Goal: Transaction & Acquisition: Book appointment/travel/reservation

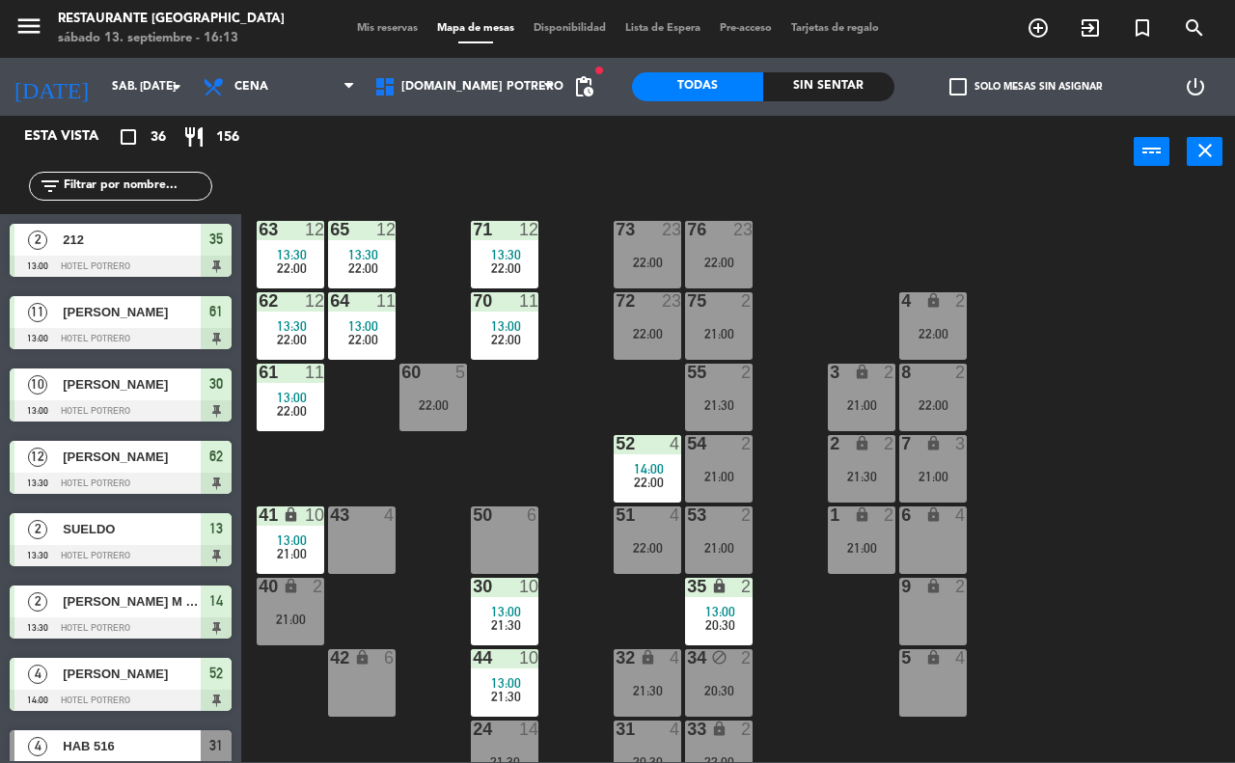
click at [603, 627] on div "65 12 13:30 22:00 71 12 13:30 22:00 73 23 22:00 76 23 22:00 63 12 13:30 22:00 6…" at bounding box center [744, 474] width 981 height 575
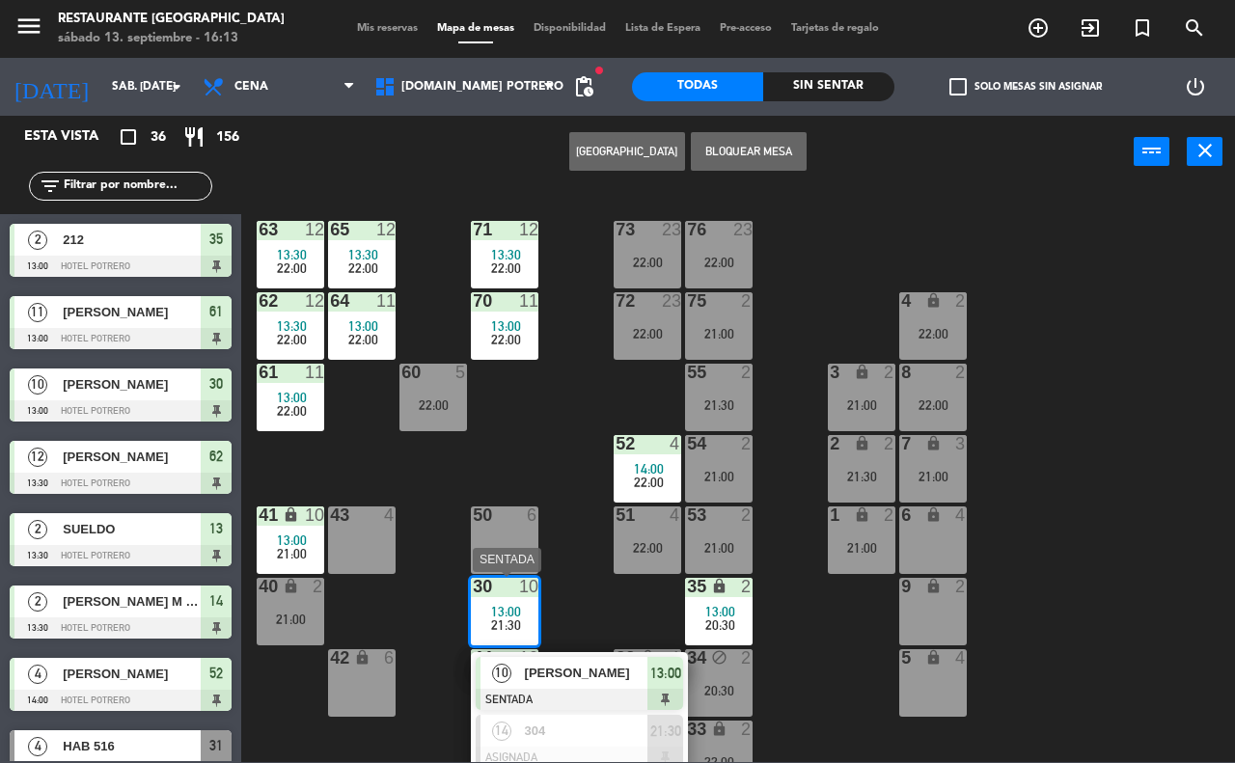
click at [605, 670] on span "[PERSON_NAME]" at bounding box center [586, 673] width 123 height 20
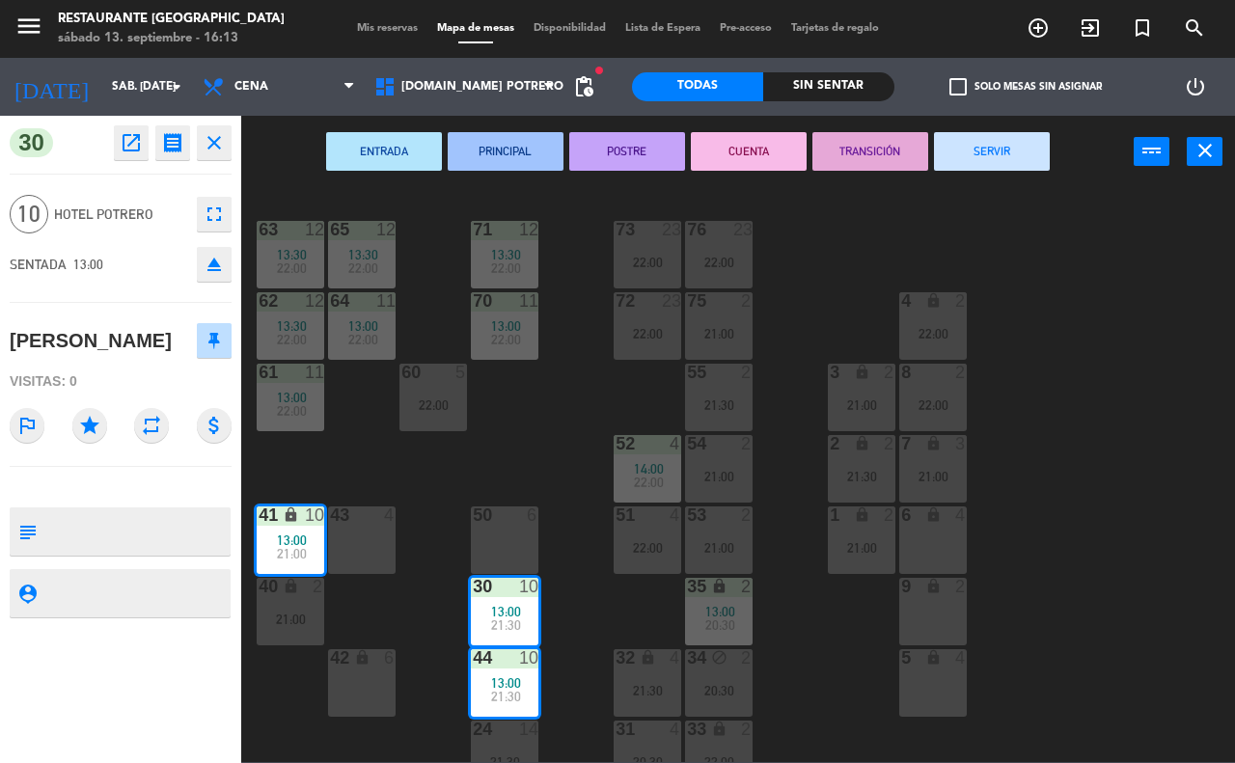
click at [557, 528] on div "65 12 13:30 22:00 71 12 13:30 22:00 73 23 22:00 76 23 22:00 63 12 13:30 22:00 6…" at bounding box center [744, 474] width 981 height 575
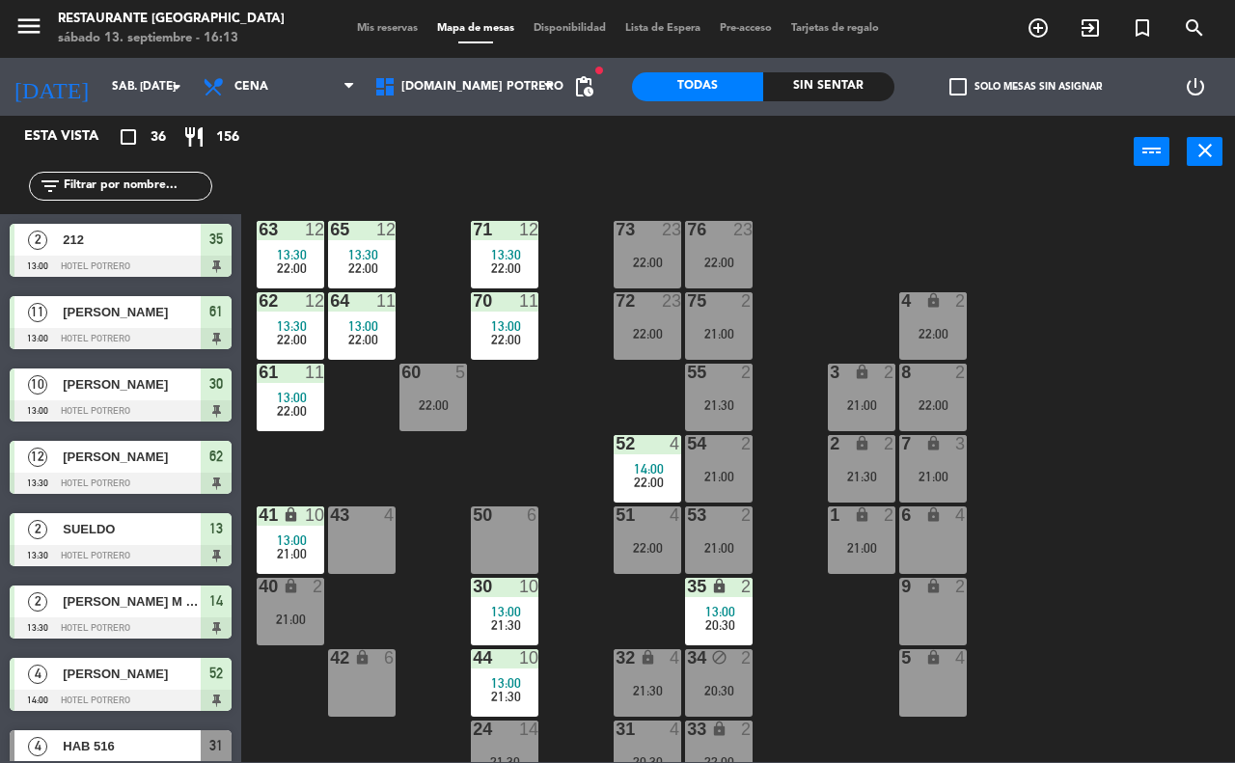
click at [497, 594] on div at bounding box center [505, 586] width 32 height 17
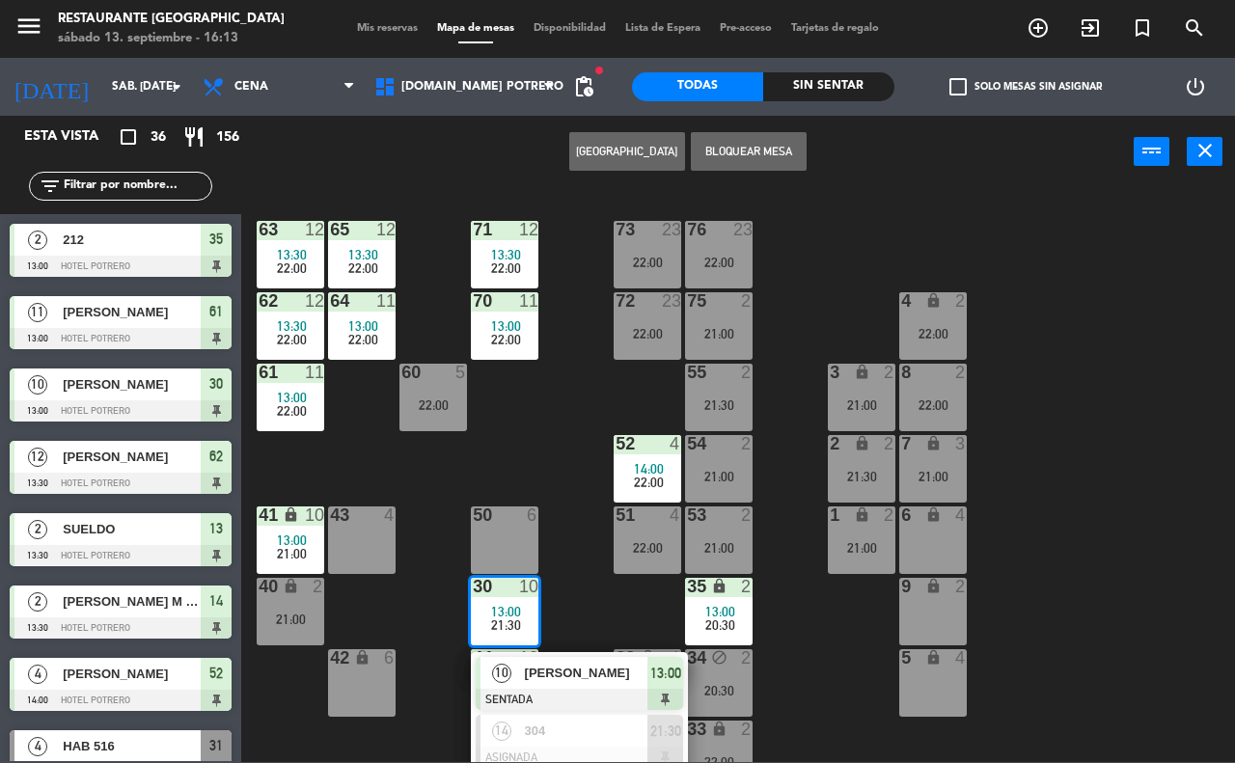
click at [571, 678] on span "[PERSON_NAME]" at bounding box center [586, 673] width 123 height 20
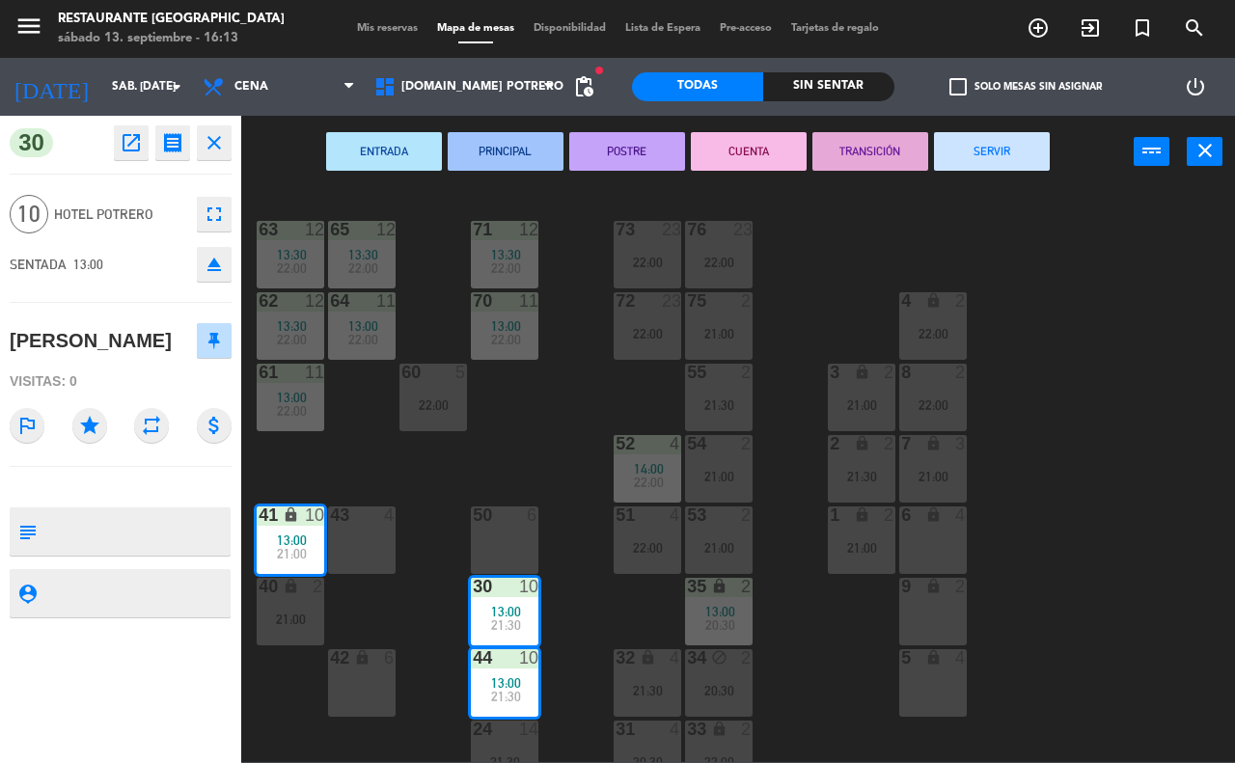
click at [562, 638] on div "65 12 13:30 22:00 71 12 13:30 22:00 73 23 22:00 76 23 22:00 63 12 13:30 22:00 6…" at bounding box center [744, 474] width 981 height 575
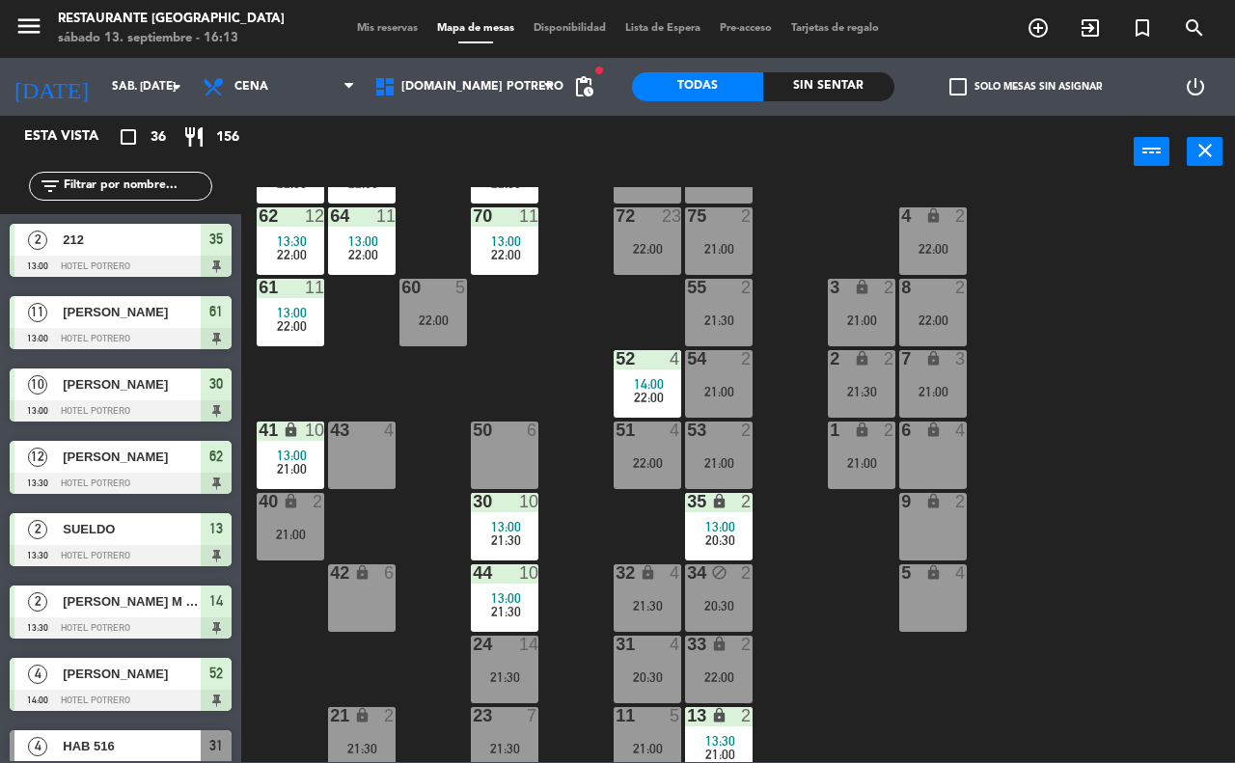
scroll to position [169, 0]
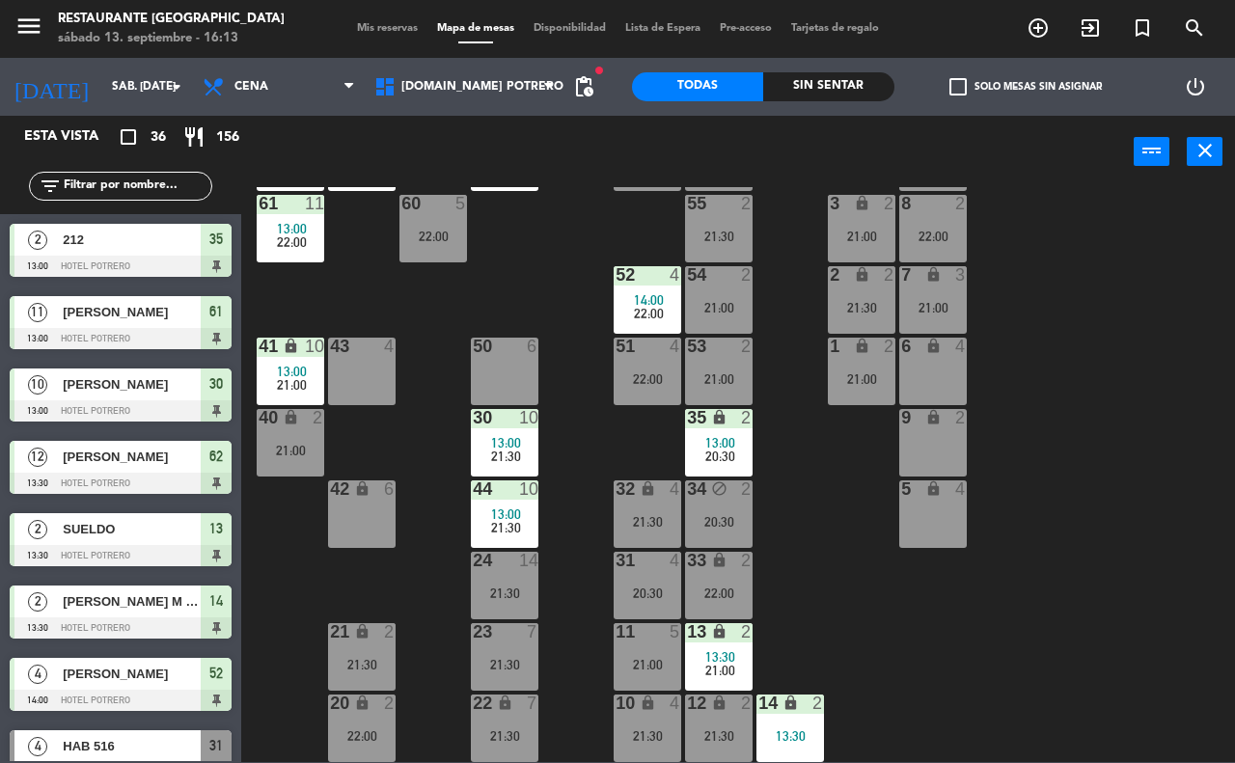
click at [519, 494] on div "10" at bounding box center [528, 488] width 19 height 17
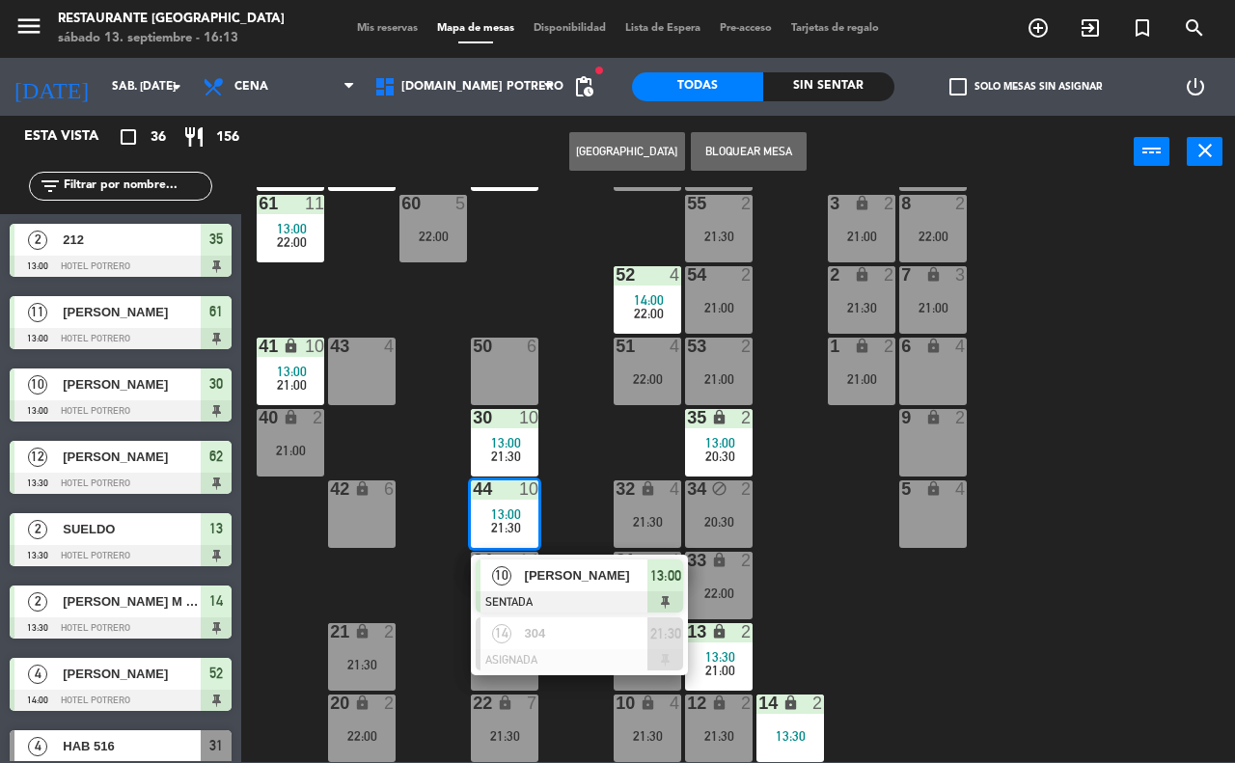
click at [603, 594] on div at bounding box center [579, 601] width 207 height 21
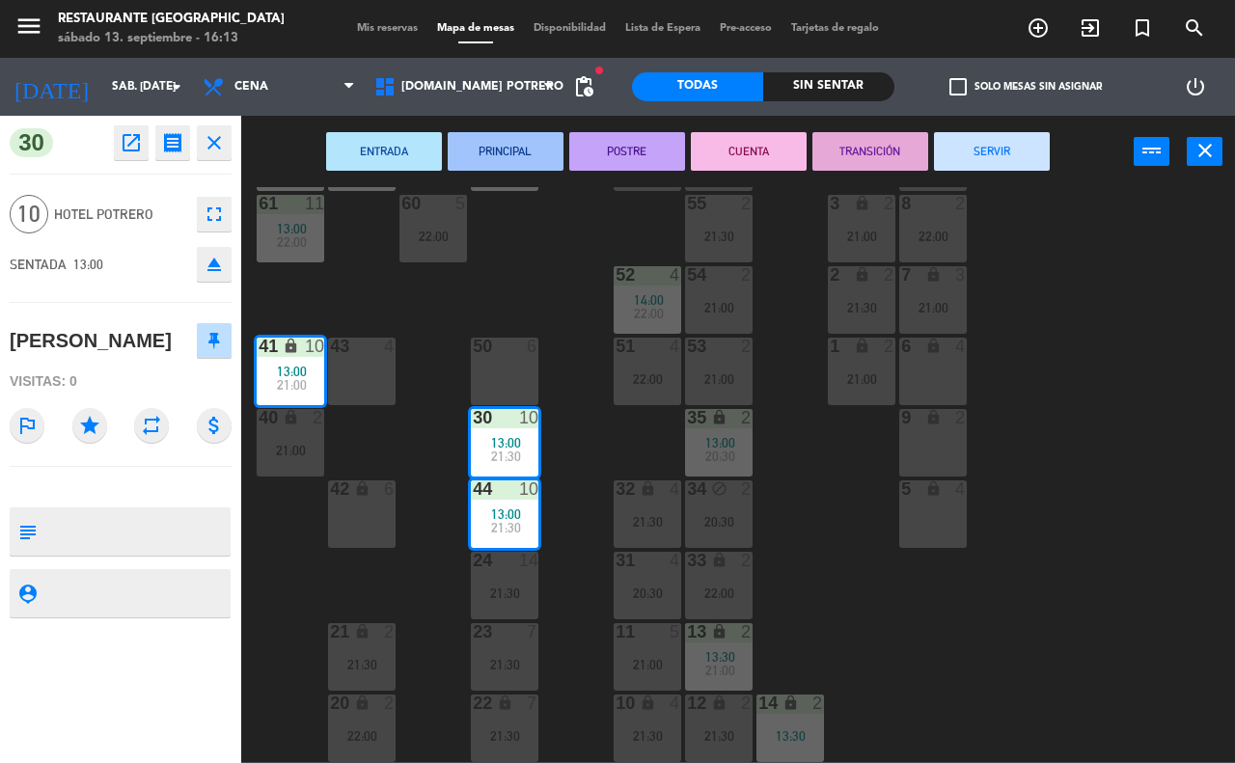
click at [1032, 154] on button "SERVIR" at bounding box center [992, 151] width 116 height 39
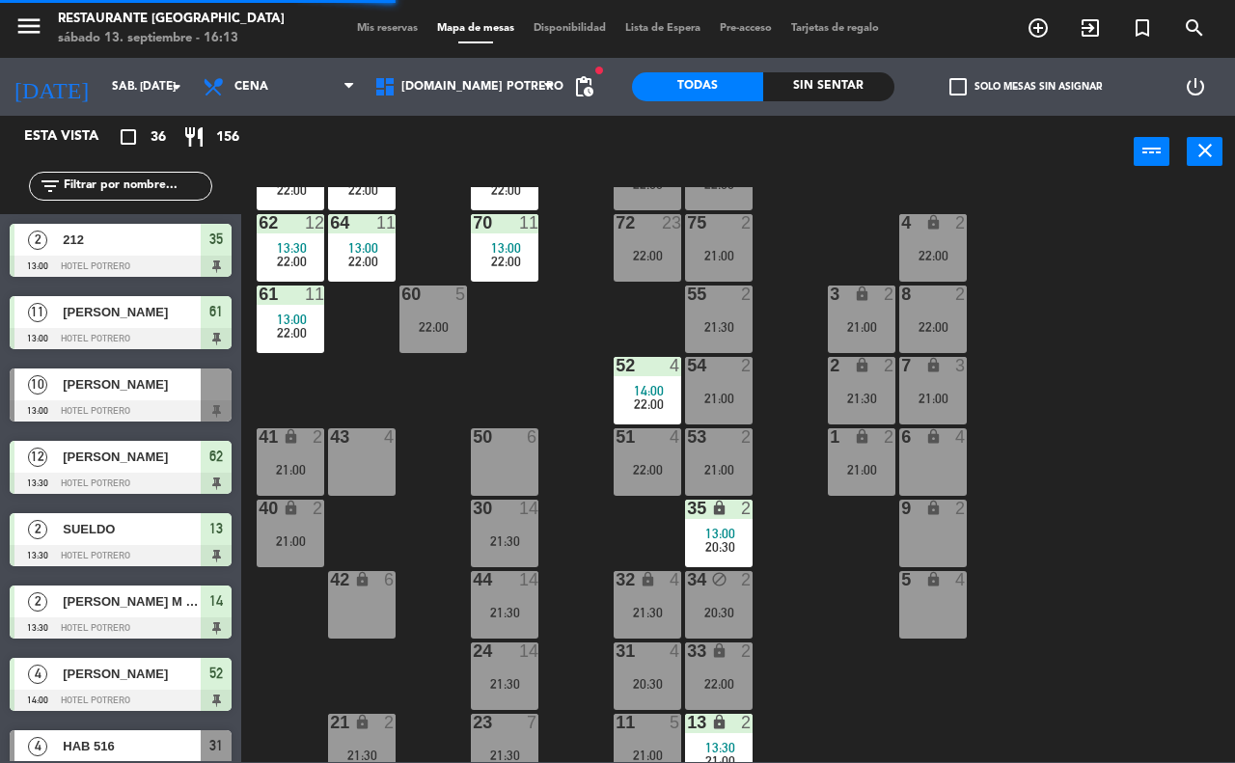
scroll to position [0, 0]
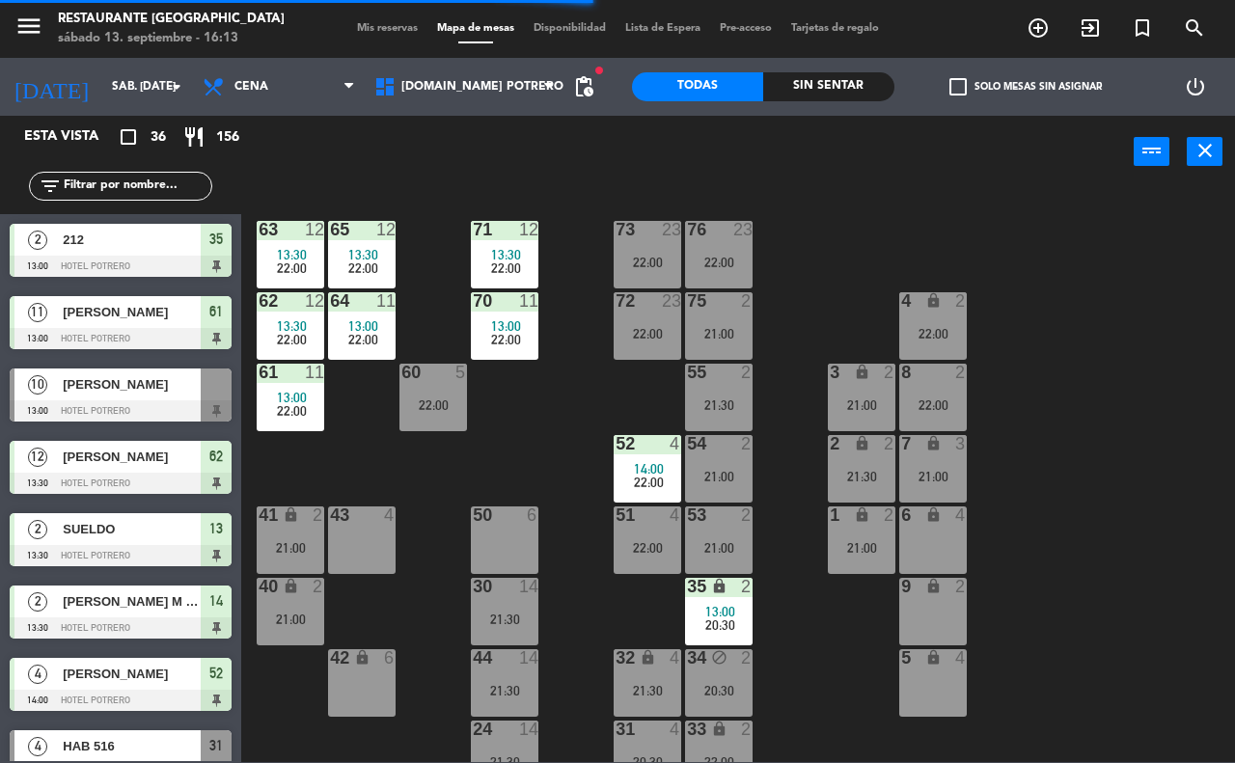
click at [357, 304] on div at bounding box center [362, 300] width 32 height 17
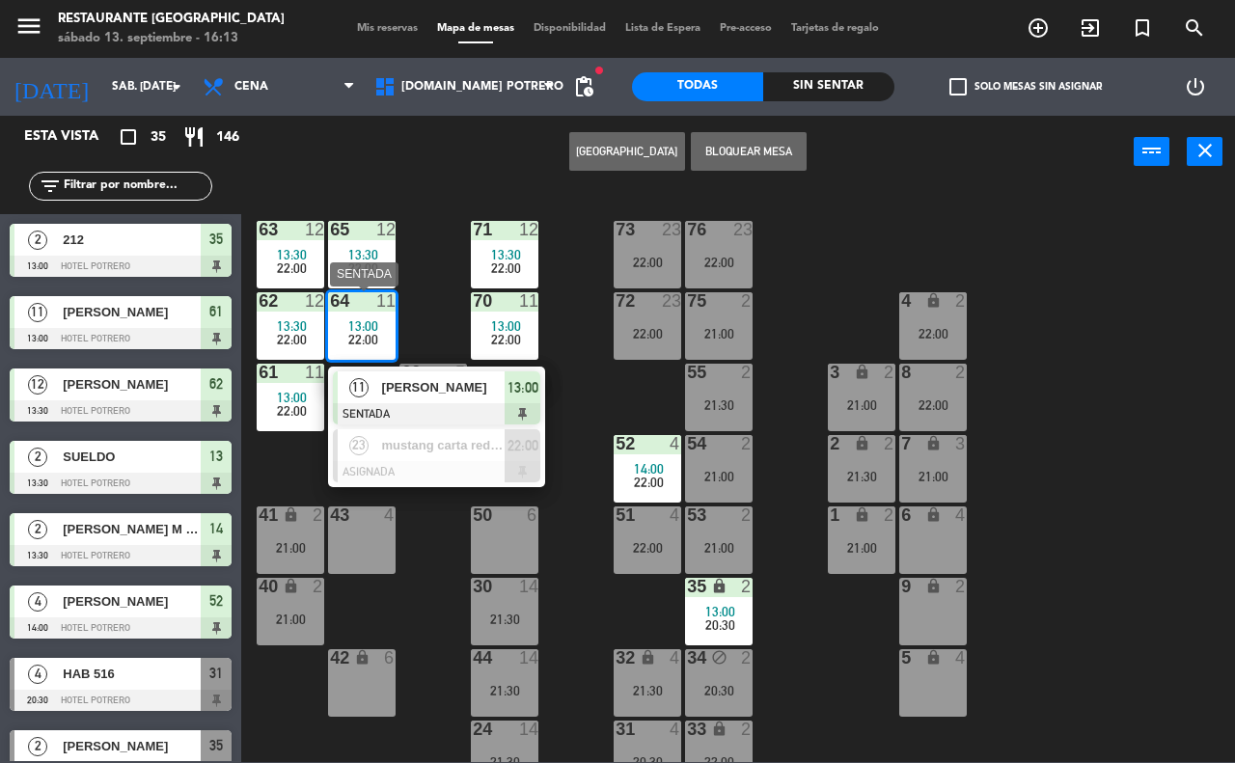
click at [487, 387] on span "[PERSON_NAME]" at bounding box center [443, 387] width 123 height 20
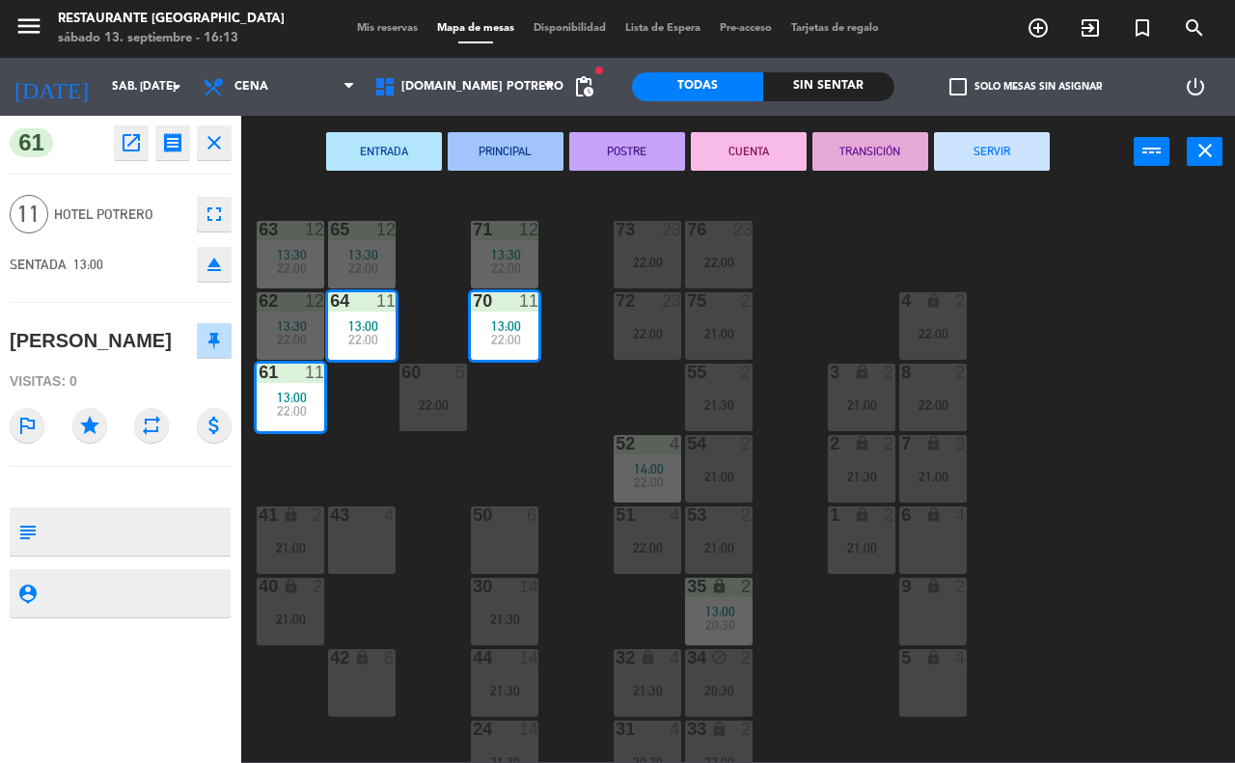
click at [999, 152] on button "SERVIR" at bounding box center [992, 151] width 116 height 39
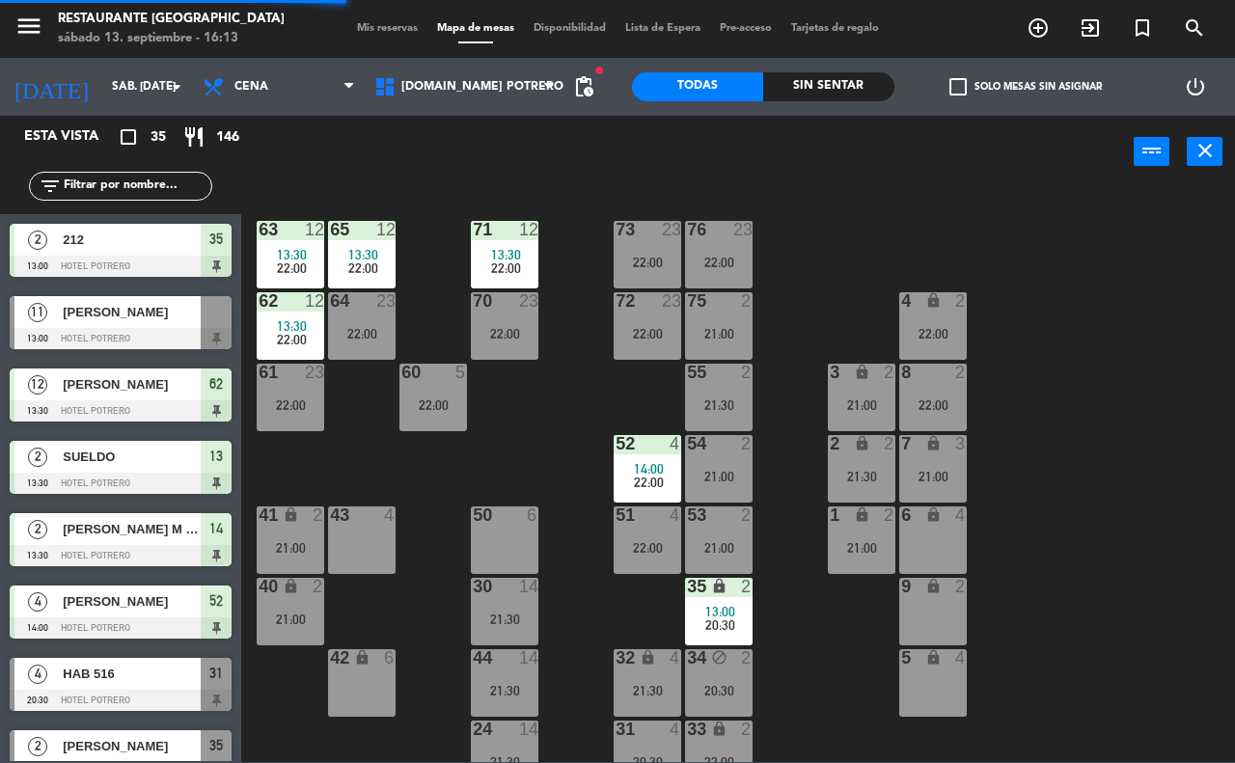
click at [504, 230] on div at bounding box center [505, 229] width 32 height 17
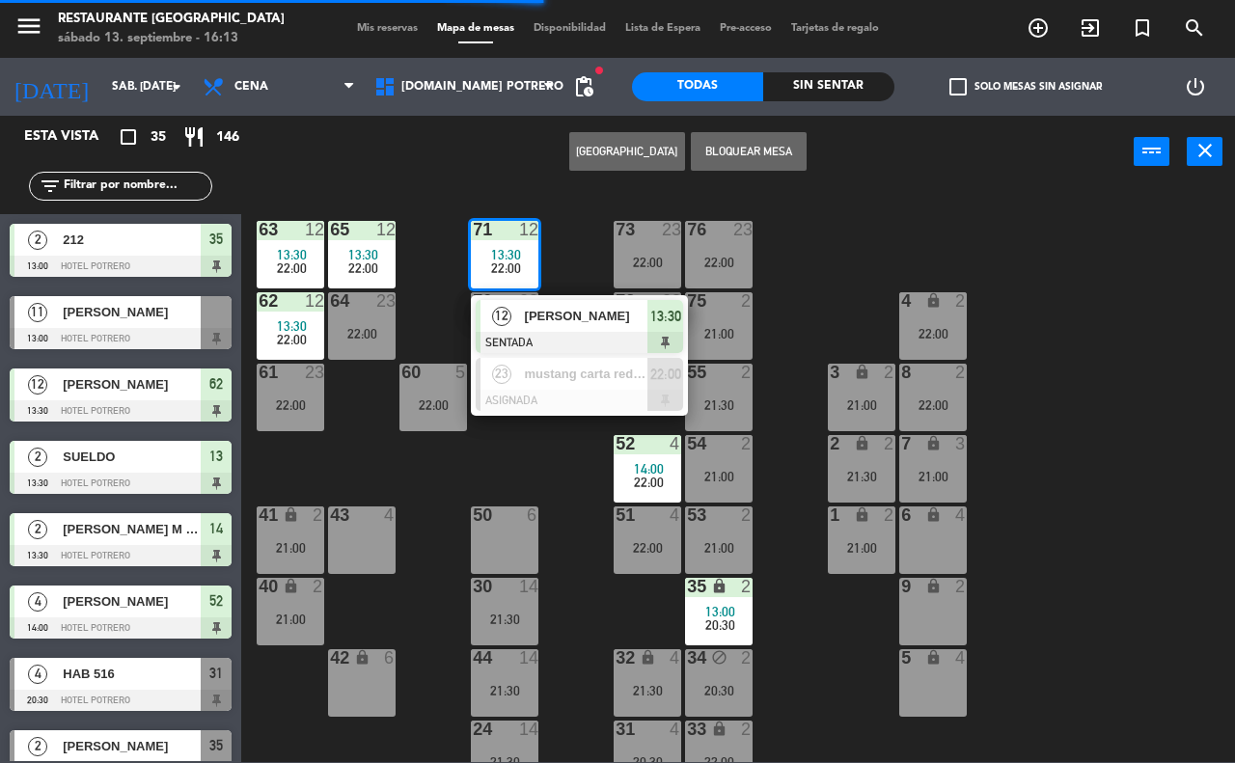
click at [588, 323] on span "[PERSON_NAME]" at bounding box center [586, 316] width 123 height 20
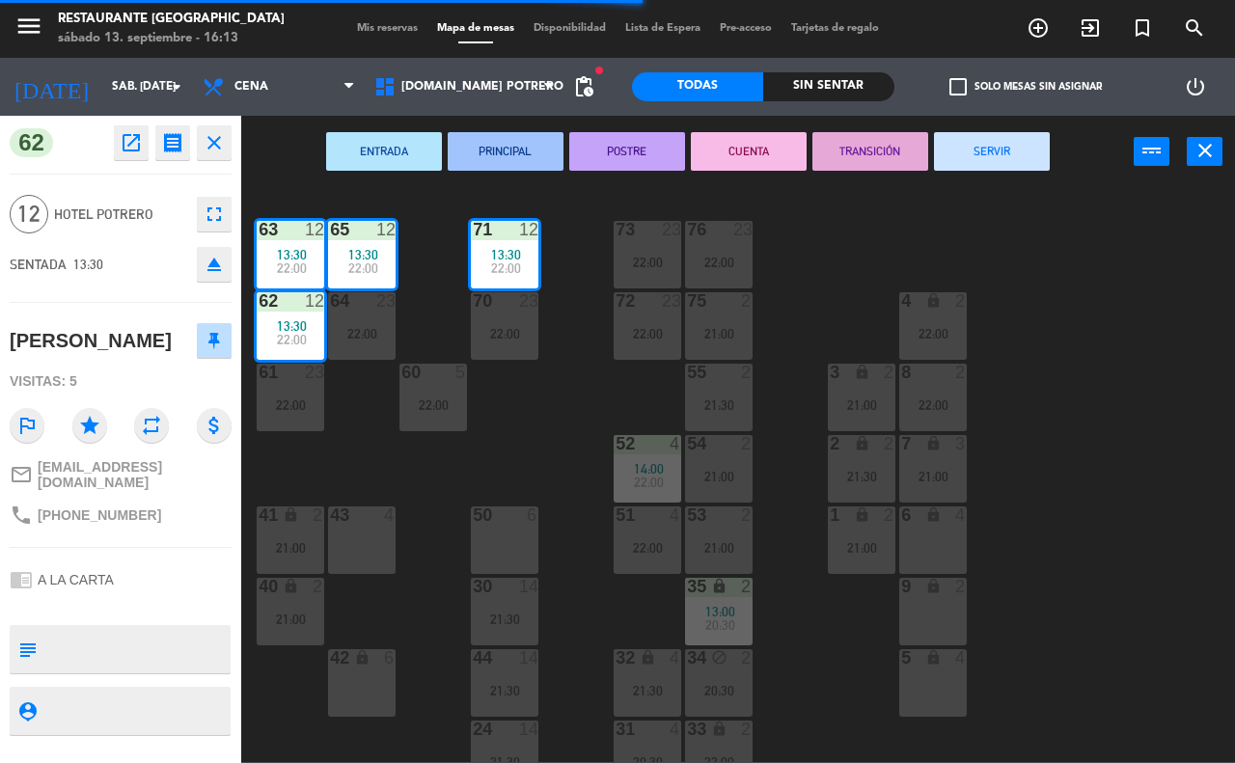
click at [969, 145] on button "SERVIR" at bounding box center [992, 151] width 116 height 39
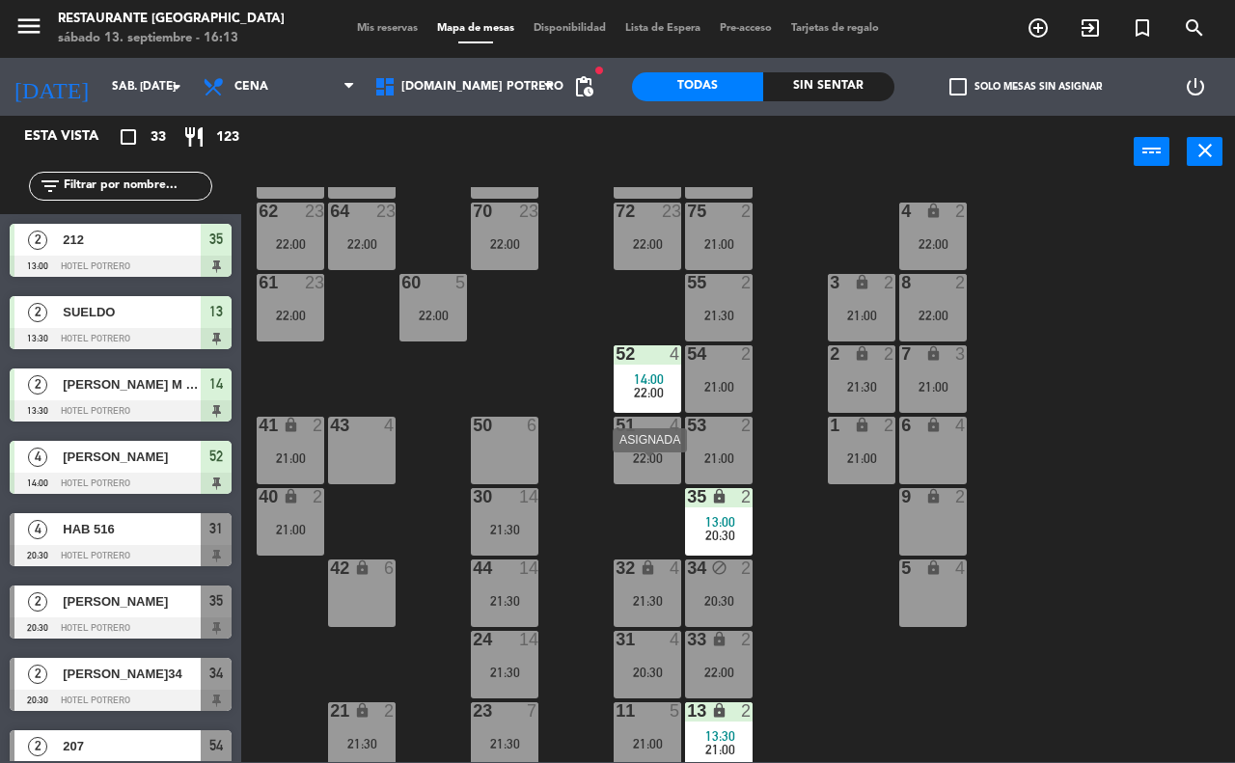
scroll to position [48, 0]
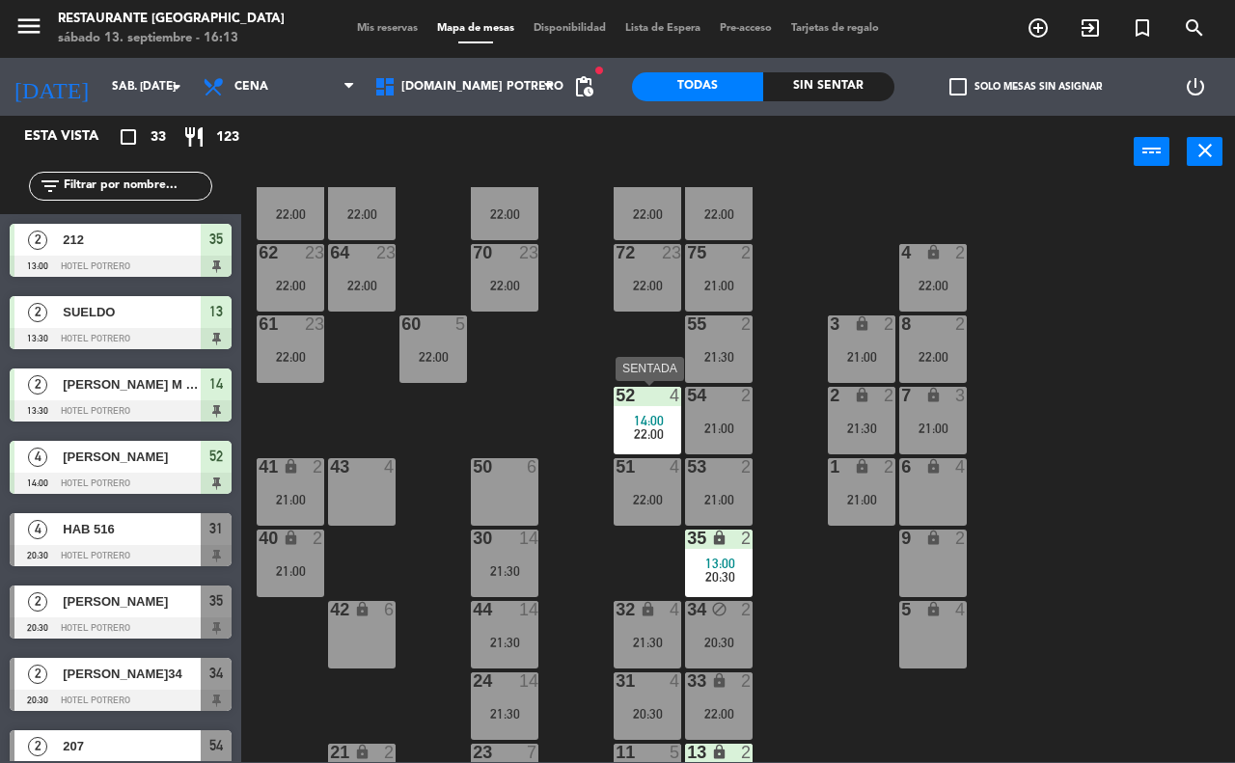
click at [638, 413] on span "14:00" at bounding box center [649, 420] width 30 height 15
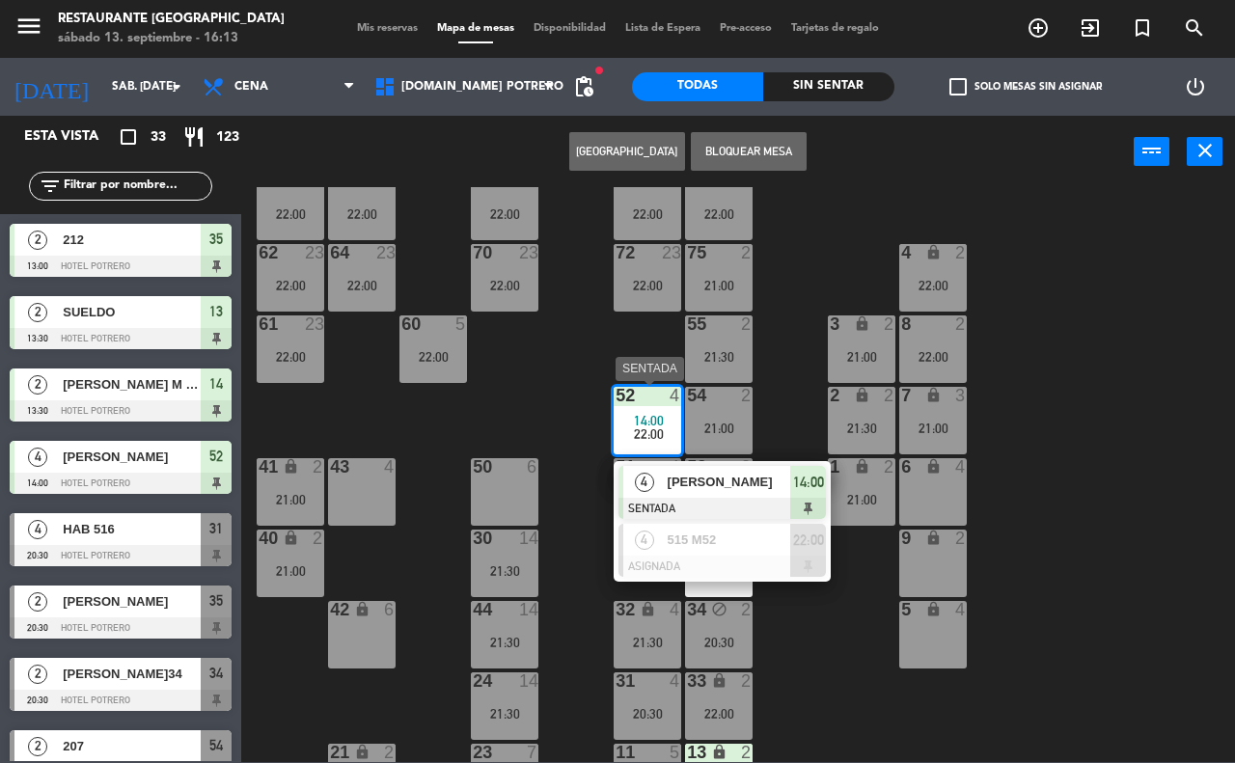
click at [706, 500] on div at bounding box center [721, 508] width 207 height 21
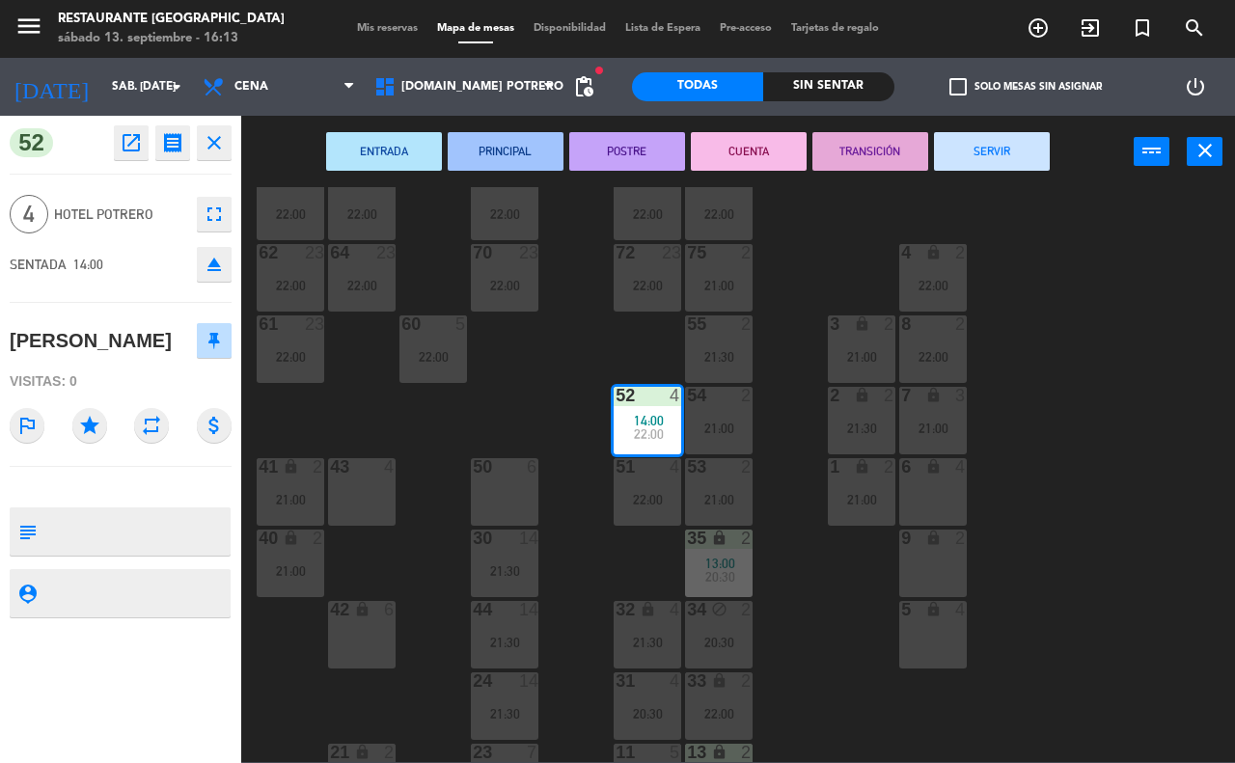
click at [985, 156] on button "SERVIR" at bounding box center [992, 151] width 116 height 39
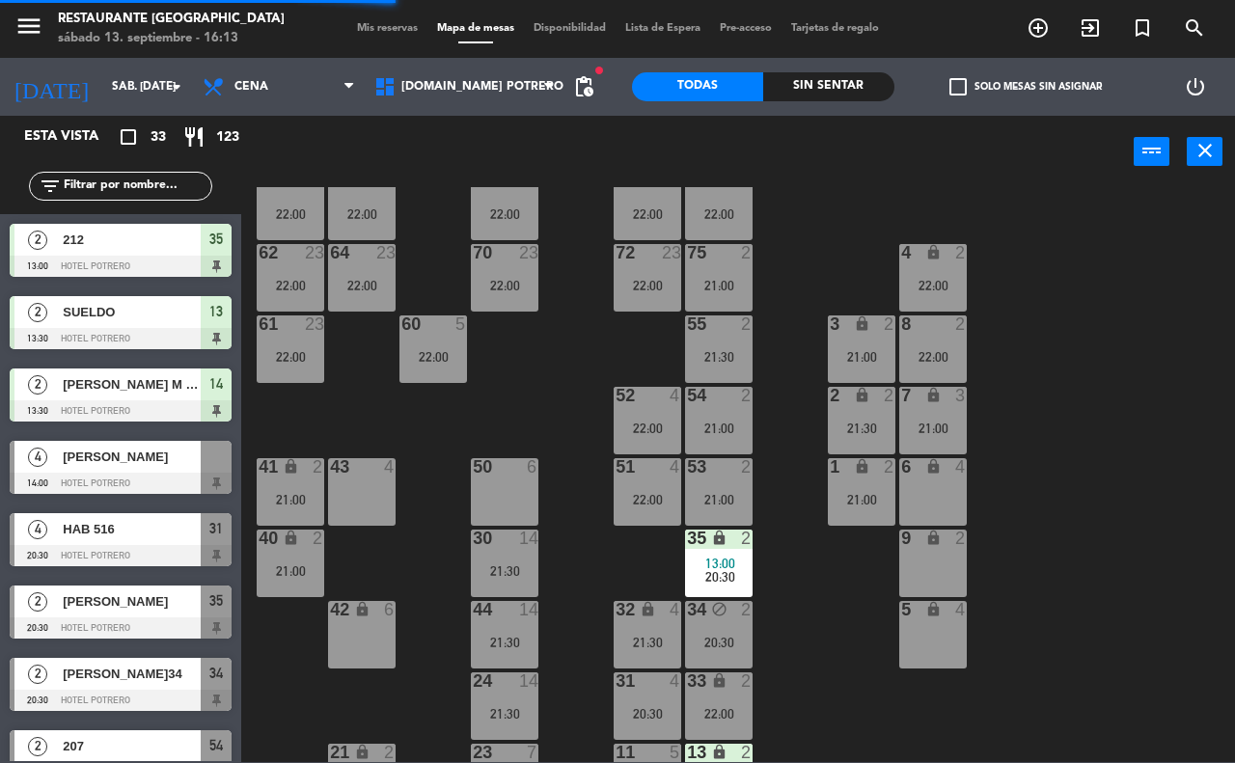
click at [702, 558] on div "13:00" at bounding box center [719, 564] width 68 height 14
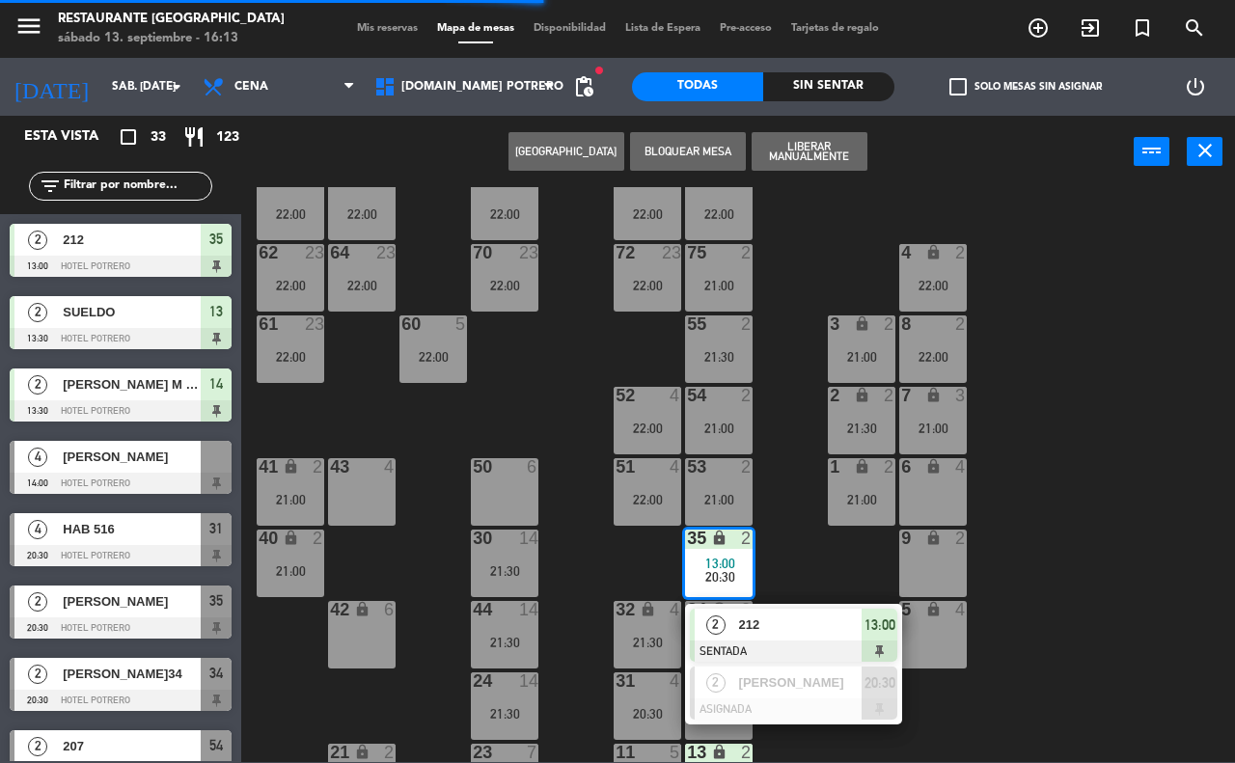
click at [813, 646] on div at bounding box center [793, 651] width 207 height 21
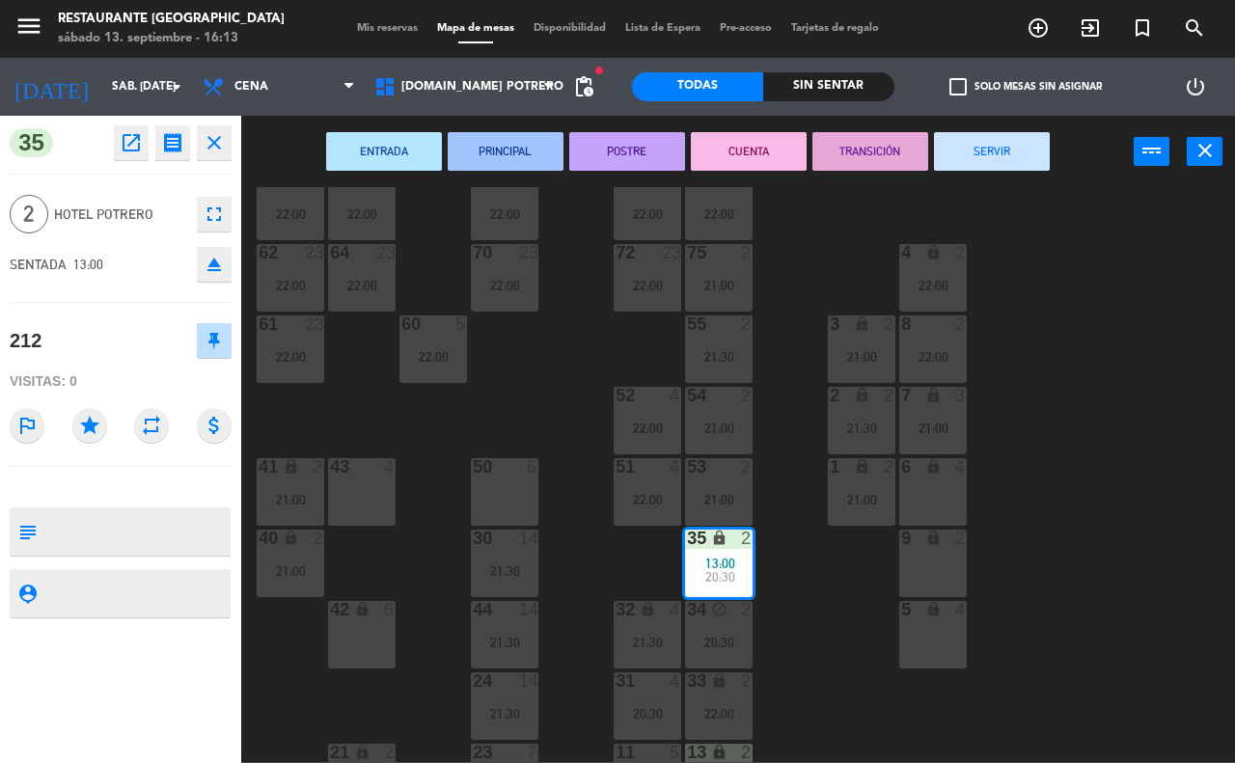
click at [992, 150] on button "SERVIR" at bounding box center [992, 151] width 116 height 39
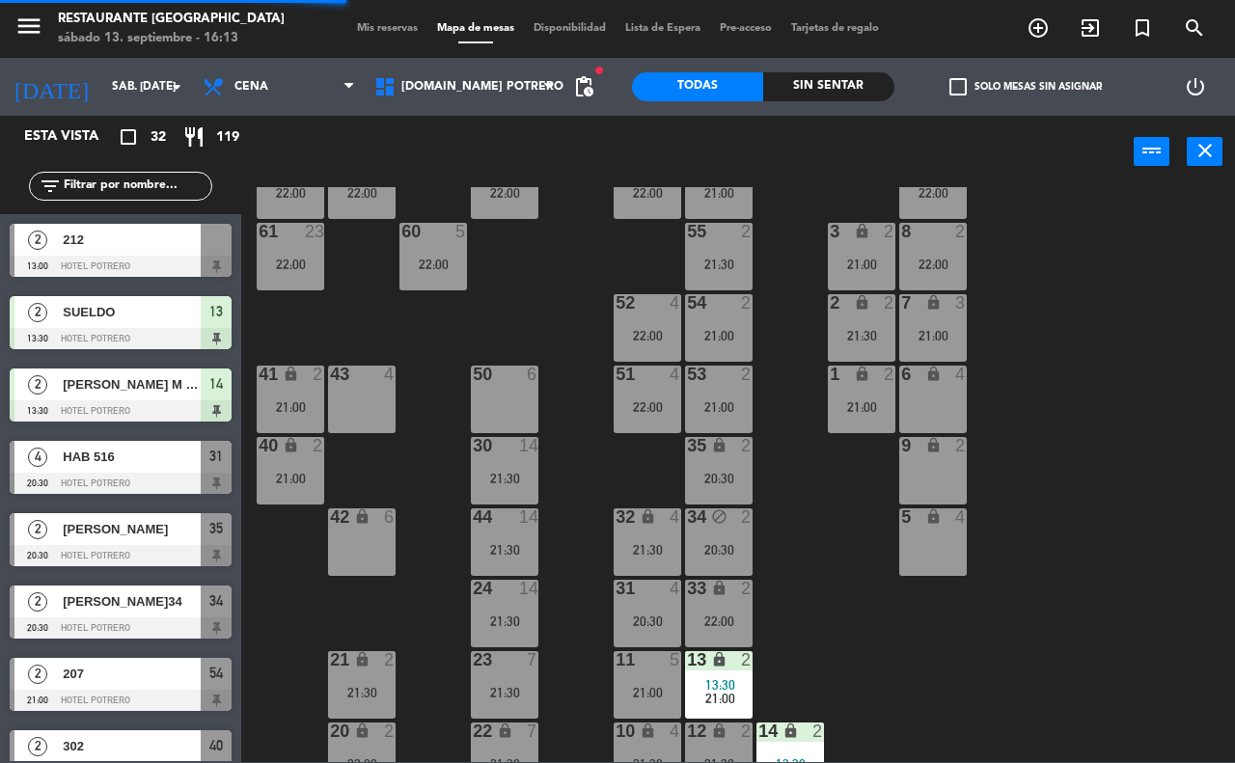
scroll to position [169, 0]
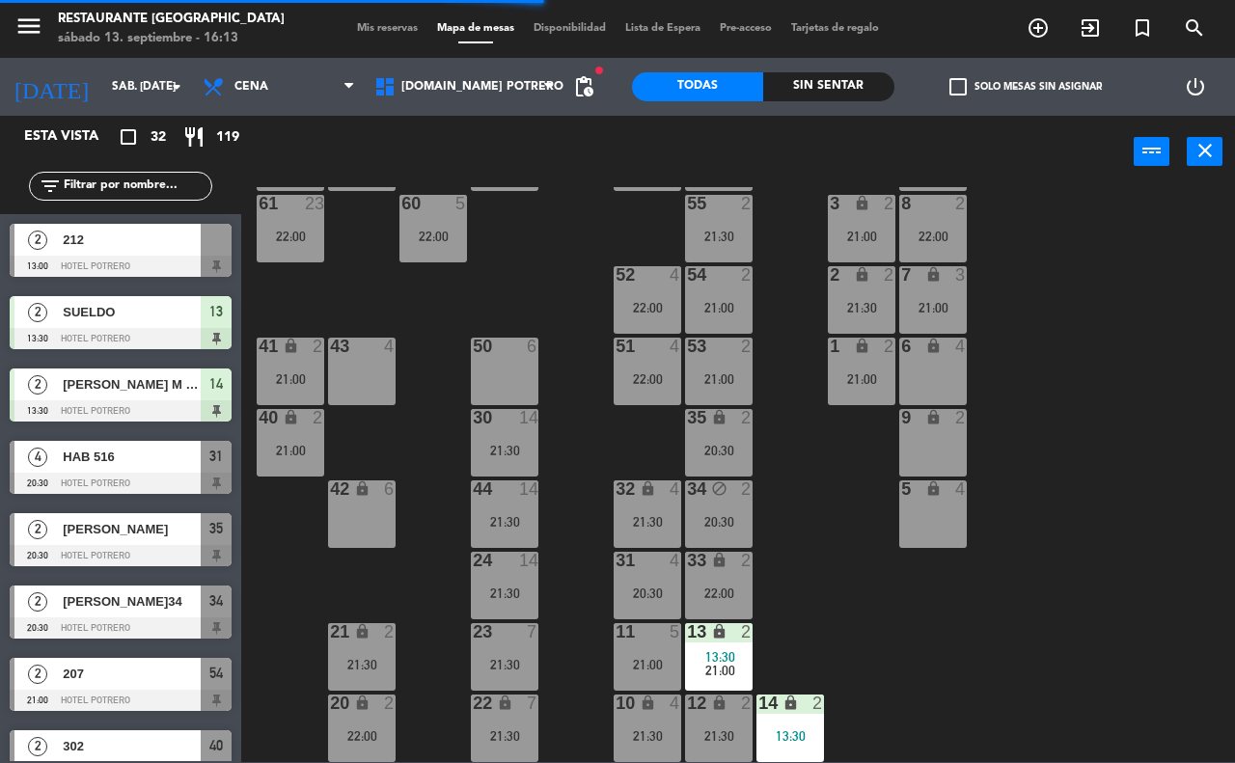
click at [726, 634] on div "lock" at bounding box center [719, 632] width 32 height 18
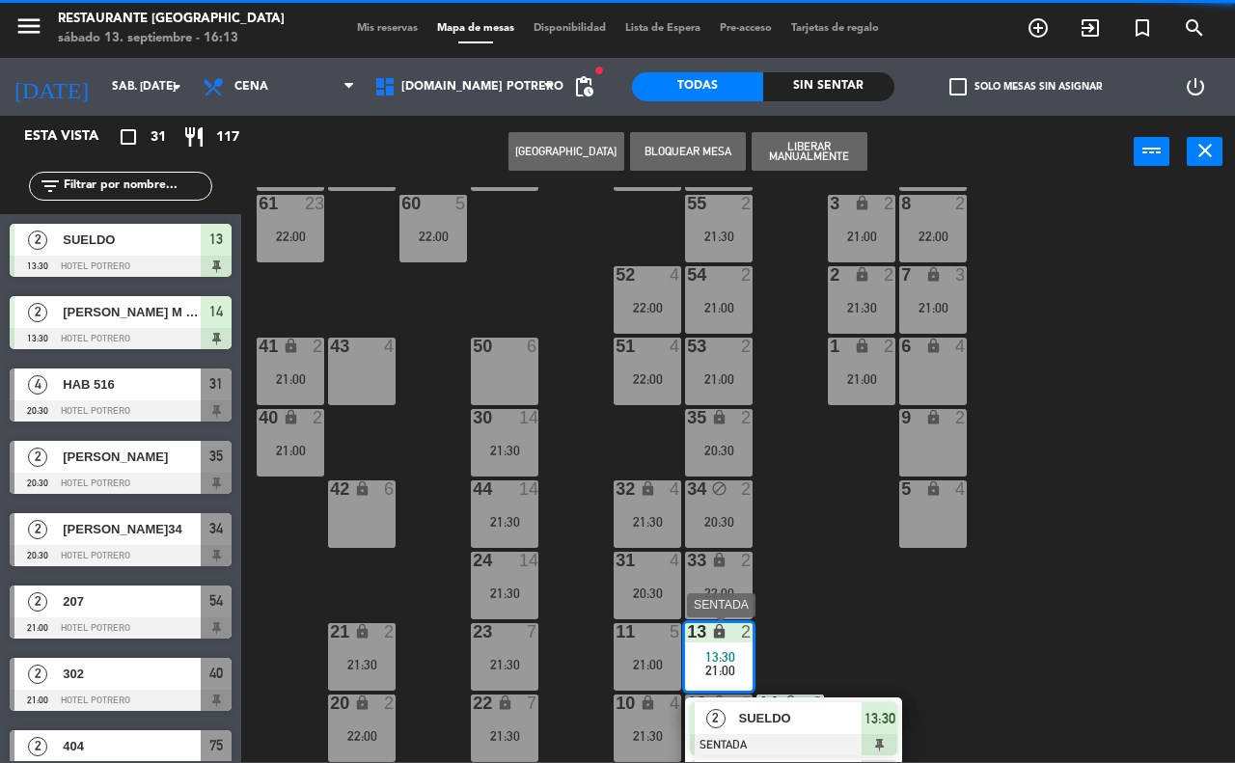
click at [813, 702] on div "SUELDO" at bounding box center [799, 718] width 125 height 32
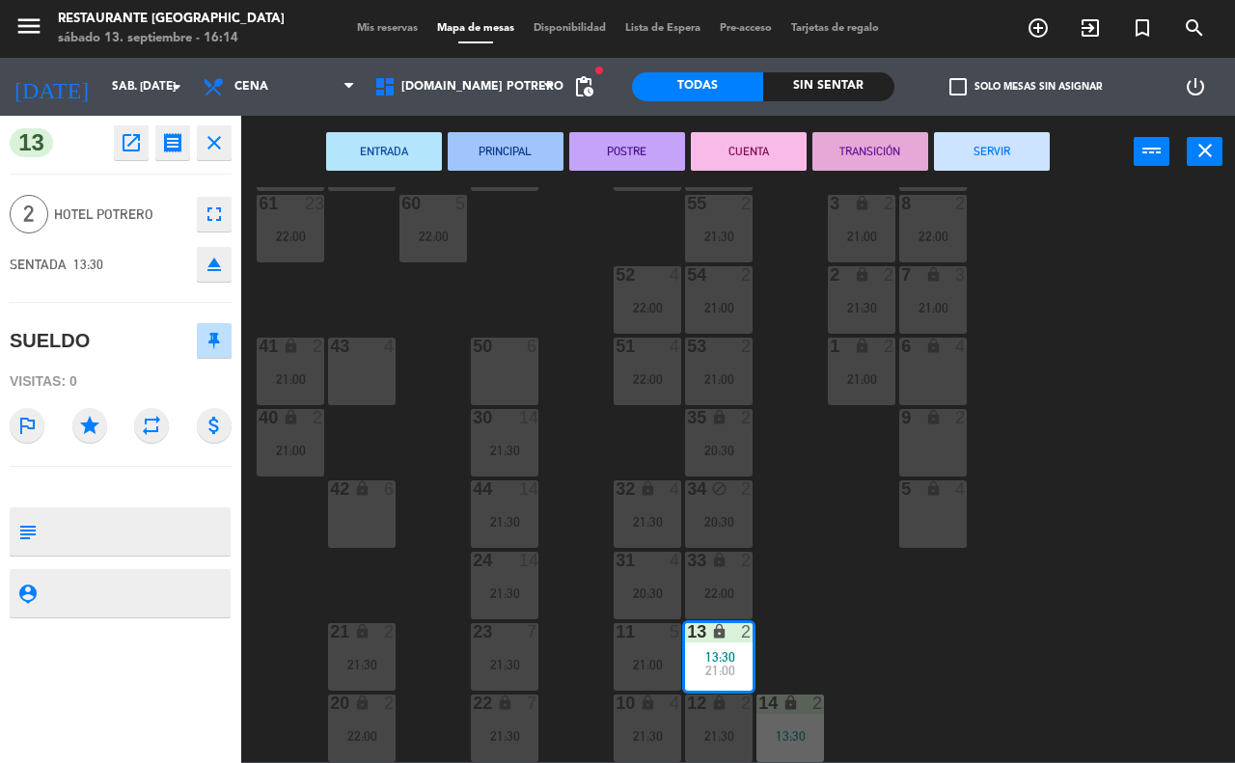
click at [1000, 147] on button "SERVIR" at bounding box center [992, 151] width 116 height 39
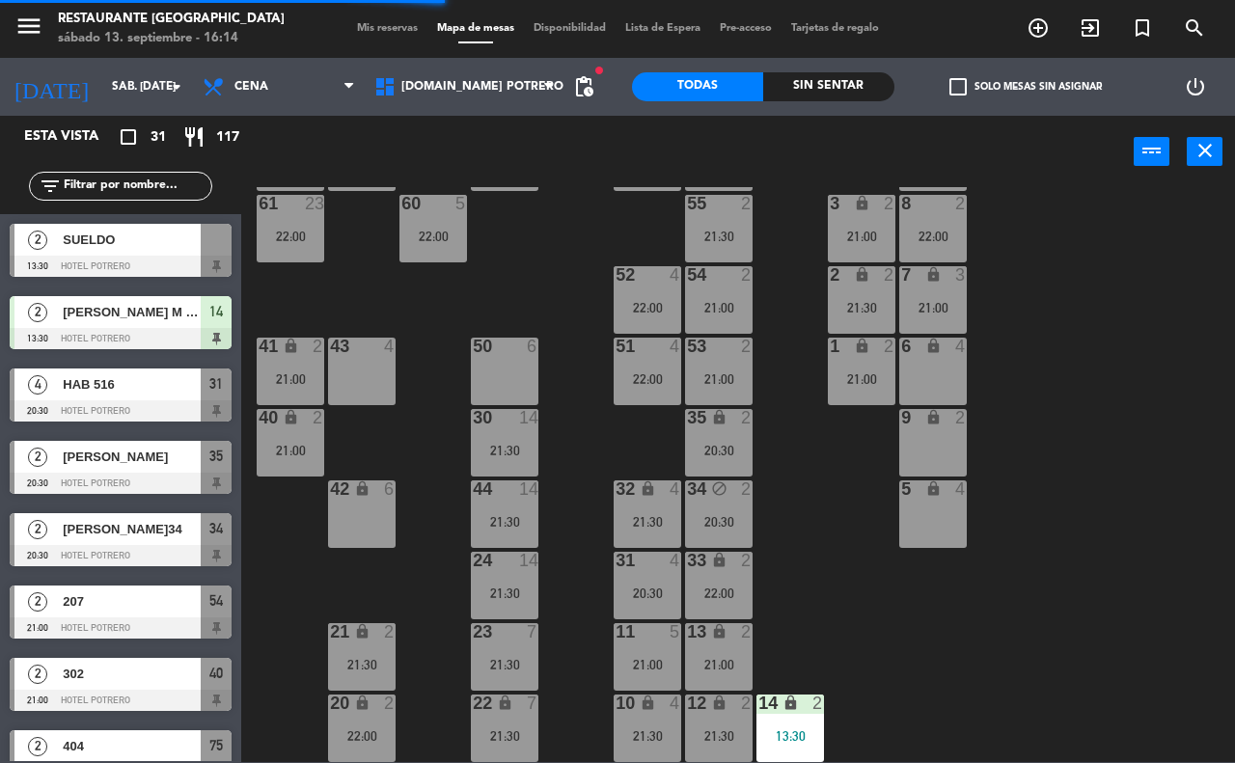
click at [799, 725] on div "14 lock 2 13:30" at bounding box center [790, 729] width 68 height 68
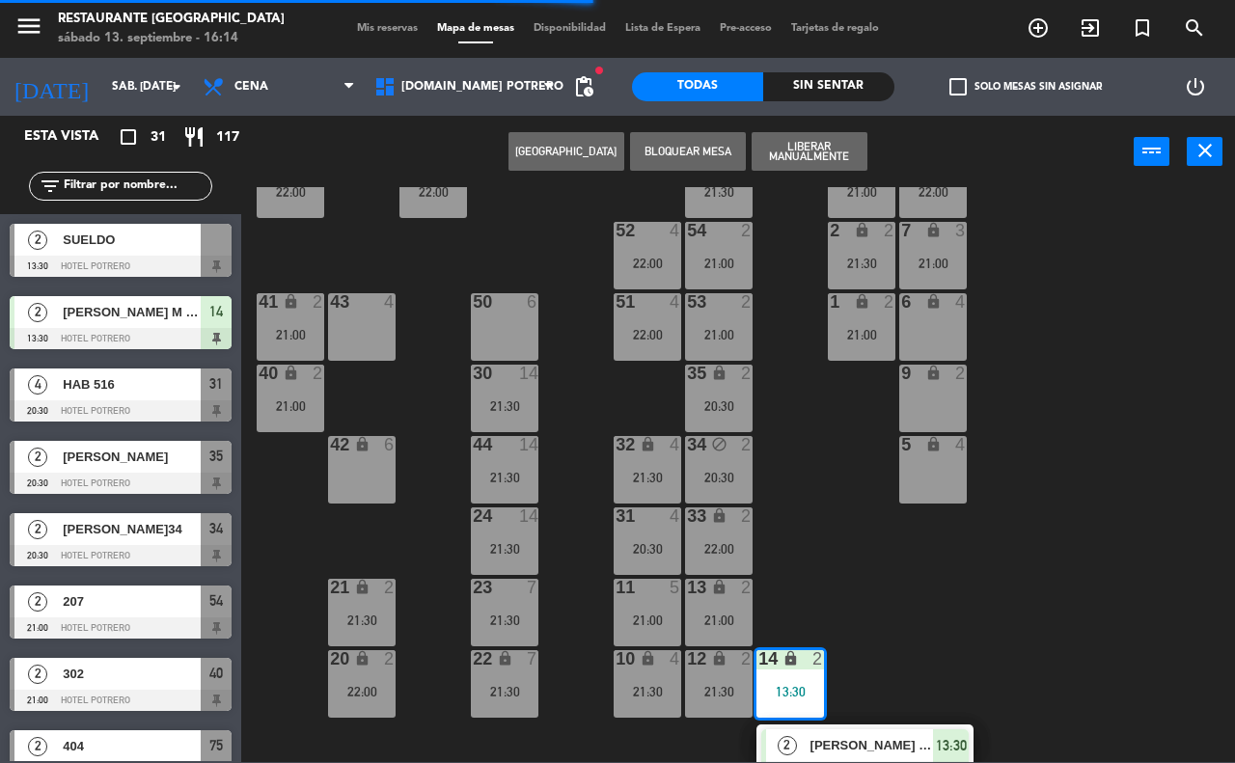
scroll to position [238, 0]
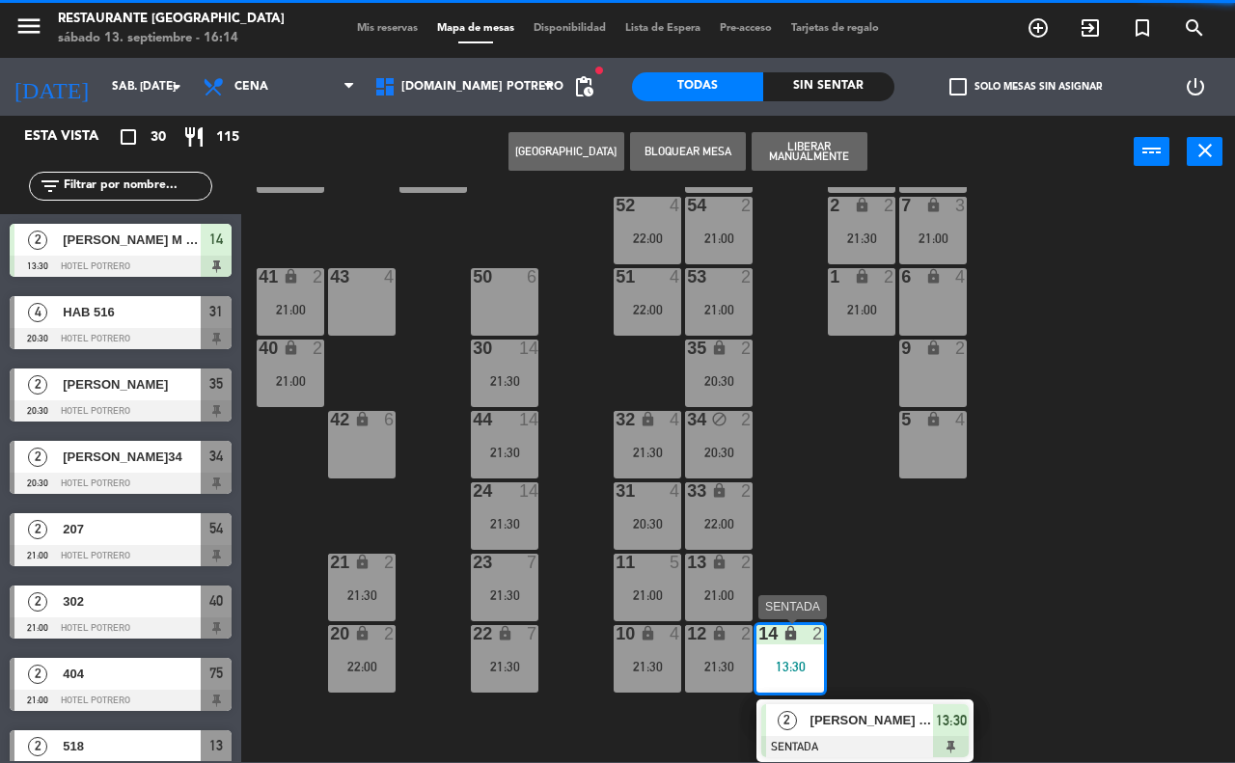
click at [859, 725] on span "[PERSON_NAME] M 14 ALOJ" at bounding box center [871, 720] width 123 height 20
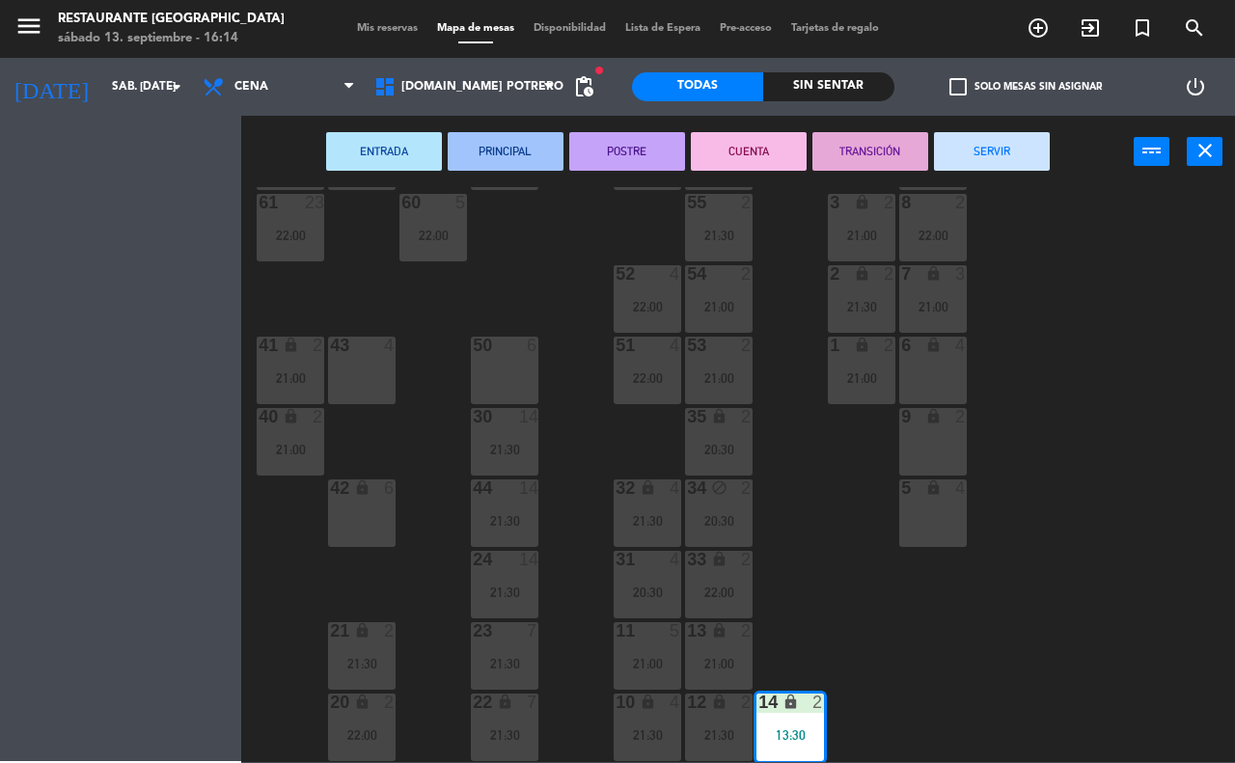
scroll to position [169, 0]
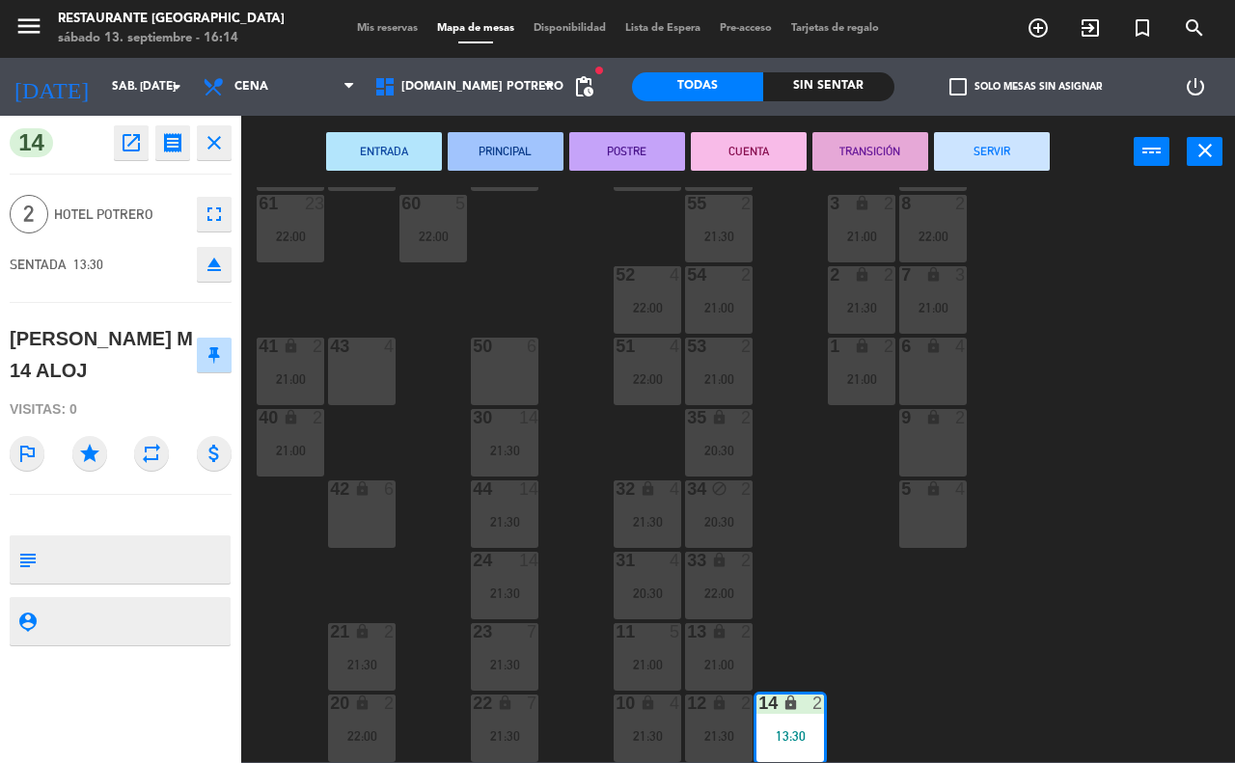
click at [1009, 148] on button "SERVIR" at bounding box center [992, 151] width 116 height 39
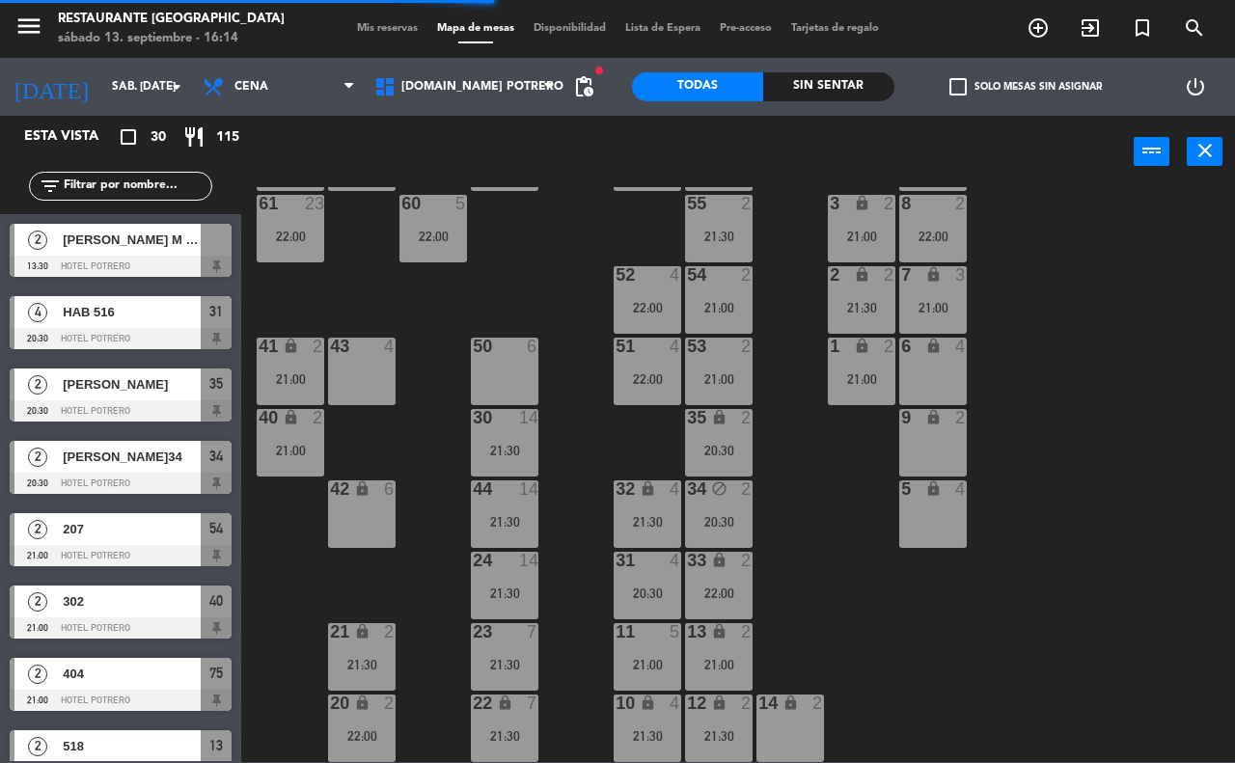
drag, startPoint x: 722, startPoint y: 699, endPoint x: 724, endPoint y: 688, distance: 11.9
click at [722, 699] on icon "lock" at bounding box center [719, 703] width 16 height 16
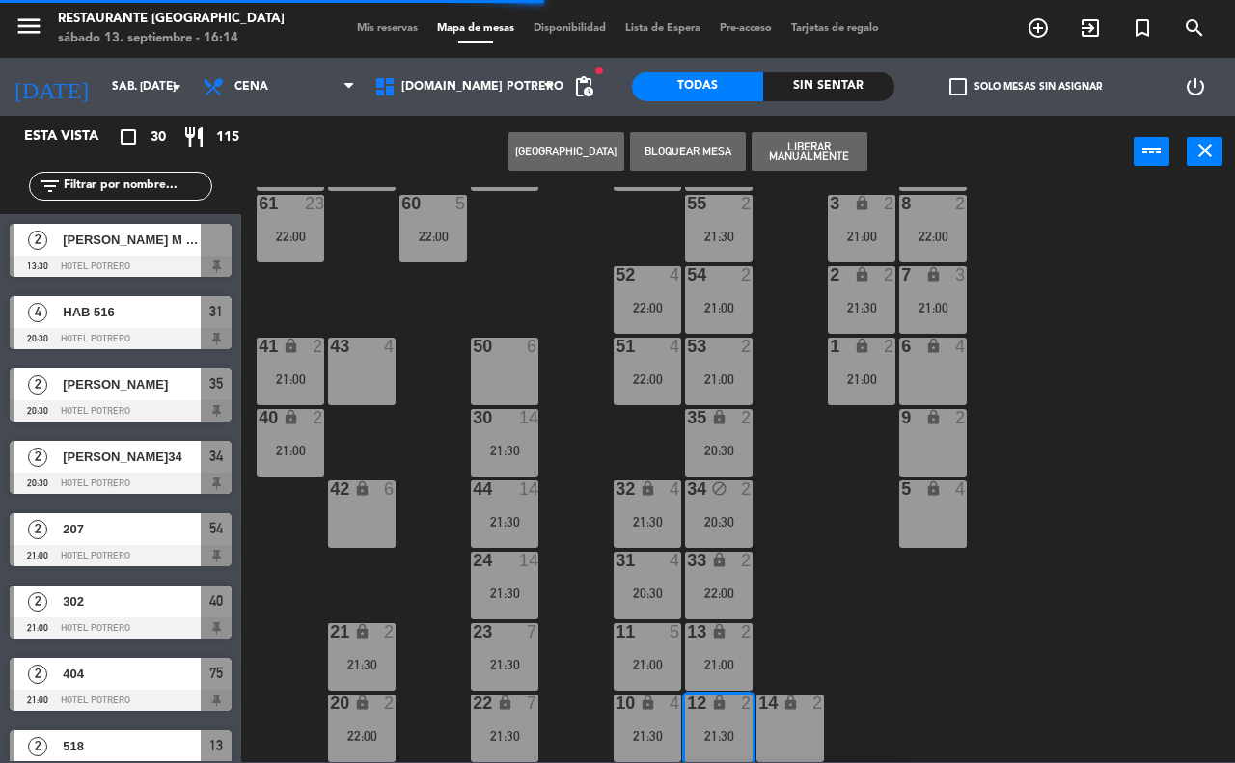
scroll to position [238, 0]
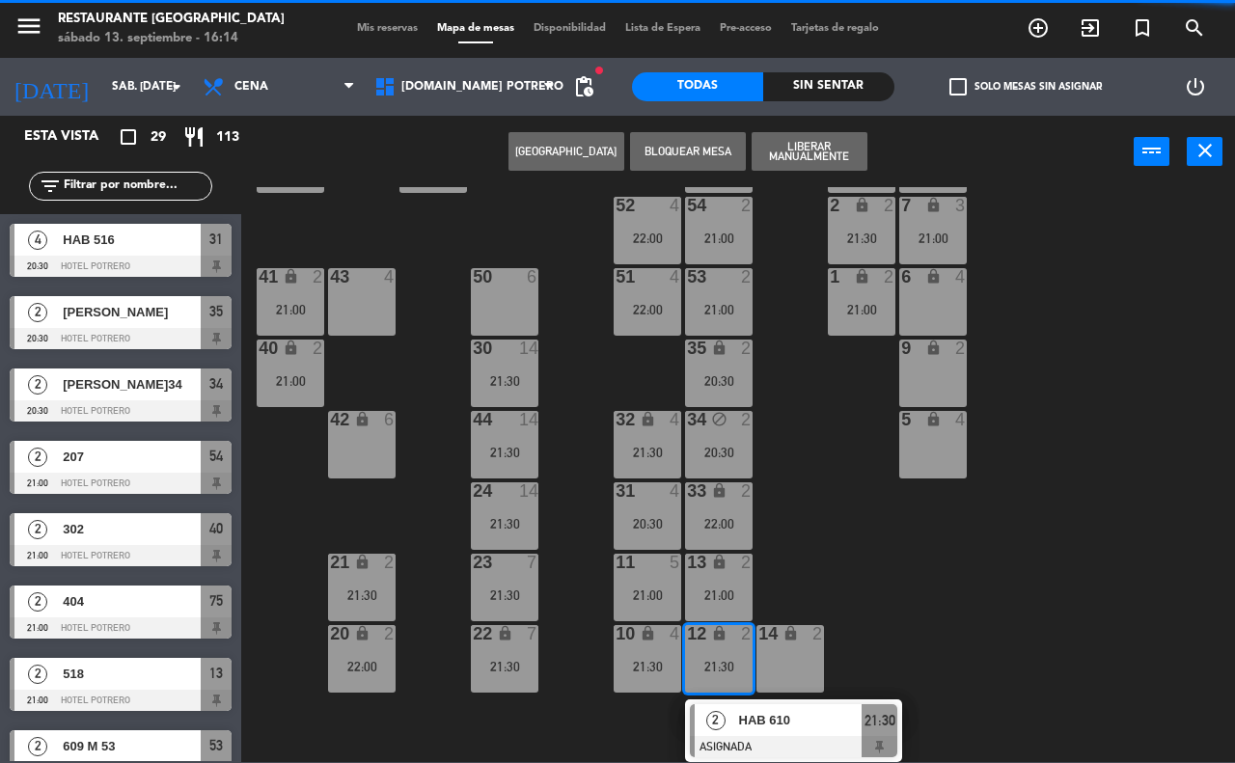
click at [971, 627] on div "65 23 22:00 71 23 22:00 73 23 22:00 76 23 22:00 63 23 22:00 64 23 22:00 62 23 2…" at bounding box center [744, 474] width 981 height 575
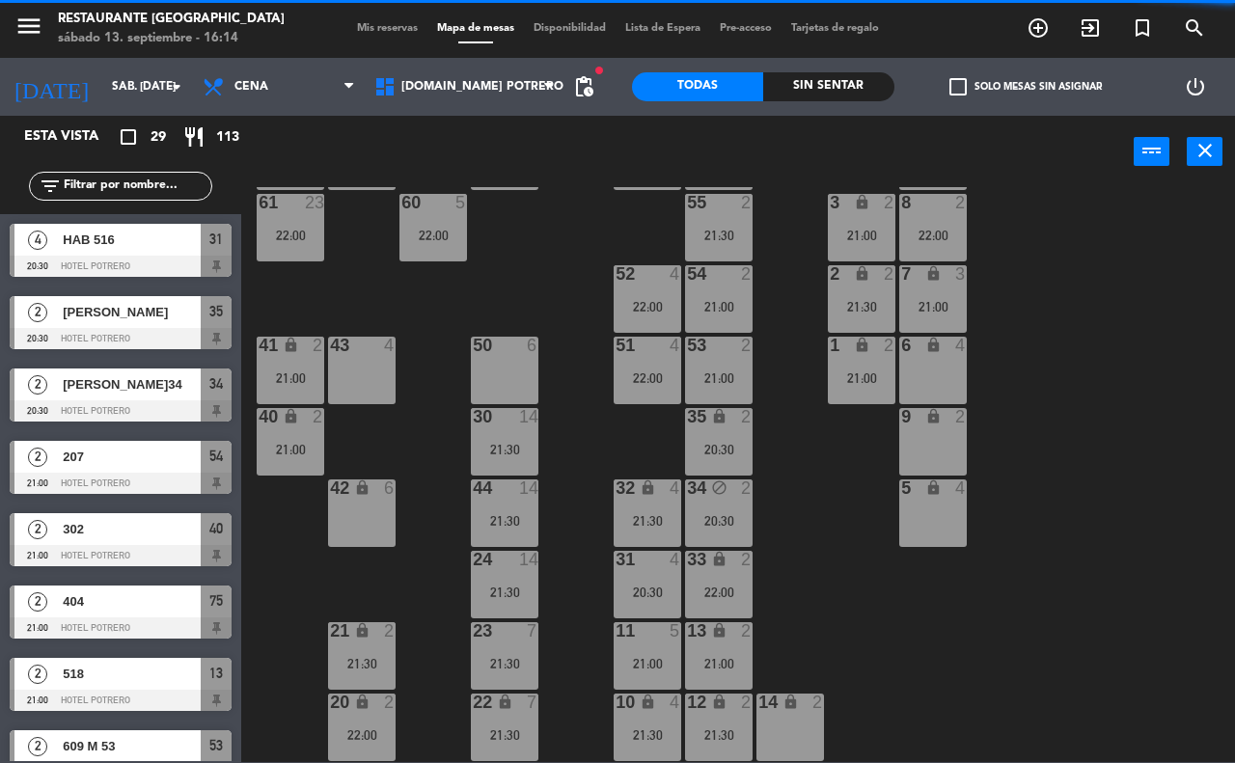
scroll to position [169, 0]
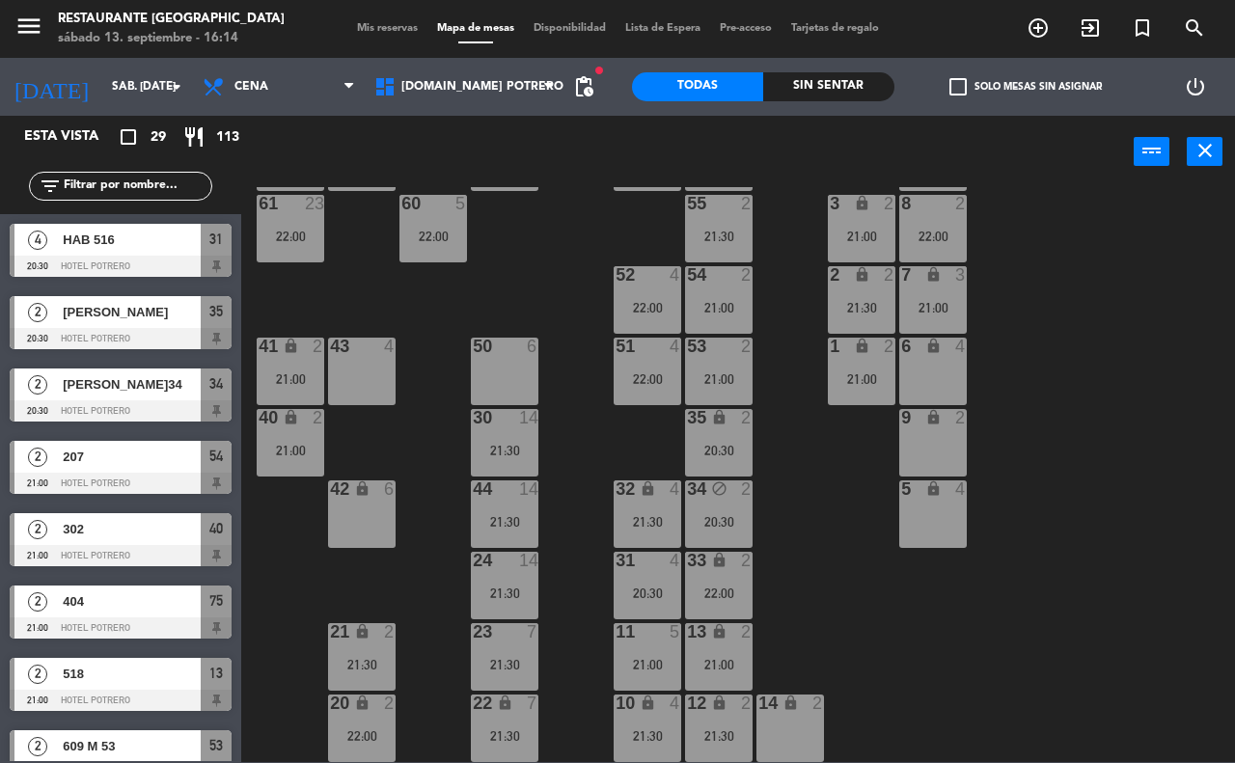
click at [721, 717] on div "12 lock 2 21:30" at bounding box center [719, 729] width 68 height 68
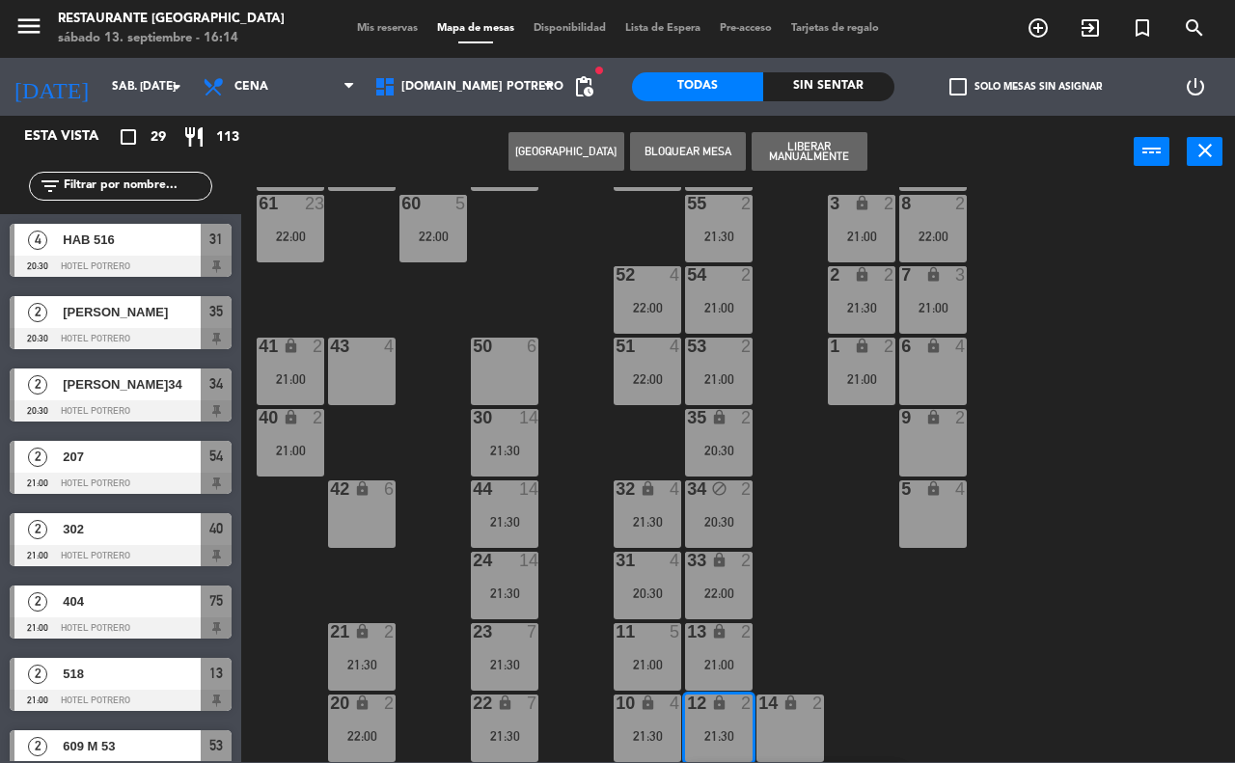
scroll to position [238, 0]
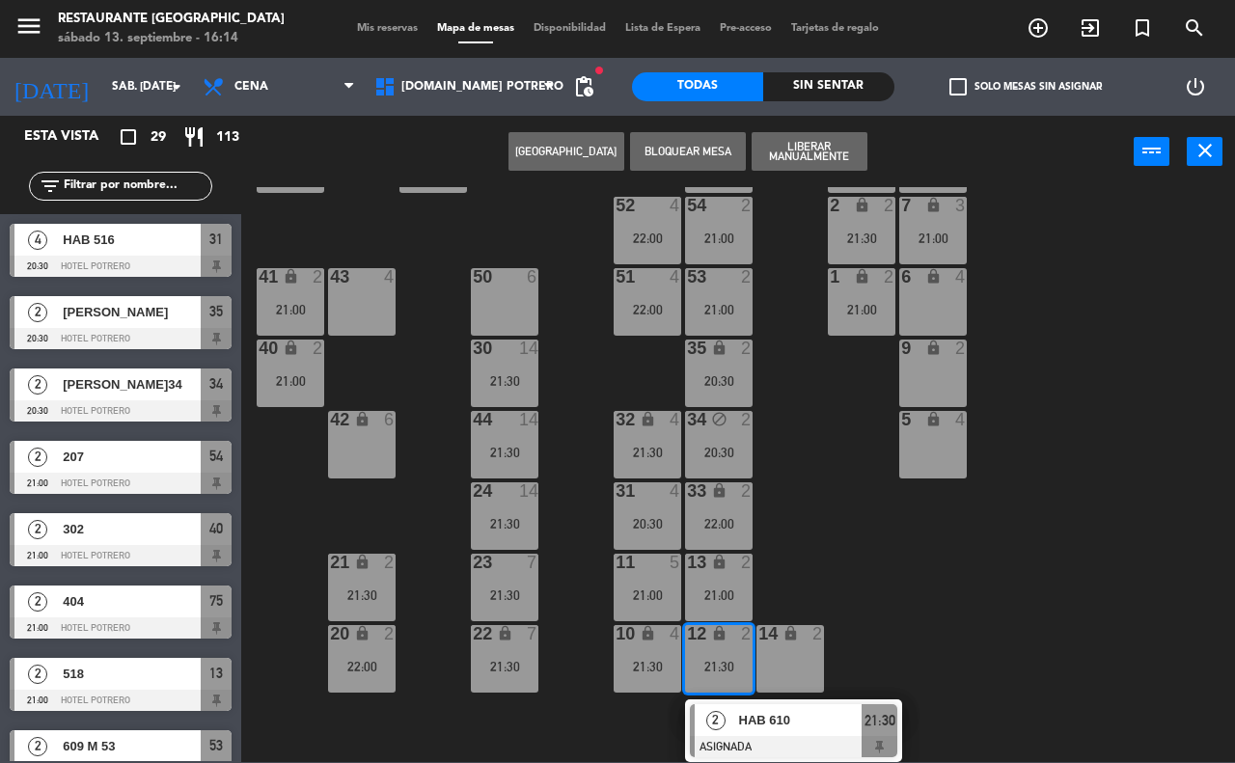
click at [779, 647] on div "14 lock 2" at bounding box center [790, 659] width 68 height 68
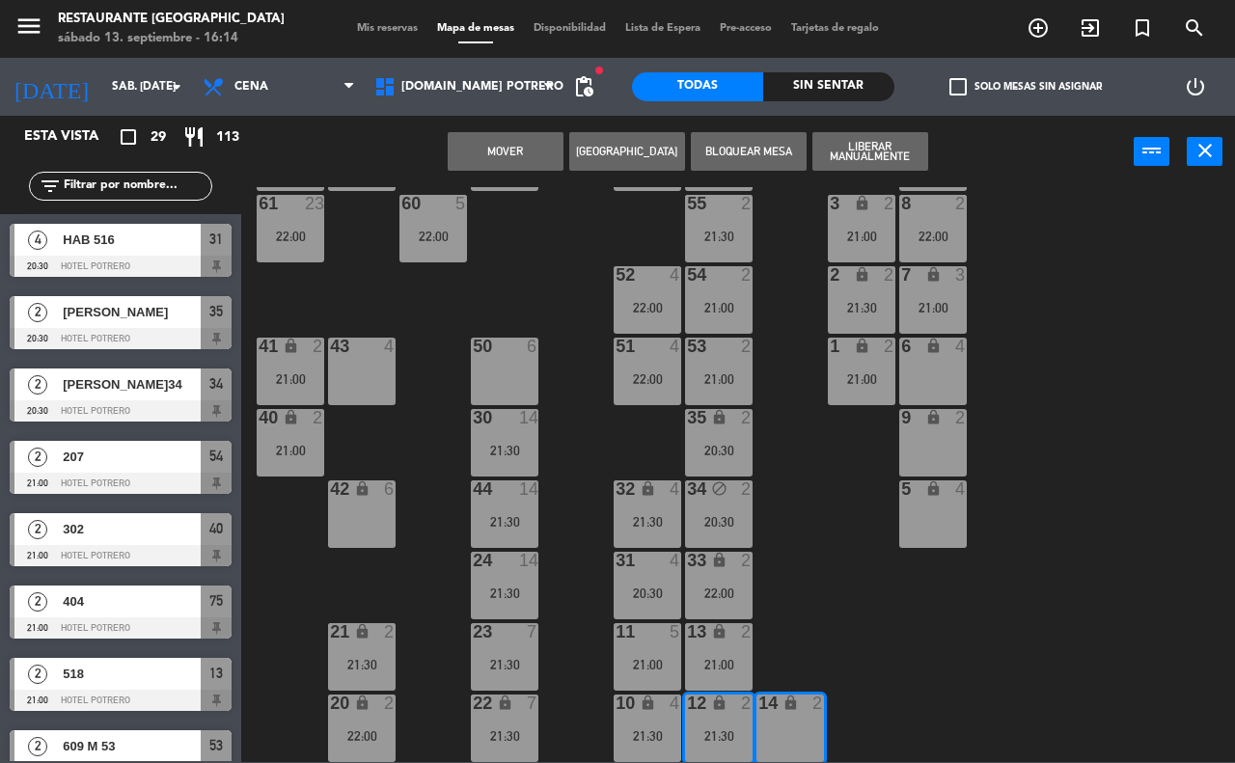
click at [531, 152] on button "Mover" at bounding box center [506, 151] width 116 height 39
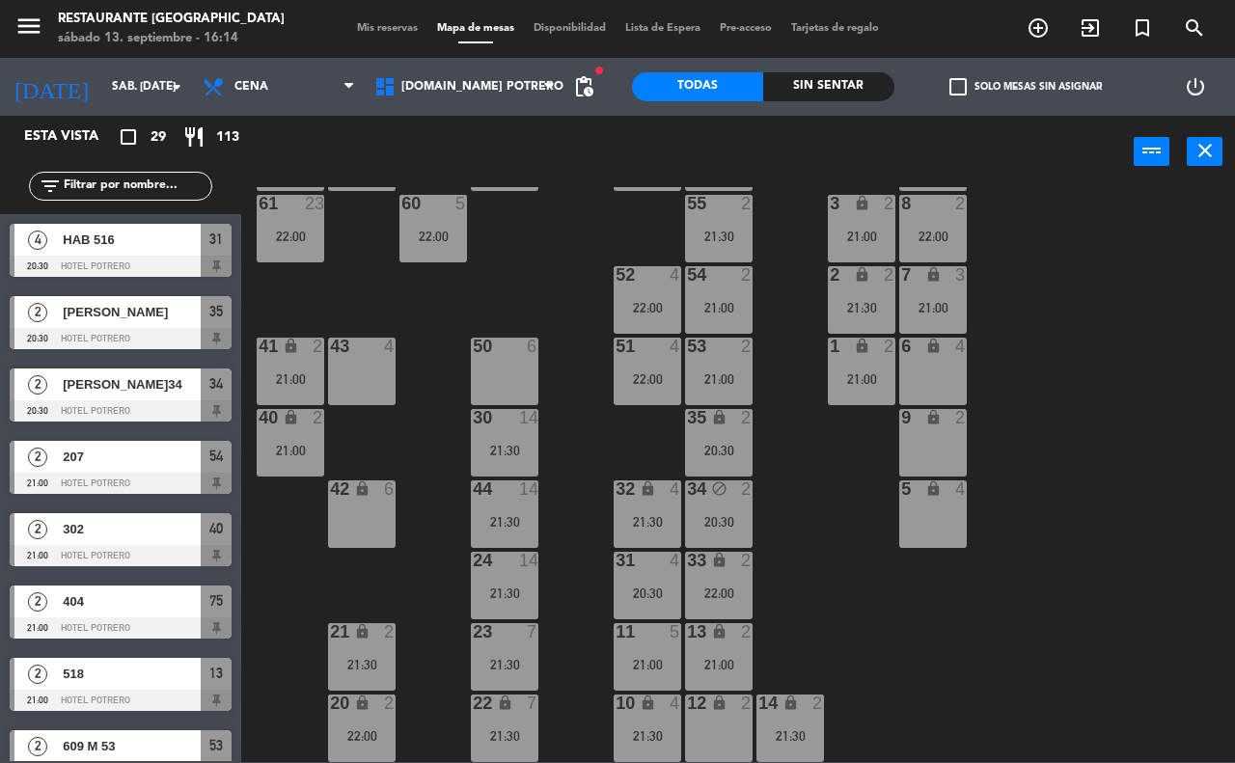
click at [649, 721] on div "10 lock 4 21:30" at bounding box center [648, 729] width 68 height 68
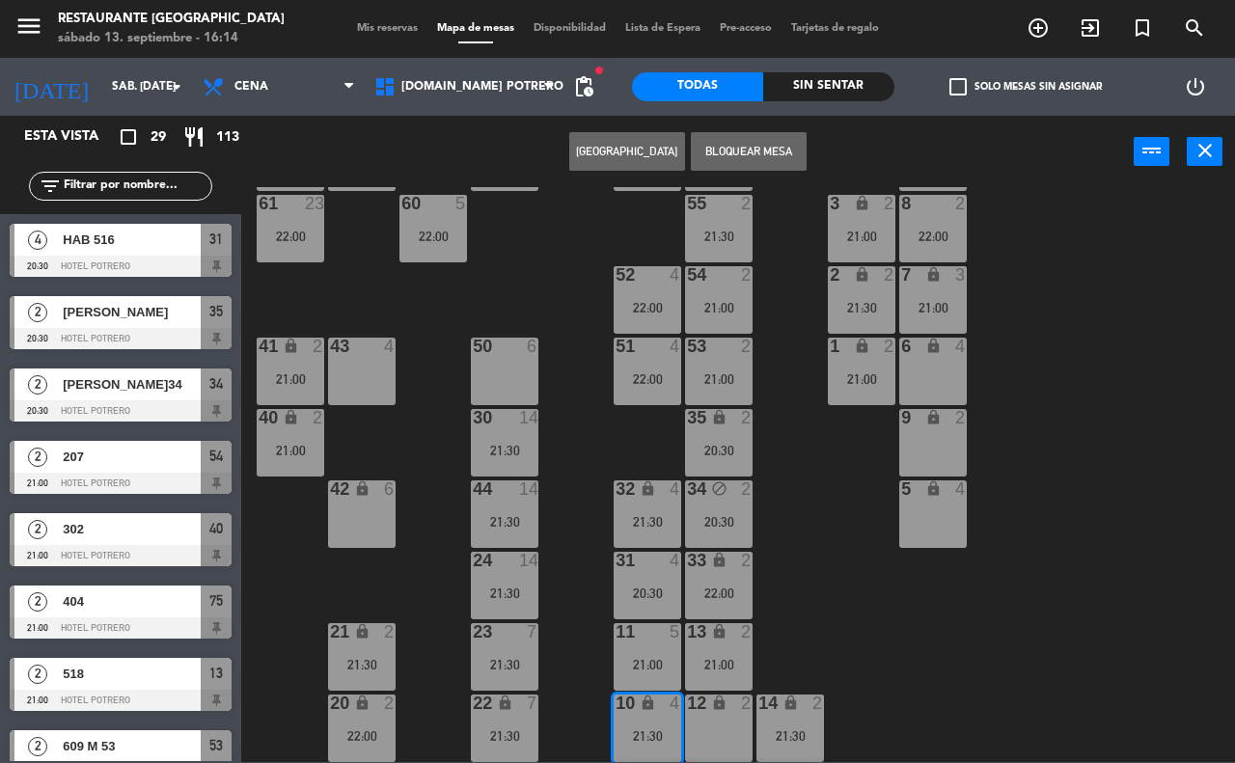
scroll to position [238, 0]
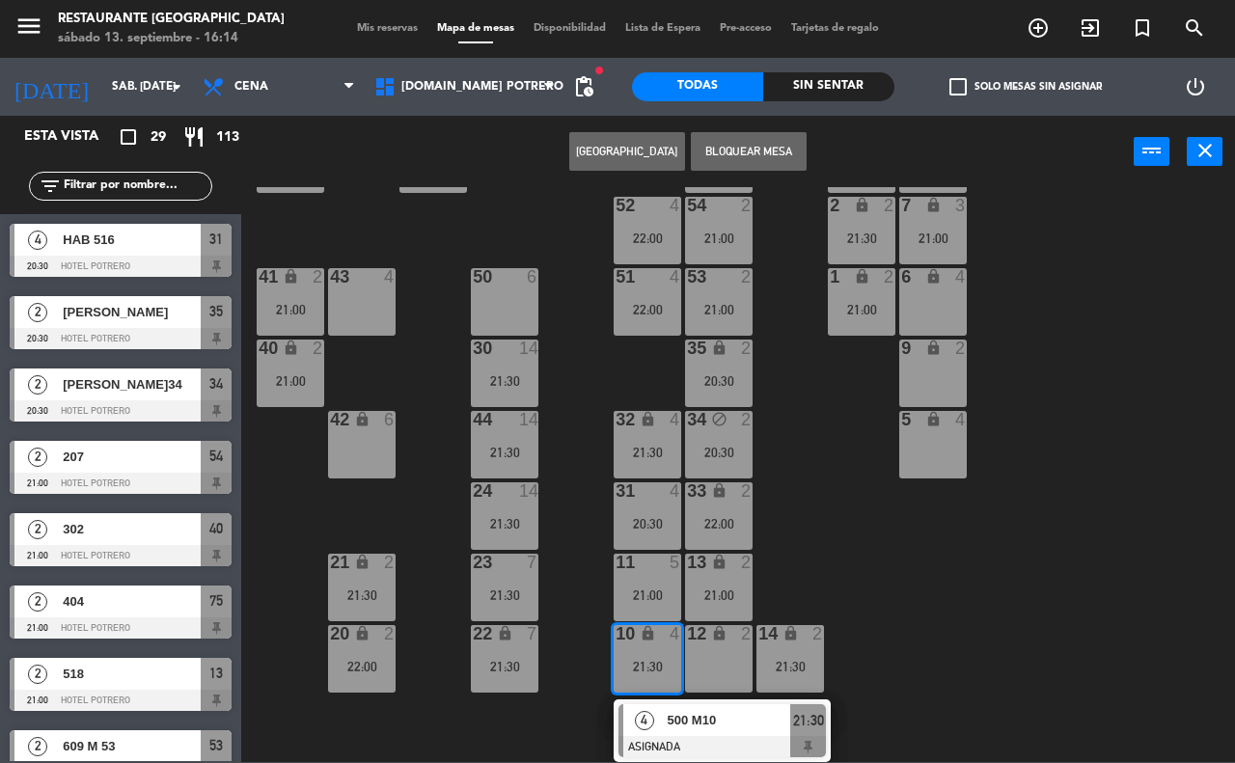
click at [926, 646] on div "65 23 22:00 71 23 22:00 73 23 22:00 76 23 22:00 63 23 22:00 64 23 22:00 62 23 2…" at bounding box center [744, 474] width 981 height 575
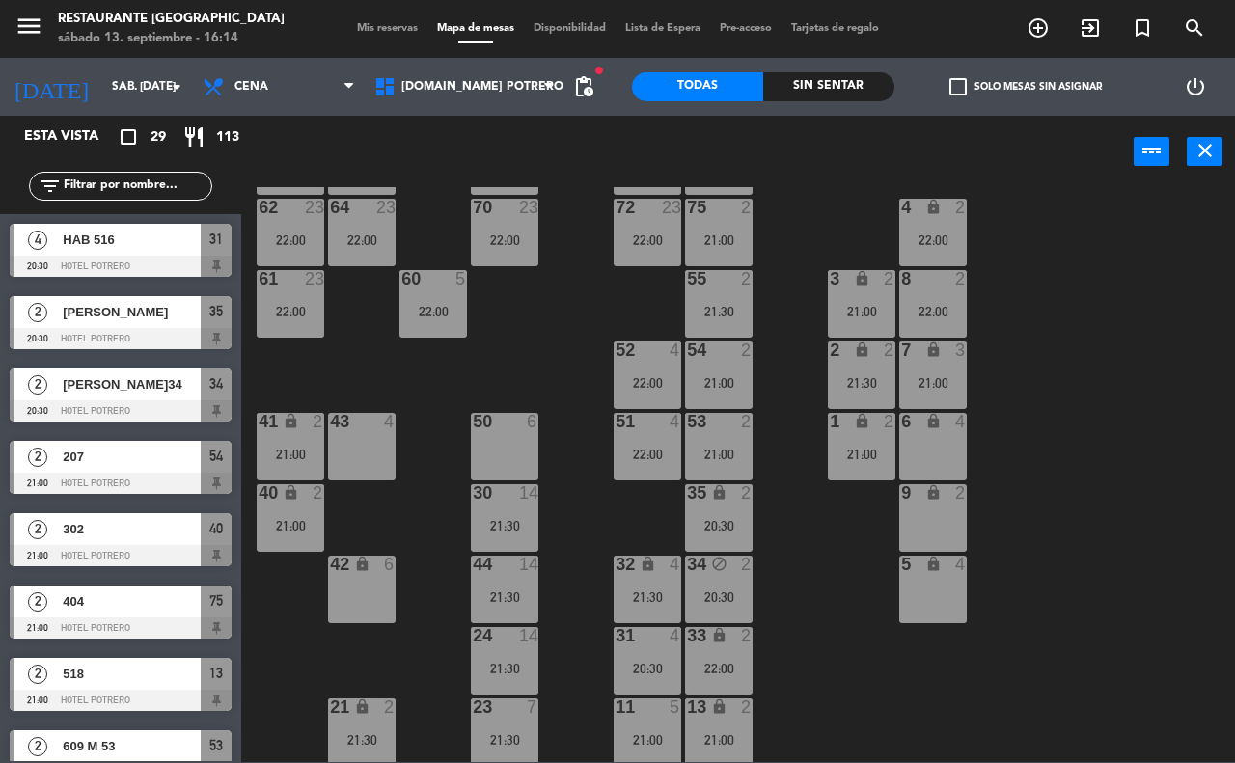
scroll to position [169, 0]
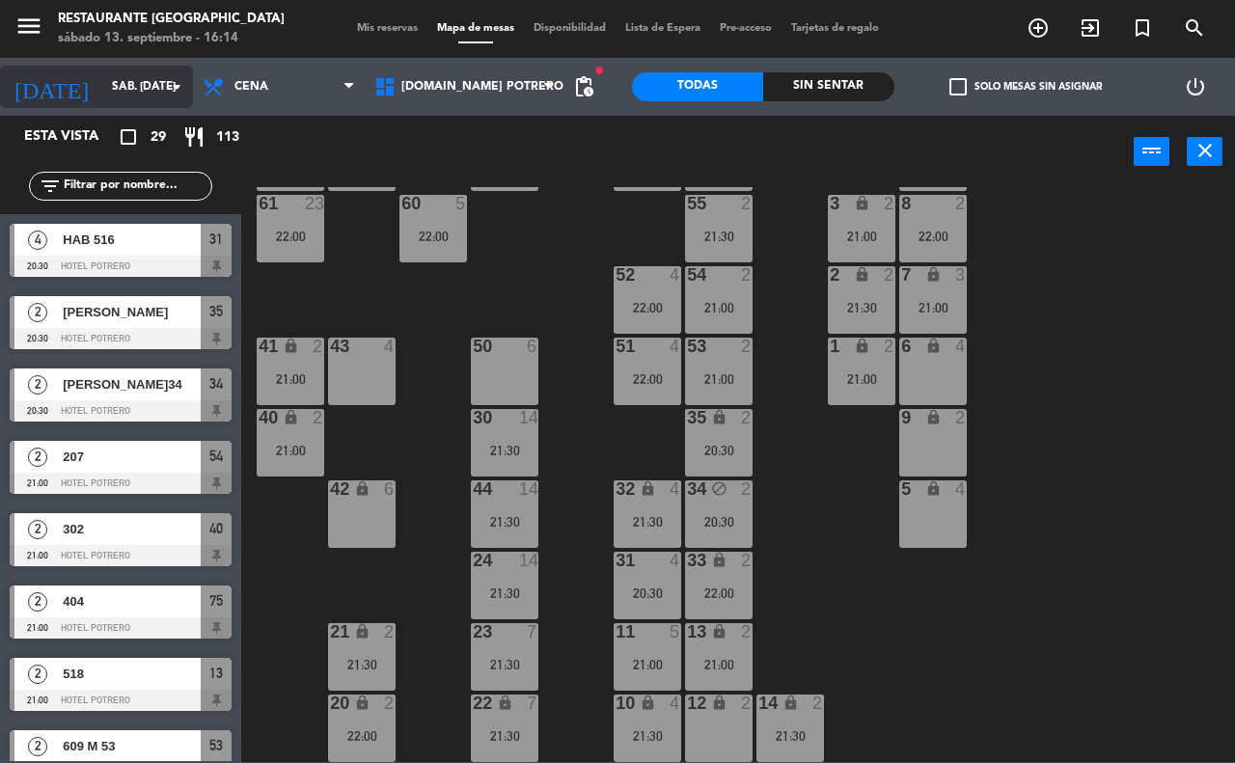
click at [113, 78] on input "sáb. [DATE]" at bounding box center [178, 86] width 153 height 33
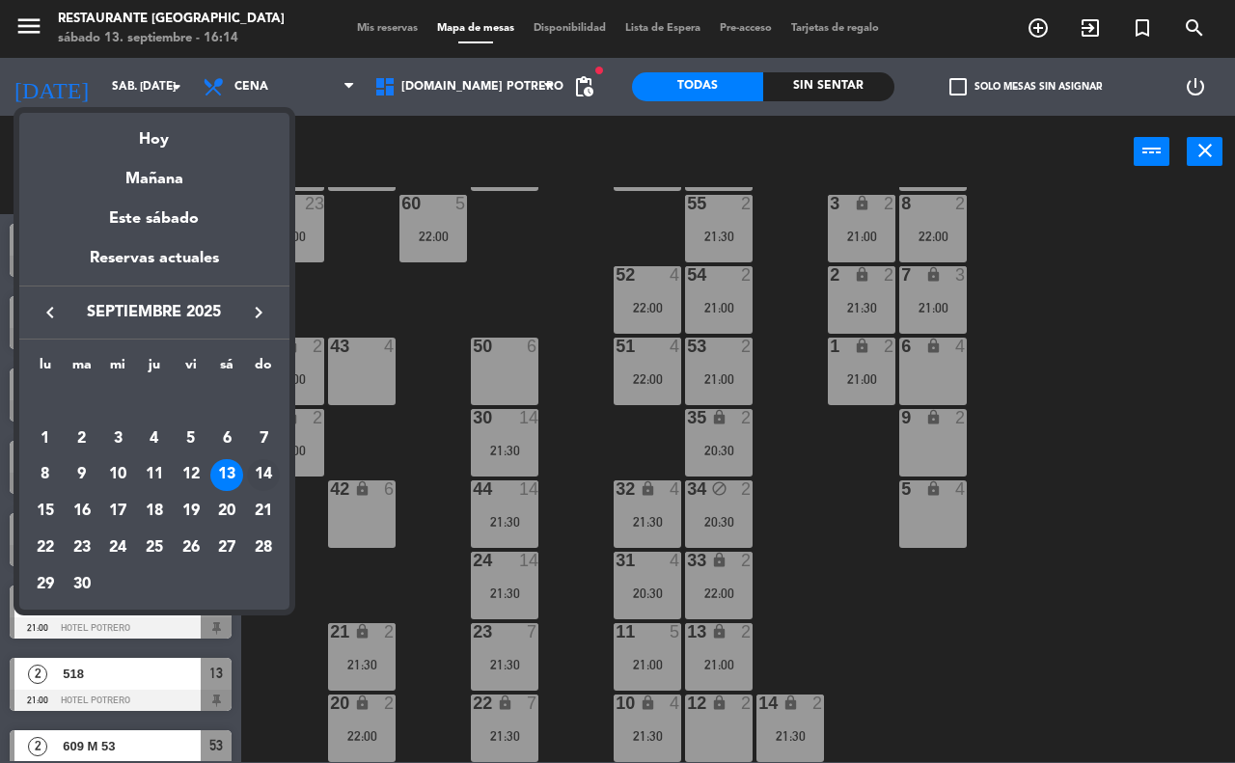
click at [263, 473] on div "14" at bounding box center [263, 475] width 33 height 33
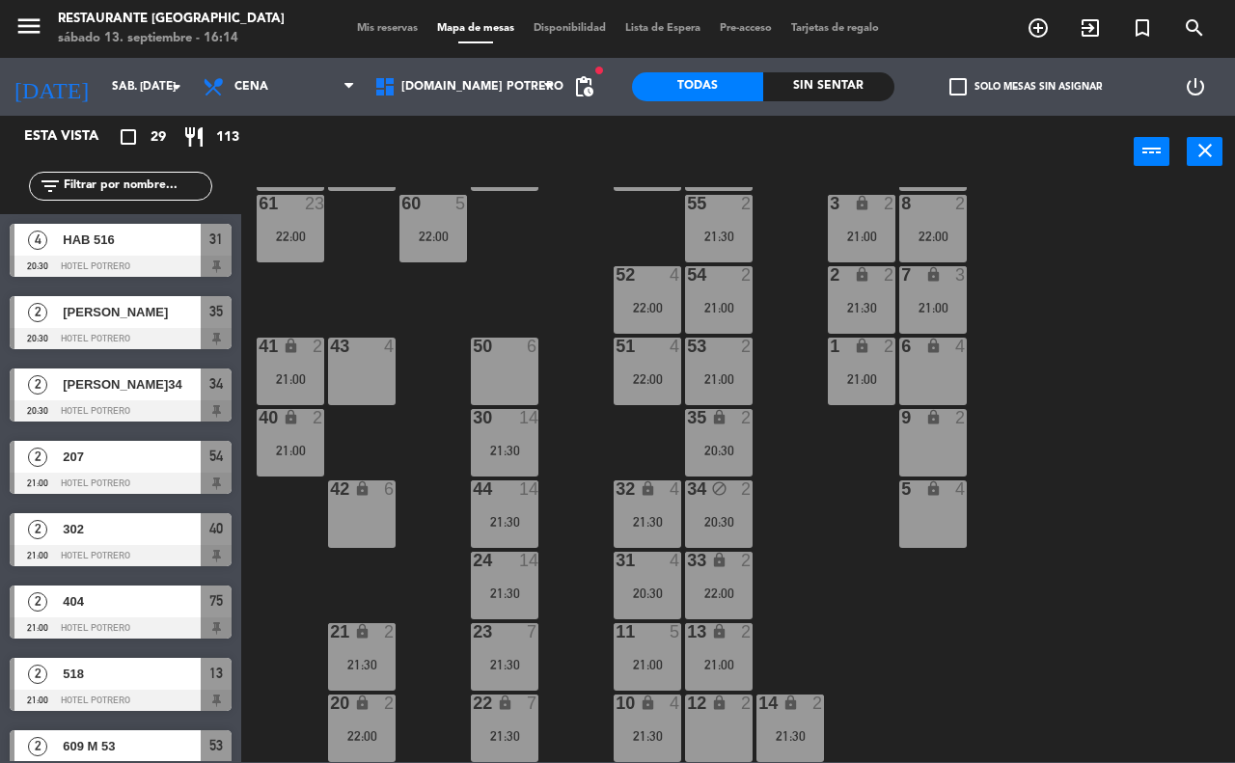
type input "dom. [DATE]"
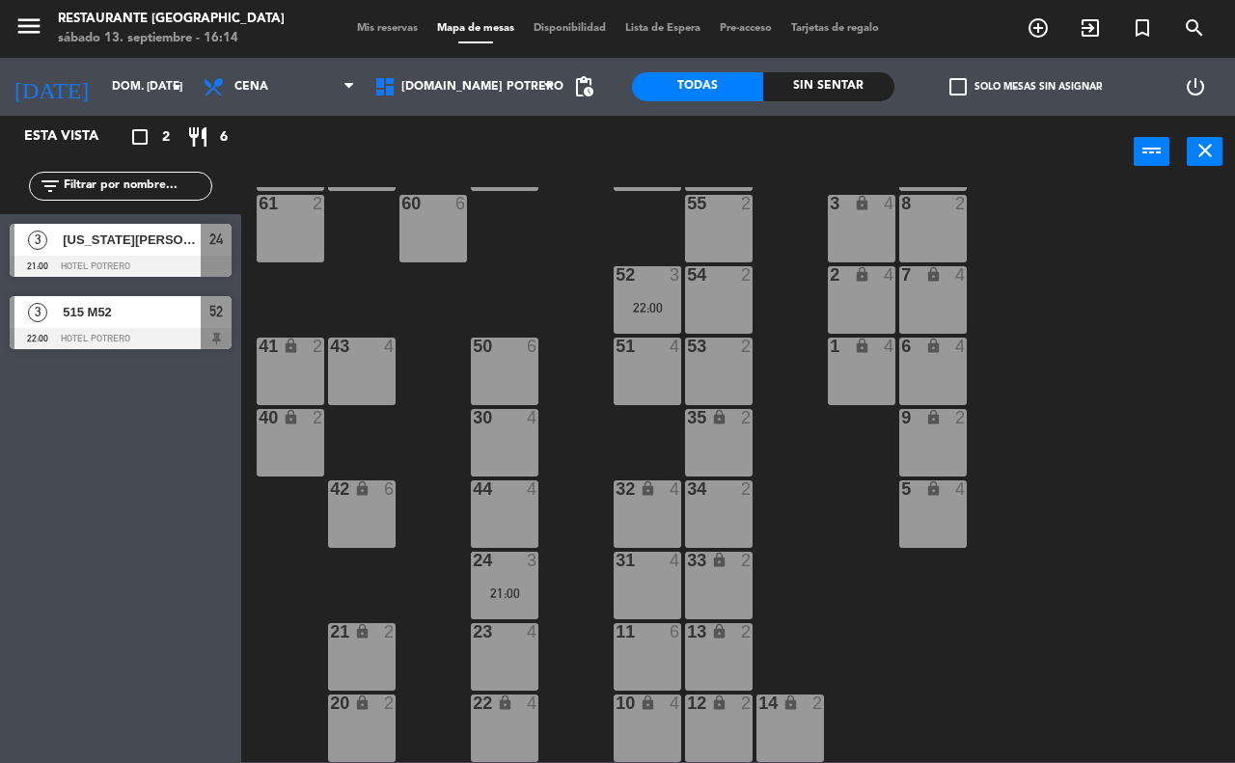
click at [494, 450] on div "30 4" at bounding box center [505, 443] width 68 height 68
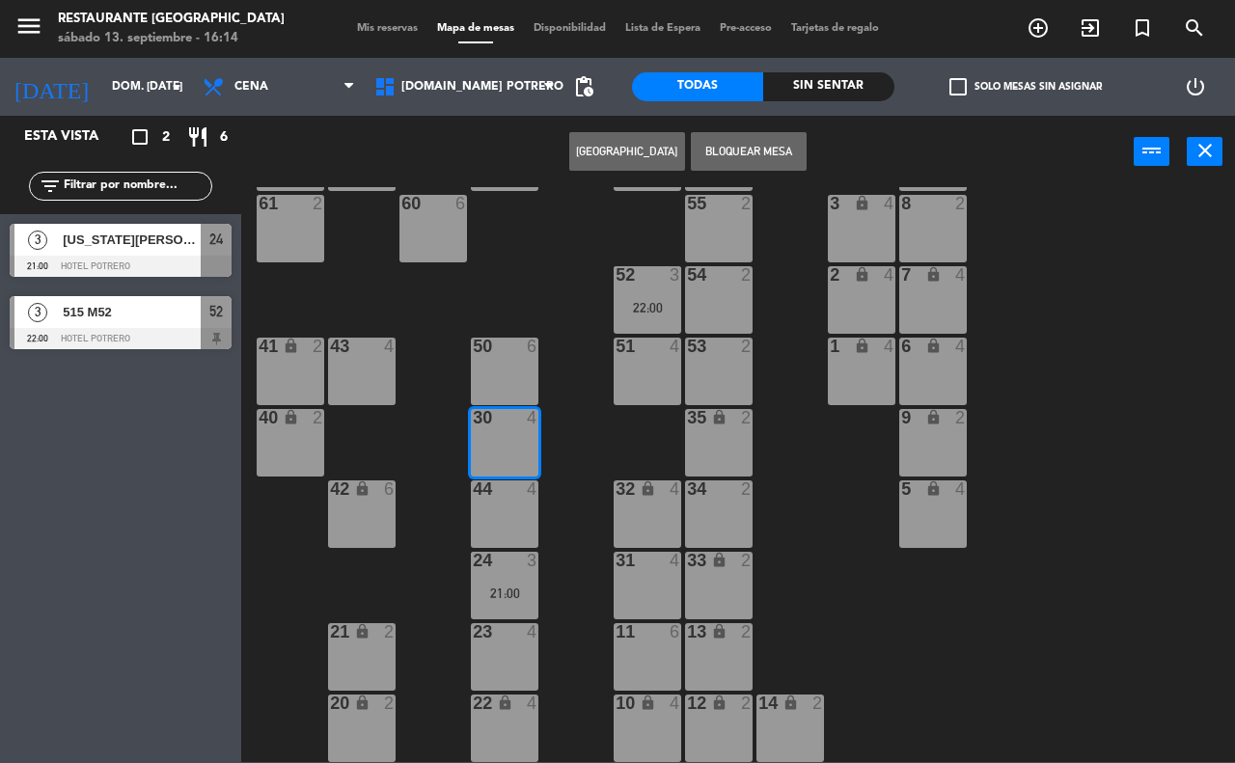
click at [474, 494] on div "44" at bounding box center [473, 488] width 1 height 17
click at [617, 156] on button "[GEOGRAPHIC_DATA]" at bounding box center [627, 151] width 116 height 39
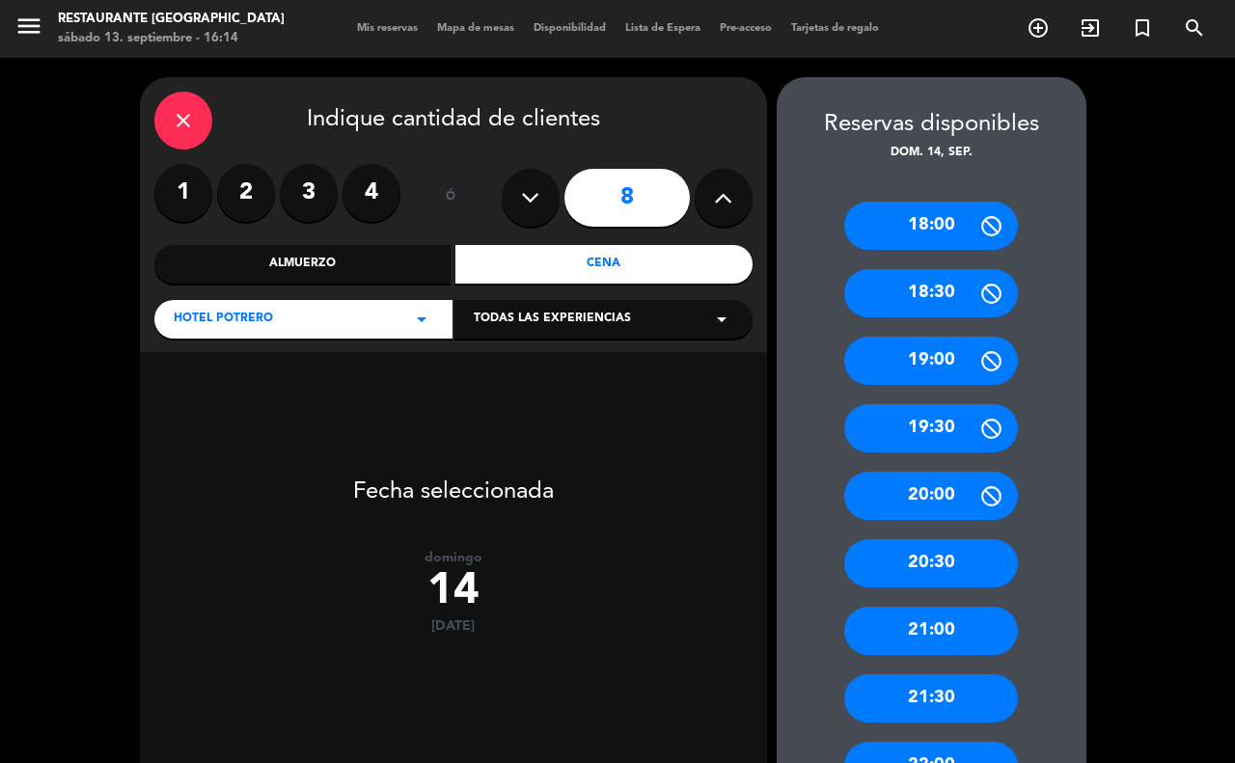
click at [721, 213] on button at bounding box center [724, 198] width 58 height 58
type input "9"
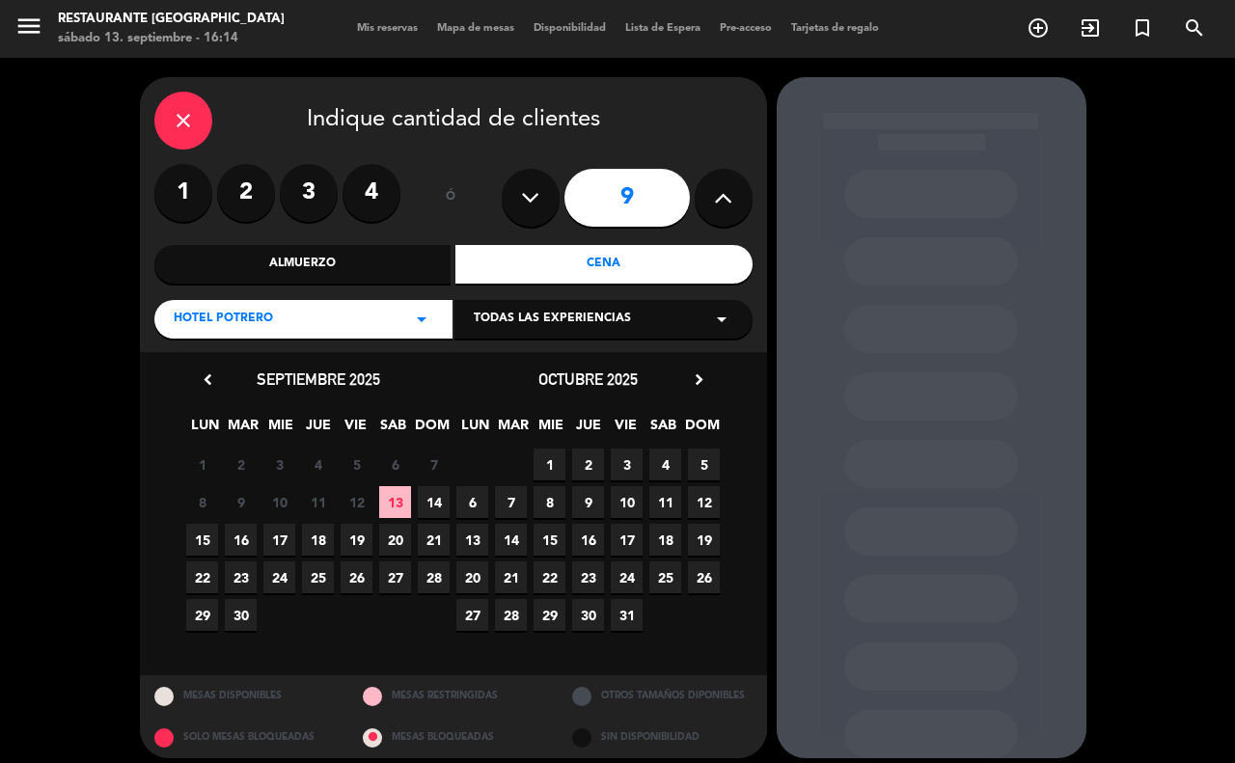
click at [427, 497] on span "14" at bounding box center [434, 502] width 32 height 32
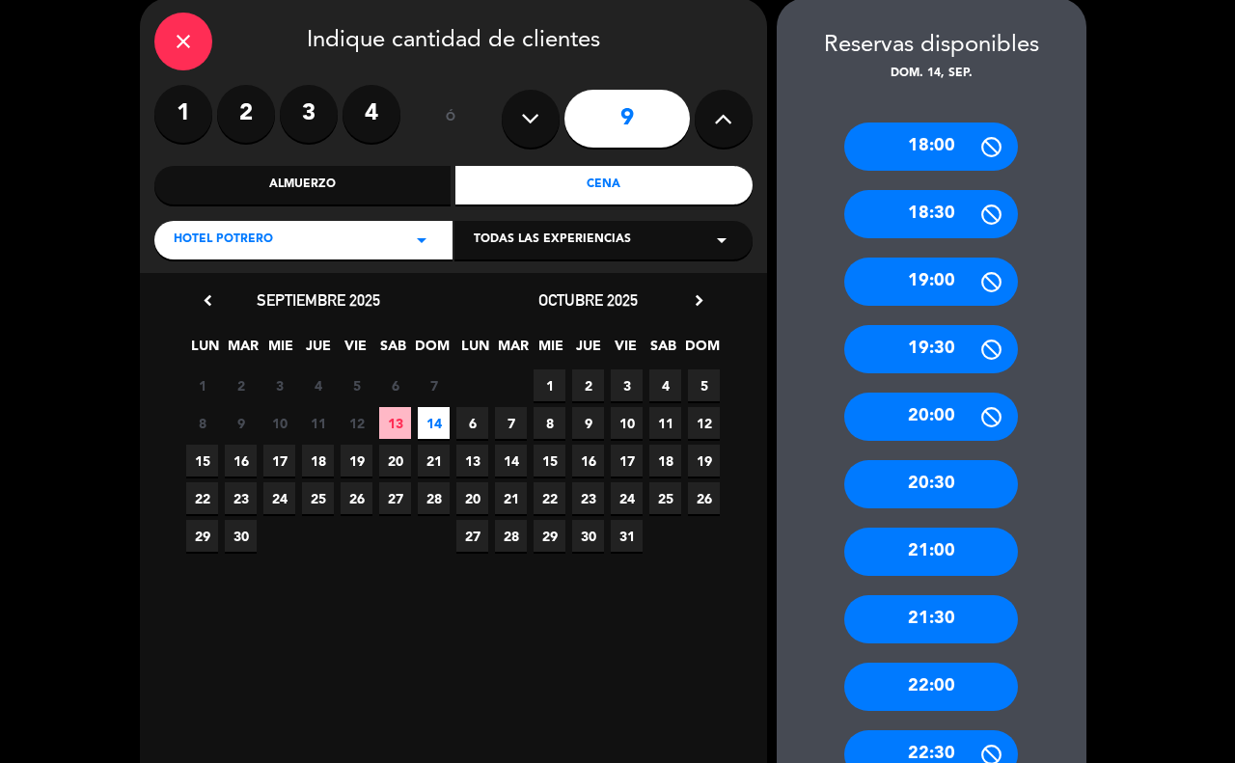
scroll to position [215, 0]
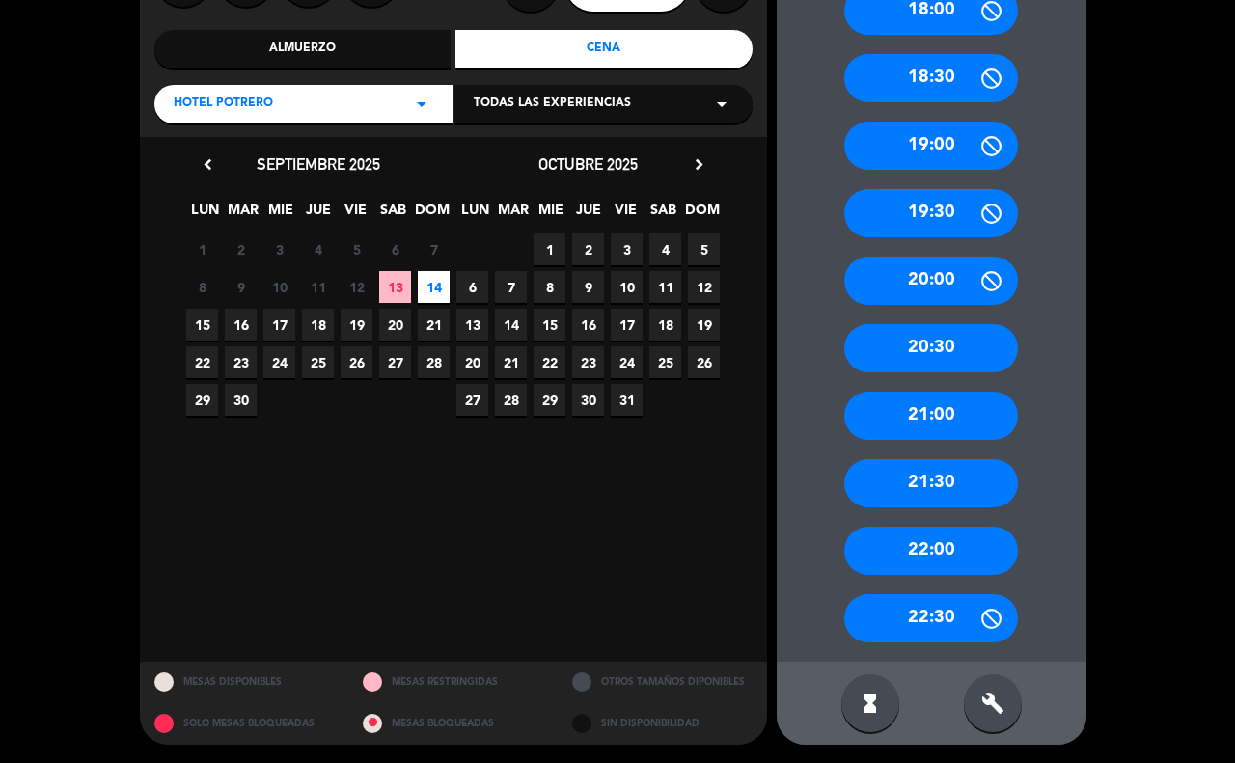
click at [900, 484] on div "21:30" at bounding box center [931, 483] width 174 height 48
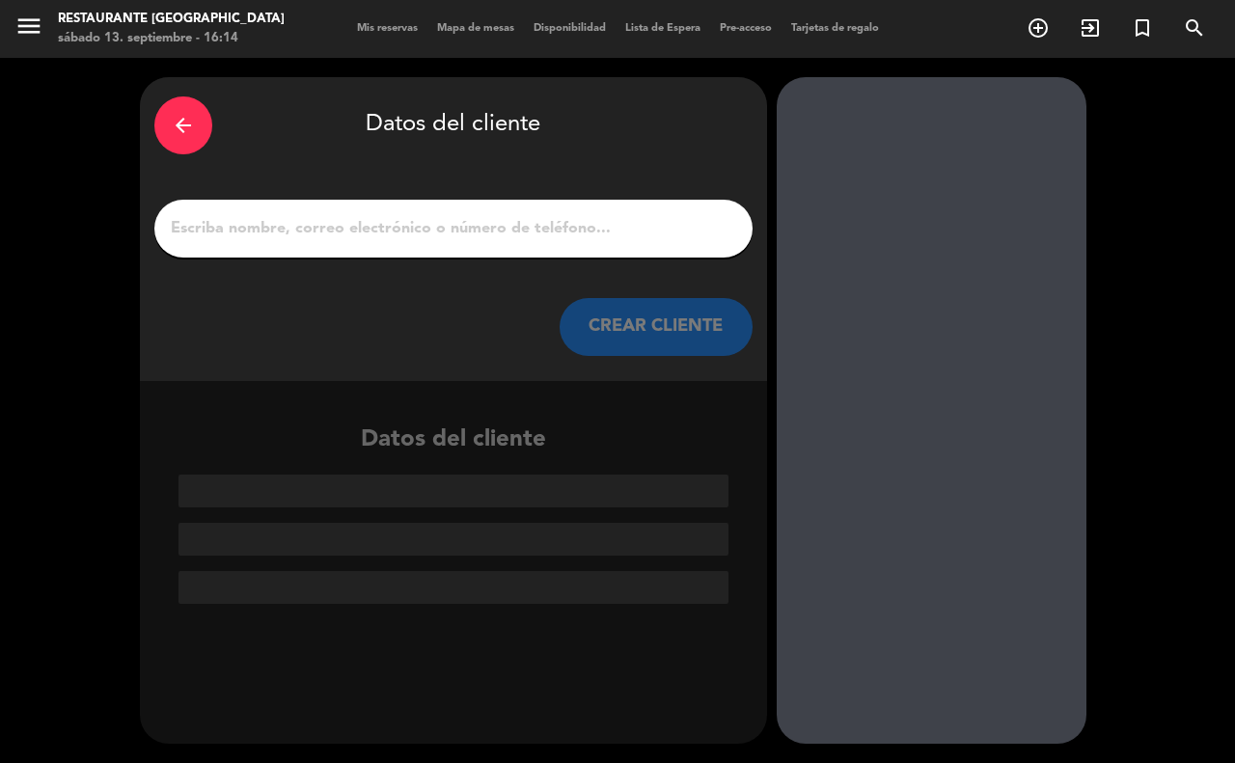
scroll to position [0, 0]
click at [251, 227] on input "1" at bounding box center [453, 228] width 569 height 27
click at [189, 227] on input "1" at bounding box center [453, 228] width 569 height 27
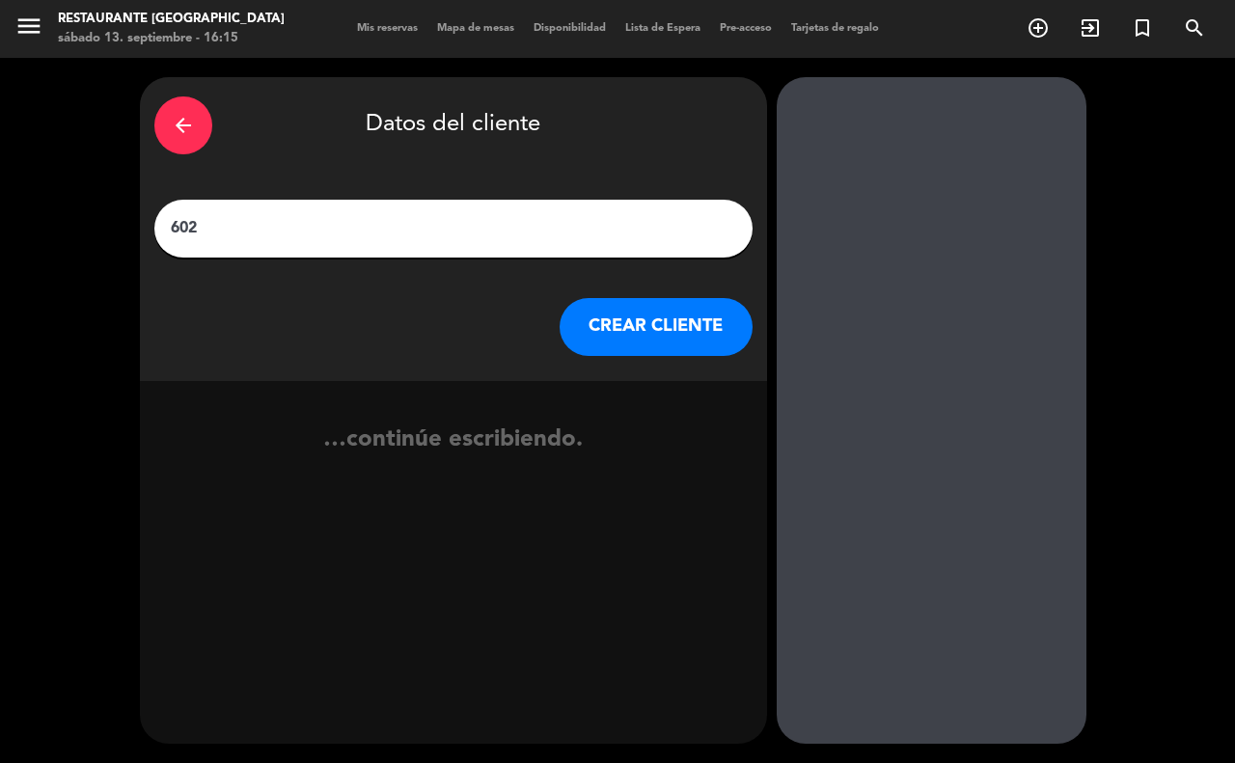
type input "602"
click at [600, 330] on button "CREAR CLIENTE" at bounding box center [655, 327] width 193 height 58
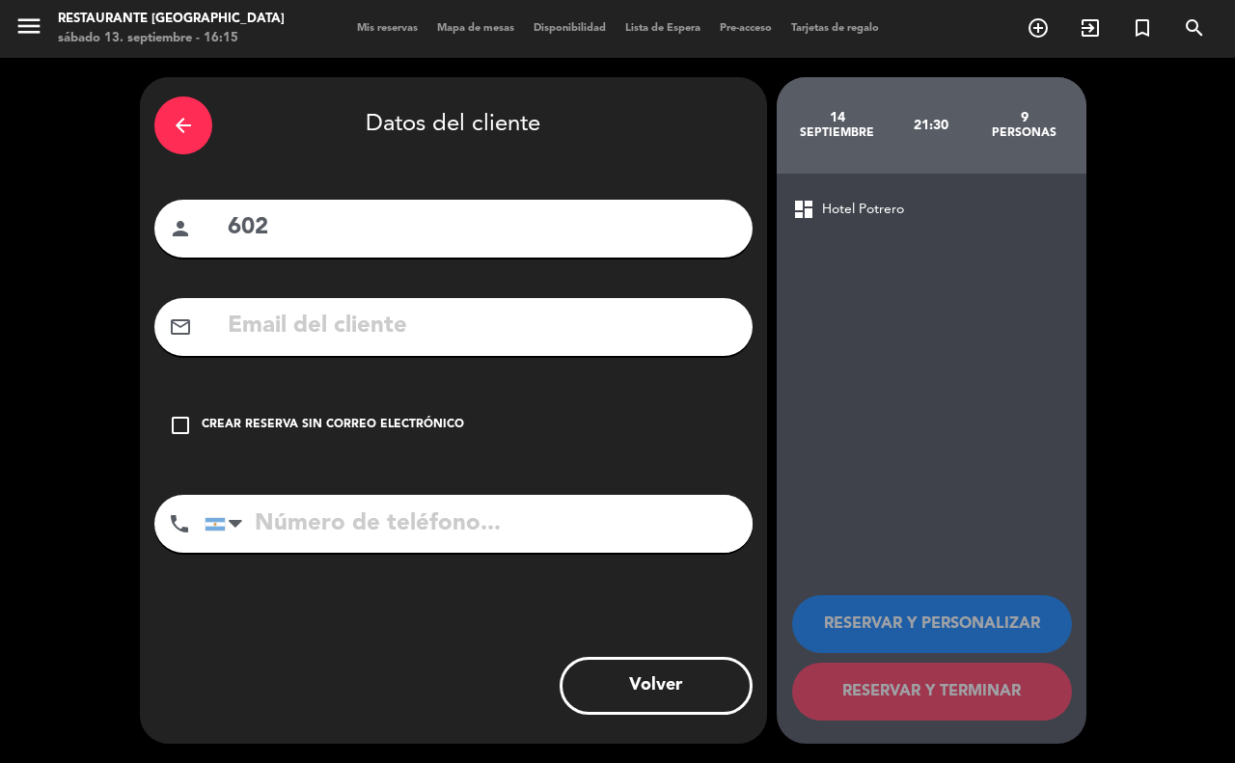
click at [185, 420] on icon "check_box_outline_blank" at bounding box center [180, 425] width 23 height 23
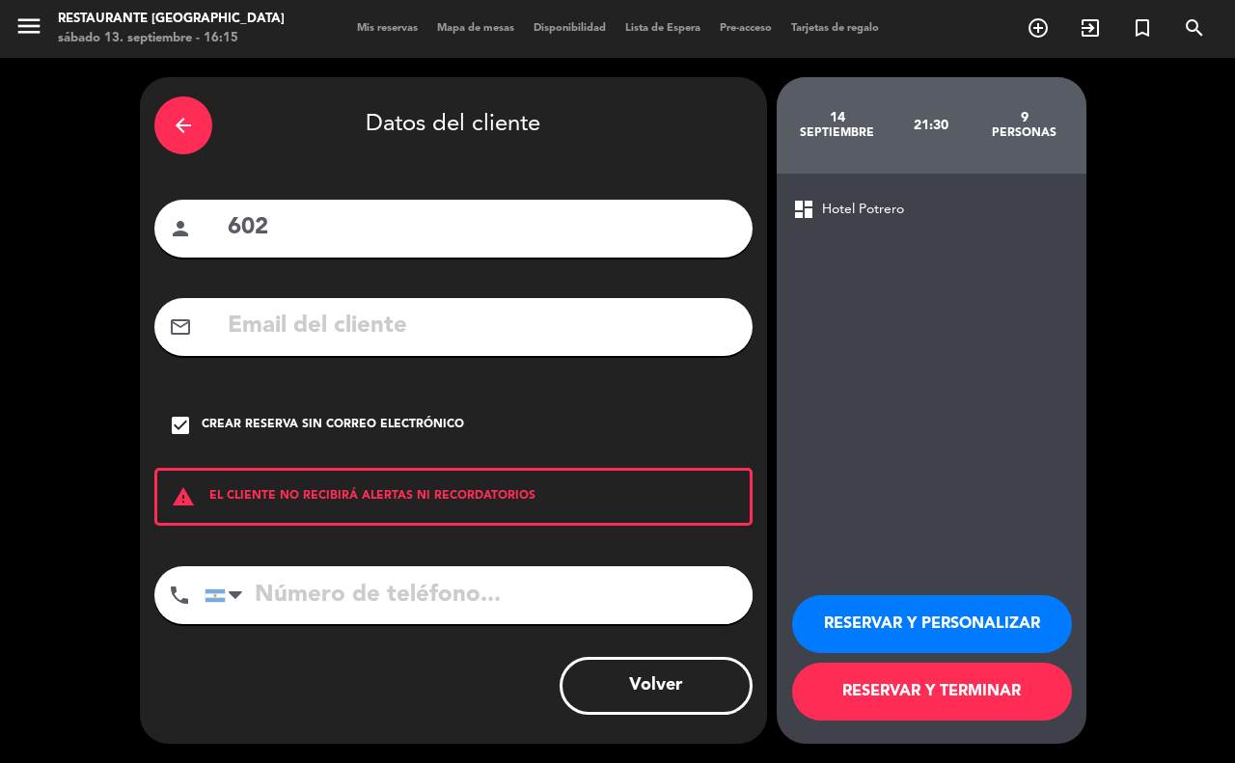
click at [887, 691] on button "RESERVAR Y TERMINAR" at bounding box center [932, 692] width 280 height 58
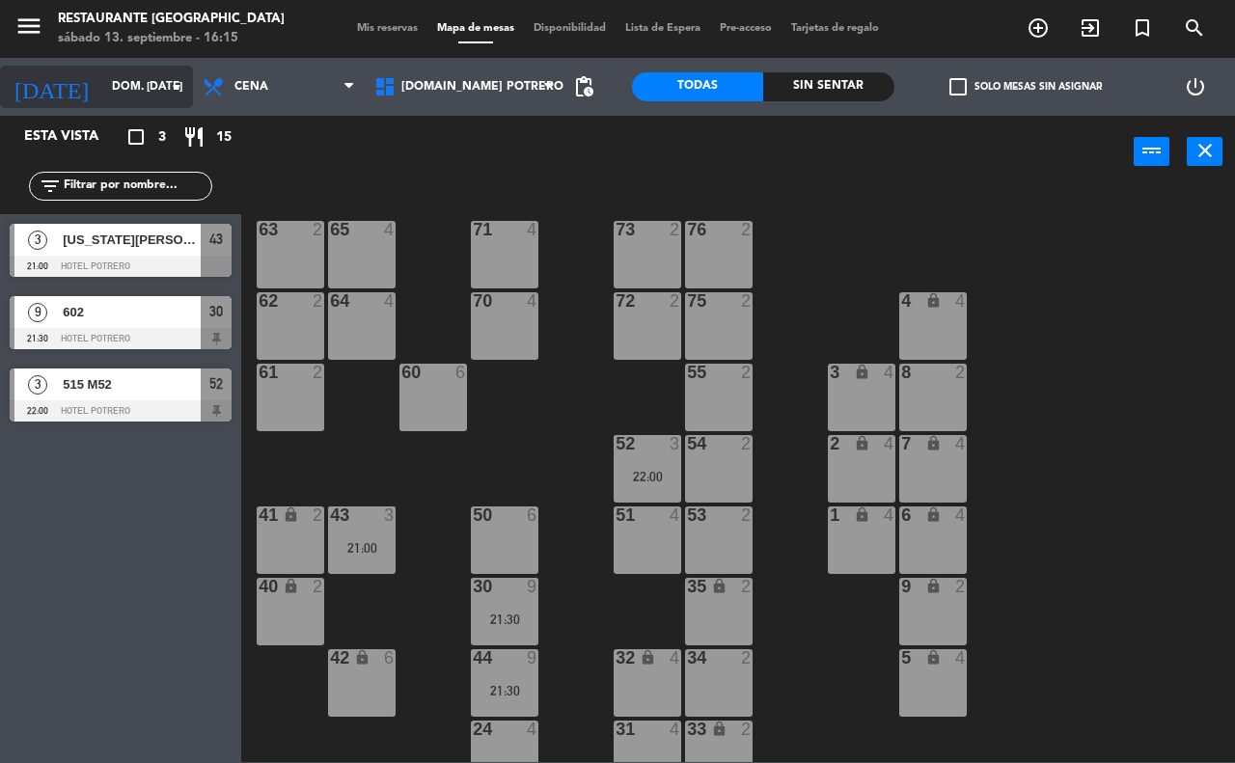
click at [159, 96] on input "dom. [DATE]" at bounding box center [178, 86] width 153 height 33
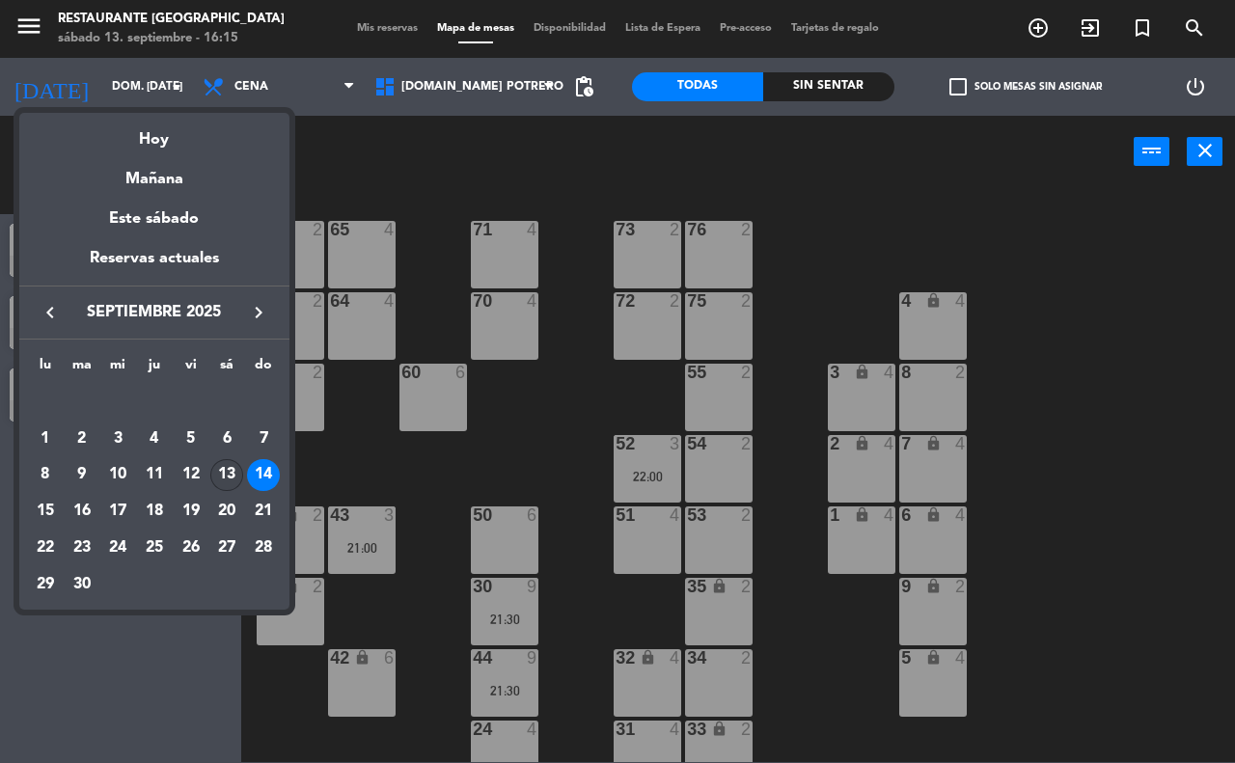
click at [214, 475] on div "13" at bounding box center [226, 475] width 33 height 33
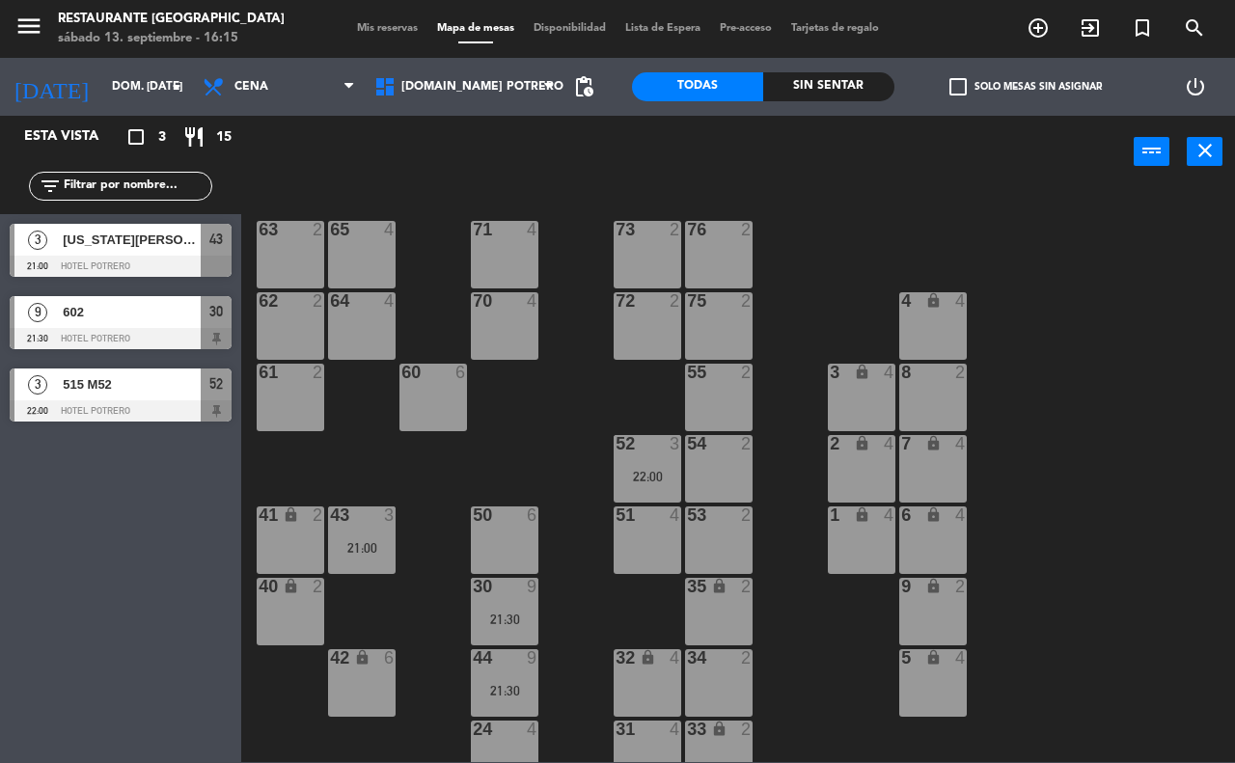
type input "sáb. [DATE]"
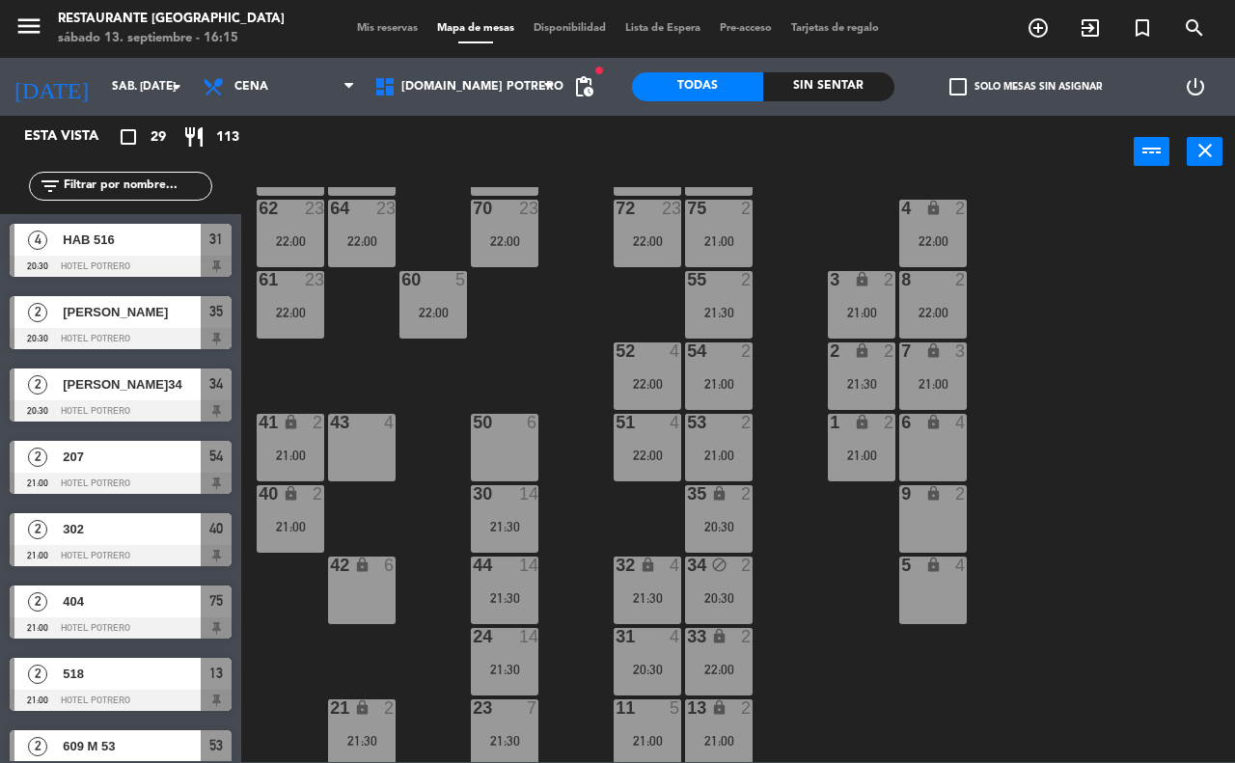
scroll to position [169, 0]
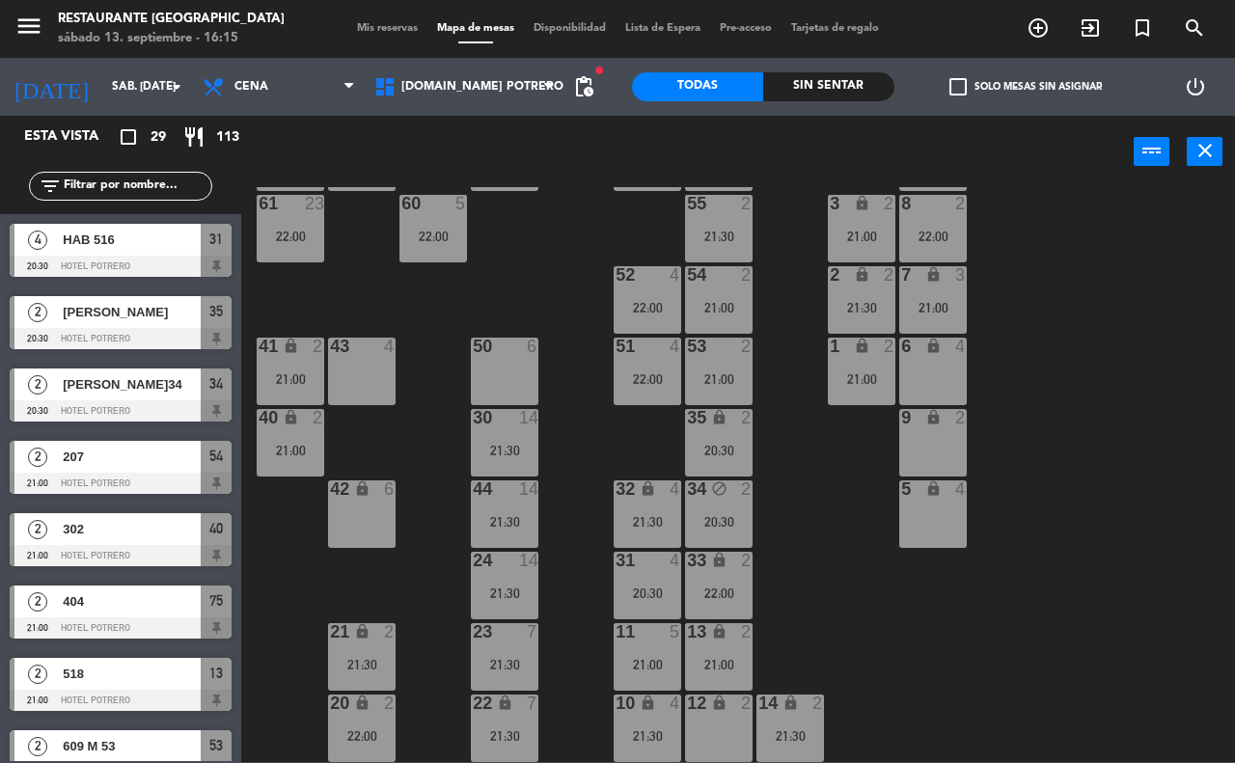
click at [887, 606] on div "65 23 22:00 71 23 22:00 73 23 22:00 76 23 22:00 63 23 22:00 64 23 22:00 62 23 2…" at bounding box center [744, 474] width 981 height 575
click at [123, 178] on input "text" at bounding box center [137, 186] width 150 height 21
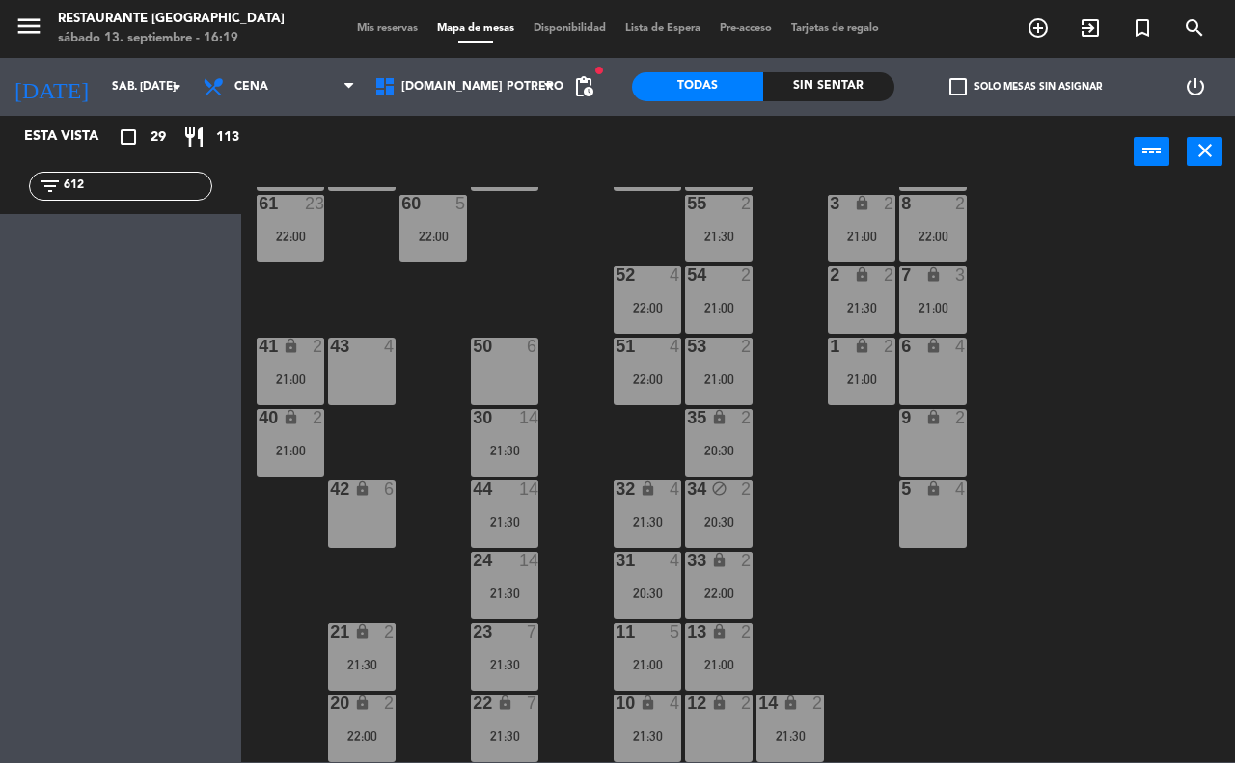
click at [121, 184] on input "612" at bounding box center [137, 186] width 150 height 21
type input "612"
click at [358, 379] on div "43 4" at bounding box center [362, 372] width 68 height 68
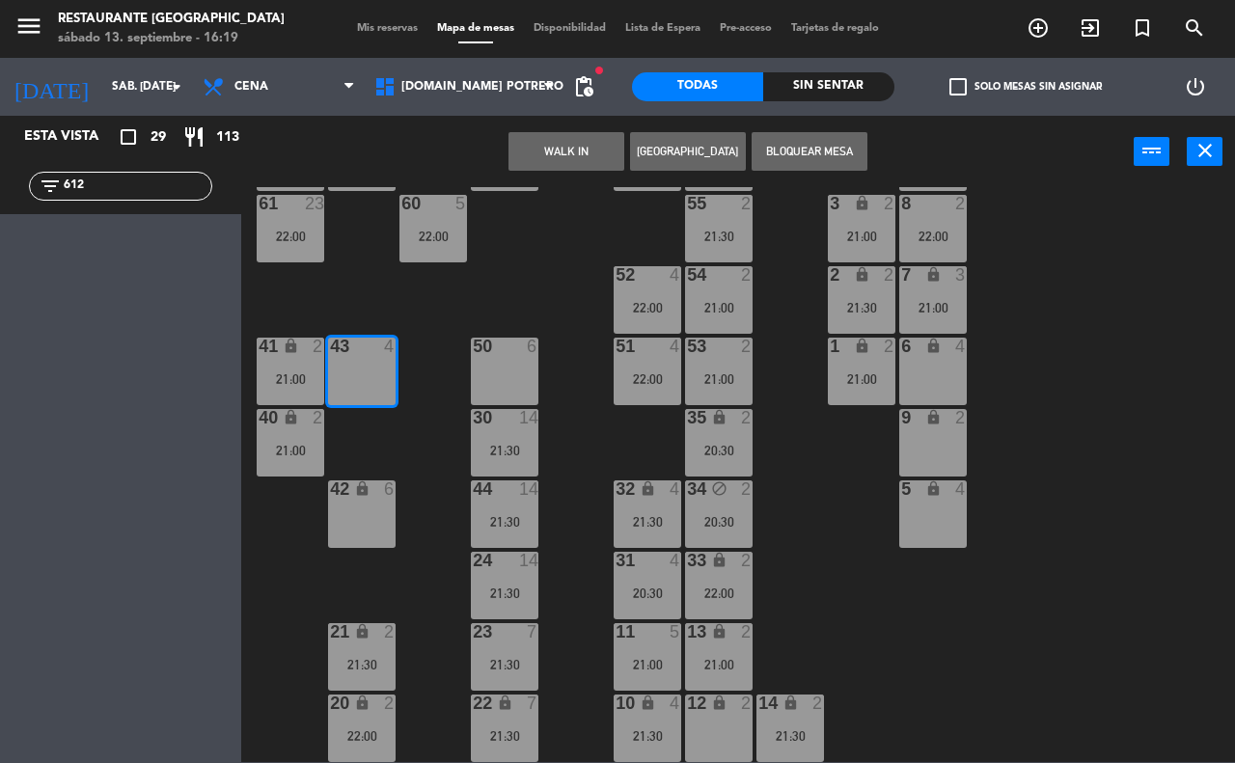
click at [668, 145] on button "[GEOGRAPHIC_DATA]" at bounding box center [688, 151] width 116 height 39
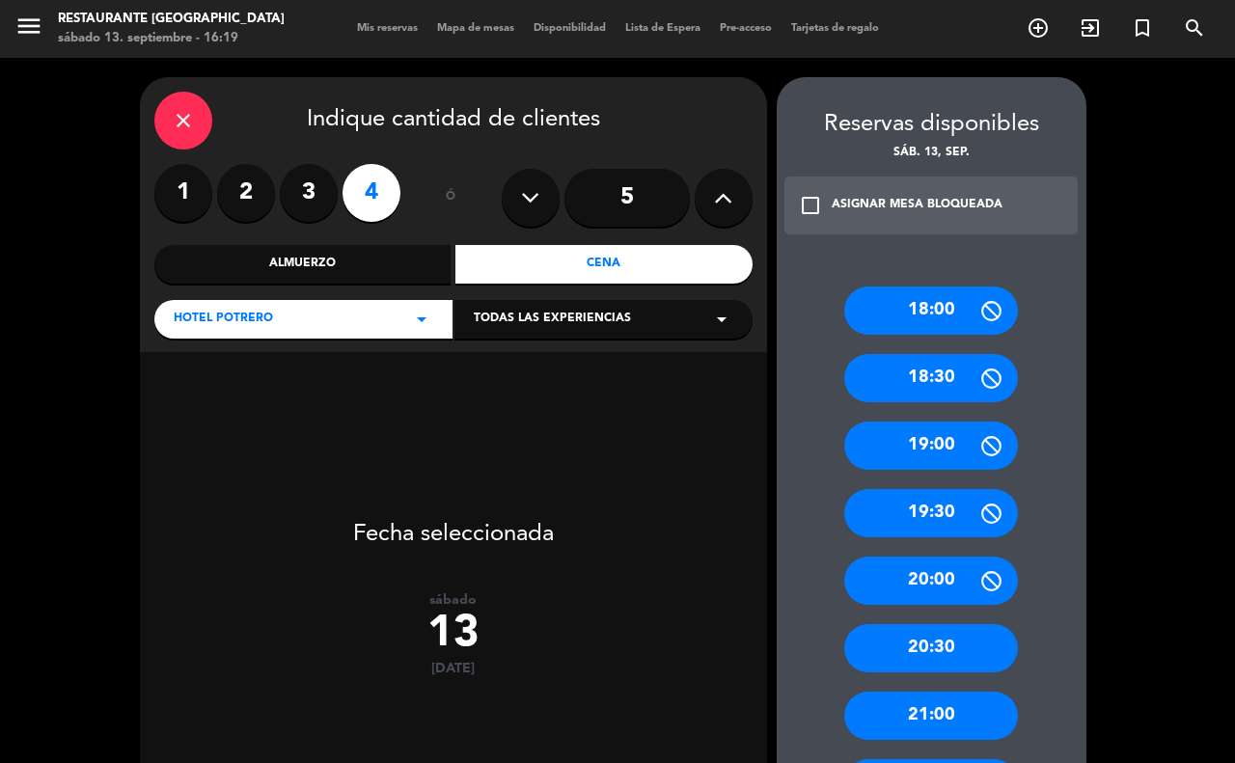
click at [314, 193] on label "3" at bounding box center [309, 193] width 58 height 58
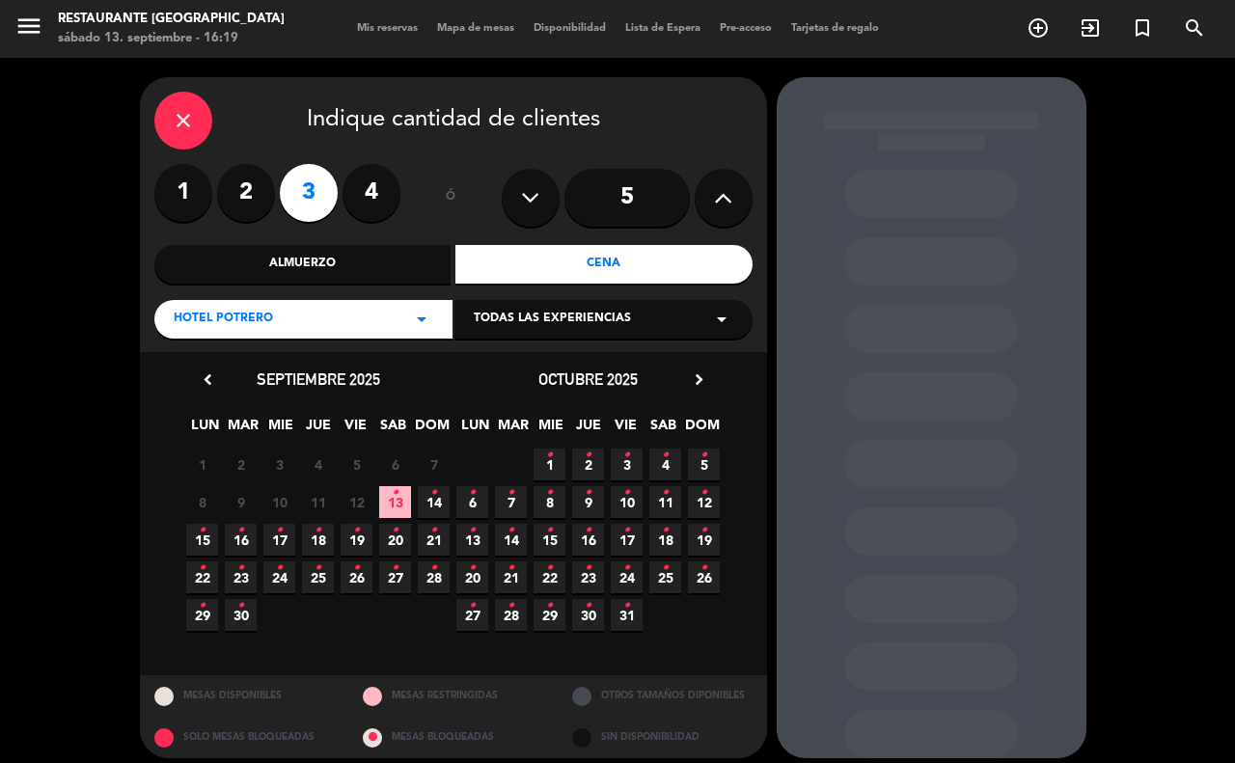
click at [384, 494] on span "13 •" at bounding box center [395, 502] width 32 height 32
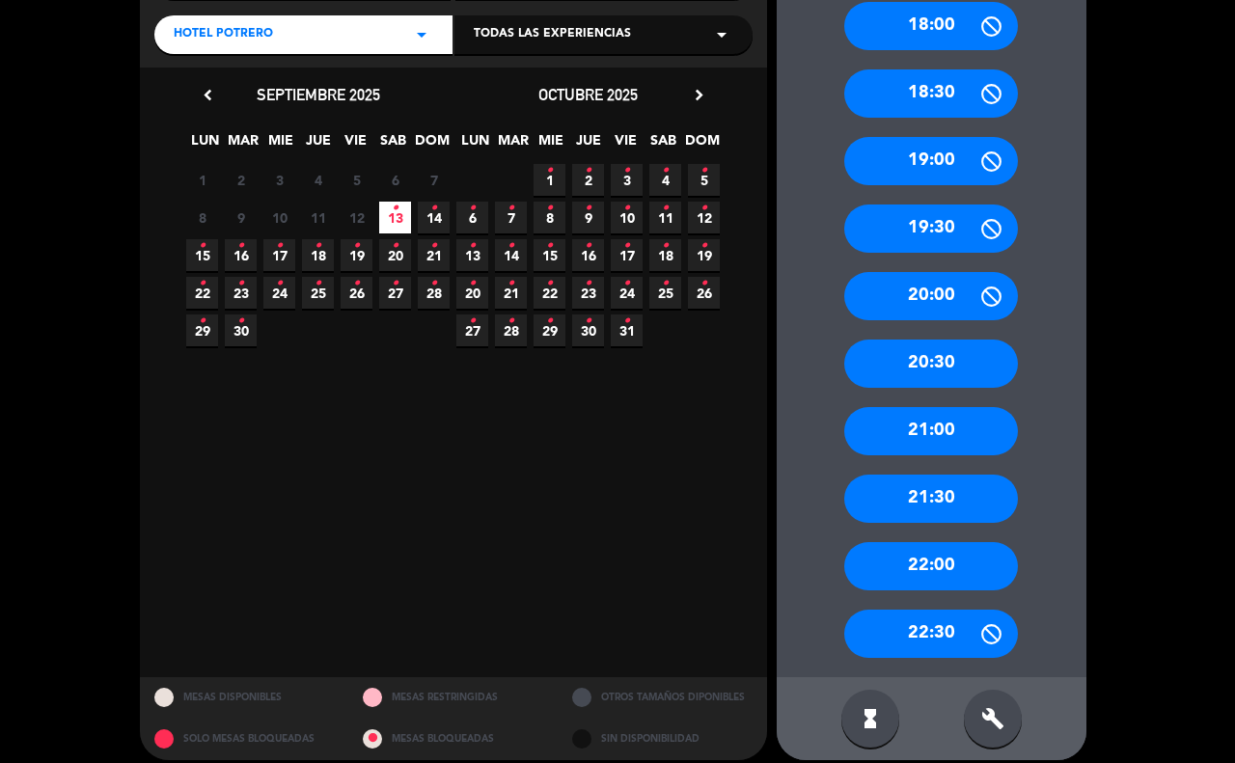
scroll to position [300, 0]
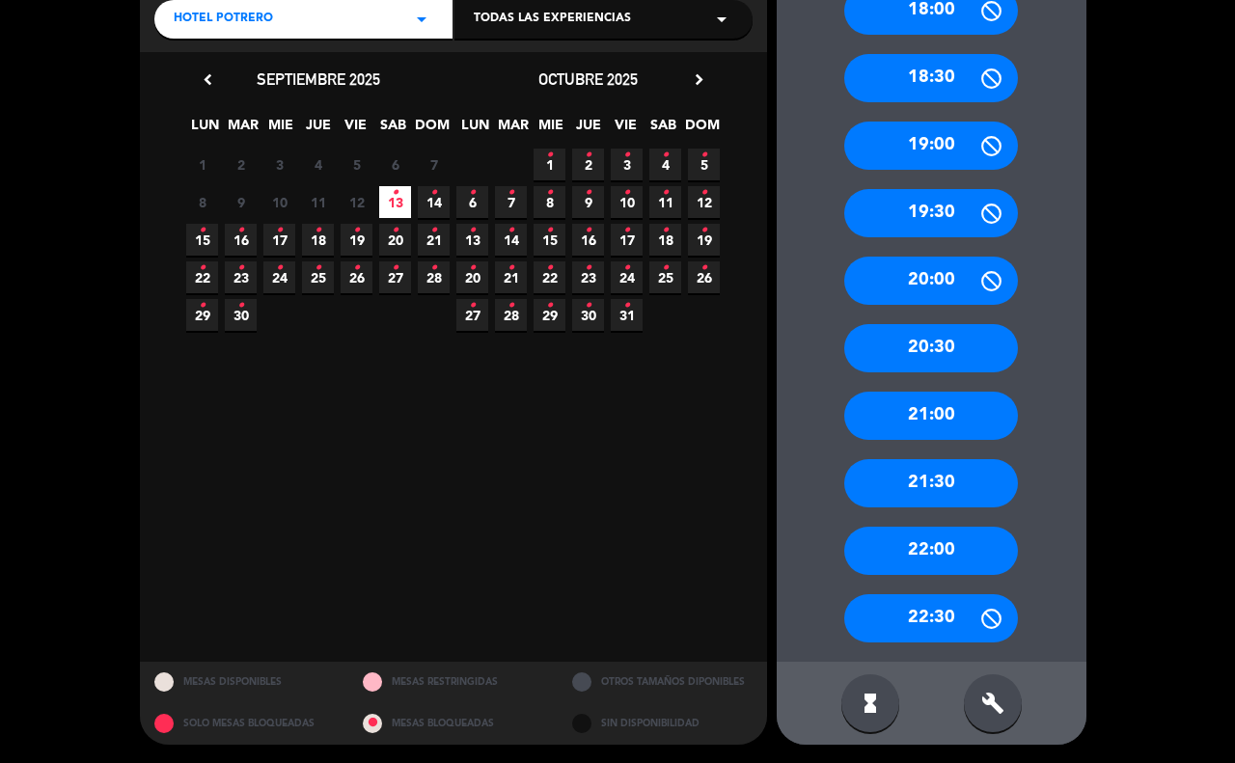
click at [942, 543] on div "22:00" at bounding box center [931, 551] width 174 height 48
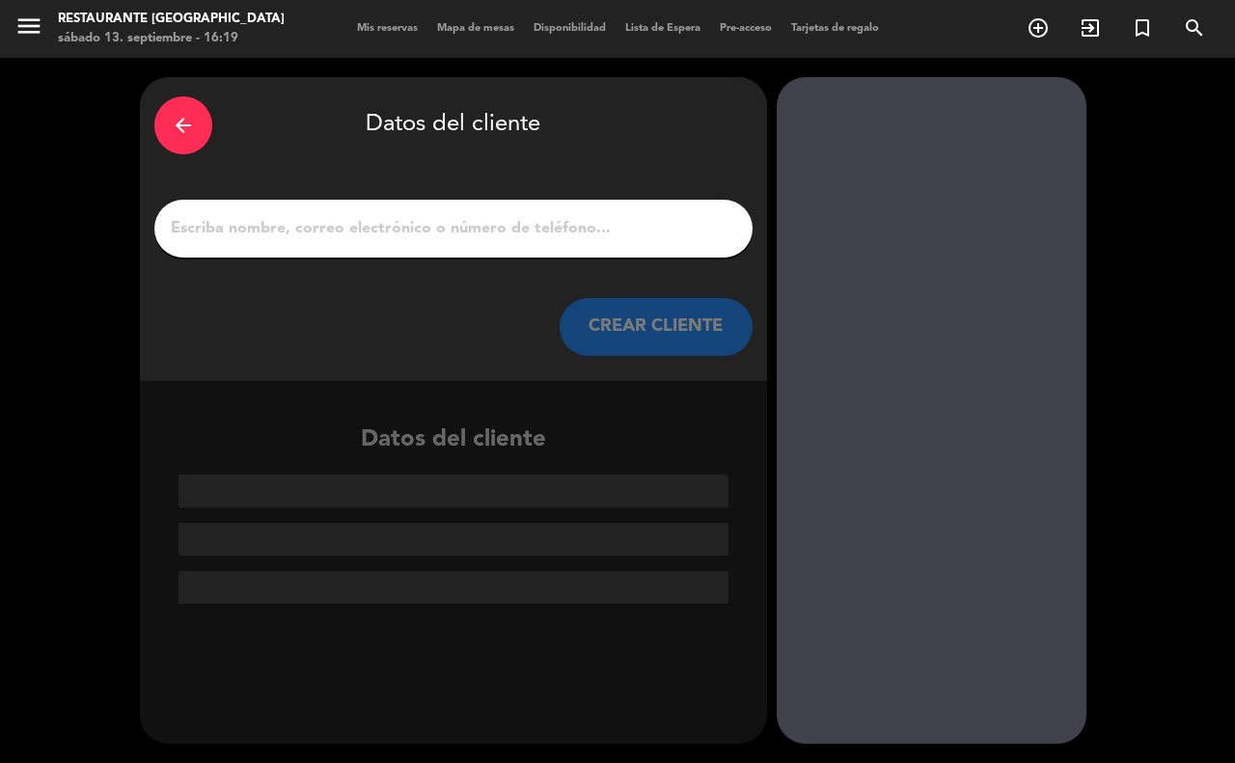
scroll to position [0, 0]
click at [205, 225] on input "1" at bounding box center [453, 228] width 569 height 27
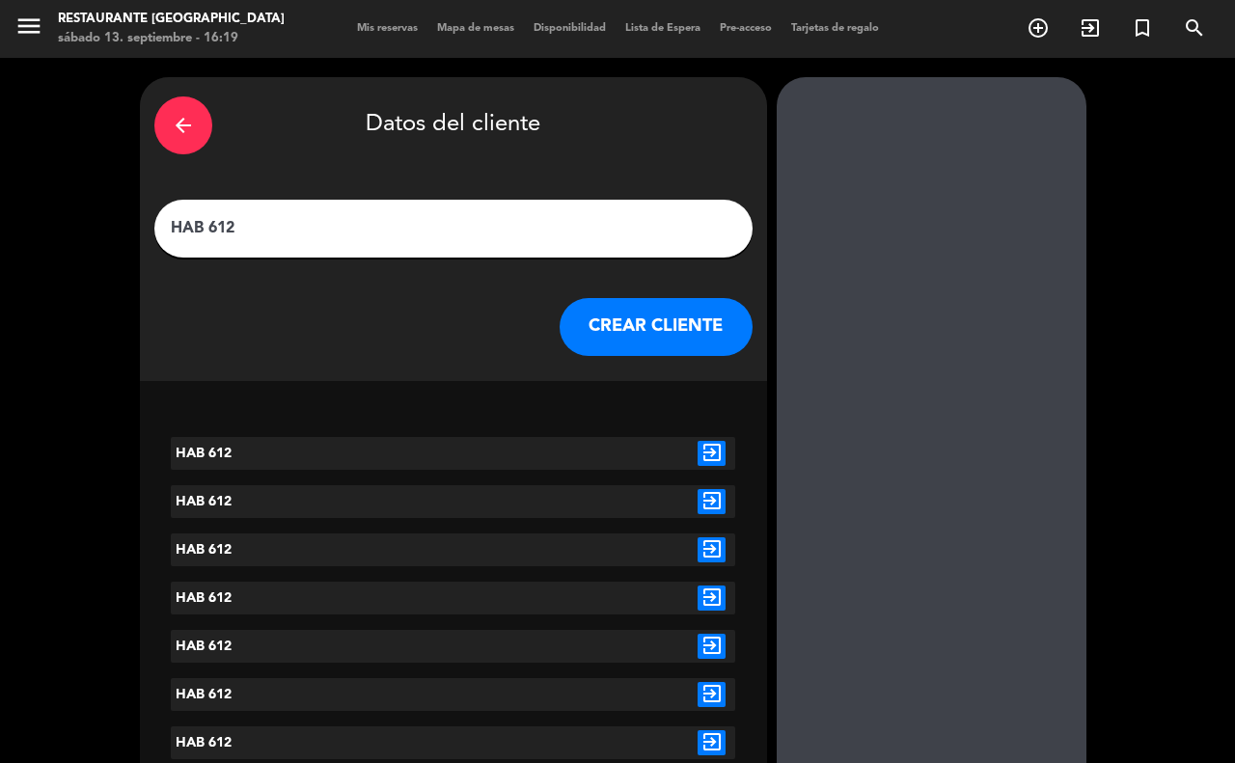
type input "HAB 612"
click at [692, 334] on button "CREAR CLIENTE" at bounding box center [655, 327] width 193 height 58
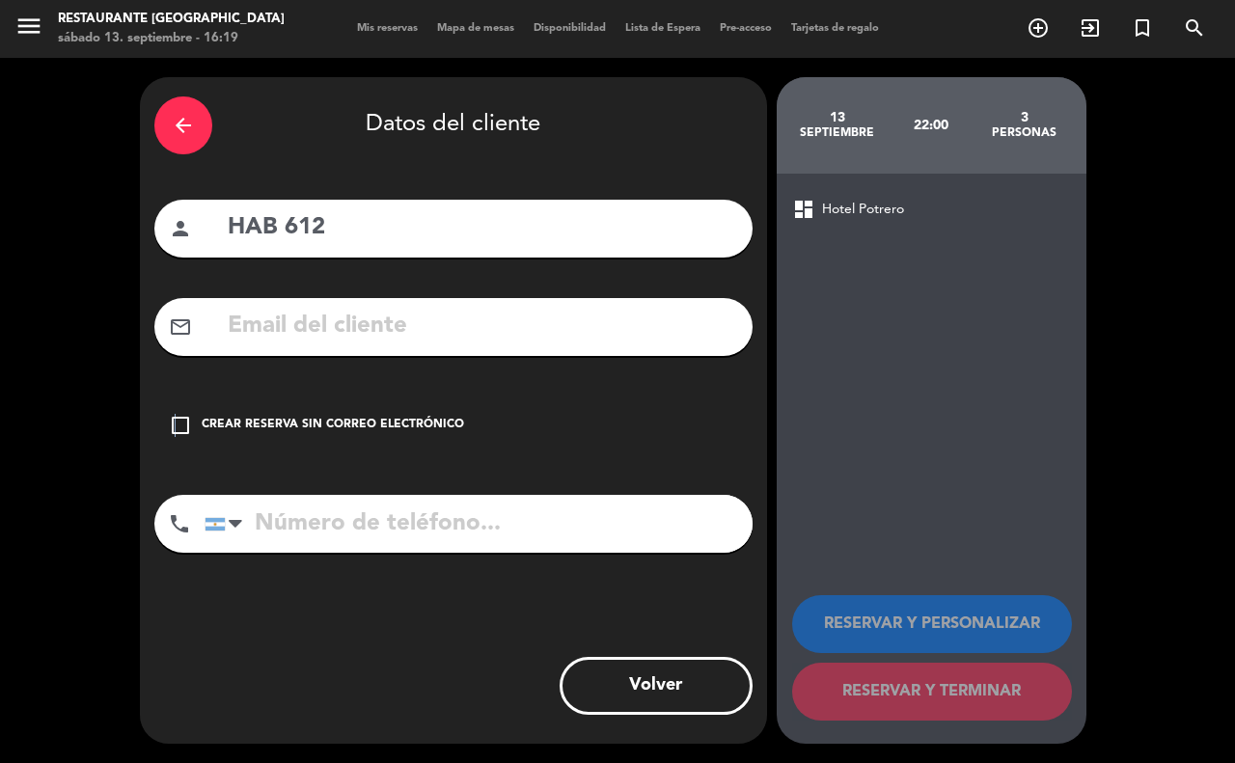
click at [175, 420] on icon "check_box_outline_blank" at bounding box center [180, 425] width 23 height 23
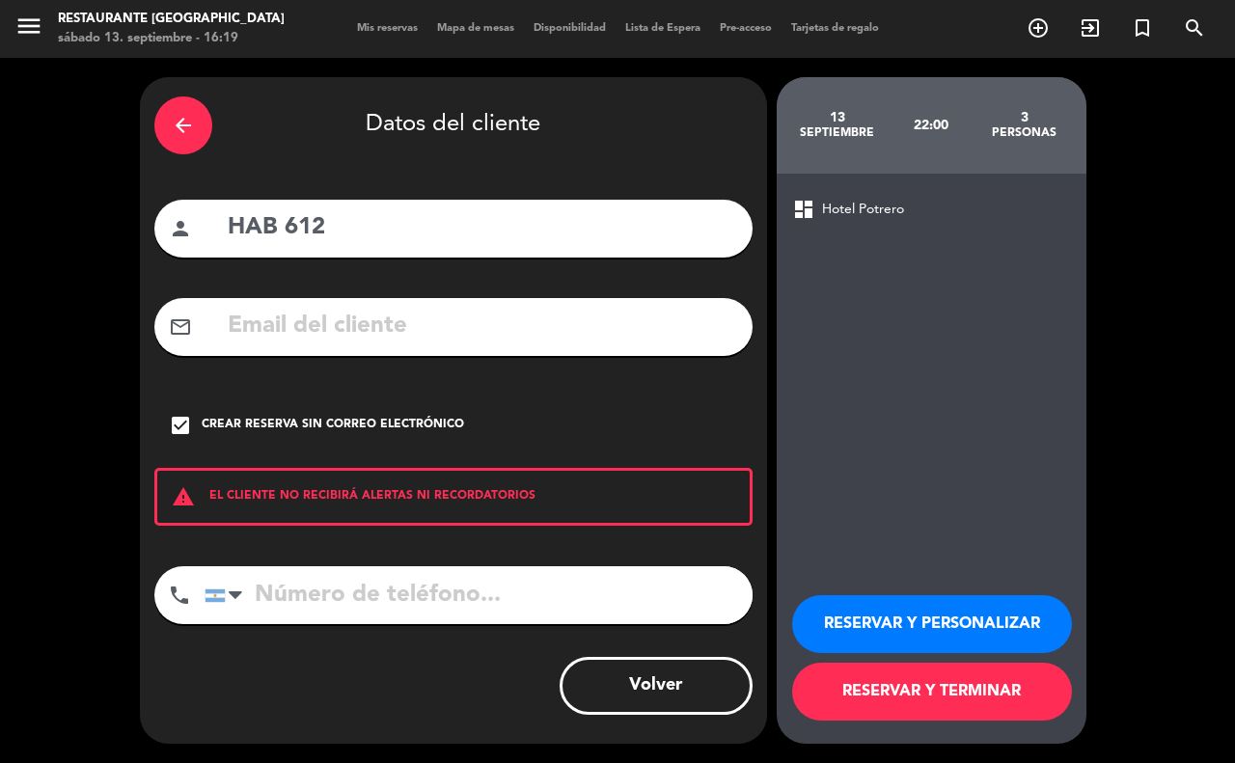
click at [889, 704] on button "RESERVAR Y TERMINAR" at bounding box center [932, 692] width 280 height 58
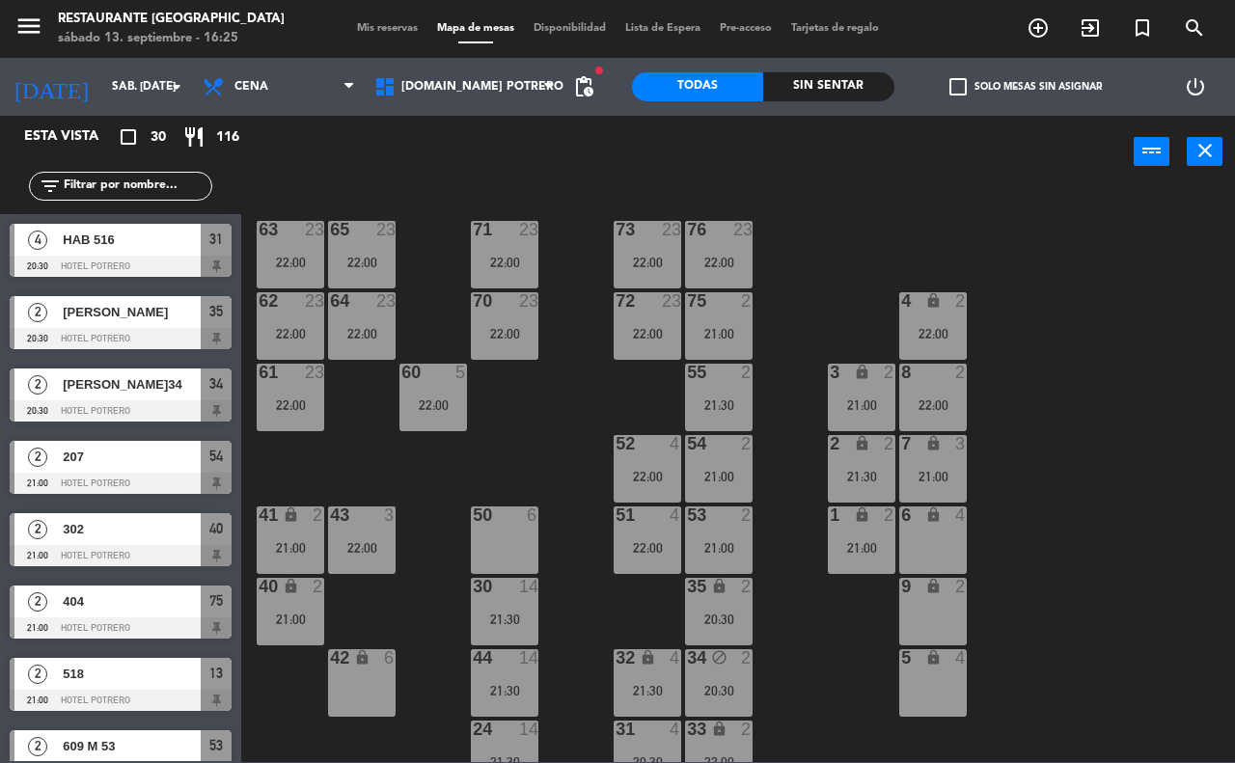
click at [360, 30] on span "Mis reservas" at bounding box center [387, 28] width 80 height 11
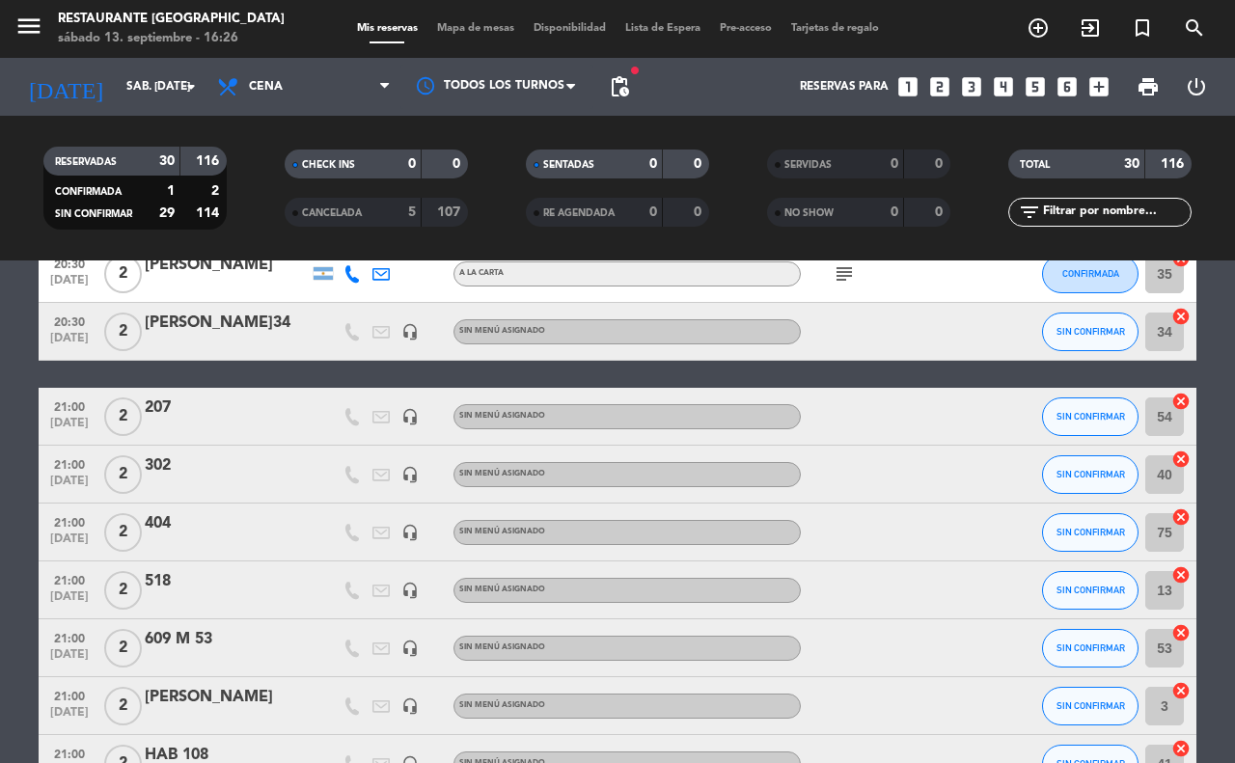
scroll to position [121, 0]
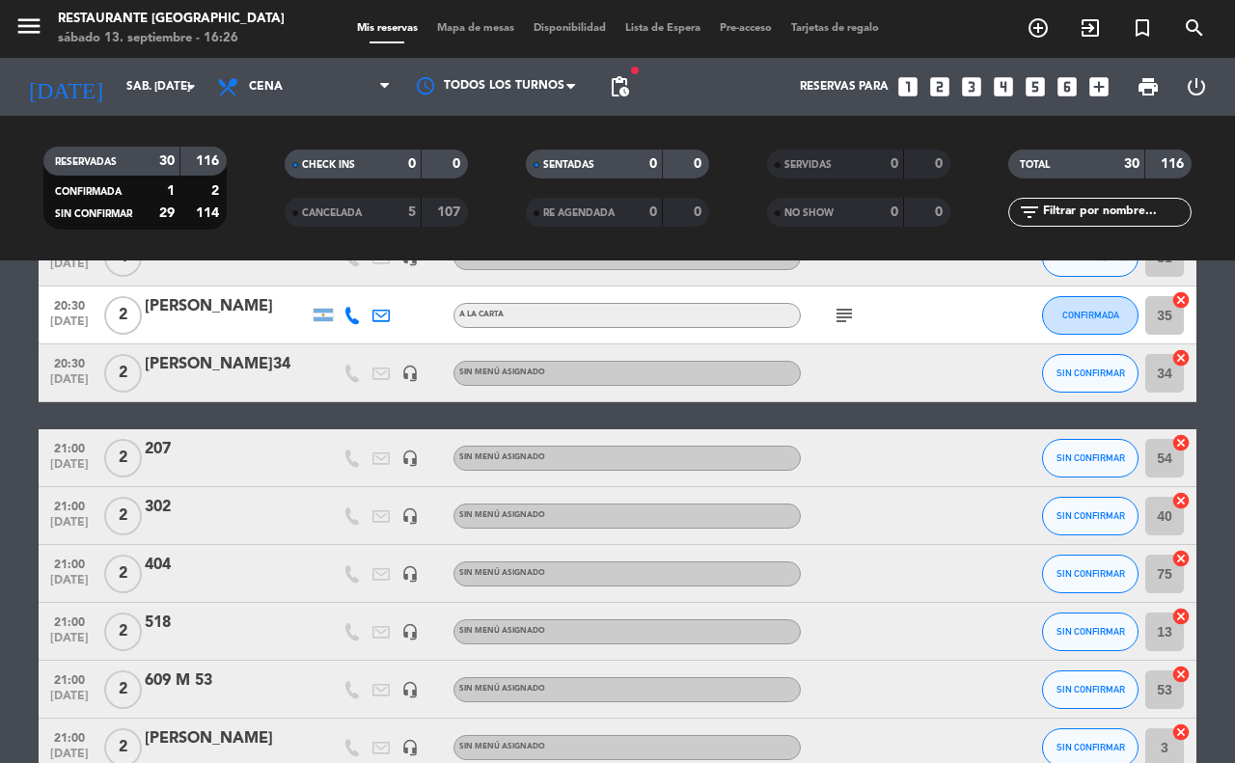
click at [468, 27] on span "Mapa de mesas" at bounding box center [475, 28] width 96 height 11
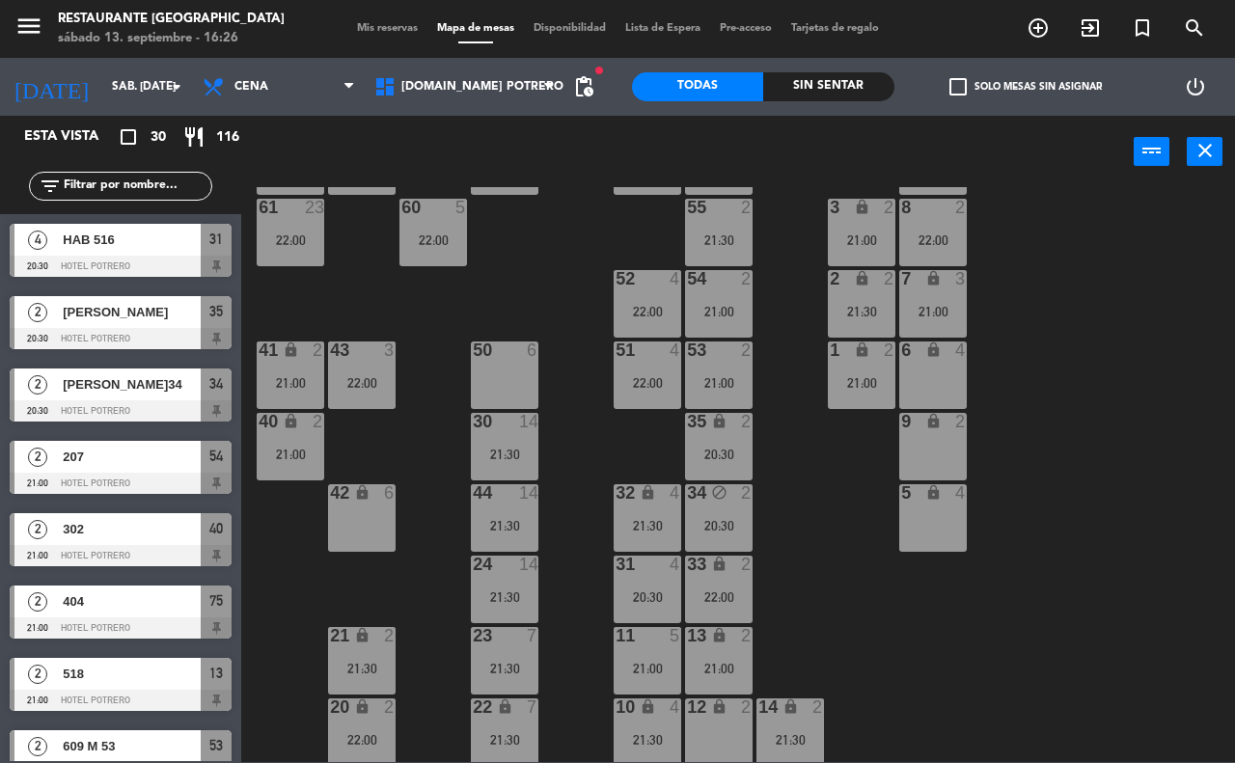
scroll to position [169, 0]
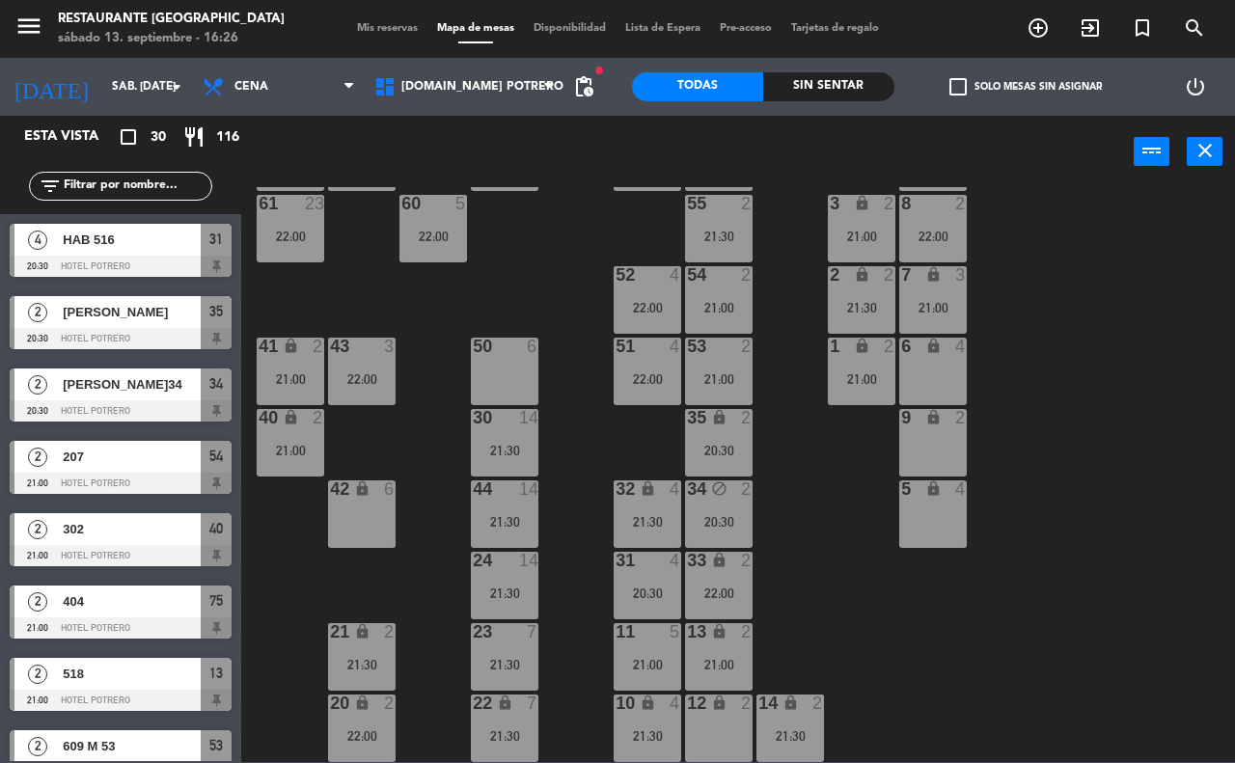
click at [706, 715] on div "12 lock 2" at bounding box center [719, 729] width 68 height 68
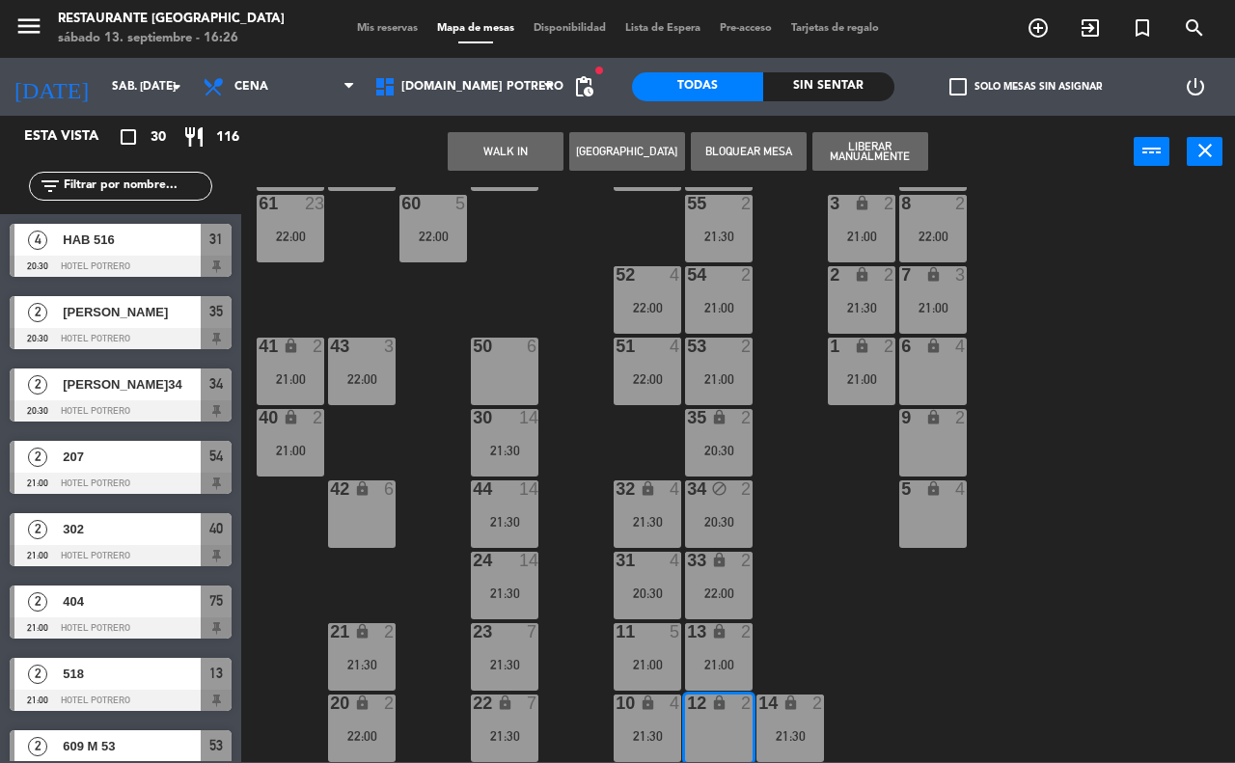
click at [646, 155] on button "[GEOGRAPHIC_DATA]" at bounding box center [627, 151] width 116 height 39
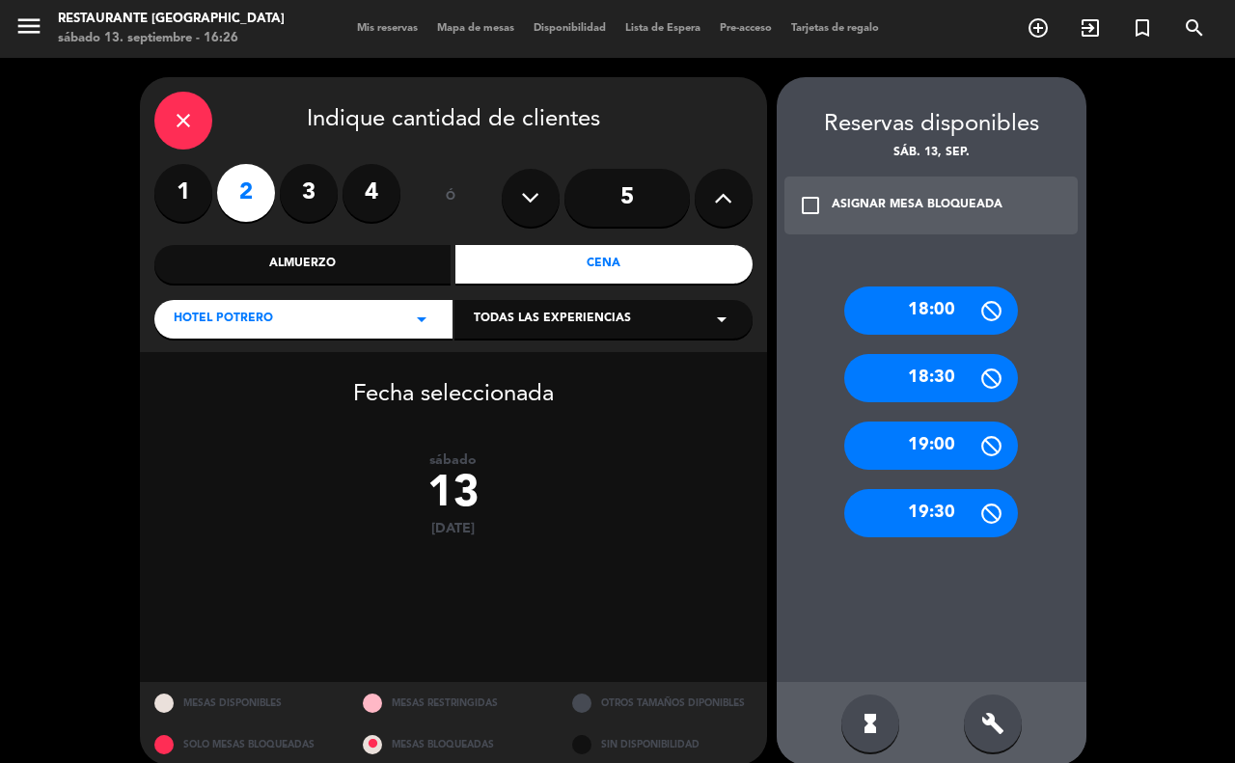
click at [237, 201] on label "2" at bounding box center [246, 193] width 58 height 58
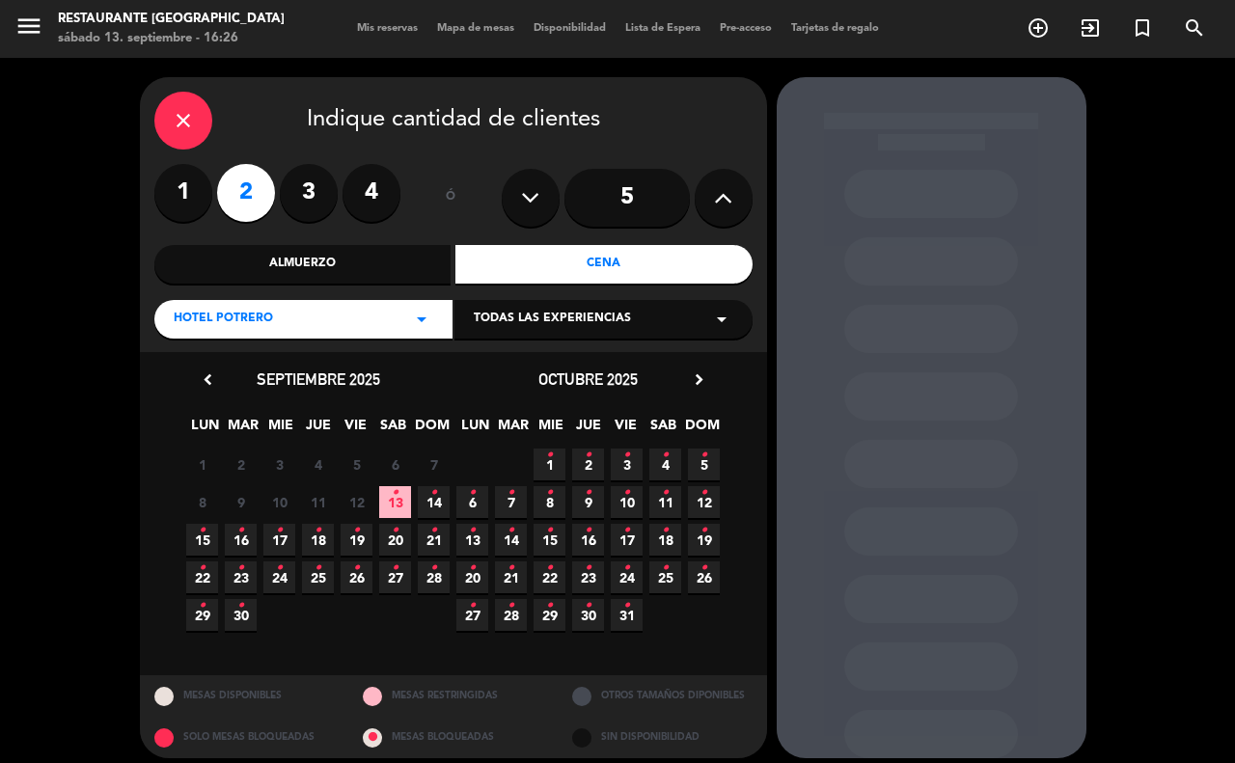
click at [397, 499] on icon "•" at bounding box center [395, 492] width 7 height 31
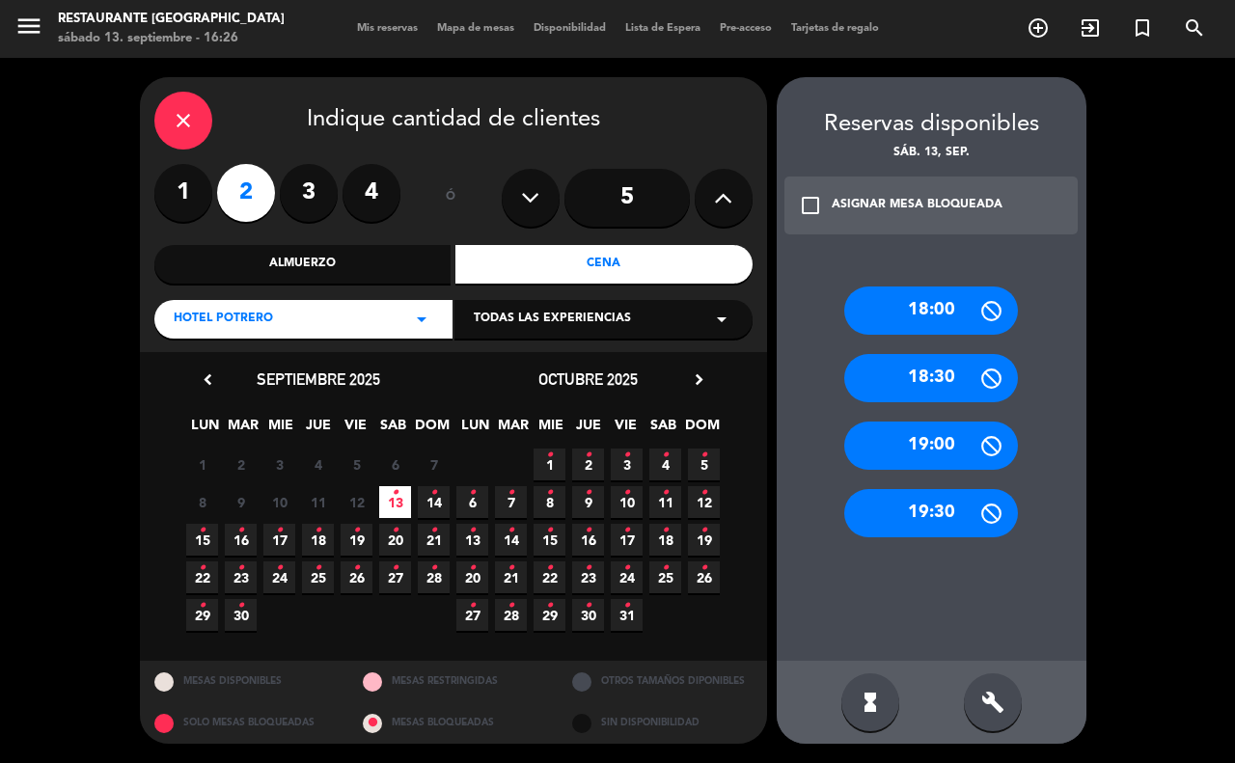
click at [794, 188] on div "check_box_outline_blank ASIGNAR MESA BLOQUEADA" at bounding box center [931, 206] width 294 height 58
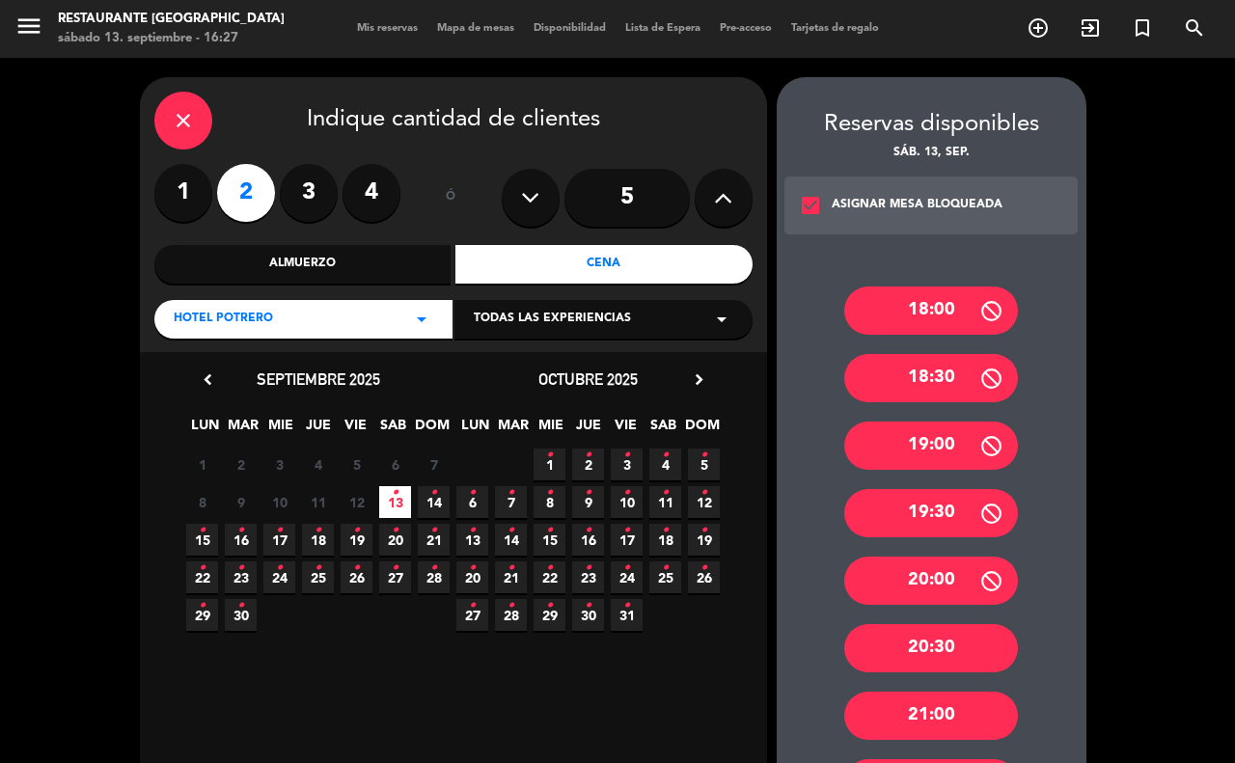
click at [810, 212] on icon "check_box" at bounding box center [810, 205] width 23 height 23
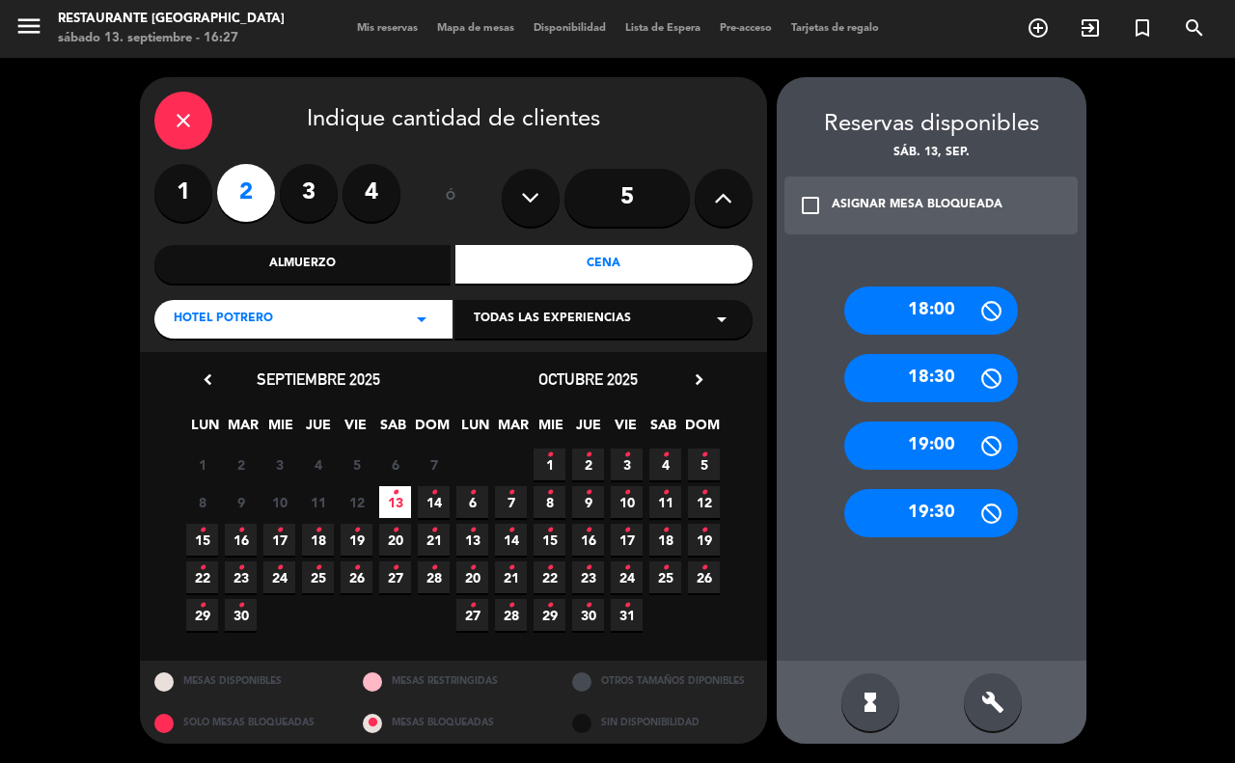
click at [975, 695] on div "build" at bounding box center [993, 702] width 58 height 58
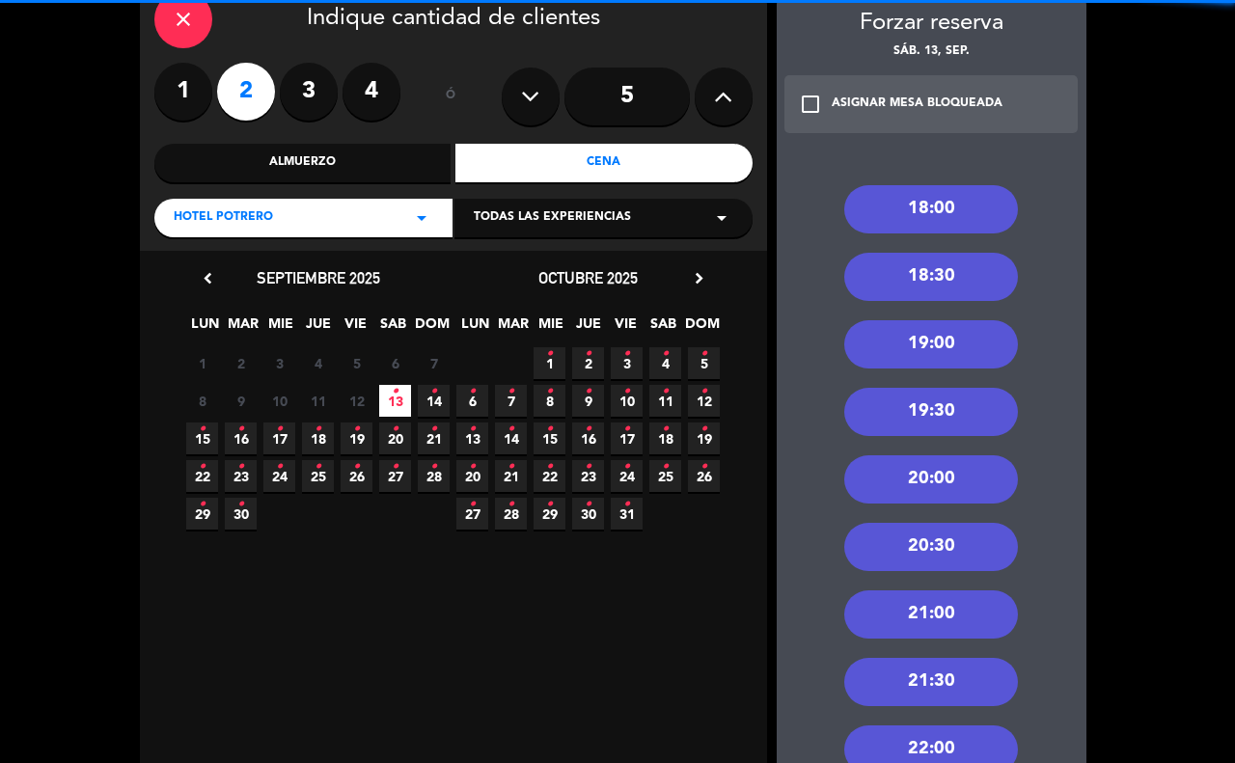
scroll to position [241, 0]
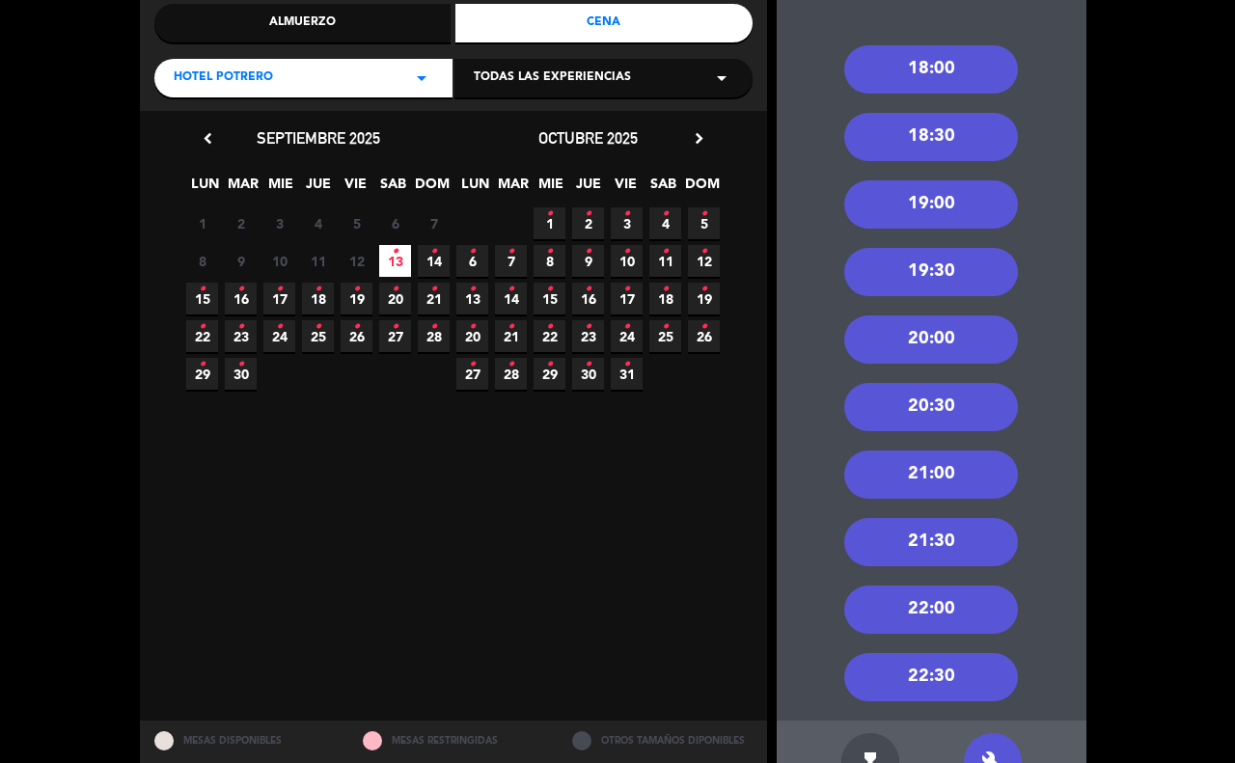
click at [893, 475] on div "21:00" at bounding box center [931, 474] width 174 height 48
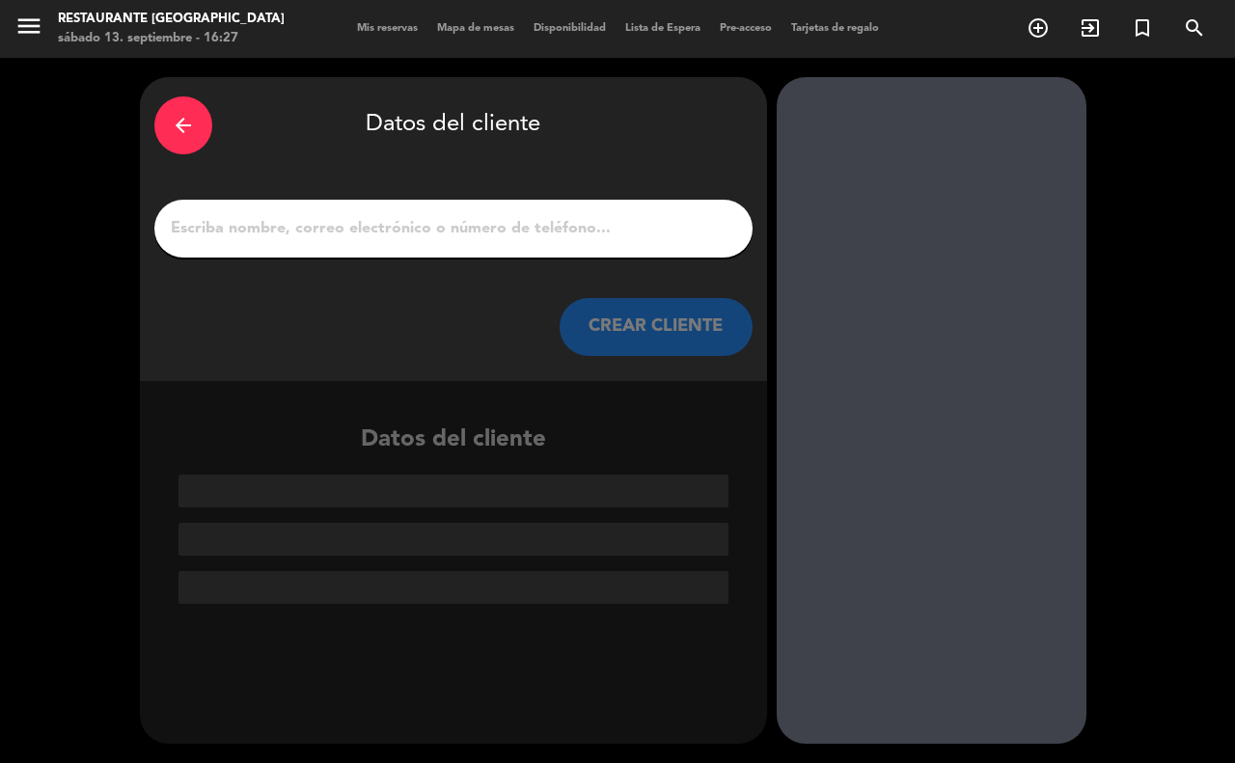
click at [201, 225] on input "1" at bounding box center [453, 228] width 569 height 27
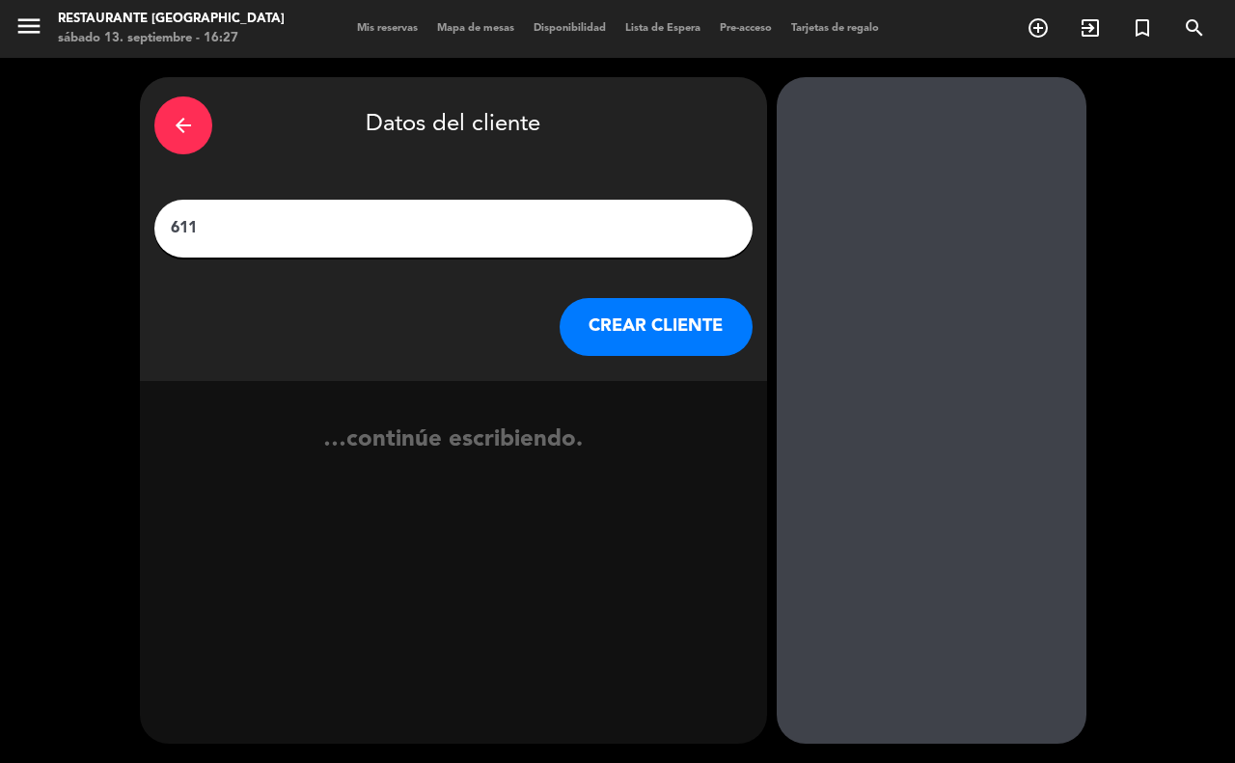
type input "611"
click at [716, 318] on button "CREAR CLIENTE" at bounding box center [655, 327] width 193 height 58
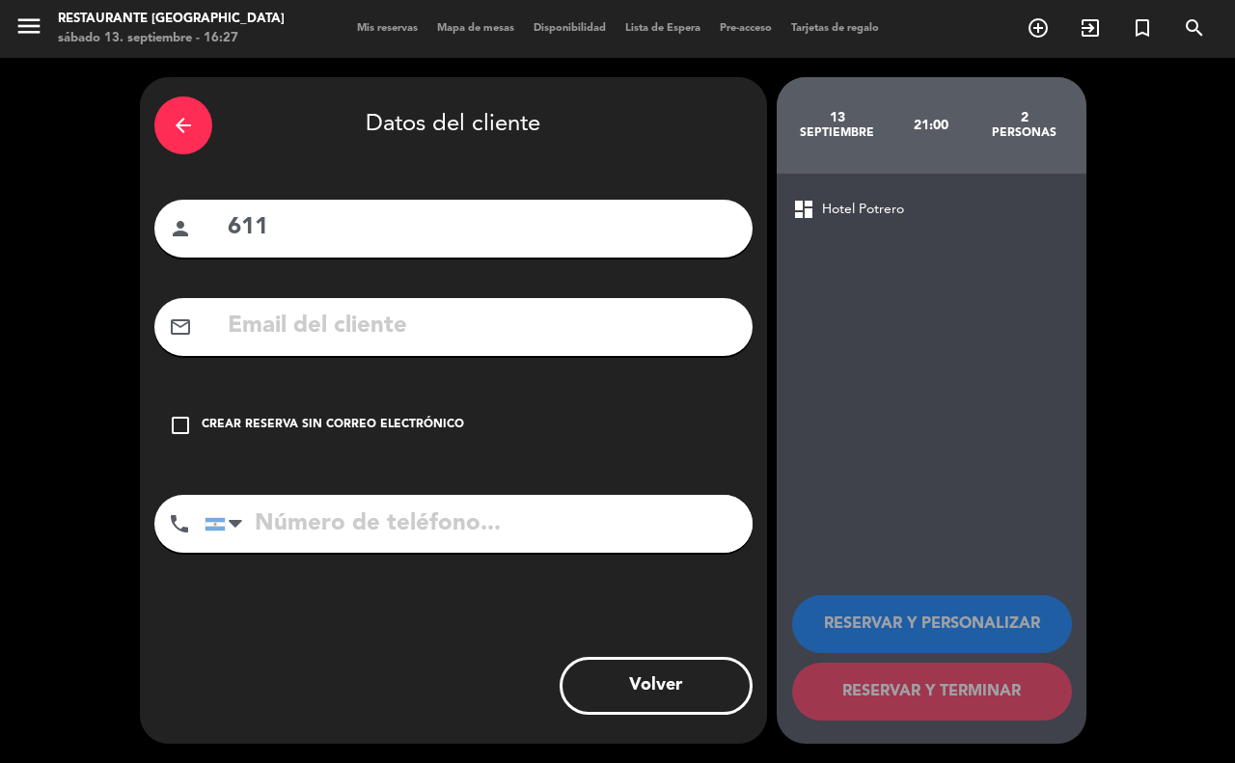
click at [174, 426] on icon "check_box_outline_blank" at bounding box center [180, 425] width 23 height 23
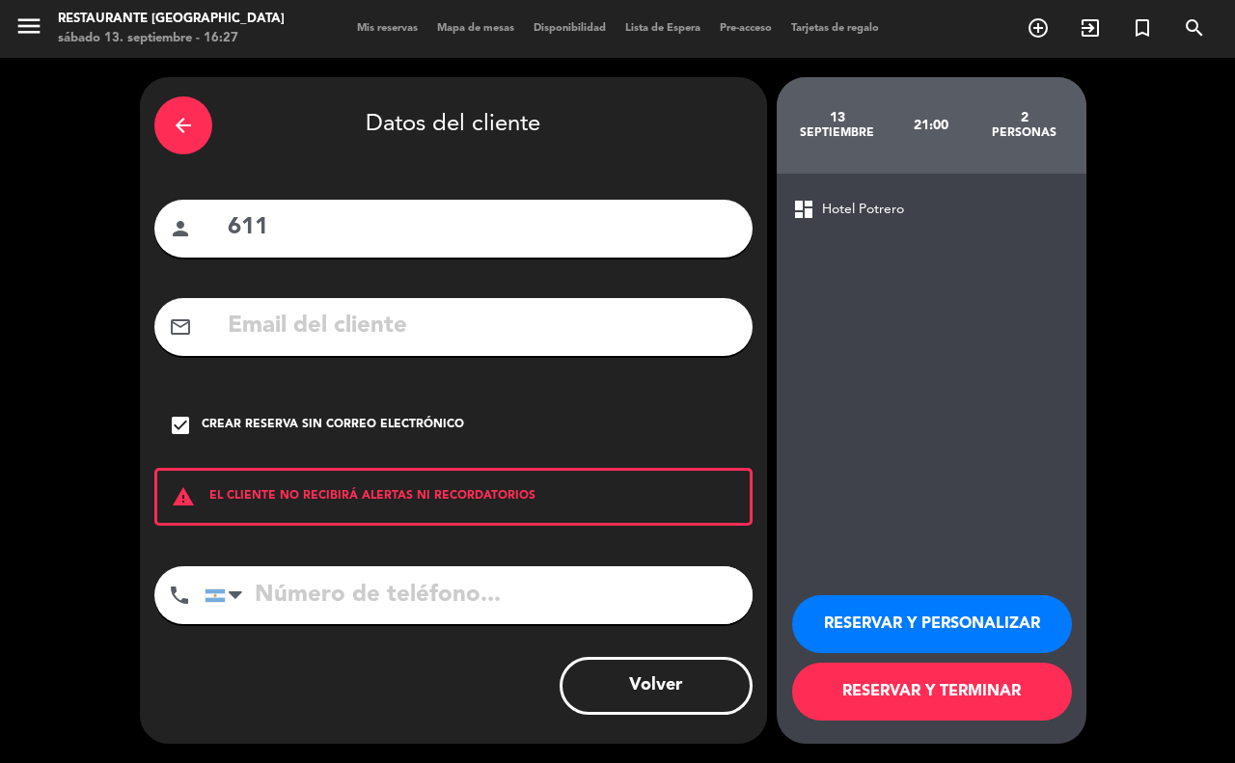
click at [946, 700] on button "RESERVAR Y TERMINAR" at bounding box center [932, 692] width 280 height 58
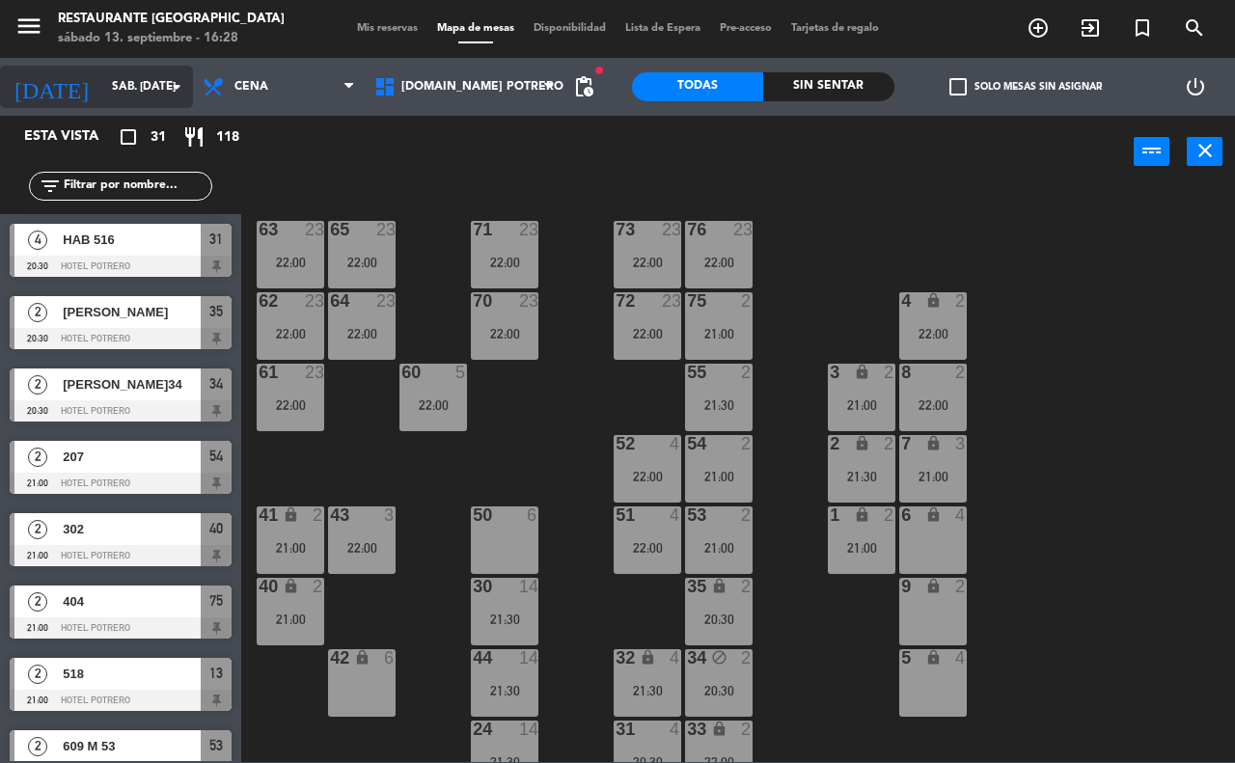
click at [180, 79] on icon "arrow_drop_down" at bounding box center [176, 86] width 23 height 23
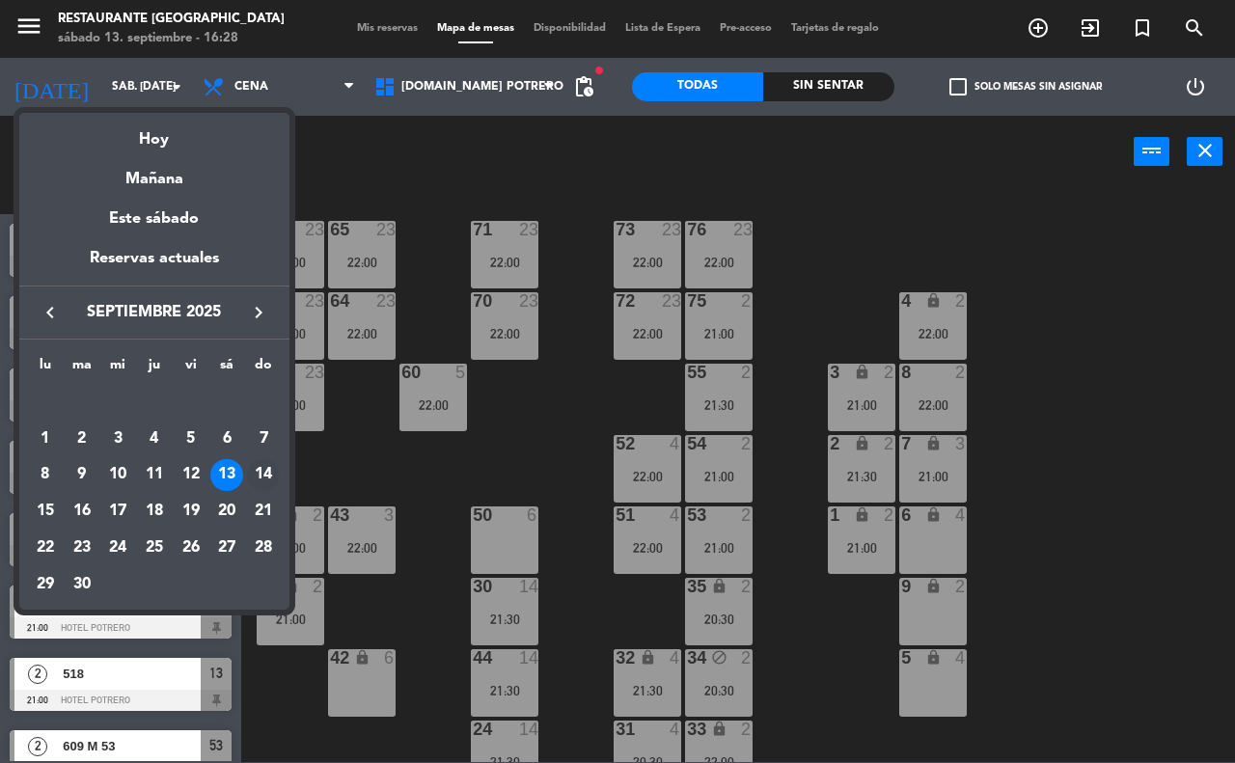
click at [278, 459] on td "14" at bounding box center [263, 475] width 37 height 37
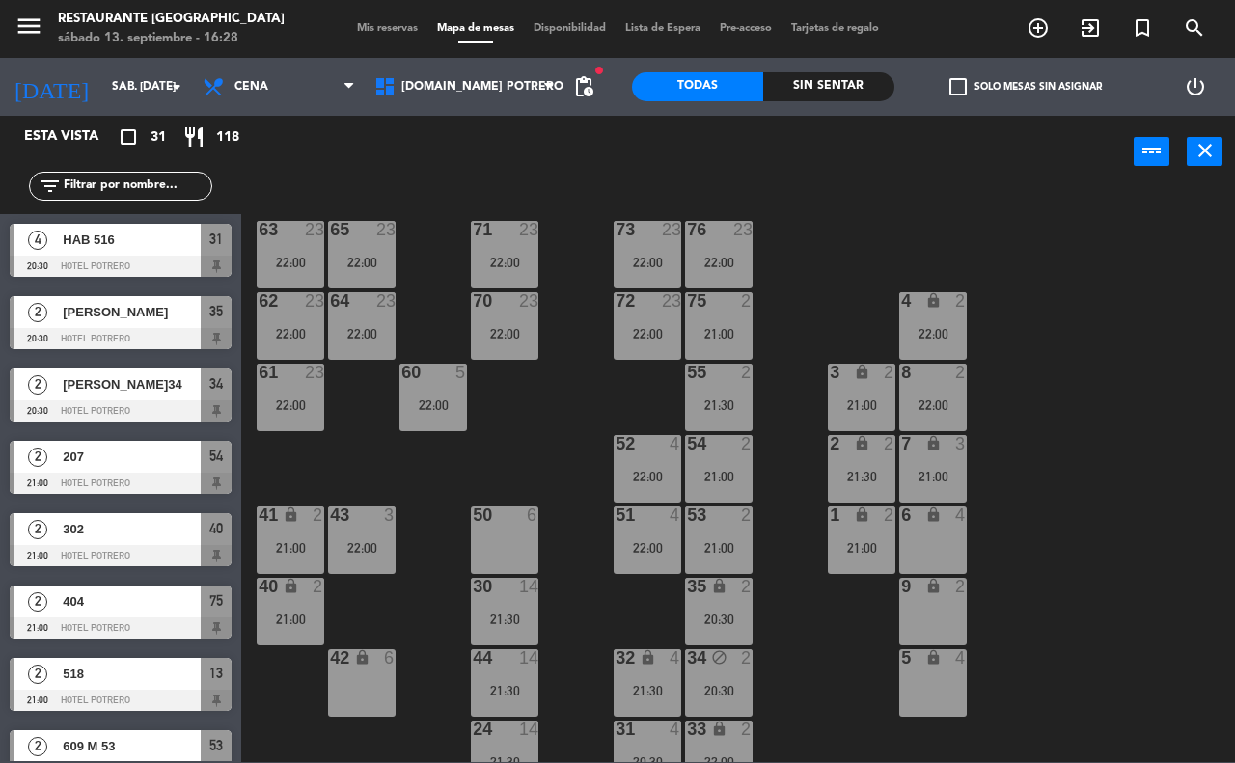
type input "dom. [DATE]"
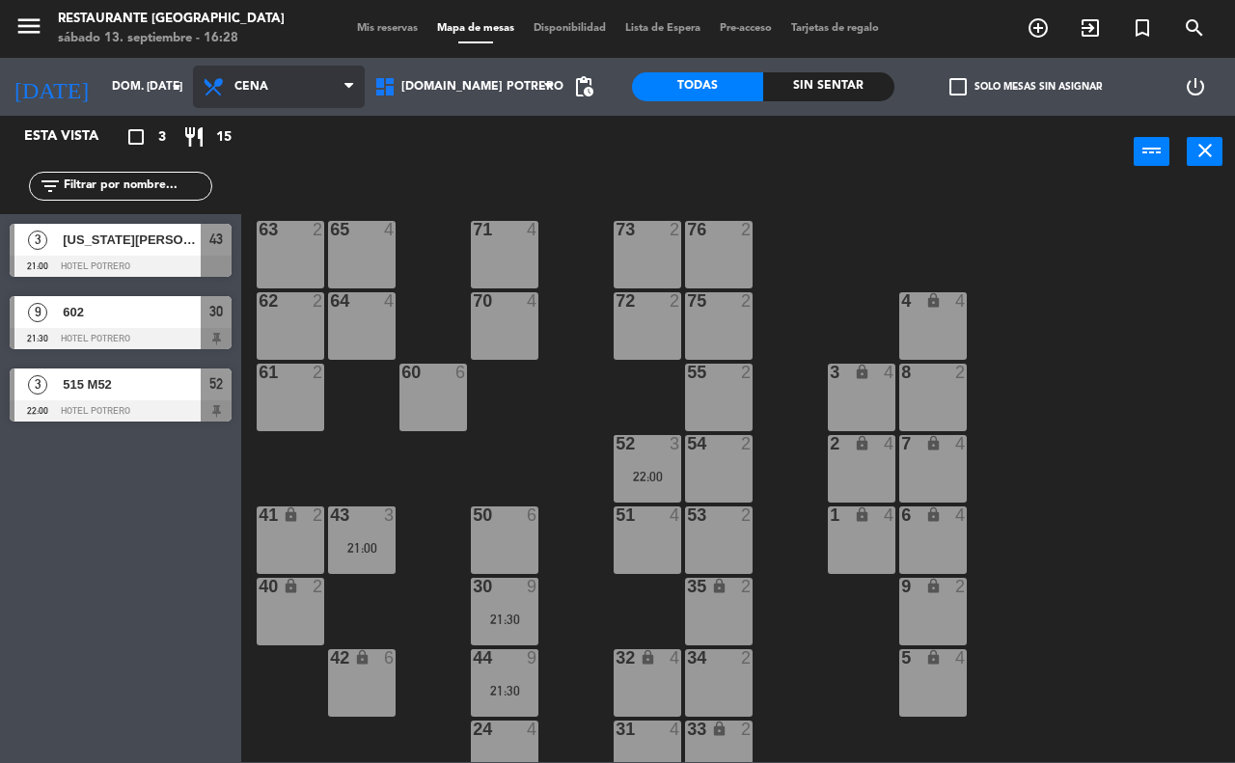
click at [365, 102] on span "Cena" at bounding box center [279, 87] width 172 height 42
click at [336, 137] on ng-component "menu Restaurante Hotel Potrero sábado 13. septiembre - 16:28 Mis reservas Mapa …" at bounding box center [617, 381] width 1235 height 762
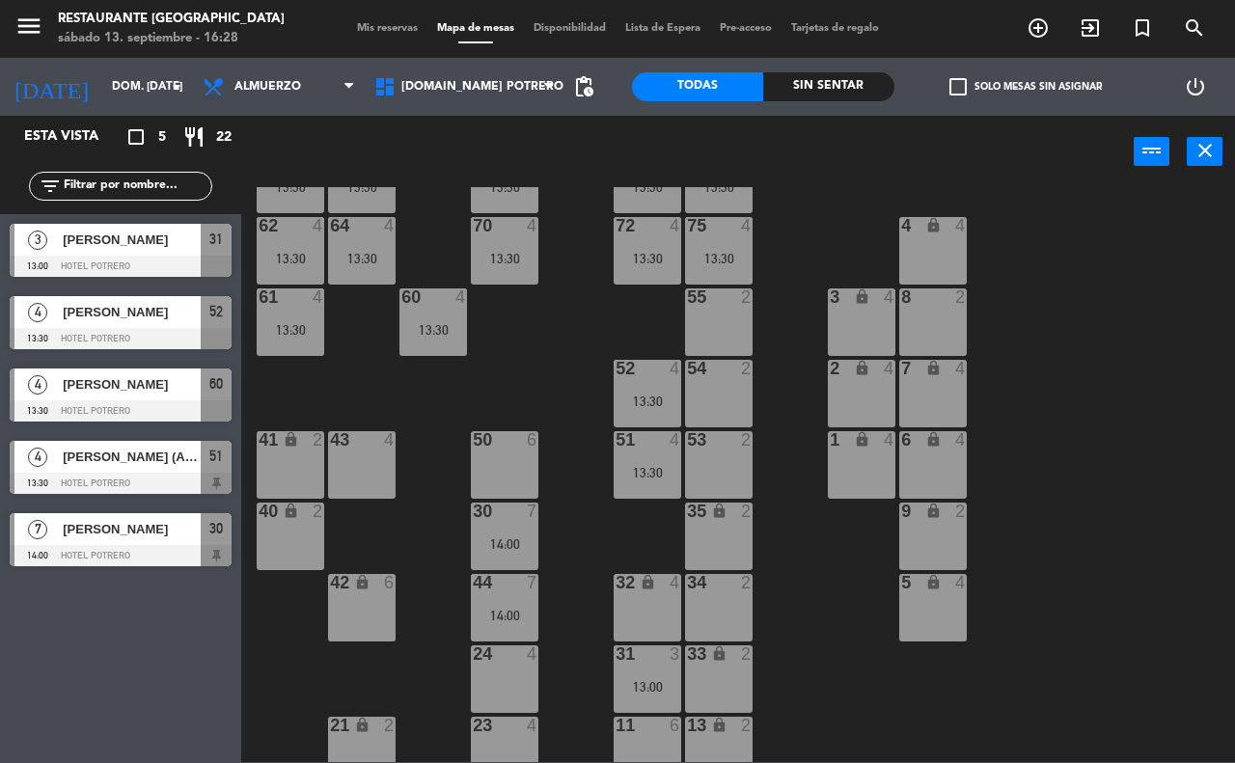
scroll to position [169, 0]
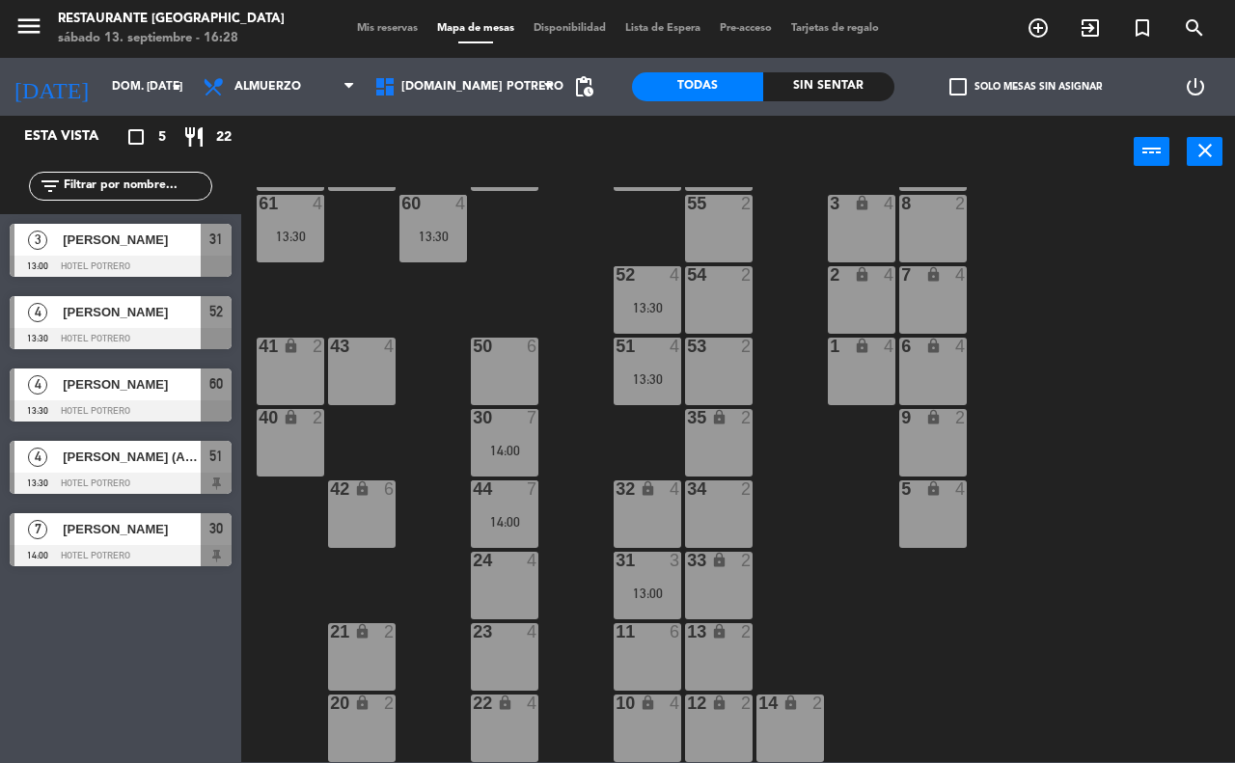
click at [720, 368] on div "53 2" at bounding box center [719, 372] width 68 height 68
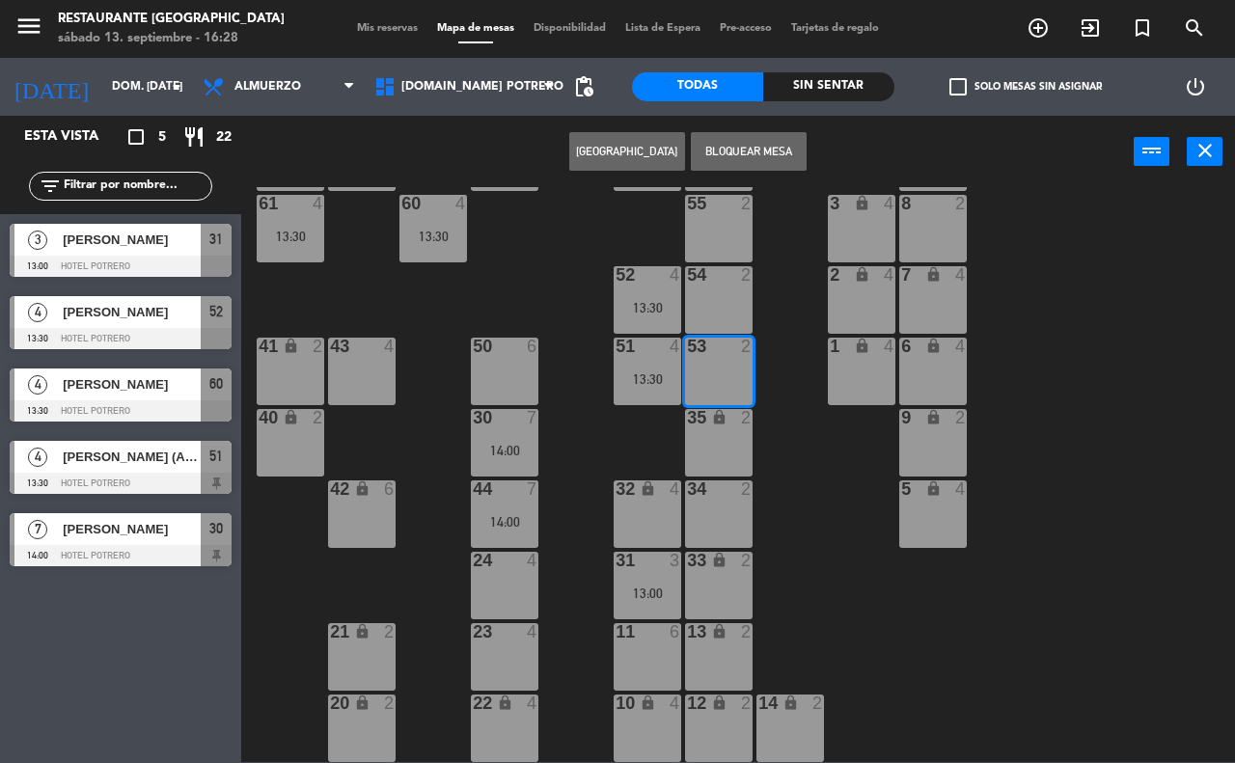
click at [640, 150] on button "[GEOGRAPHIC_DATA]" at bounding box center [627, 151] width 116 height 39
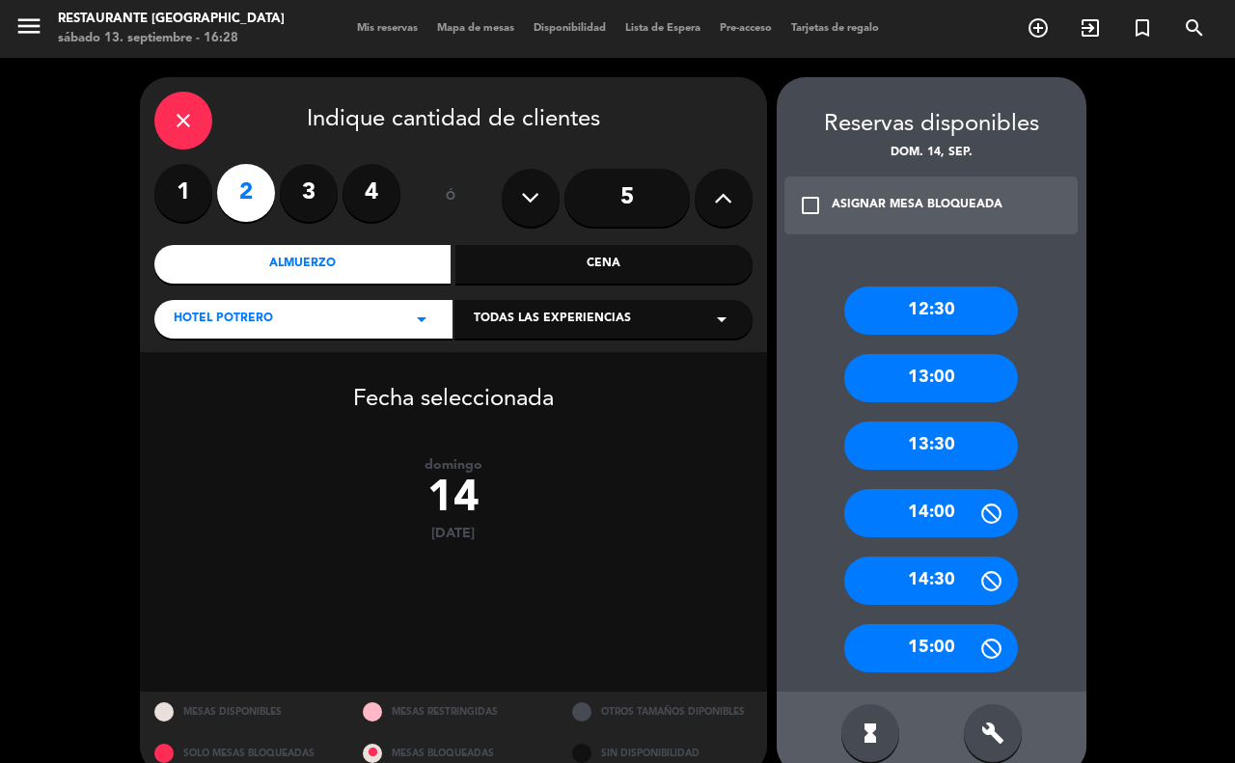
click at [913, 387] on div "13:00" at bounding box center [931, 378] width 174 height 48
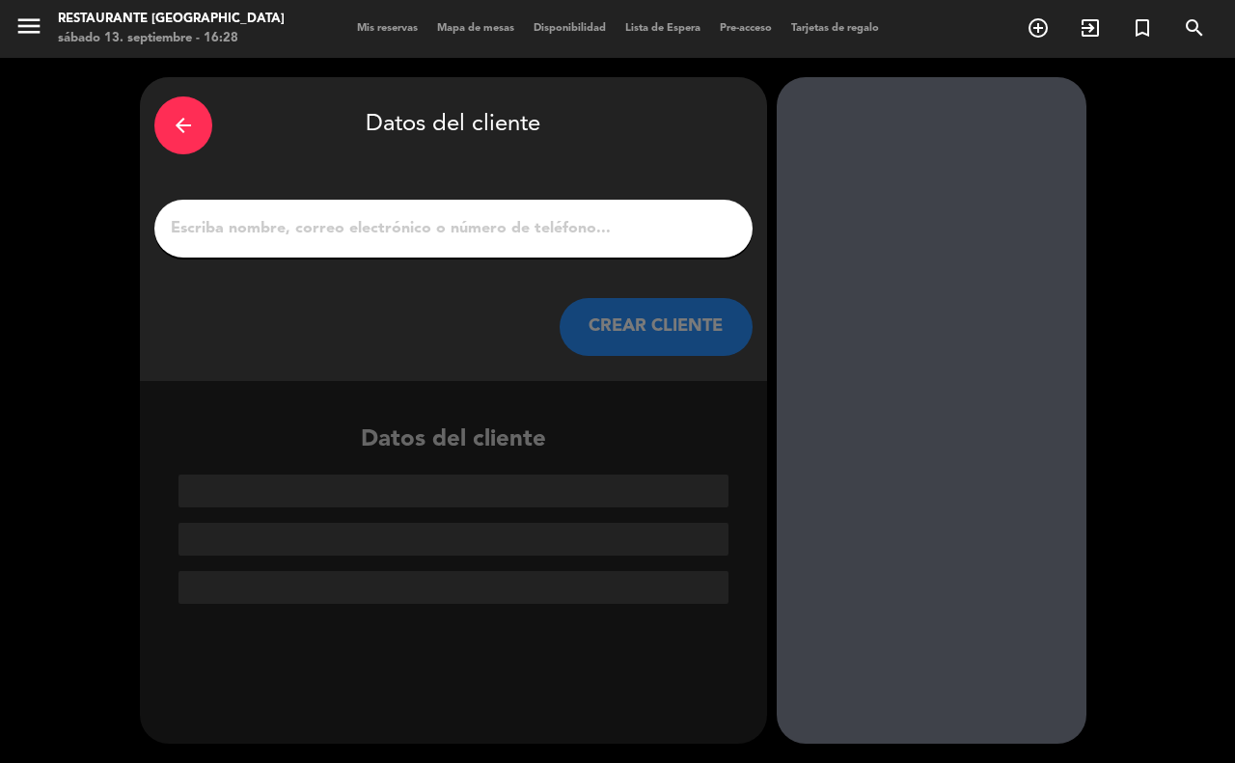
click at [381, 224] on input "1" at bounding box center [453, 228] width 569 height 27
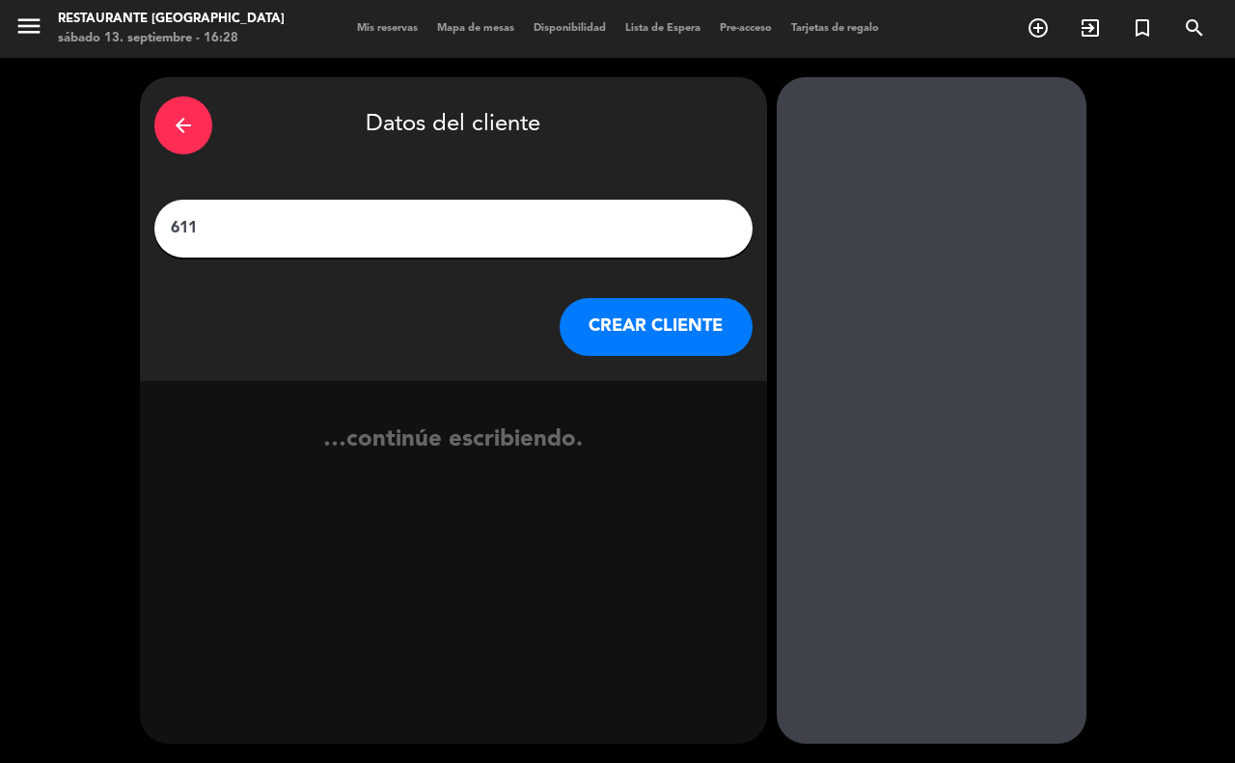
type input "611"
click at [695, 320] on button "CREAR CLIENTE" at bounding box center [655, 327] width 193 height 58
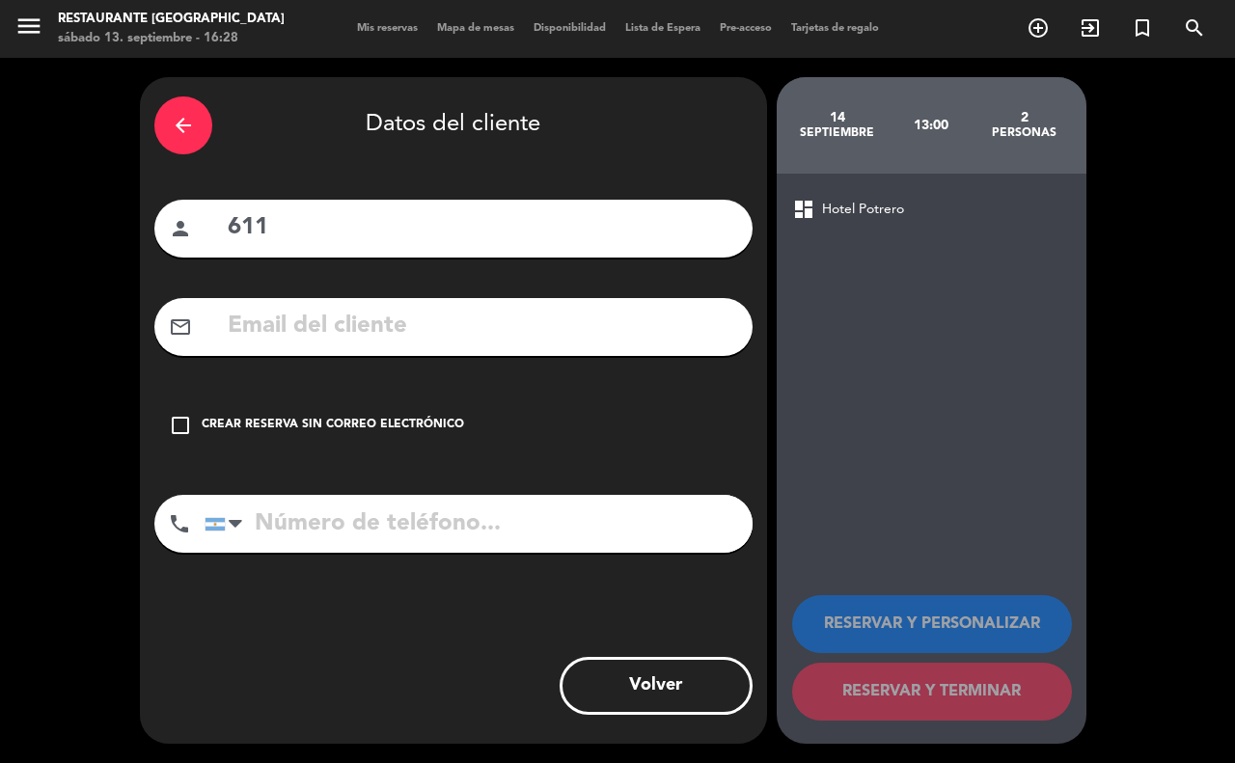
click at [177, 420] on icon "check_box_outline_blank" at bounding box center [180, 425] width 23 height 23
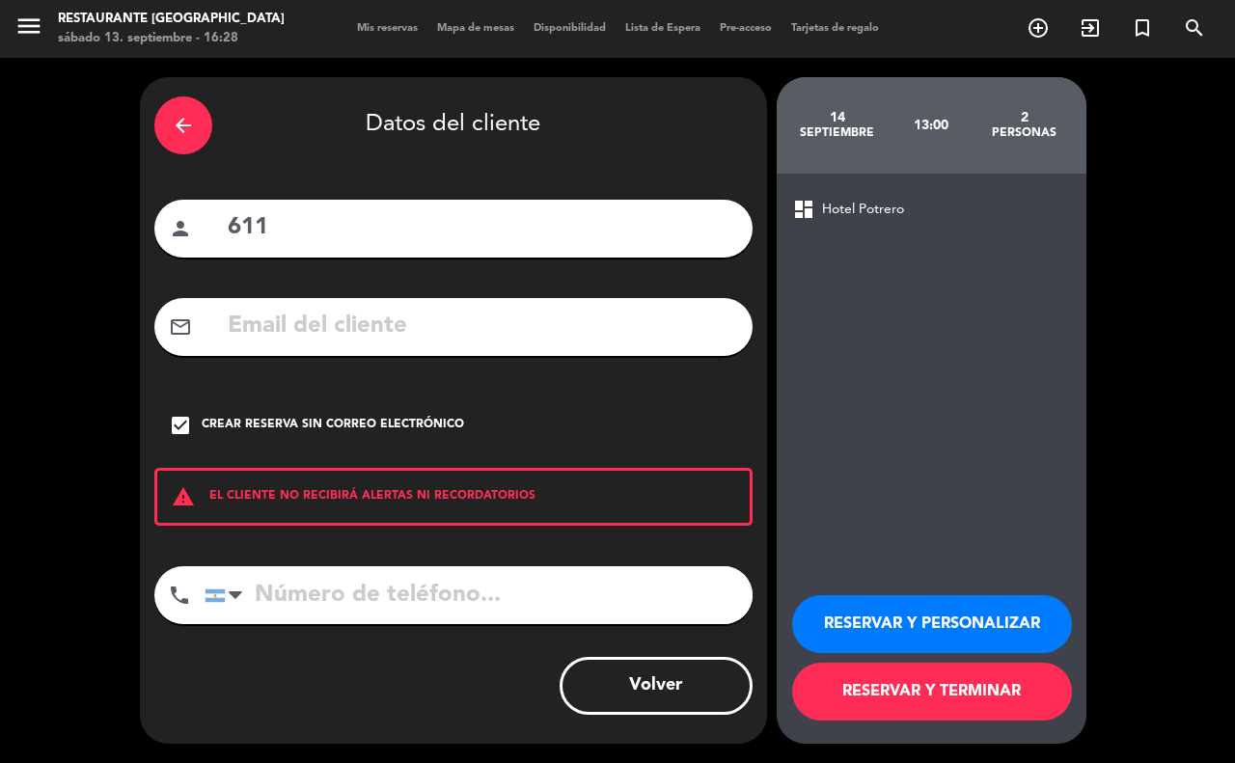
click at [859, 678] on button "RESERVAR Y TERMINAR" at bounding box center [932, 692] width 280 height 58
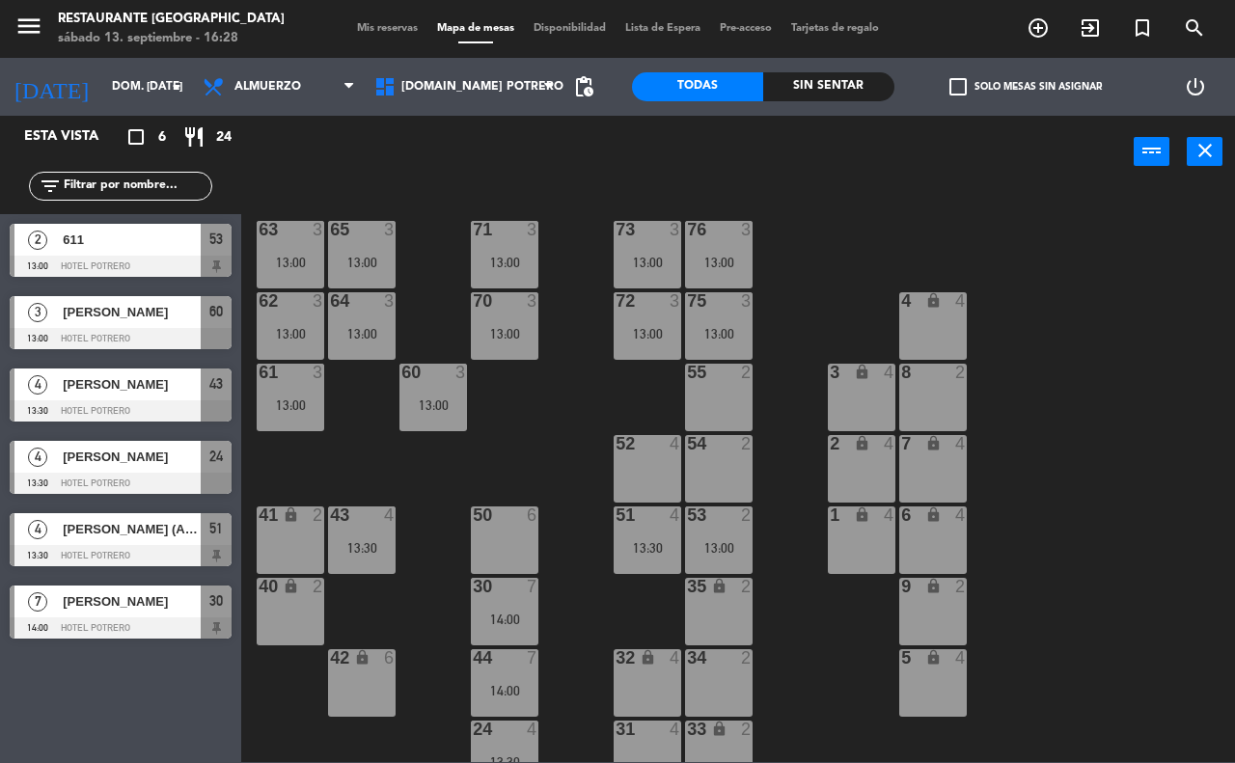
click at [1062, 262] on div "65 3 13:00 71 3 13:00 73 3 13:00 76 3 13:00 63 3 13:00 64 3 13:00 62 3 13:00 70…" at bounding box center [744, 474] width 981 height 575
click at [157, 82] on input "dom. [DATE]" at bounding box center [178, 86] width 153 height 33
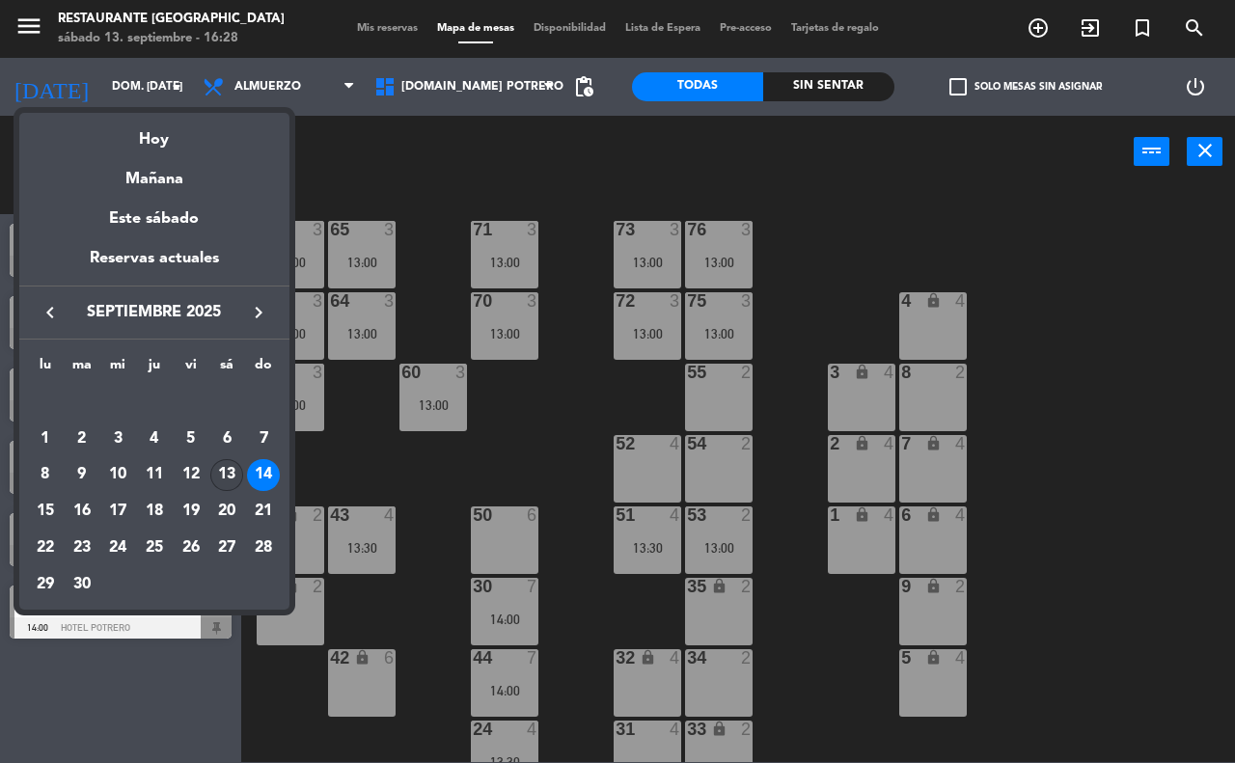
click at [223, 469] on div "13" at bounding box center [226, 475] width 33 height 33
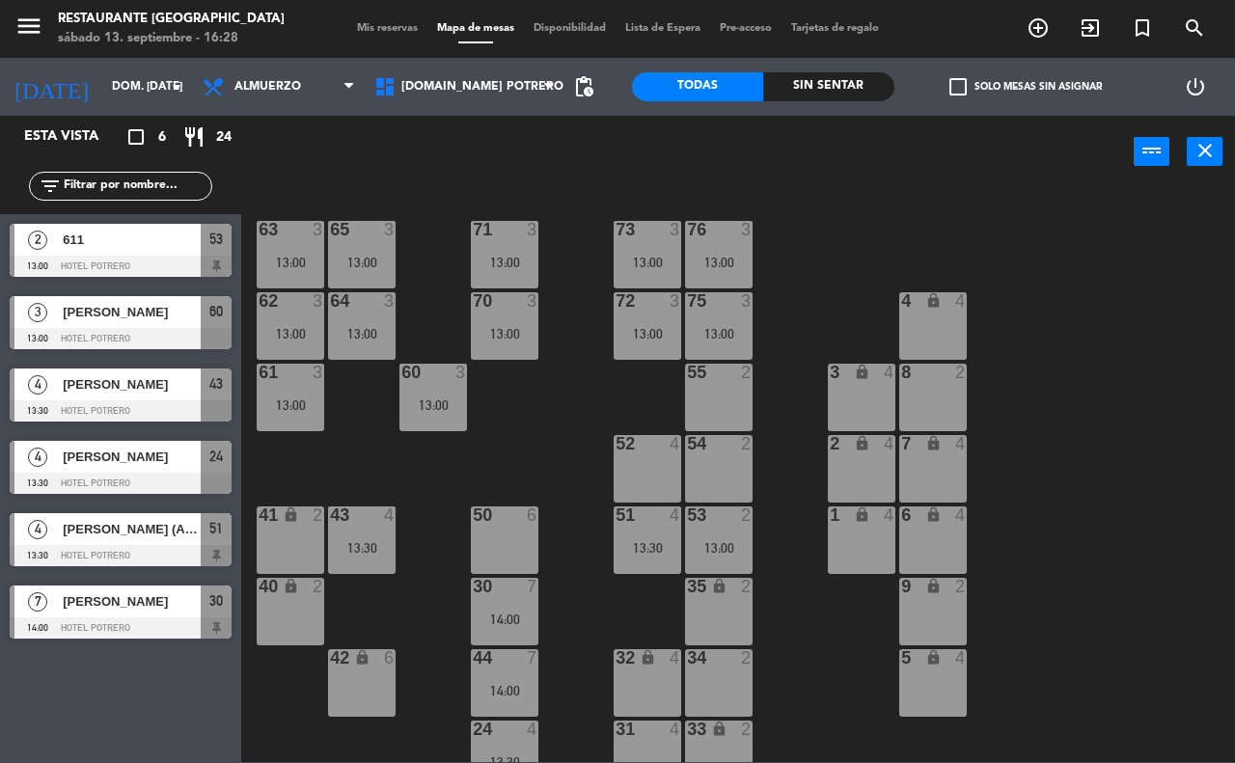
type input "sáb. [DATE]"
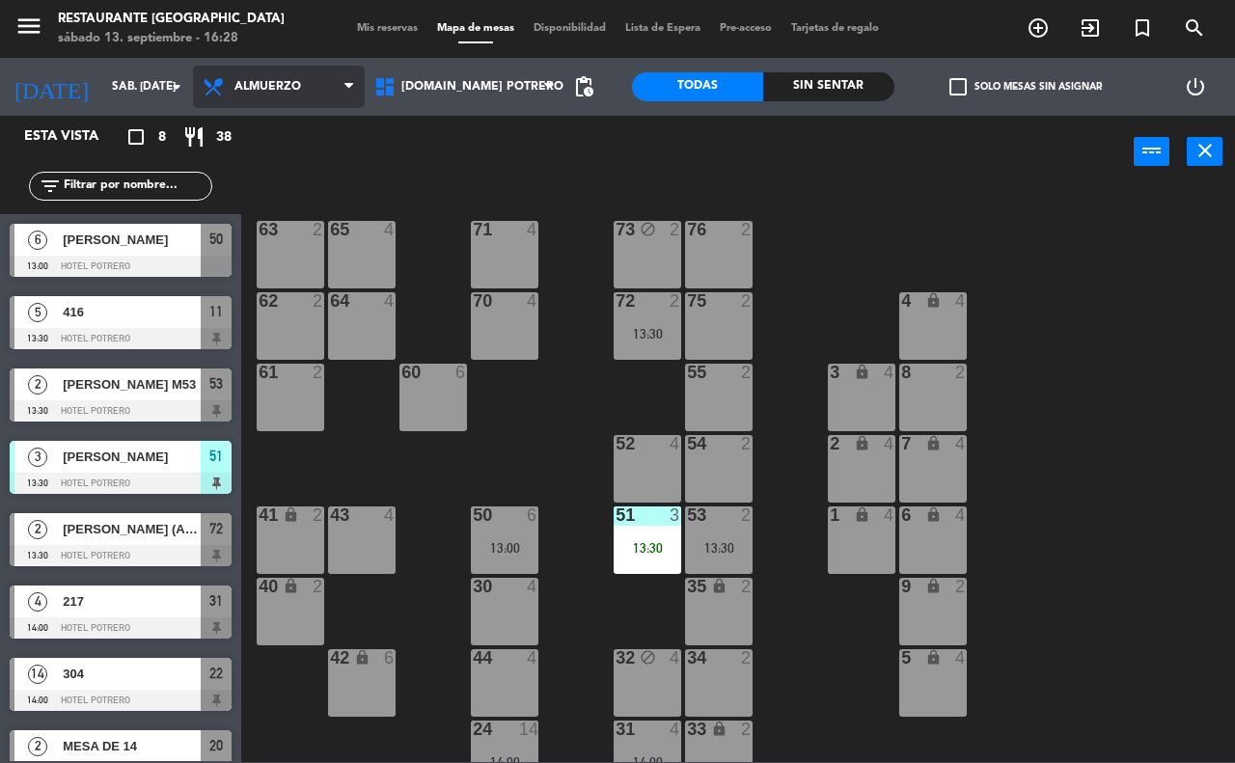
click at [345, 94] on span "Almuerzo" at bounding box center [279, 87] width 172 height 42
click at [324, 167] on ng-component "menu Restaurante Hotel Potrero sábado 13. septiembre - 16:28 Mis reservas Mapa …" at bounding box center [617, 381] width 1235 height 762
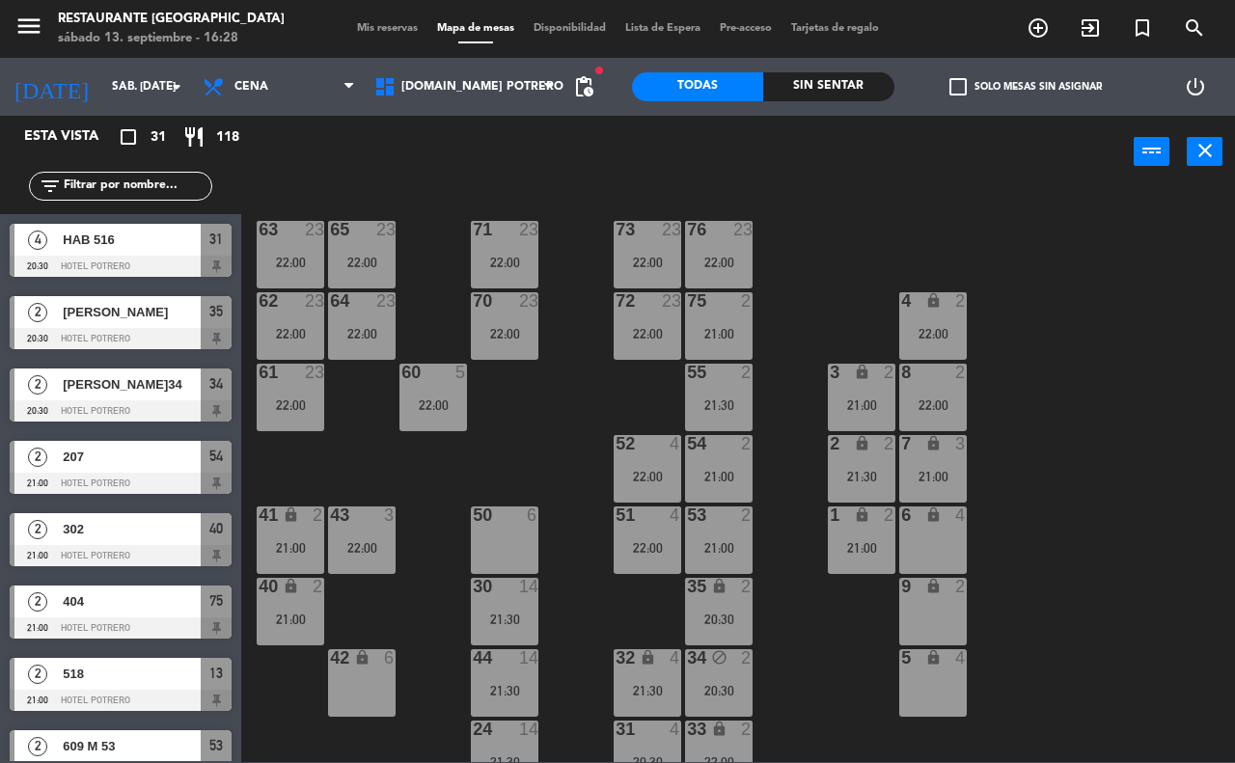
scroll to position [169, 0]
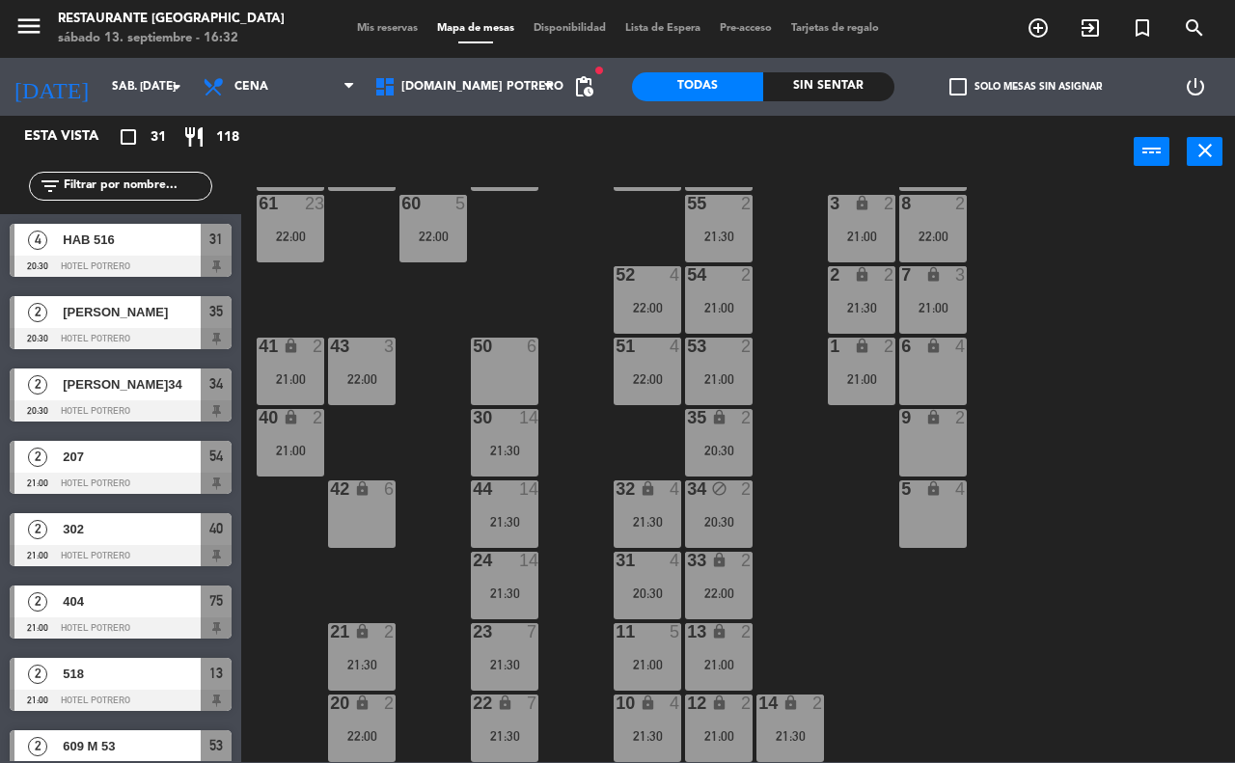
click at [933, 368] on div "6 lock 4" at bounding box center [933, 372] width 68 height 68
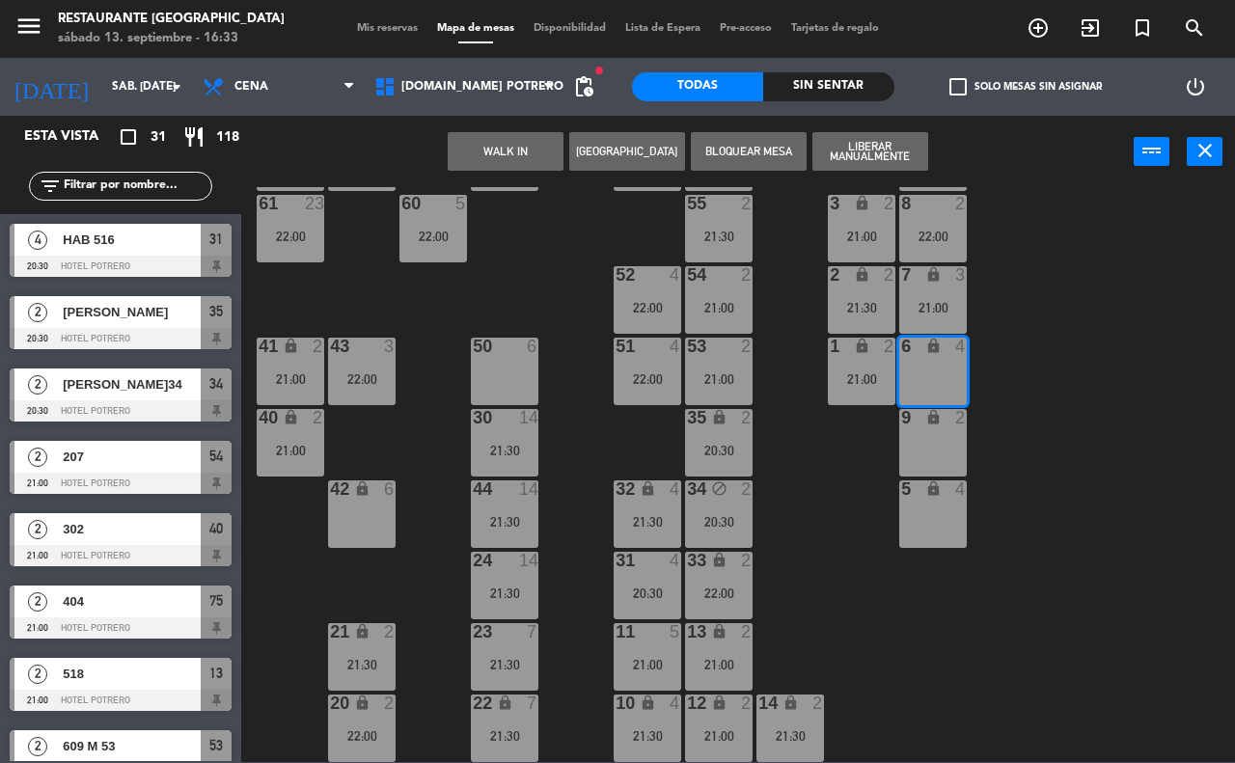
click at [619, 159] on button "[GEOGRAPHIC_DATA]" at bounding box center [627, 151] width 116 height 39
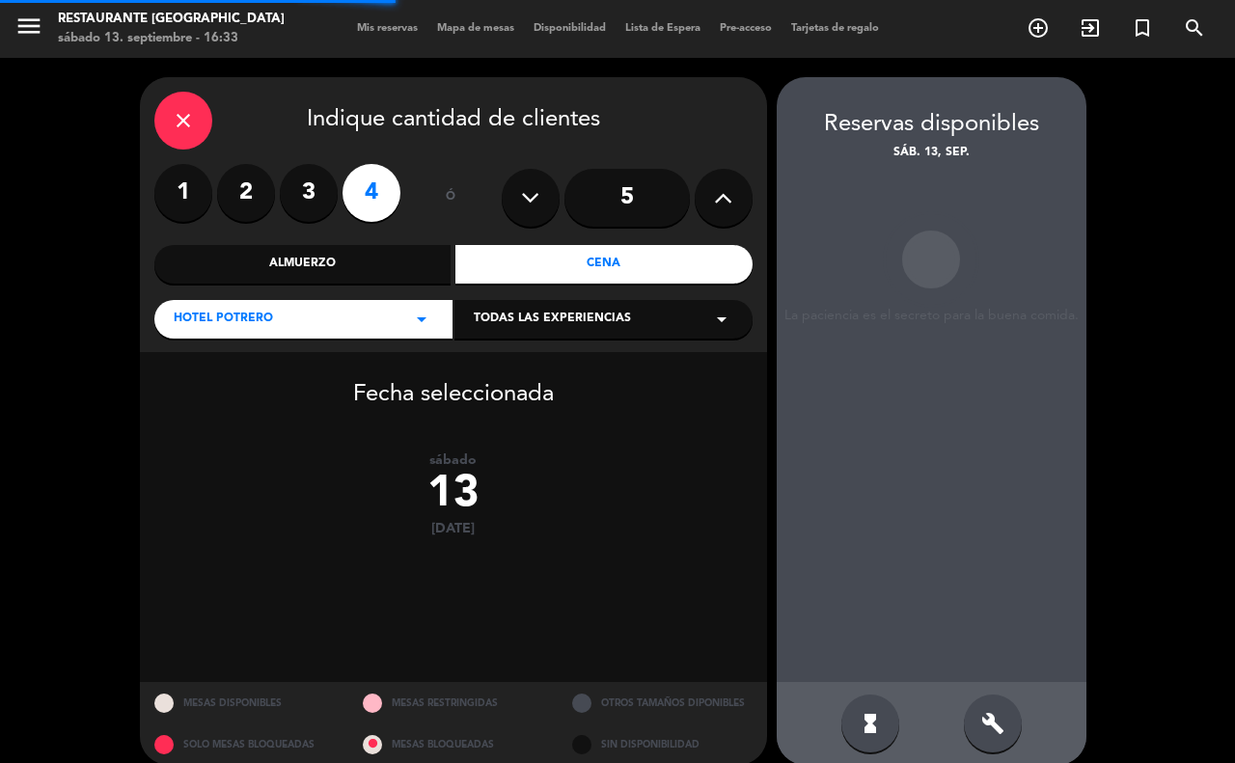
click at [248, 186] on label "2" at bounding box center [246, 193] width 58 height 58
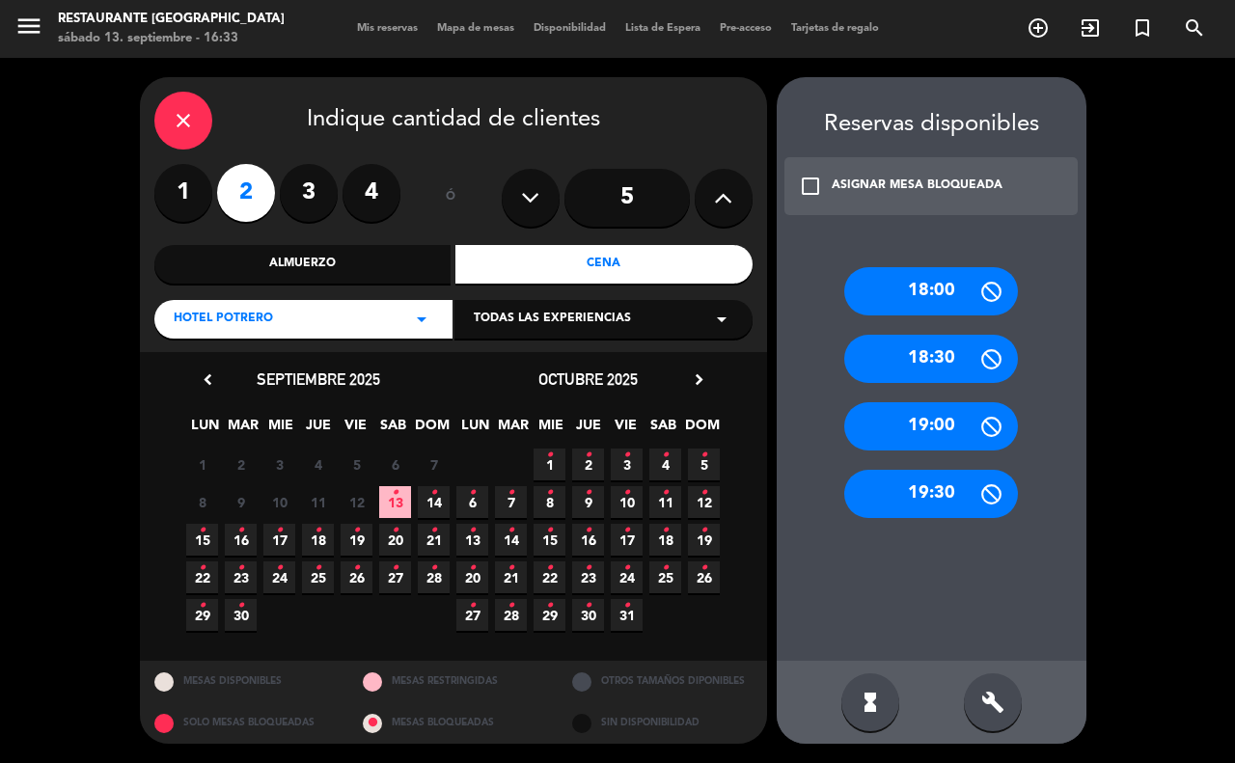
click at [392, 503] on icon "•" at bounding box center [395, 492] width 7 height 31
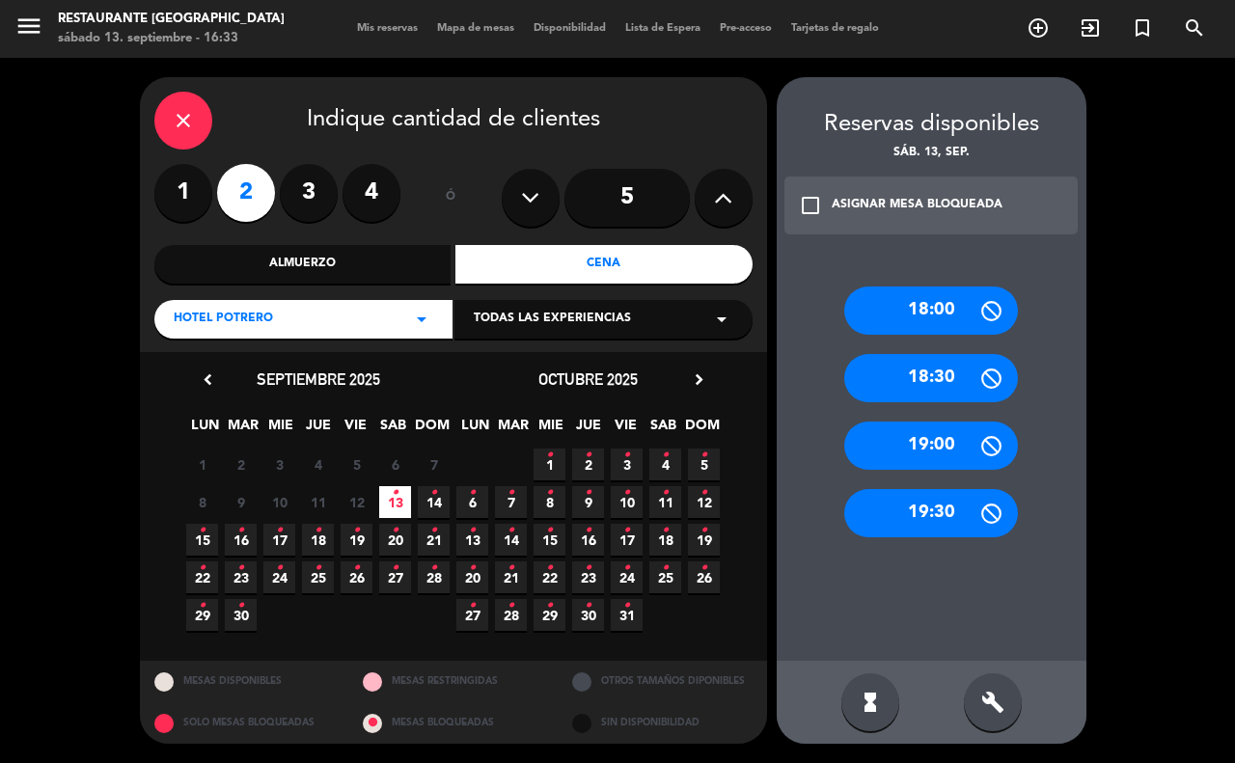
click at [799, 203] on icon "check_box_outline_blank" at bounding box center [810, 205] width 23 height 23
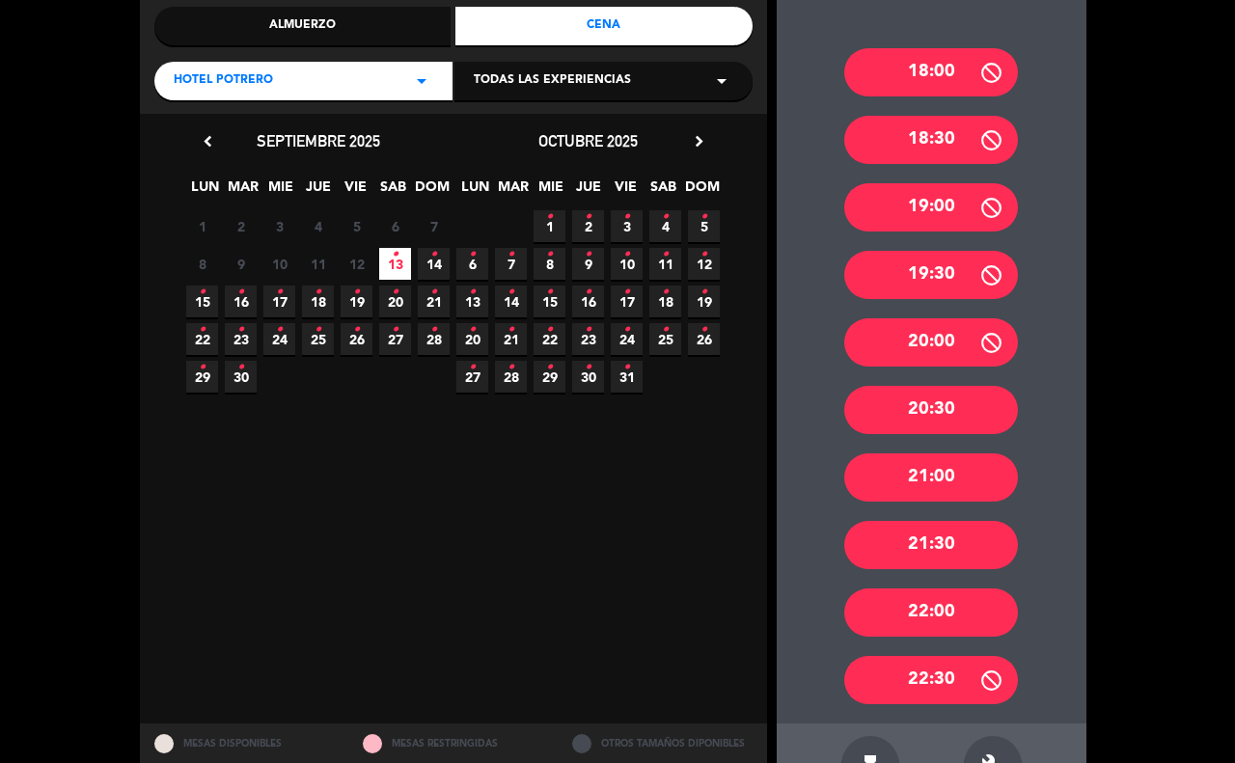
scroll to position [179, 0]
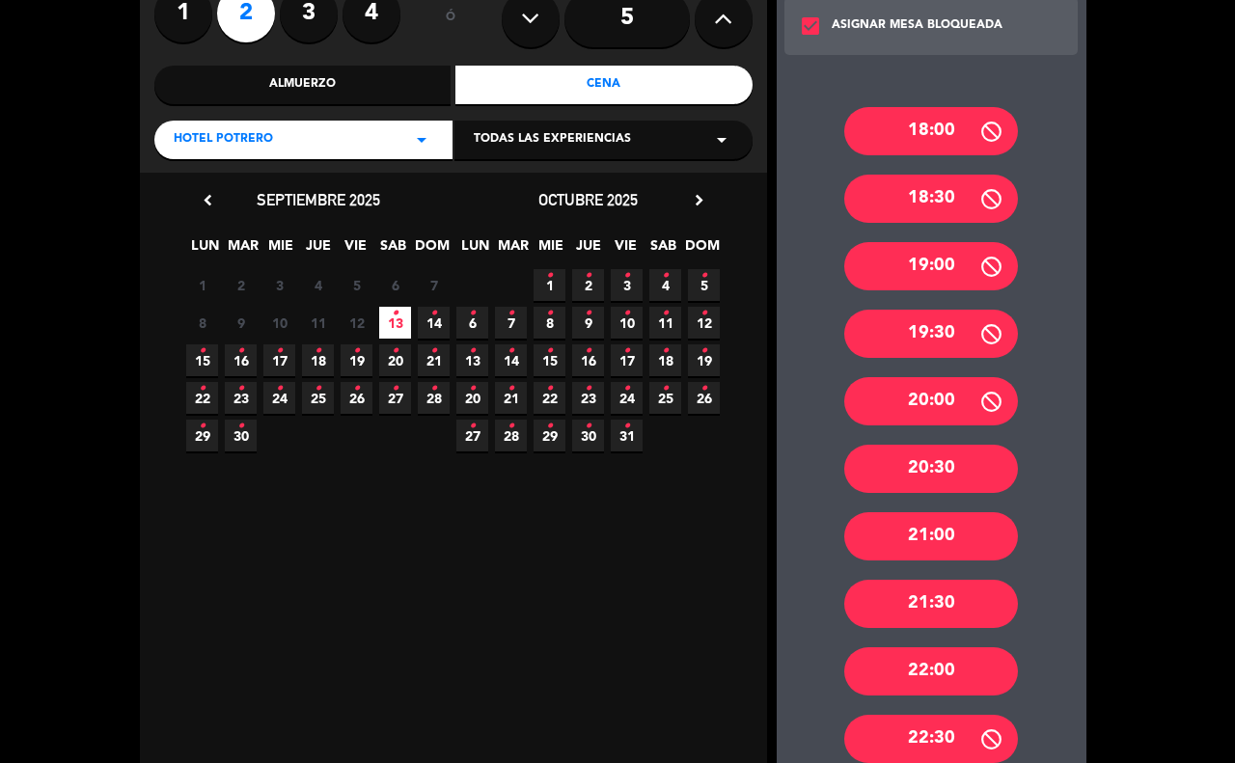
click at [951, 685] on div "22:00" at bounding box center [931, 671] width 174 height 48
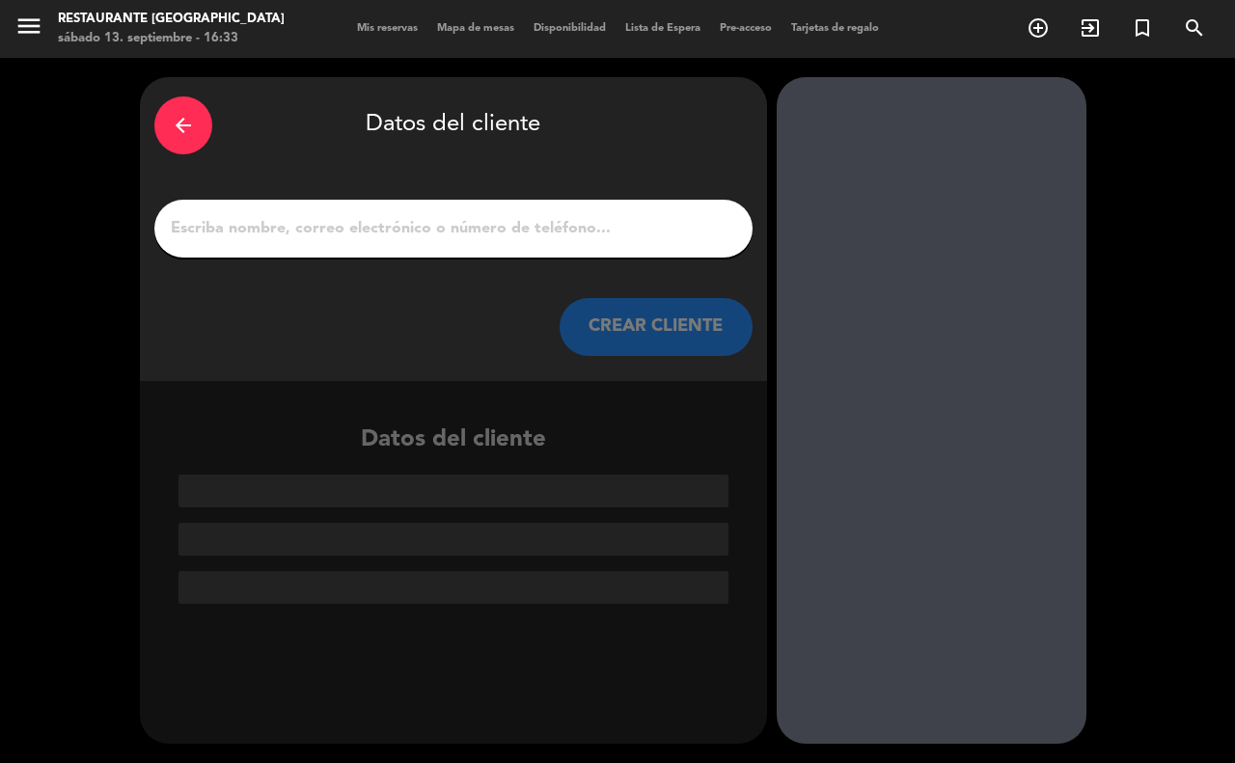
scroll to position [0, 0]
click at [280, 218] on input "1" at bounding box center [453, 228] width 569 height 27
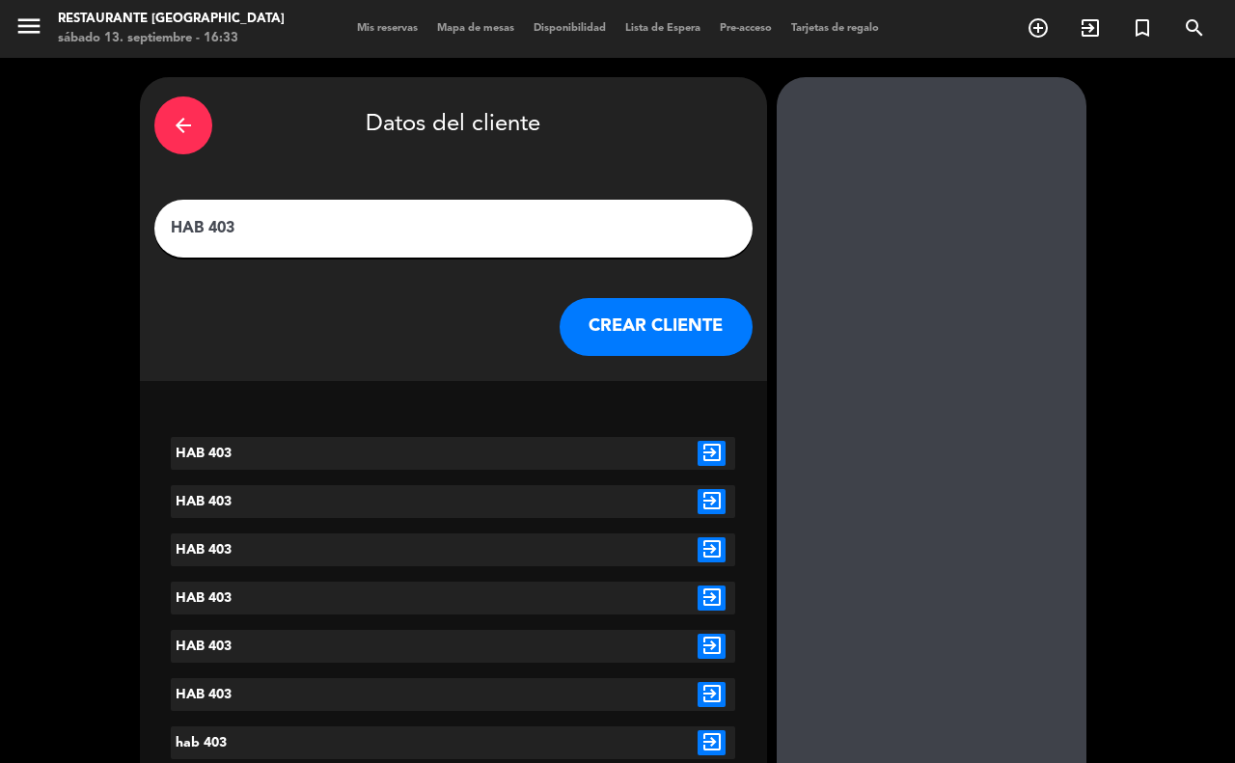
type input "HAB 403"
click at [638, 330] on button "CREAR CLIENTE" at bounding box center [655, 327] width 193 height 58
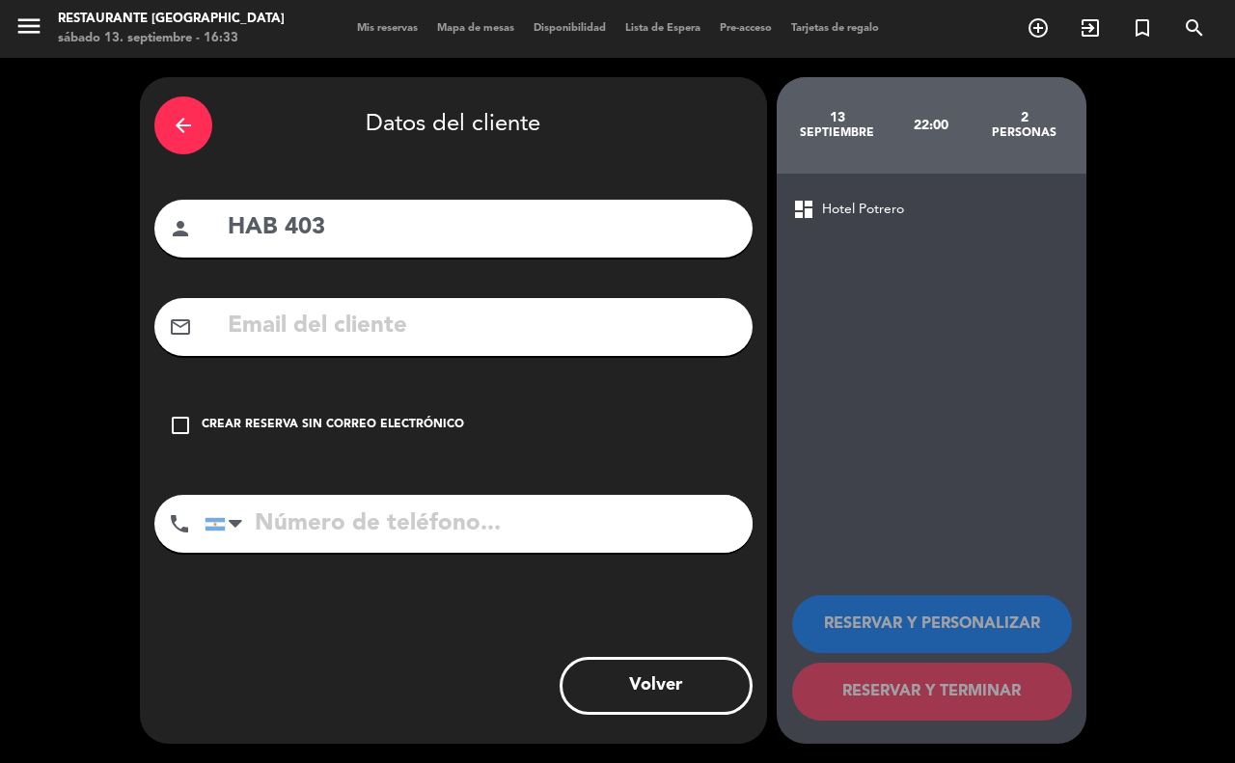
click at [184, 420] on icon "check_box_outline_blank" at bounding box center [180, 425] width 23 height 23
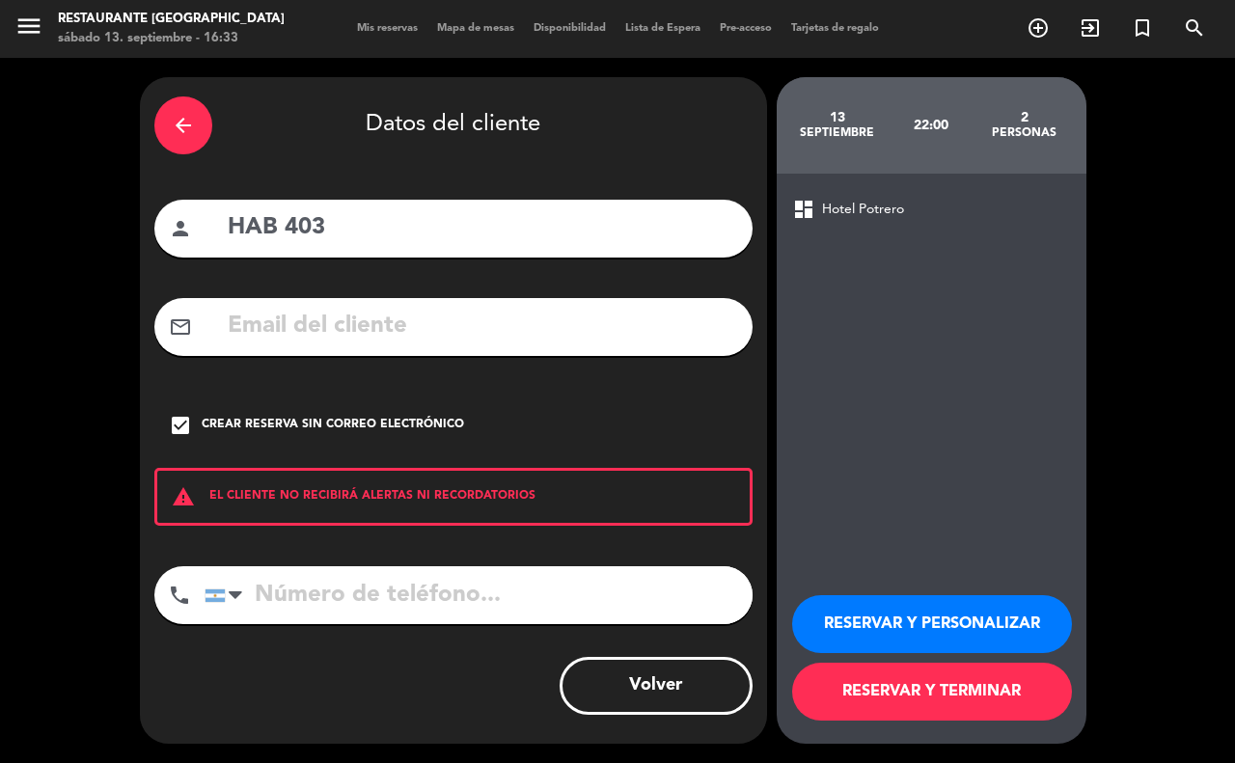
click at [918, 676] on button "RESERVAR Y TERMINAR" at bounding box center [932, 692] width 280 height 58
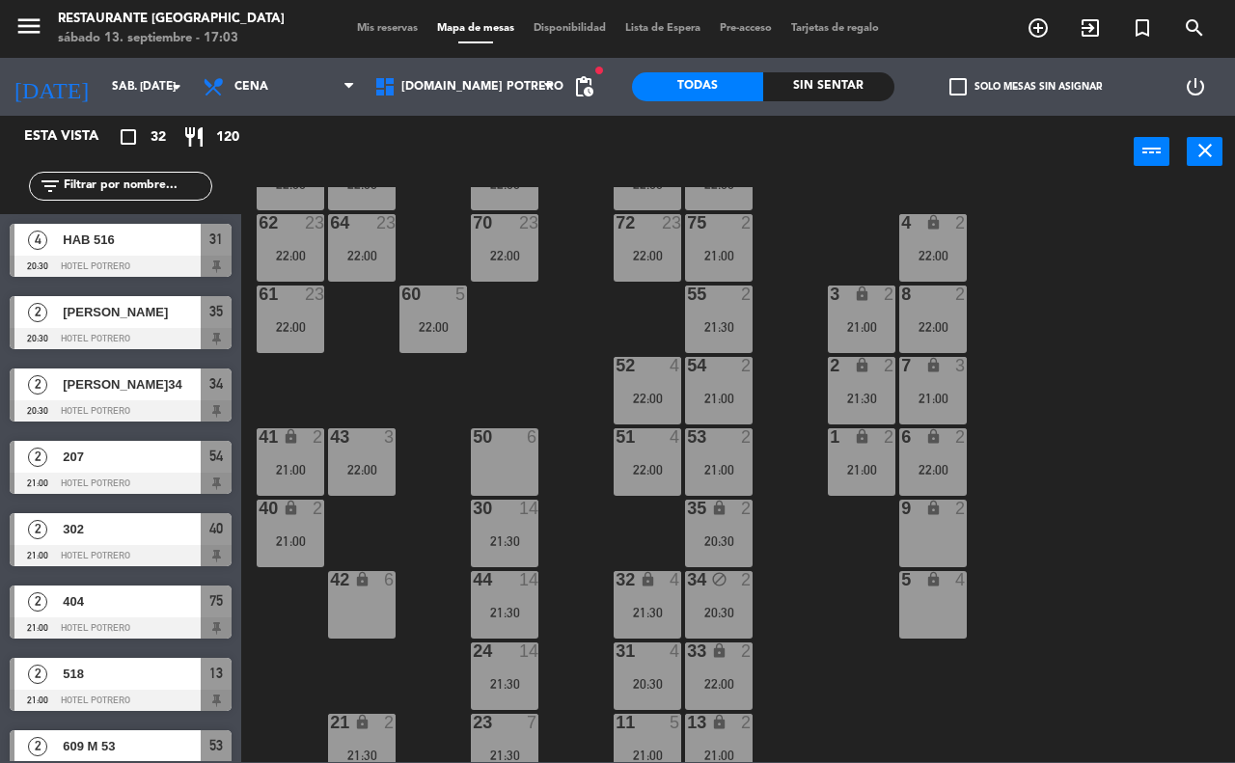
scroll to position [169, 0]
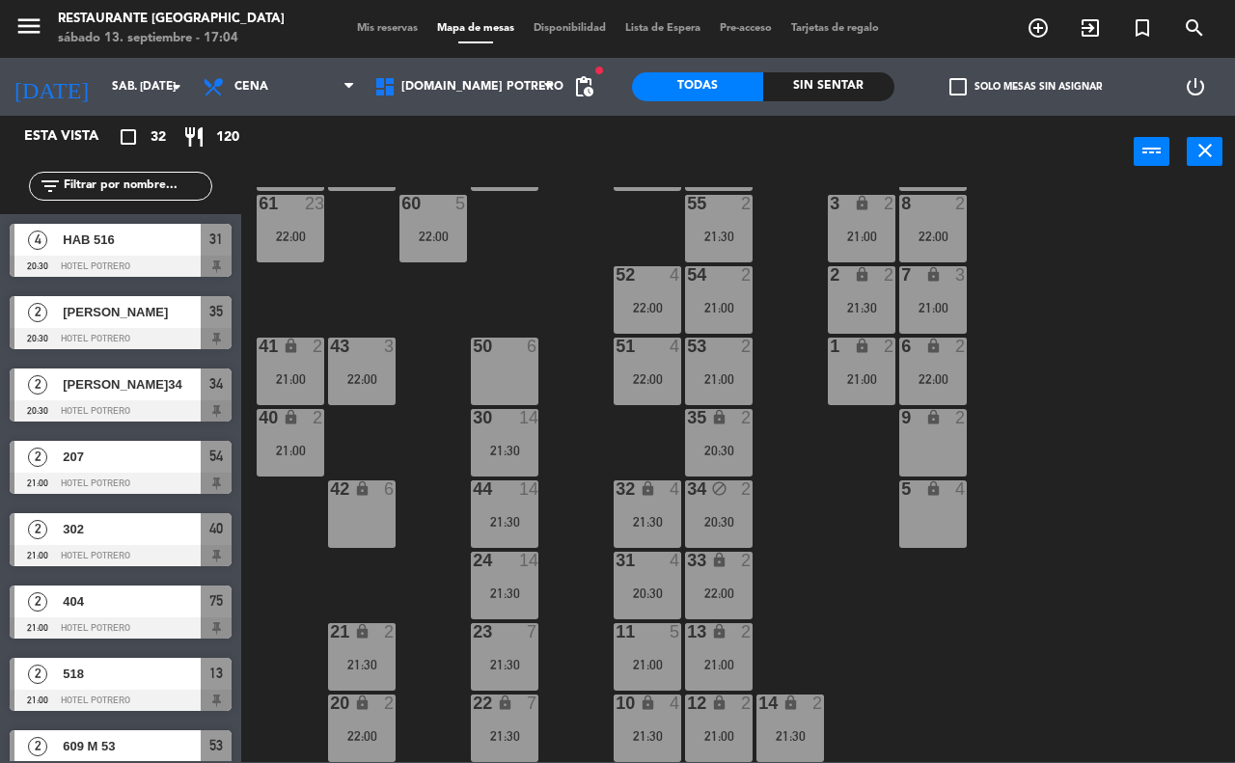
click at [396, 24] on span "Mis reservas" at bounding box center [387, 28] width 80 height 11
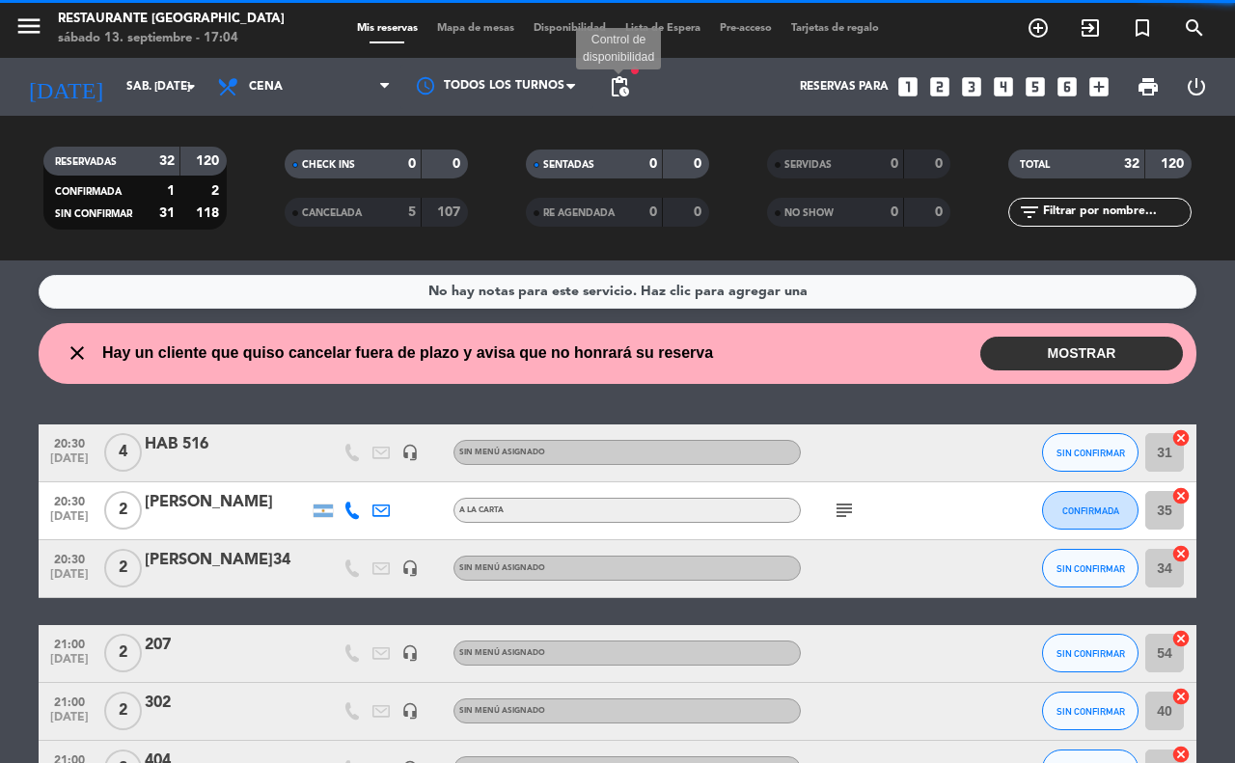
click at [627, 88] on span "pending_actions" at bounding box center [619, 86] width 23 height 23
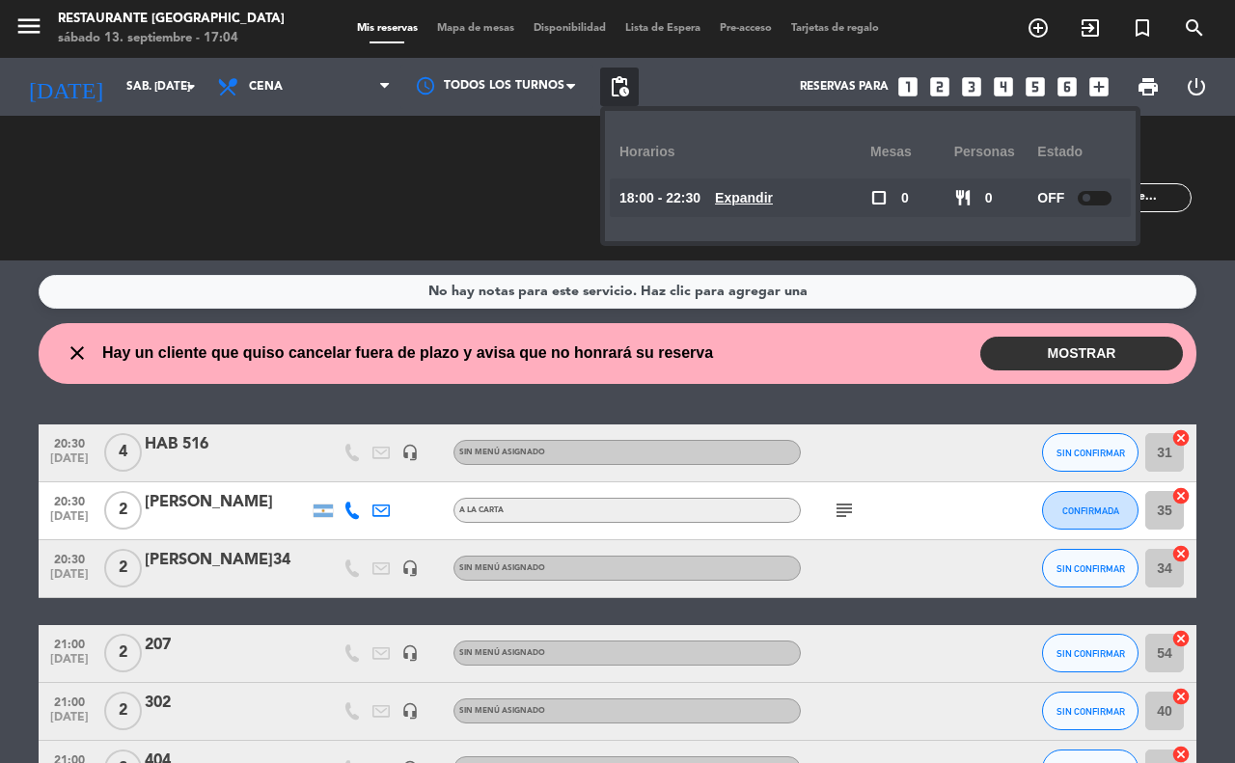
click at [769, 205] on u "Expandir" at bounding box center [744, 197] width 58 height 15
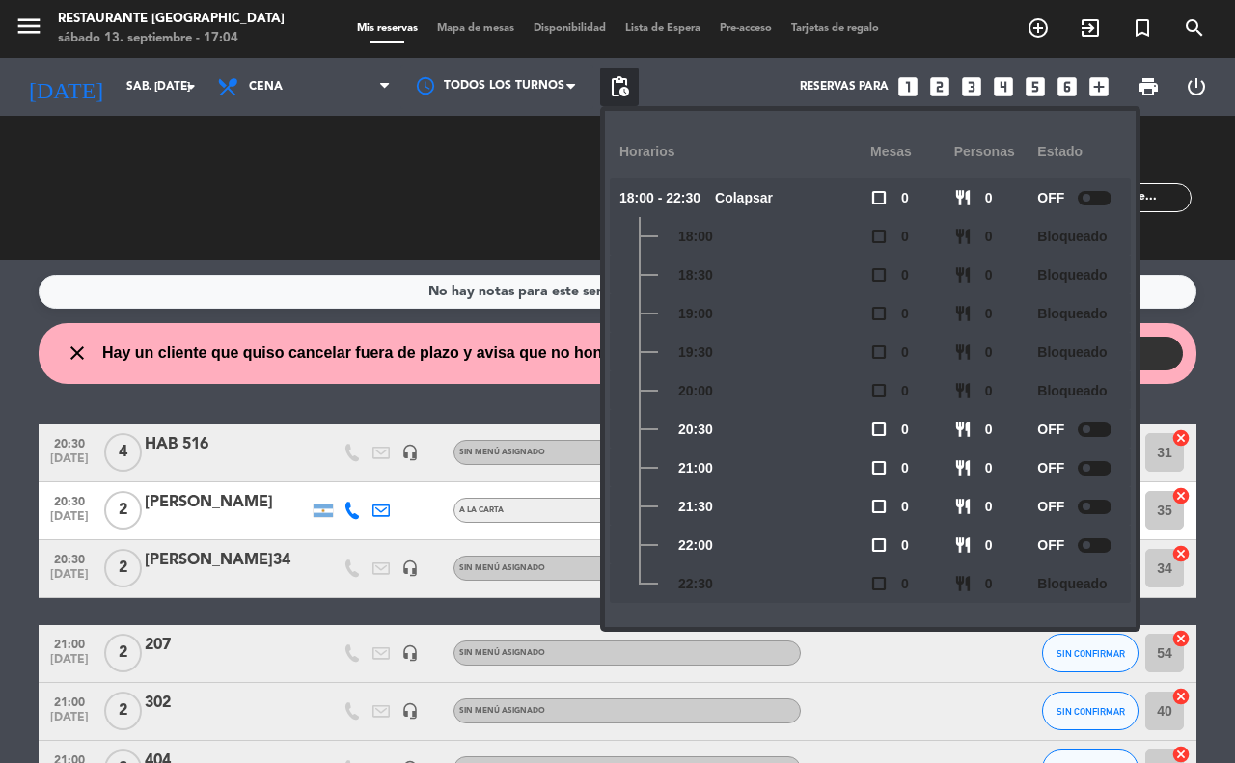
click at [1222, 282] on service-notes "No hay notas para este servicio. Haz clic para agregar una" at bounding box center [617, 292] width 1235 height 34
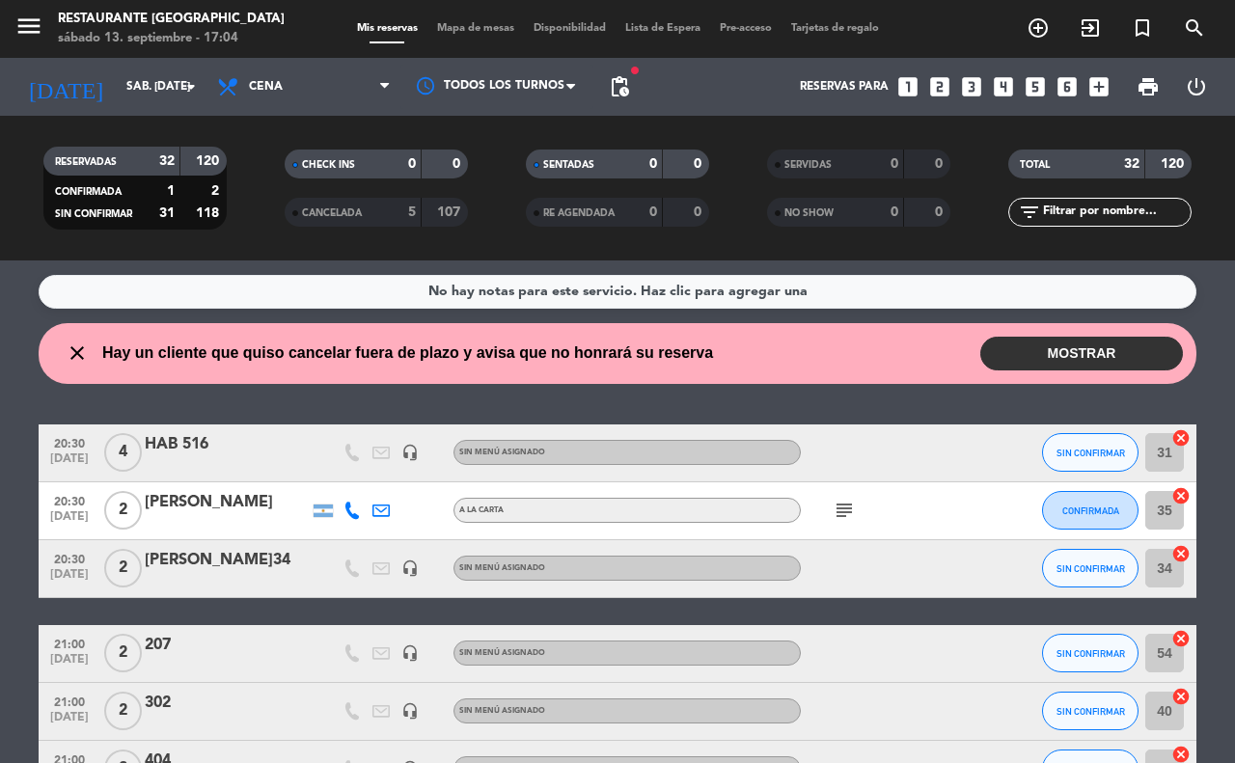
click at [1045, 347] on button "MOSTRAR" at bounding box center [1081, 354] width 203 height 34
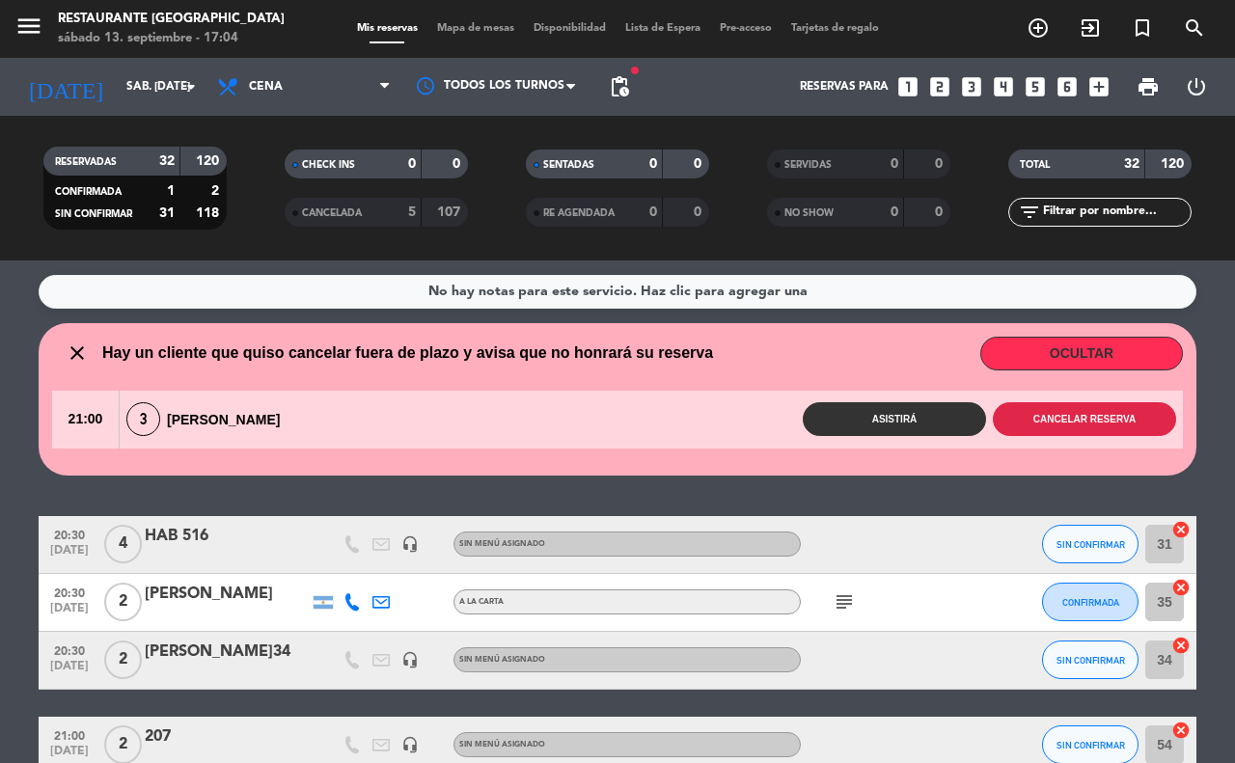
click at [1083, 422] on button "Cancelar reserva" at bounding box center [1084, 419] width 183 height 34
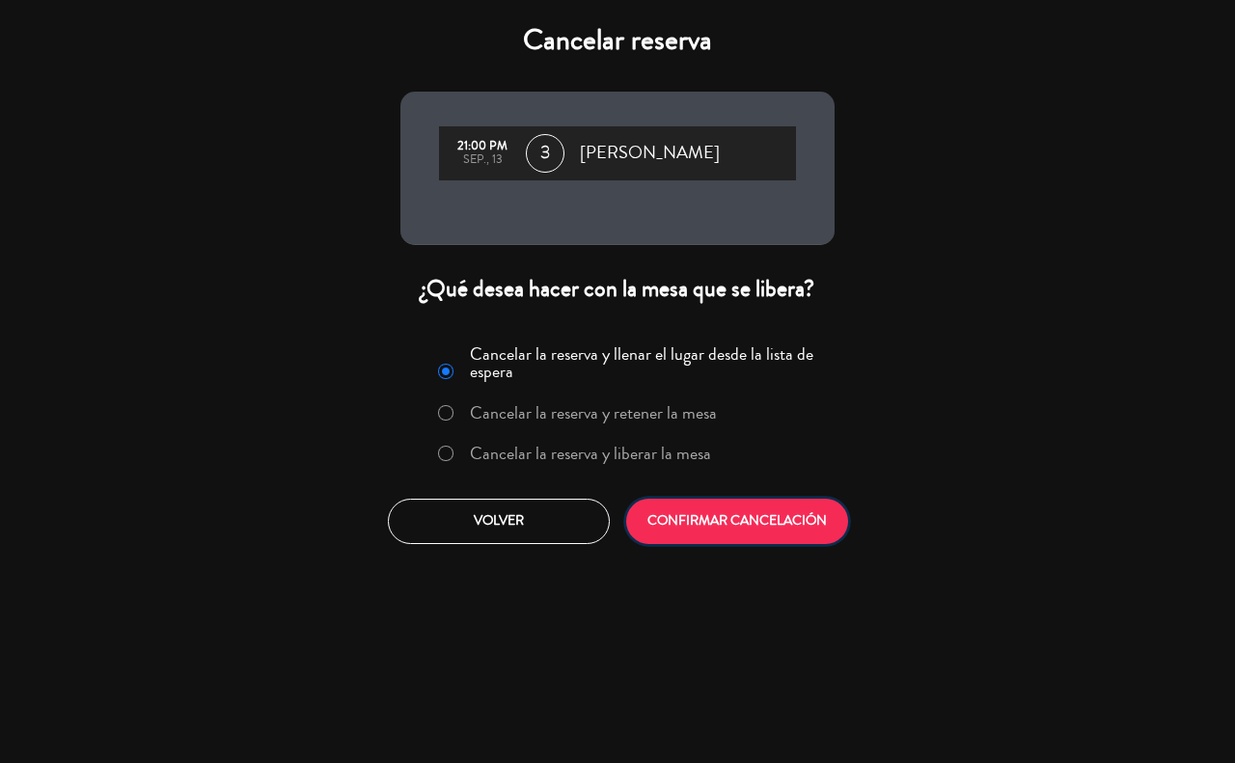
click at [673, 531] on button "CONFIRMAR CANCELACIÓN" at bounding box center [737, 521] width 222 height 45
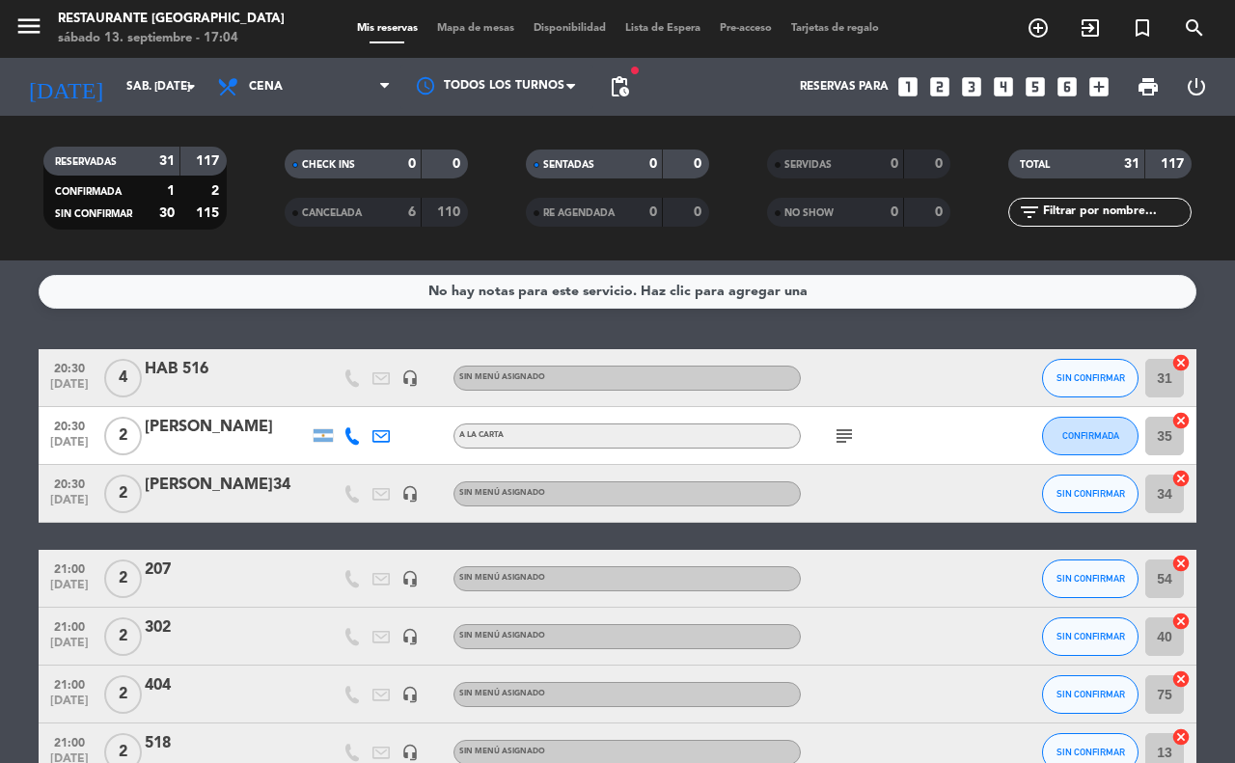
click at [445, 30] on span "Mapa de mesas" at bounding box center [475, 28] width 96 height 11
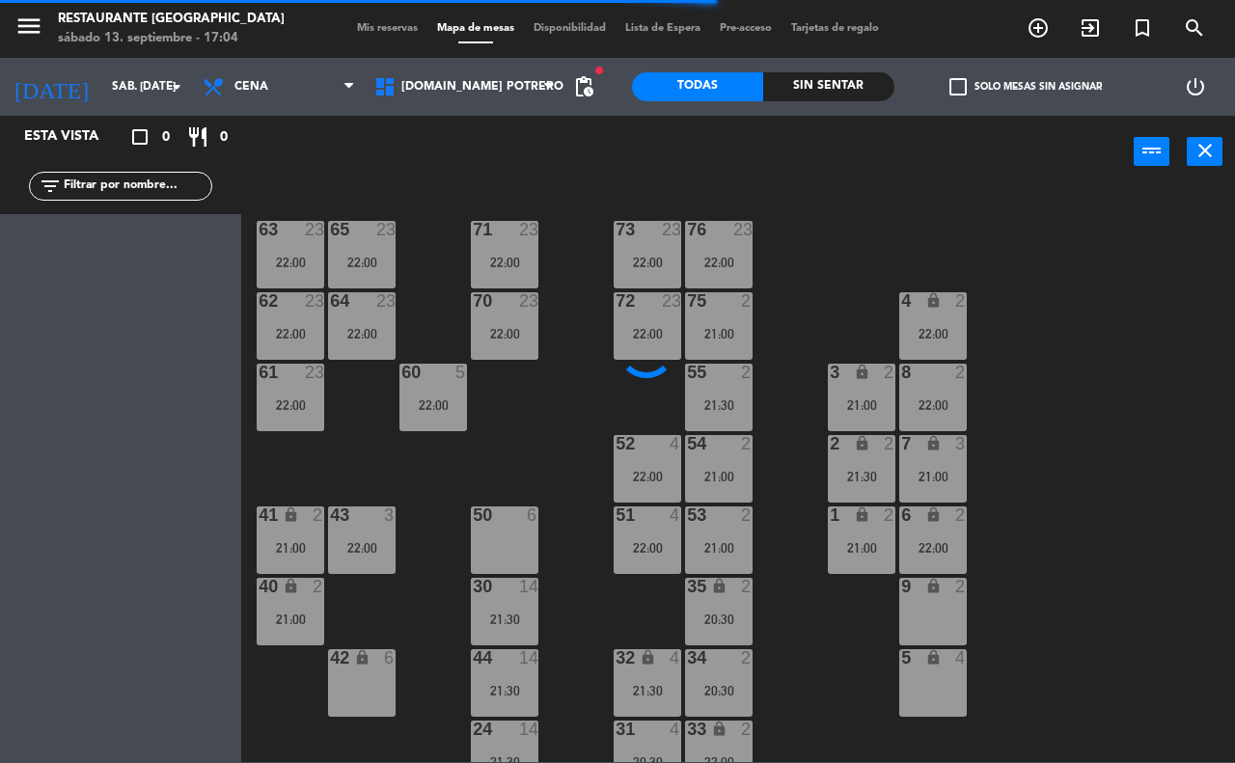
drag, startPoint x: 1225, startPoint y: 456, endPoint x: 1164, endPoint y: 460, distance: 60.9
click at [1221, 456] on div "65 23 22:00 71 23 22:00 73 23 22:00 76 23 22:00 63 23 22:00 64 23 22:00 62 23 2…" at bounding box center [744, 474] width 981 height 575
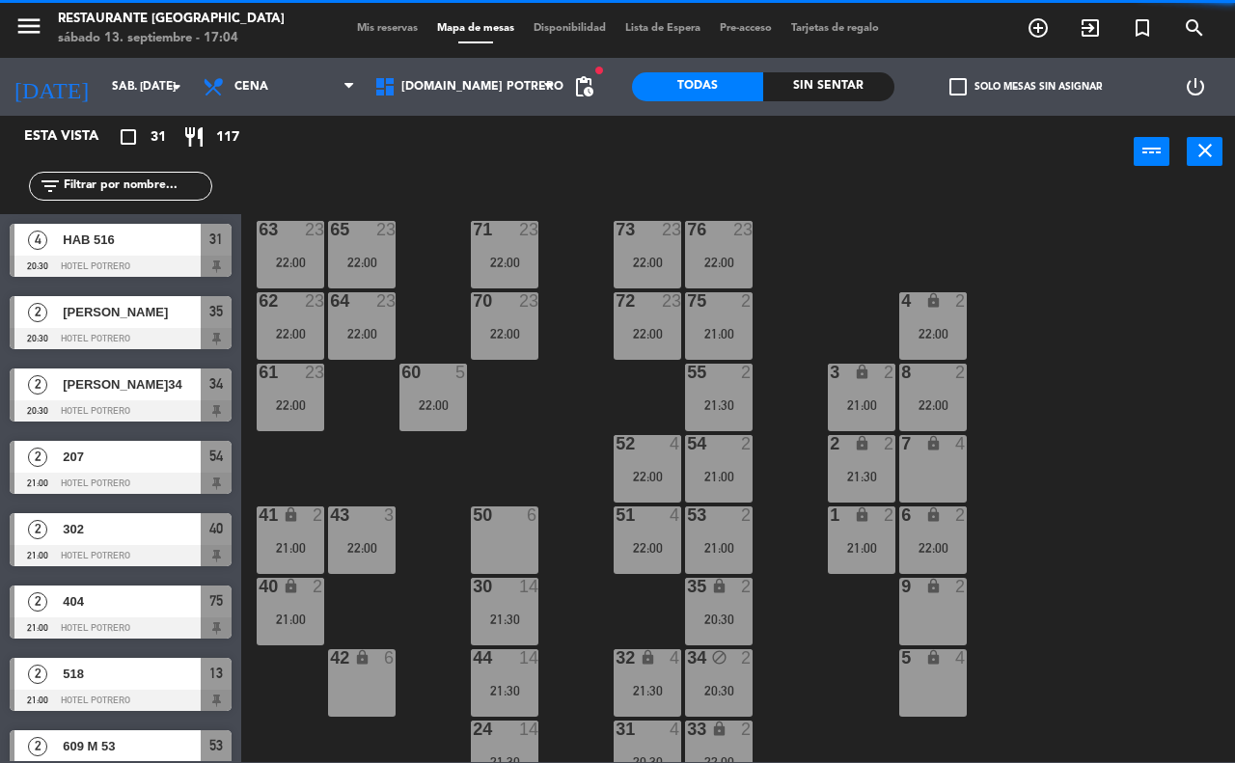
click at [1163, 460] on div "65 23 22:00 71 23 22:00 73 23 22:00 76 23 22:00 63 23 22:00 64 23 22:00 62 23 2…" at bounding box center [744, 474] width 981 height 575
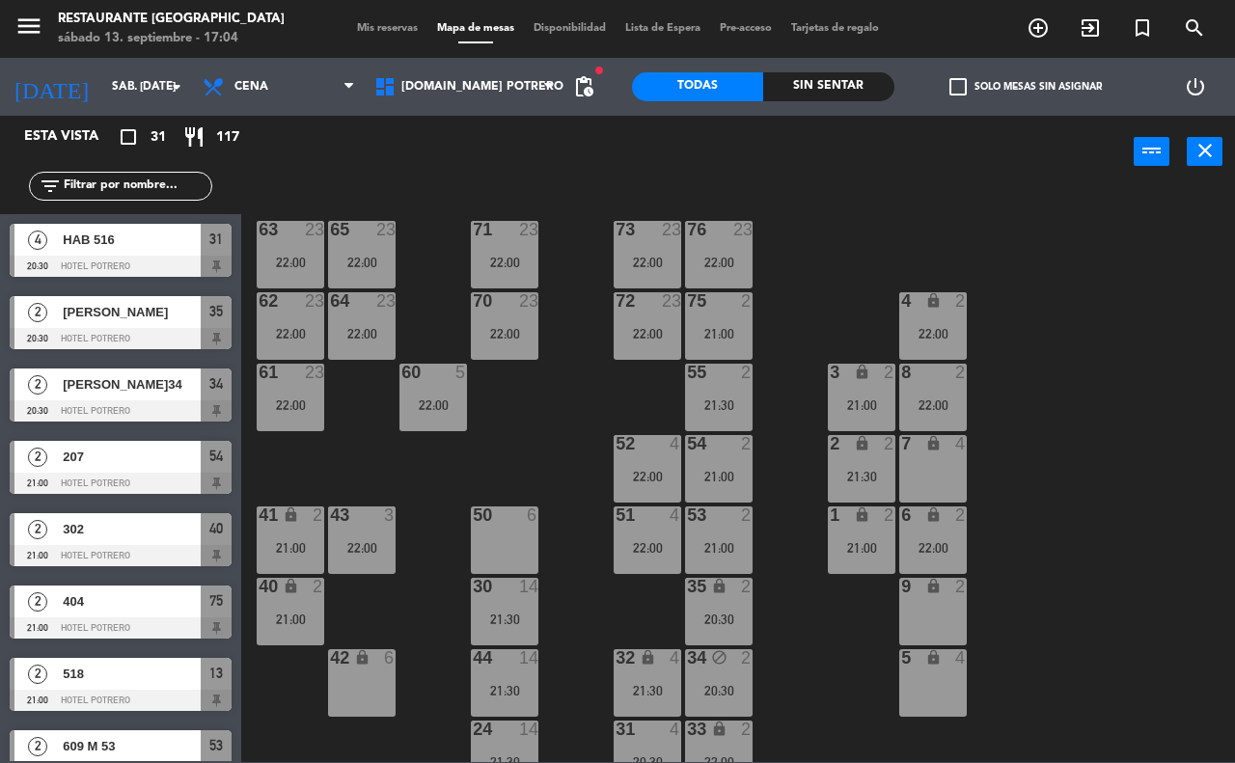
click at [382, 24] on span "Mis reservas" at bounding box center [387, 28] width 80 height 11
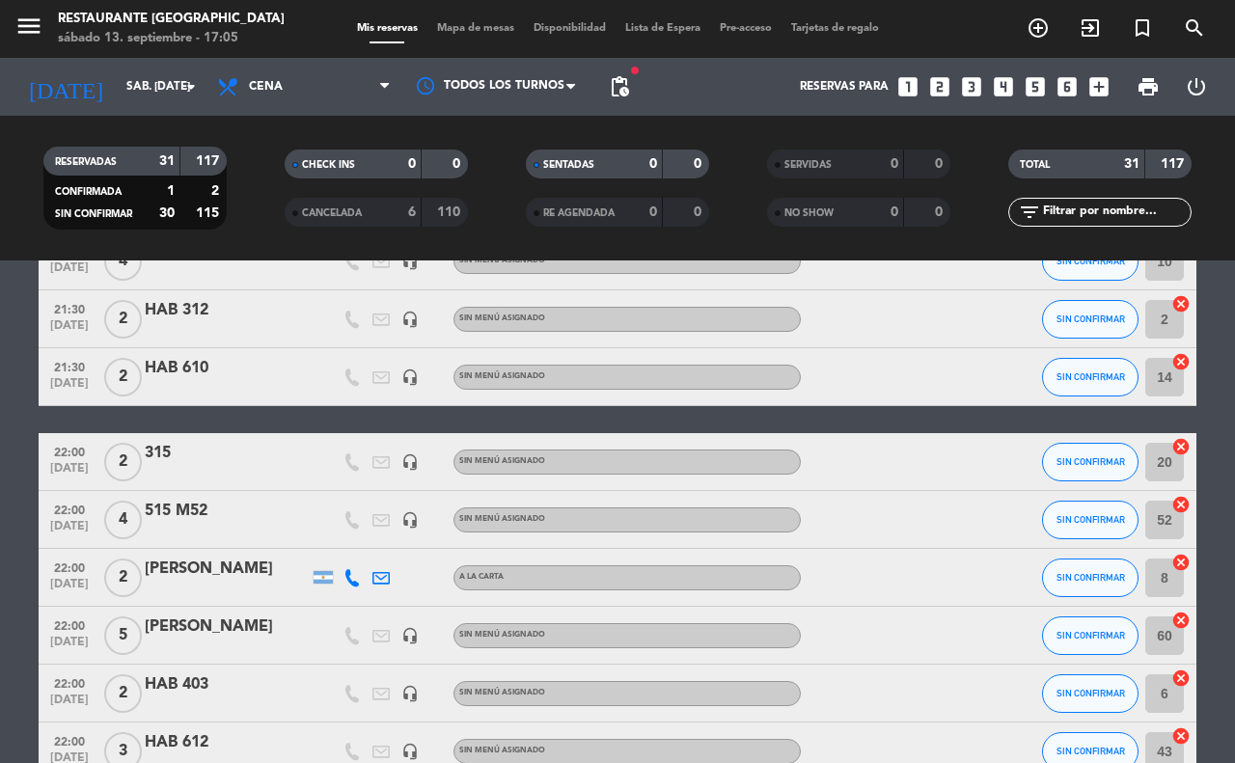
scroll to position [1196, 0]
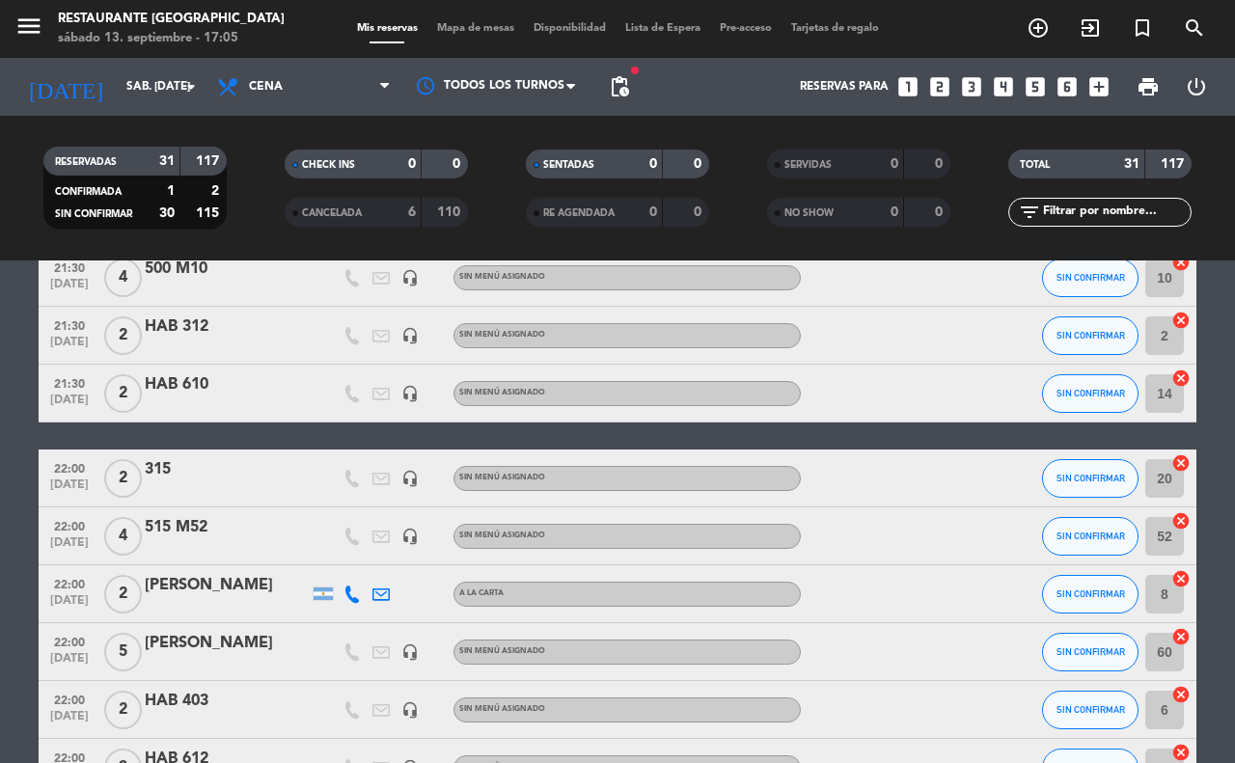
click at [456, 31] on span "Mapa de mesas" at bounding box center [475, 28] width 96 height 11
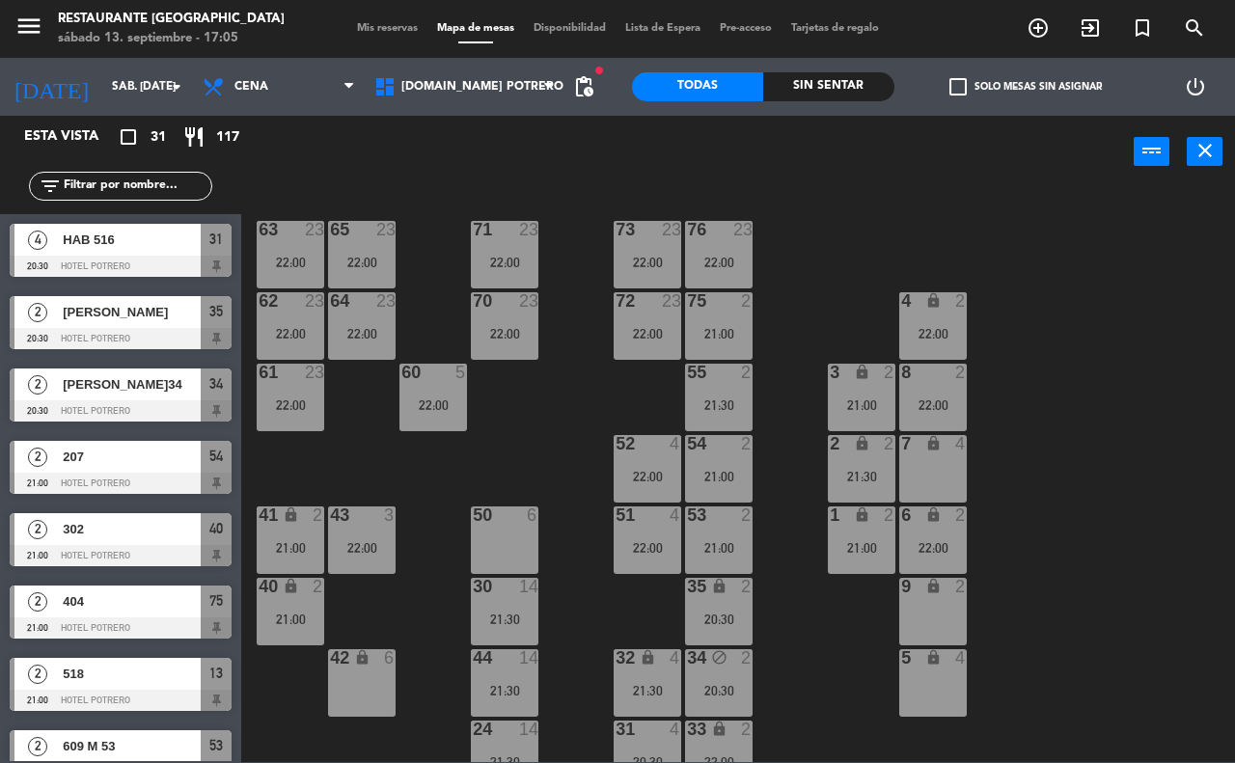
click at [926, 479] on div "7 lock 4" at bounding box center [933, 469] width 68 height 68
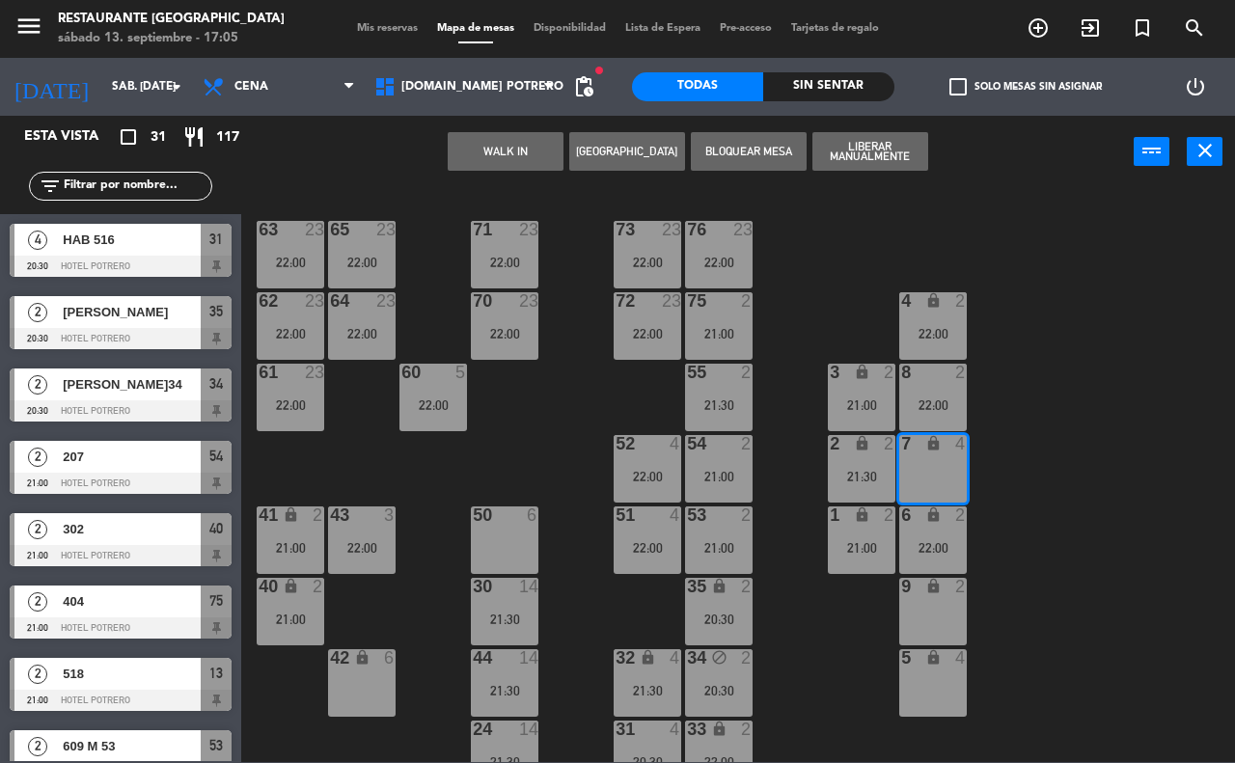
click at [1073, 391] on div "65 23 22:00 71 23 22:00 73 23 22:00 76 23 22:00 63 23 22:00 64 23 22:00 62 23 2…" at bounding box center [744, 474] width 981 height 575
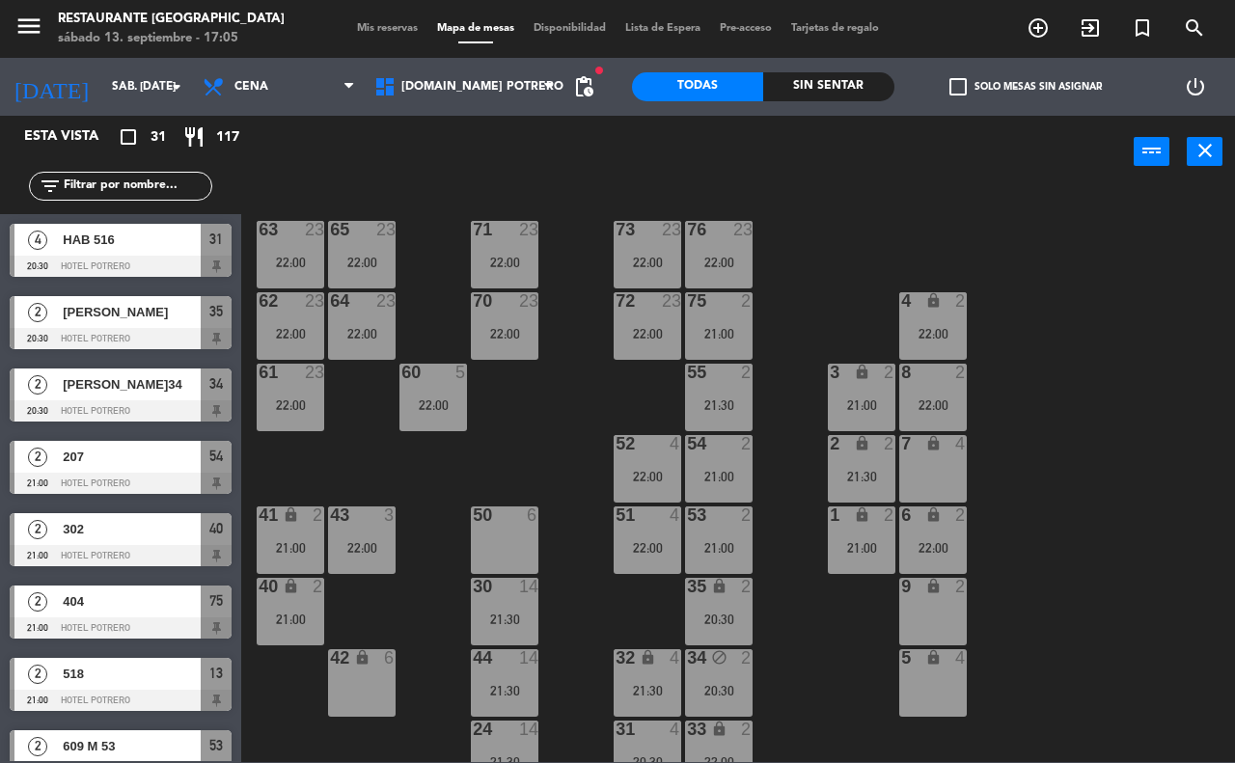
click at [951, 620] on div "9 lock 2" at bounding box center [933, 612] width 68 height 68
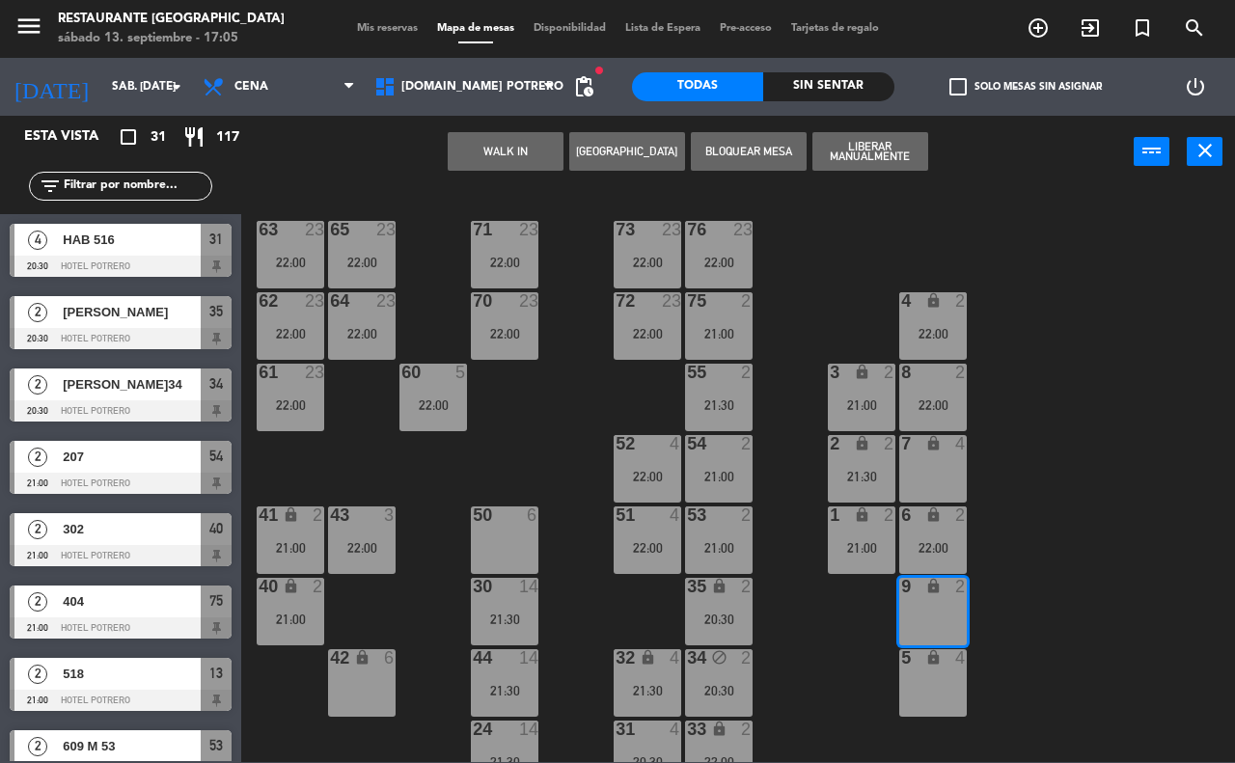
click at [1008, 287] on div "65 23 22:00 71 23 22:00 73 23 22:00 76 23 22:00 63 23 22:00 64 23 22:00 62 23 2…" at bounding box center [744, 474] width 981 height 575
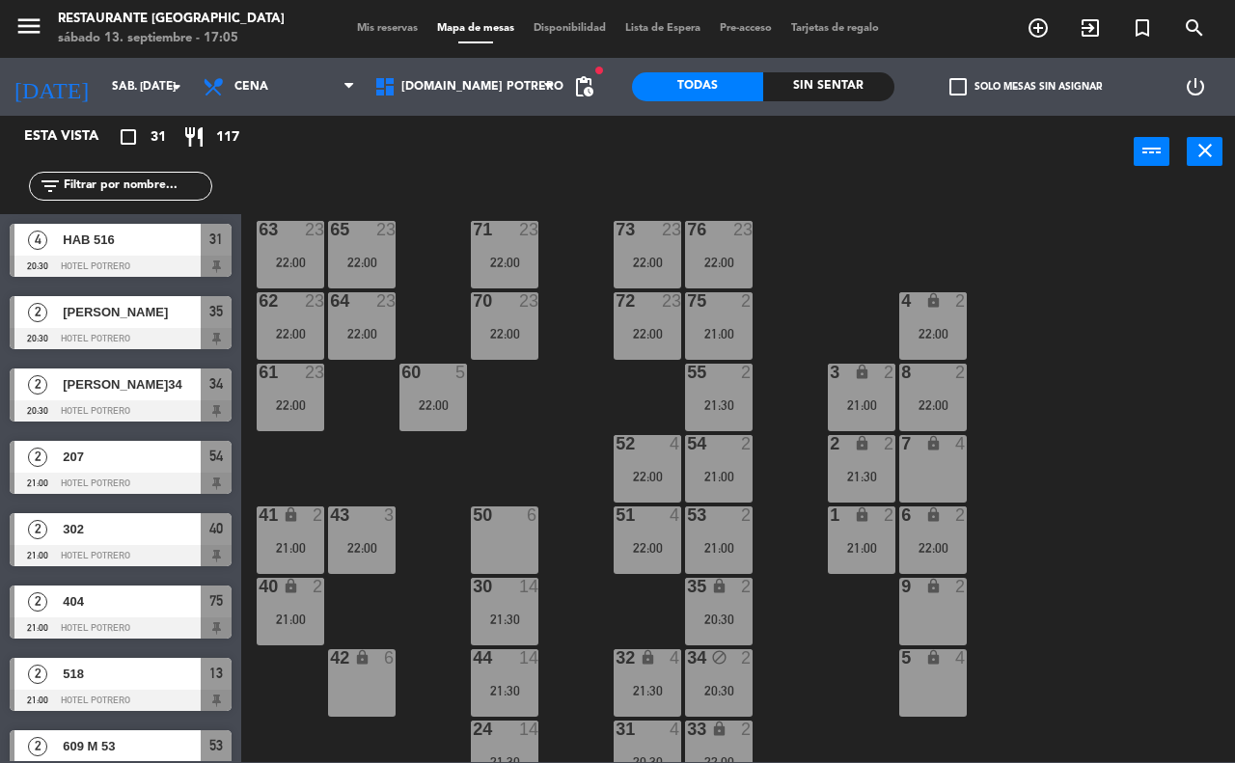
click at [932, 442] on icon "lock" at bounding box center [933, 443] width 16 height 16
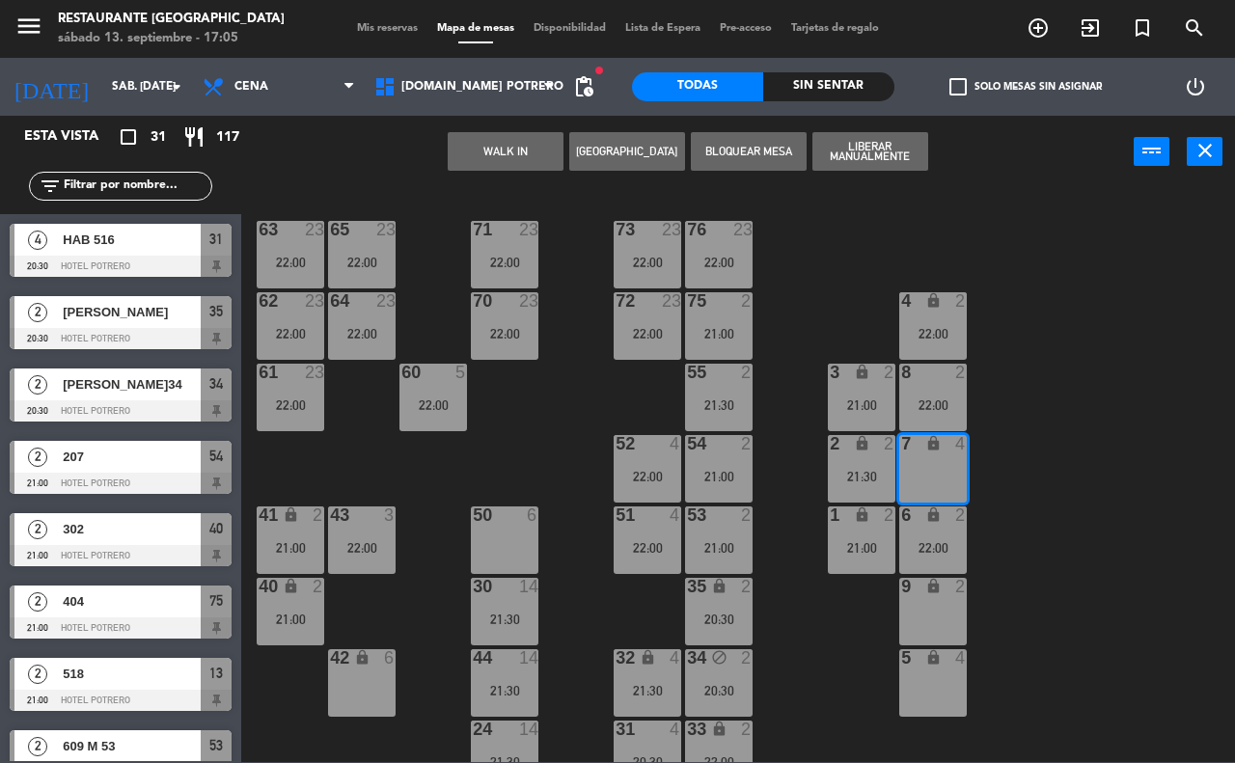
click at [614, 147] on button "[GEOGRAPHIC_DATA]" at bounding box center [627, 151] width 116 height 39
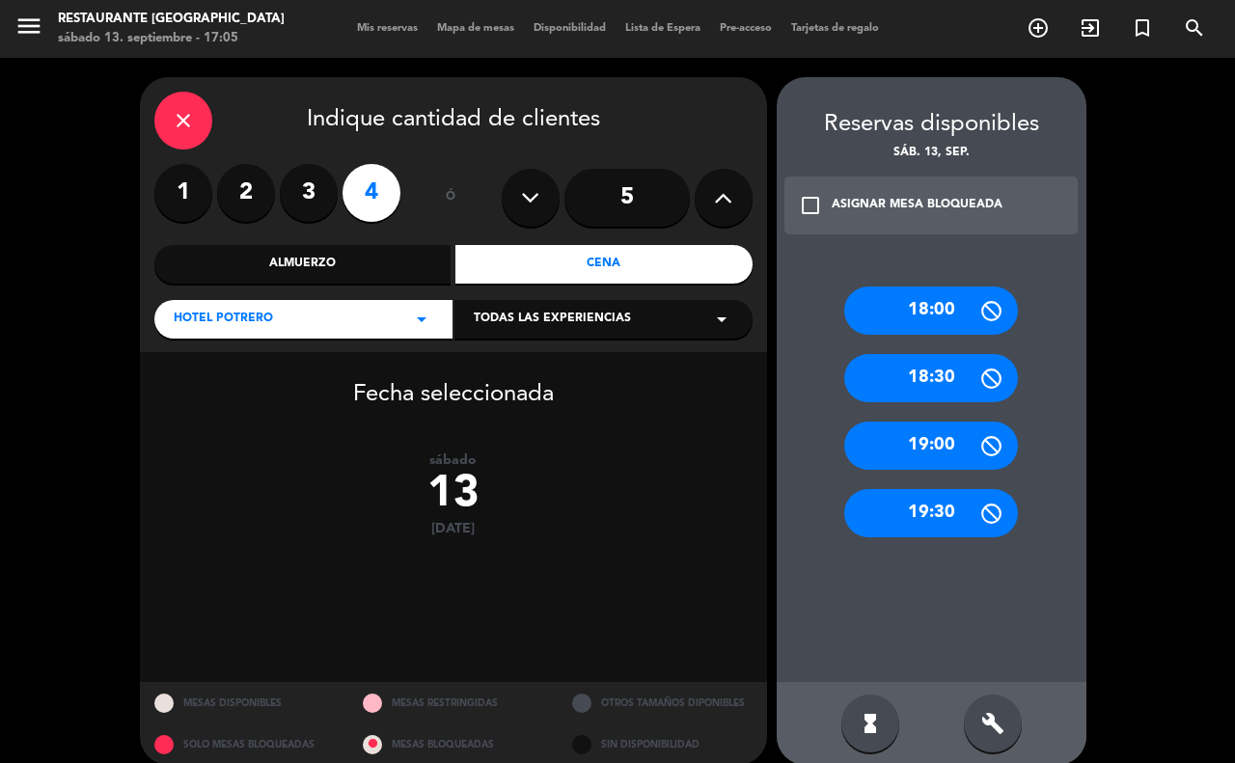
click at [246, 196] on label "2" at bounding box center [246, 193] width 58 height 58
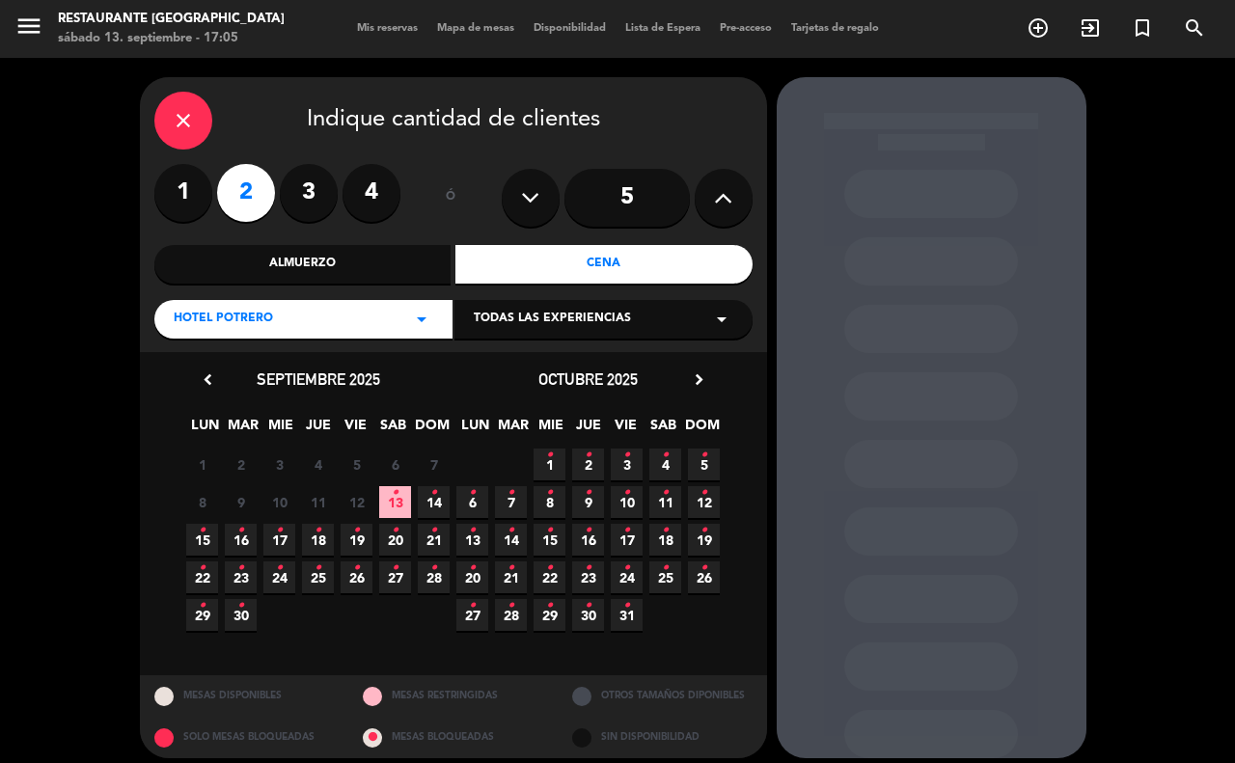
click at [393, 500] on icon "•" at bounding box center [395, 492] width 7 height 31
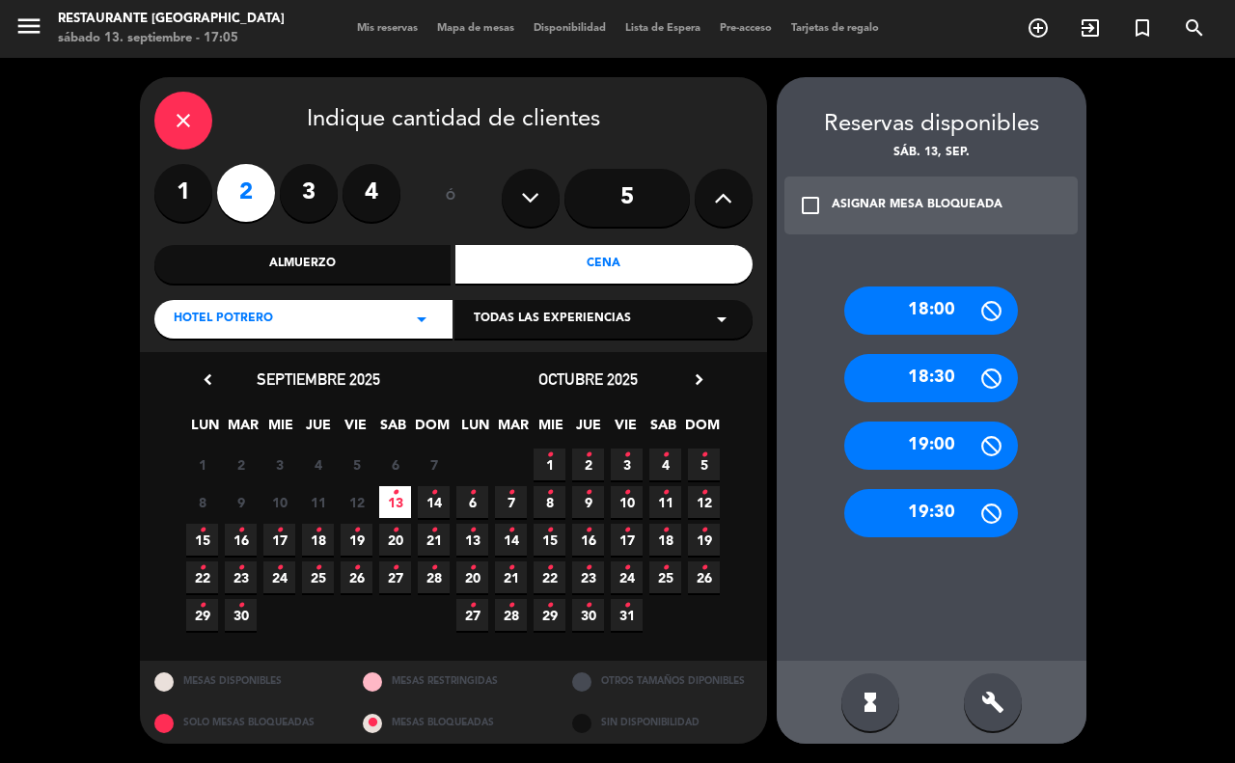
click at [807, 212] on icon "check_box_outline_blank" at bounding box center [810, 205] width 23 height 23
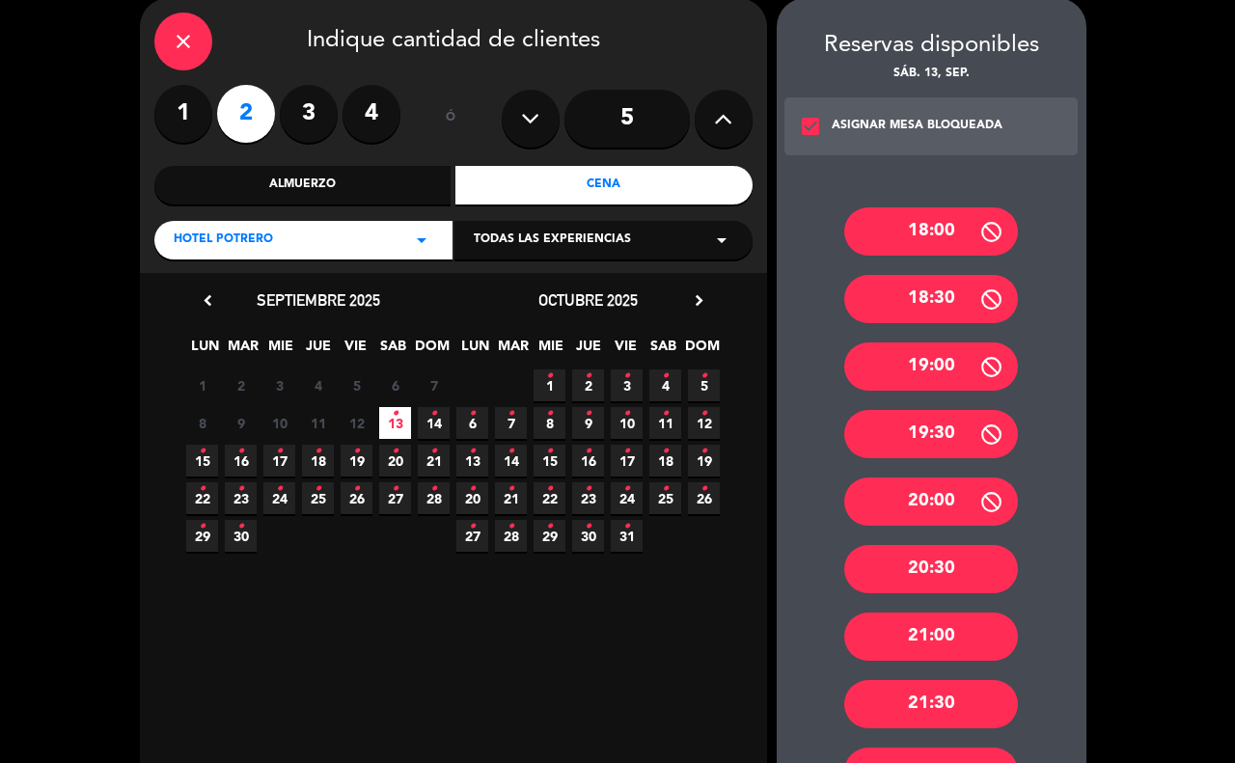
scroll to position [241, 0]
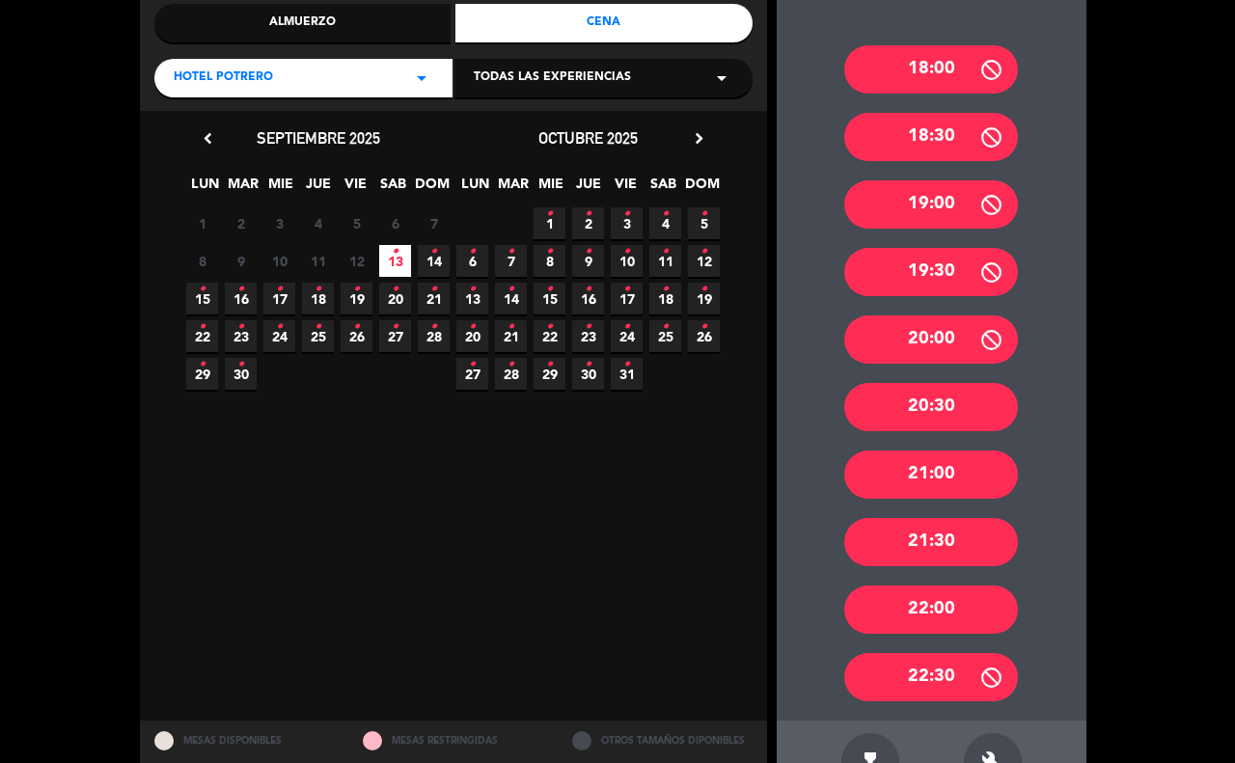
click at [889, 475] on div "21:00" at bounding box center [931, 474] width 174 height 48
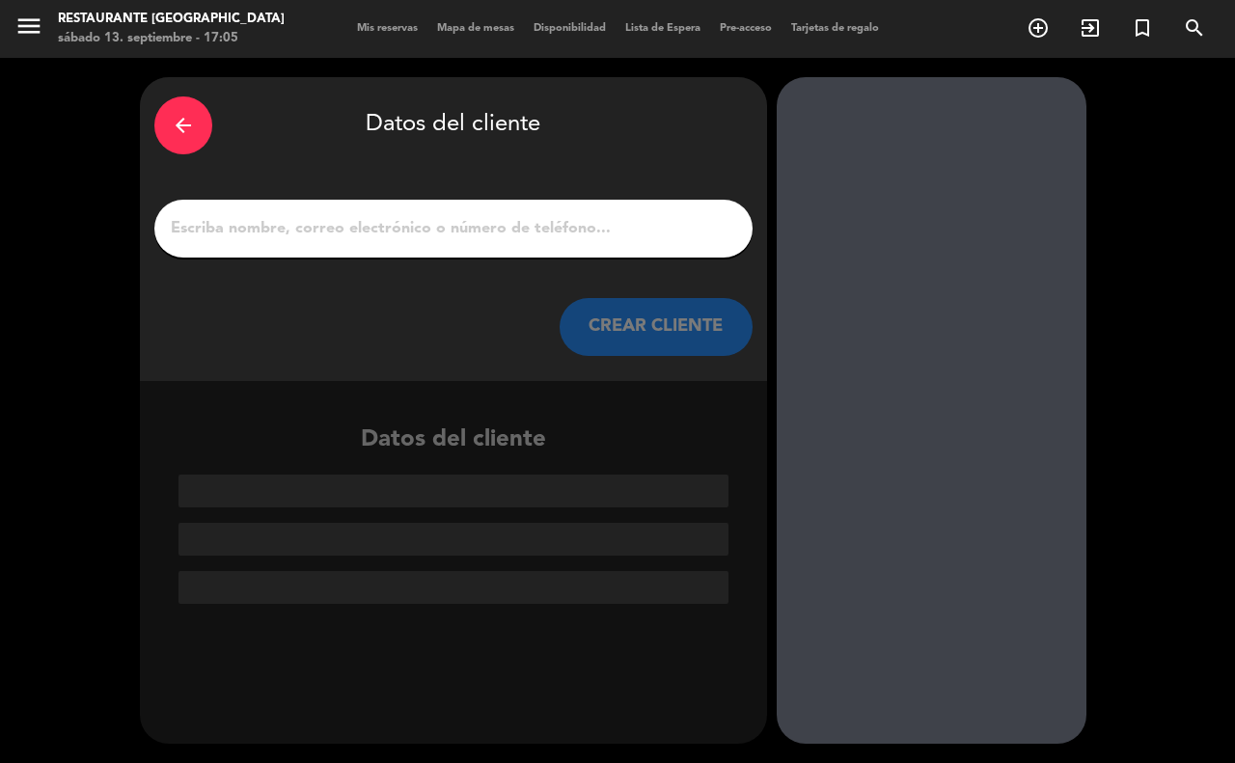
scroll to position [0, 0]
click at [387, 219] on input "1" at bounding box center [453, 228] width 569 height 27
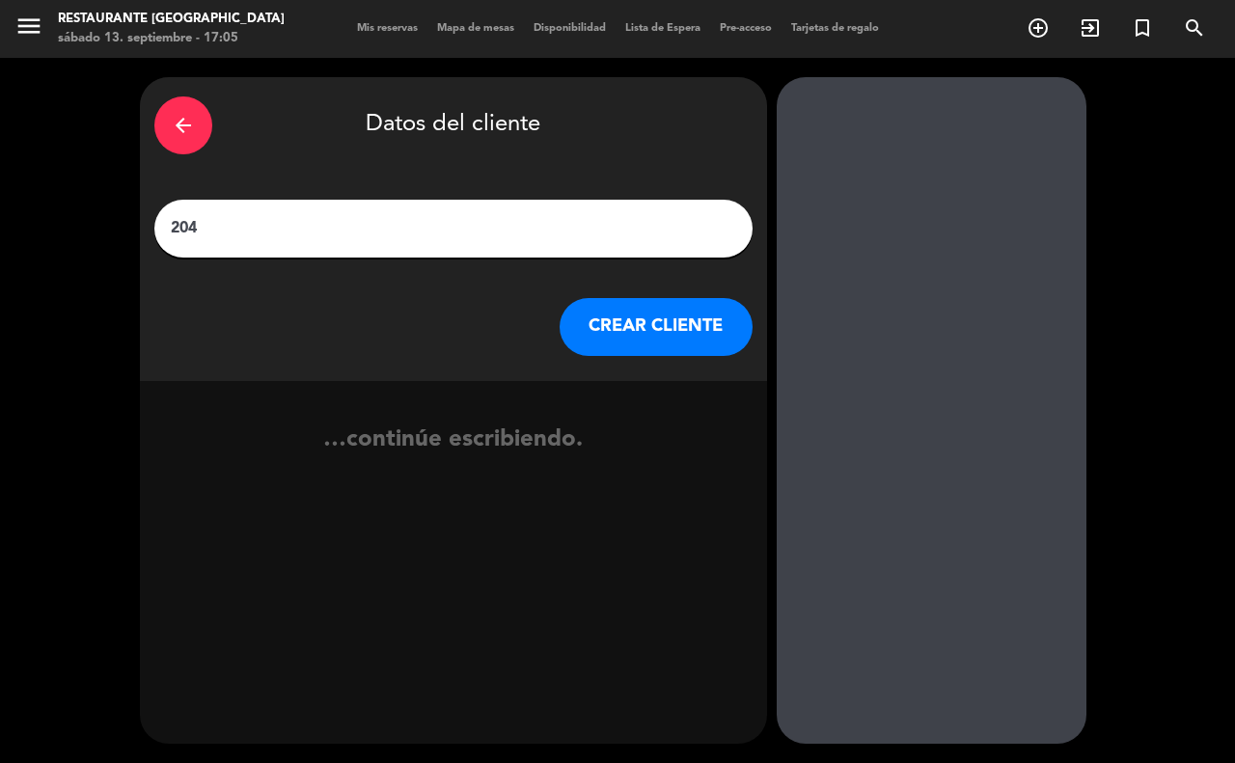
type input "204"
click at [691, 307] on button "CREAR CLIENTE" at bounding box center [655, 327] width 193 height 58
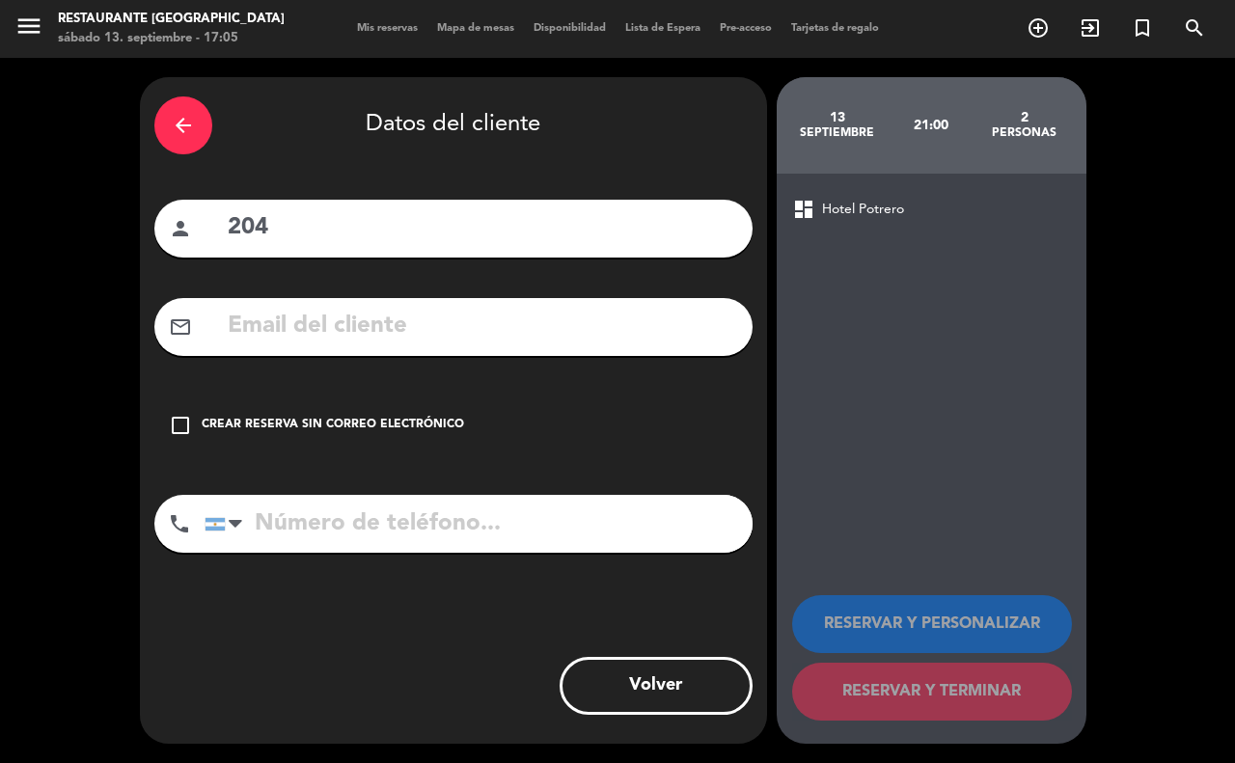
click at [171, 416] on icon "check_box_outline_blank" at bounding box center [180, 425] width 23 height 23
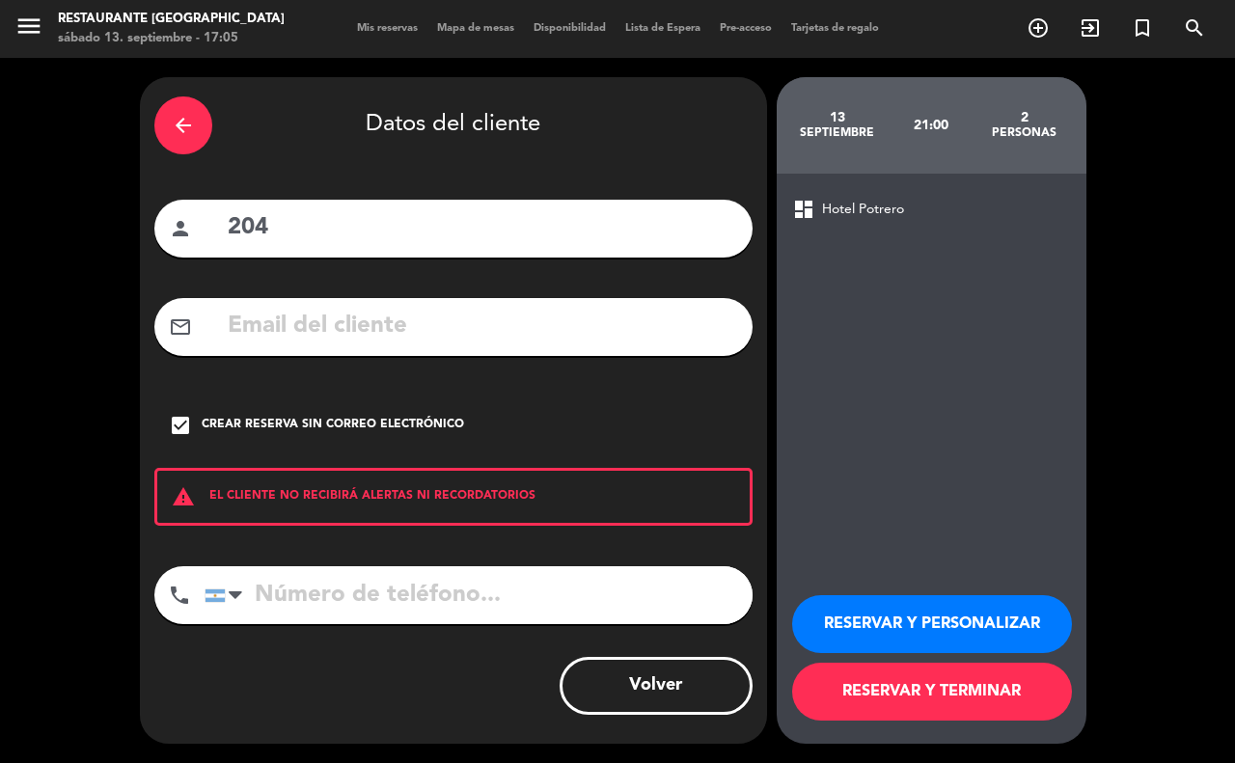
click at [852, 678] on button "RESERVAR Y TERMINAR" at bounding box center [932, 692] width 280 height 58
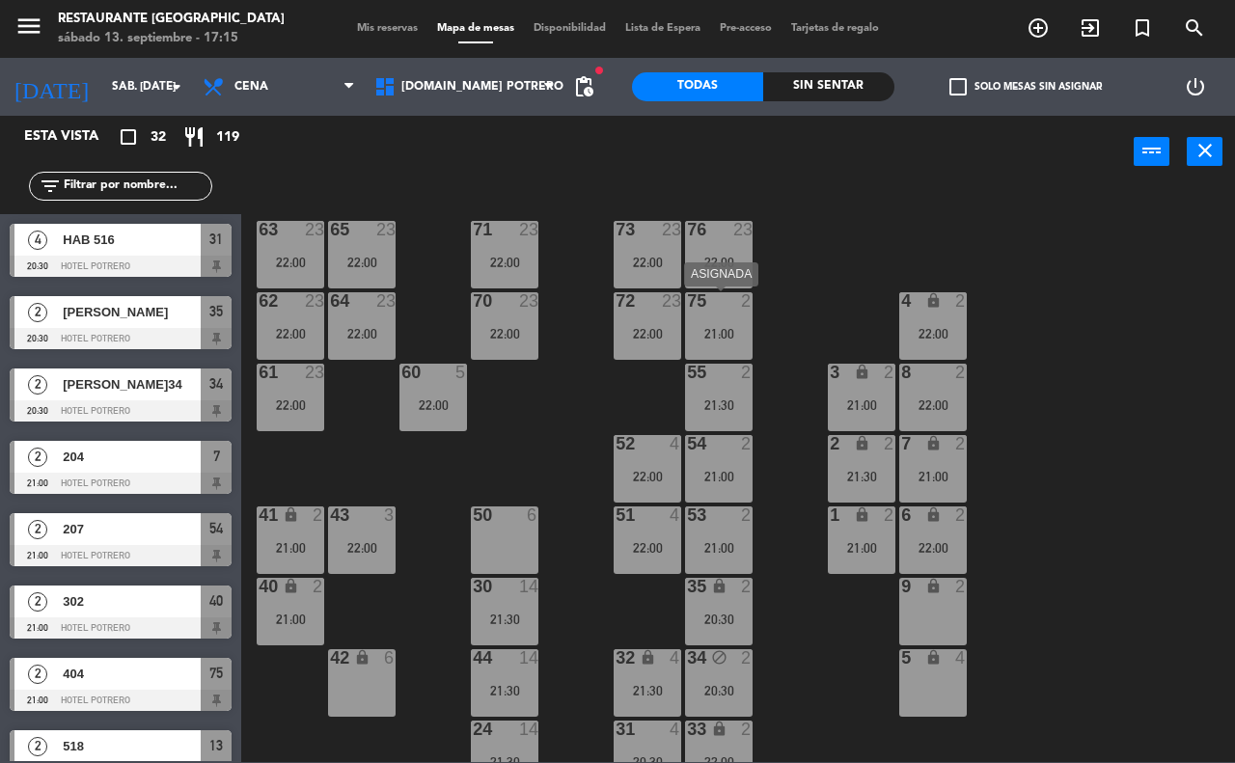
click at [720, 345] on div "75 2 21:00" at bounding box center [719, 326] width 68 height 68
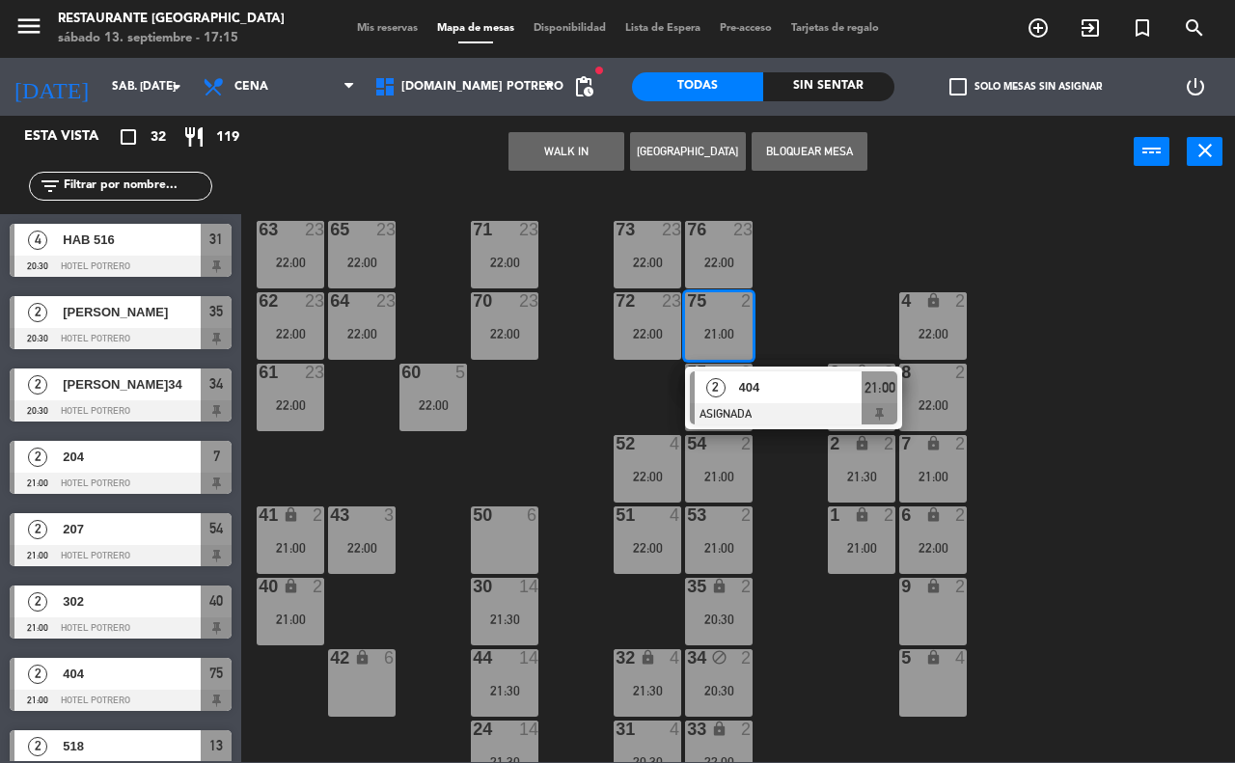
click at [789, 312] on div "65 23 22:00 71 23 22:00 73 23 22:00 76 23 22:00 63 23 22:00 64 23 22:00 62 23 2…" at bounding box center [744, 474] width 981 height 575
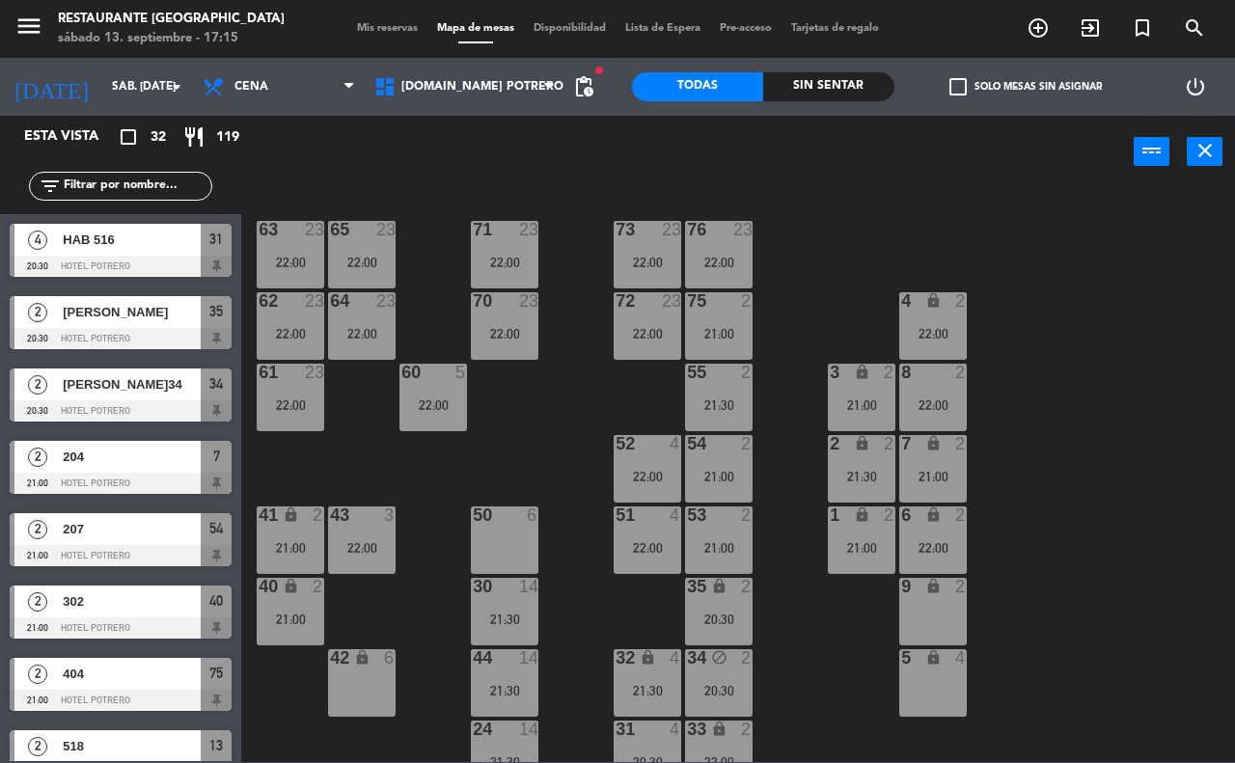
click at [728, 333] on div "21:00" at bounding box center [719, 334] width 68 height 14
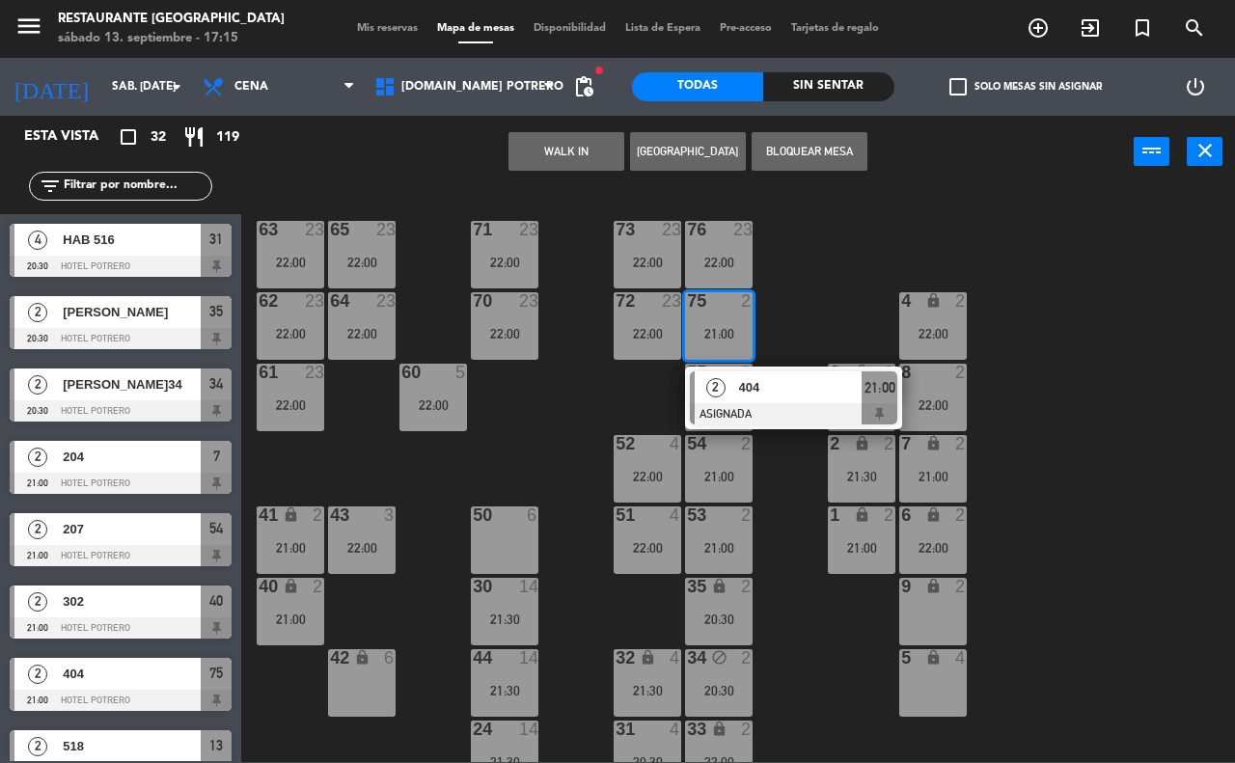
click at [815, 297] on div "65 23 22:00 71 23 22:00 73 23 22:00 76 23 22:00 63 23 22:00 64 23 22:00 62 23 2…" at bounding box center [744, 474] width 981 height 575
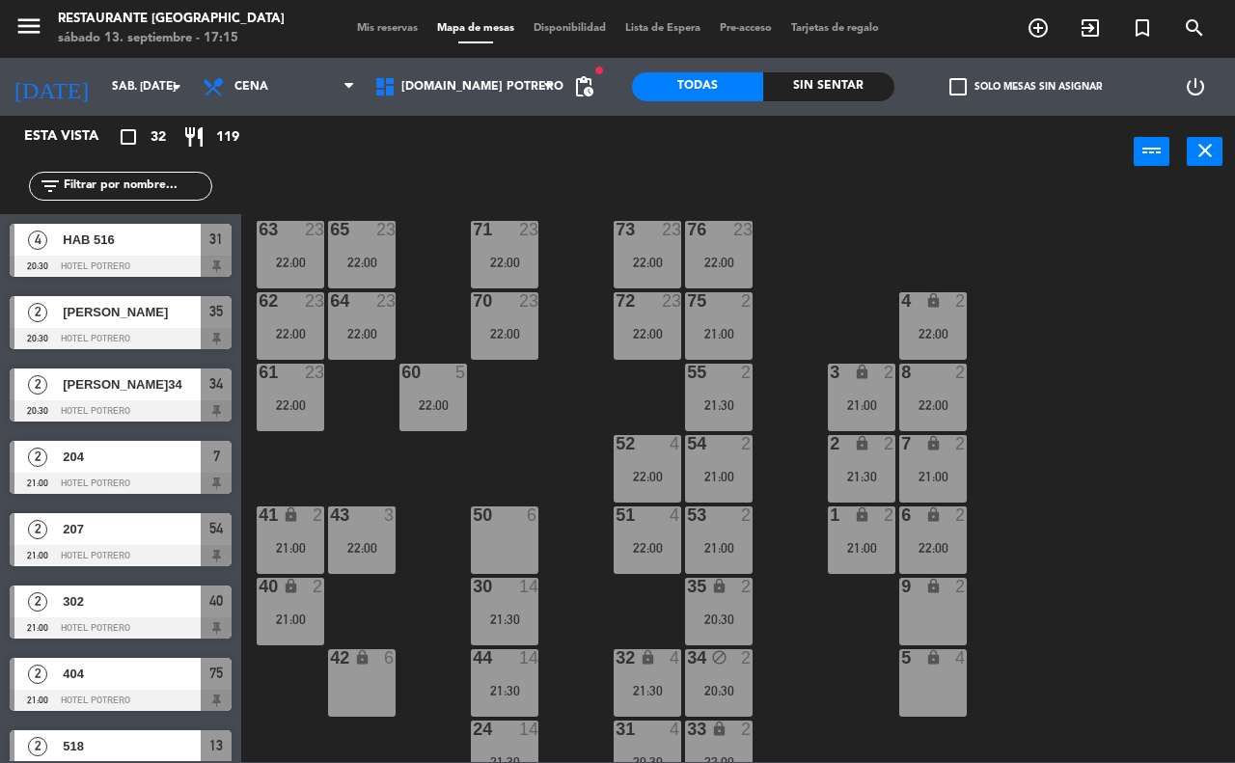
click at [705, 316] on div "75 2 21:00" at bounding box center [719, 326] width 68 height 68
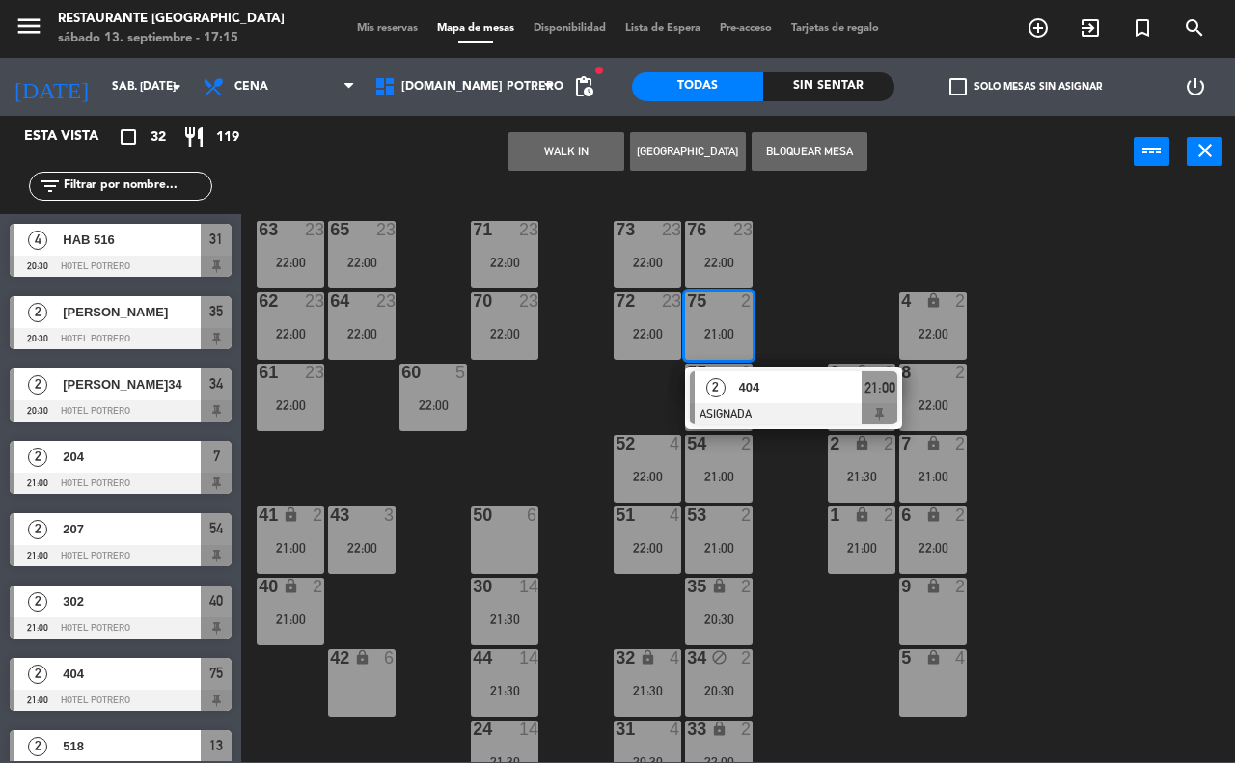
click at [914, 611] on div "9 lock 2" at bounding box center [933, 612] width 68 height 68
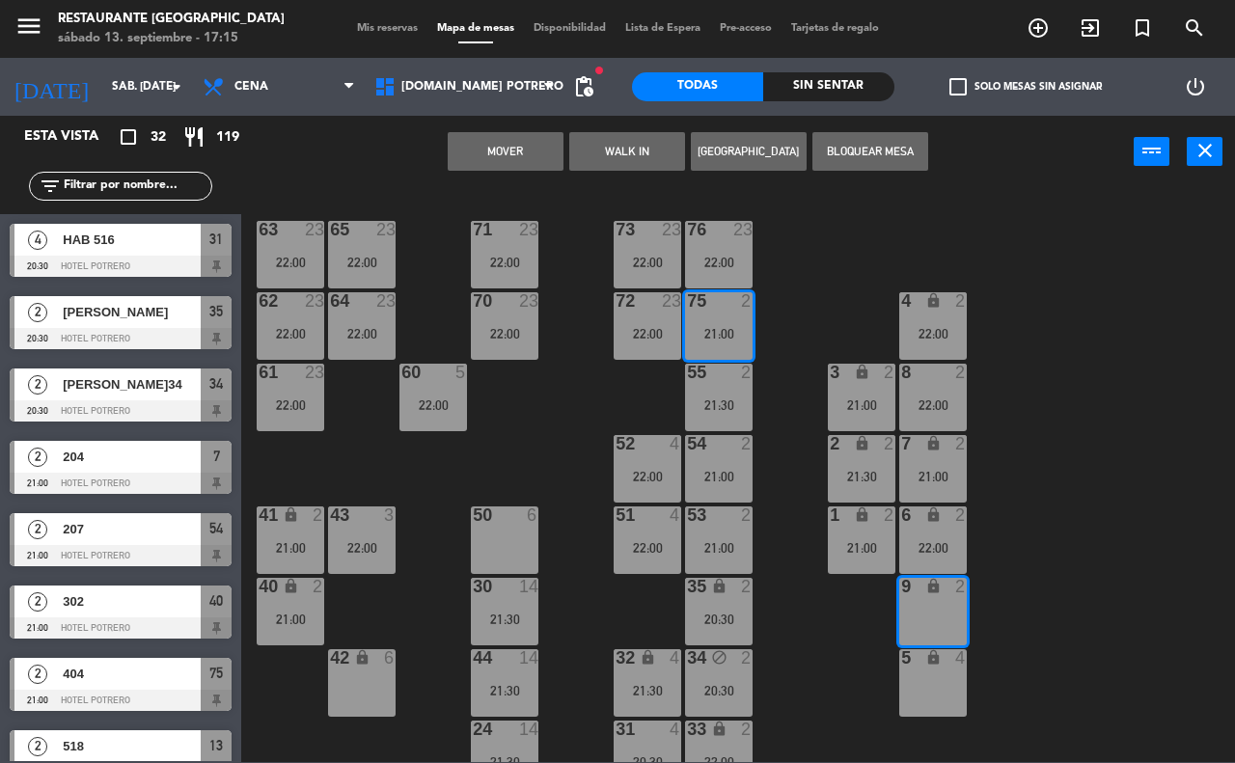
click at [880, 234] on div "65 23 22:00 71 23 22:00 73 23 22:00 76 23 22:00 63 23 22:00 64 23 22:00 62 23 2…" at bounding box center [744, 474] width 981 height 575
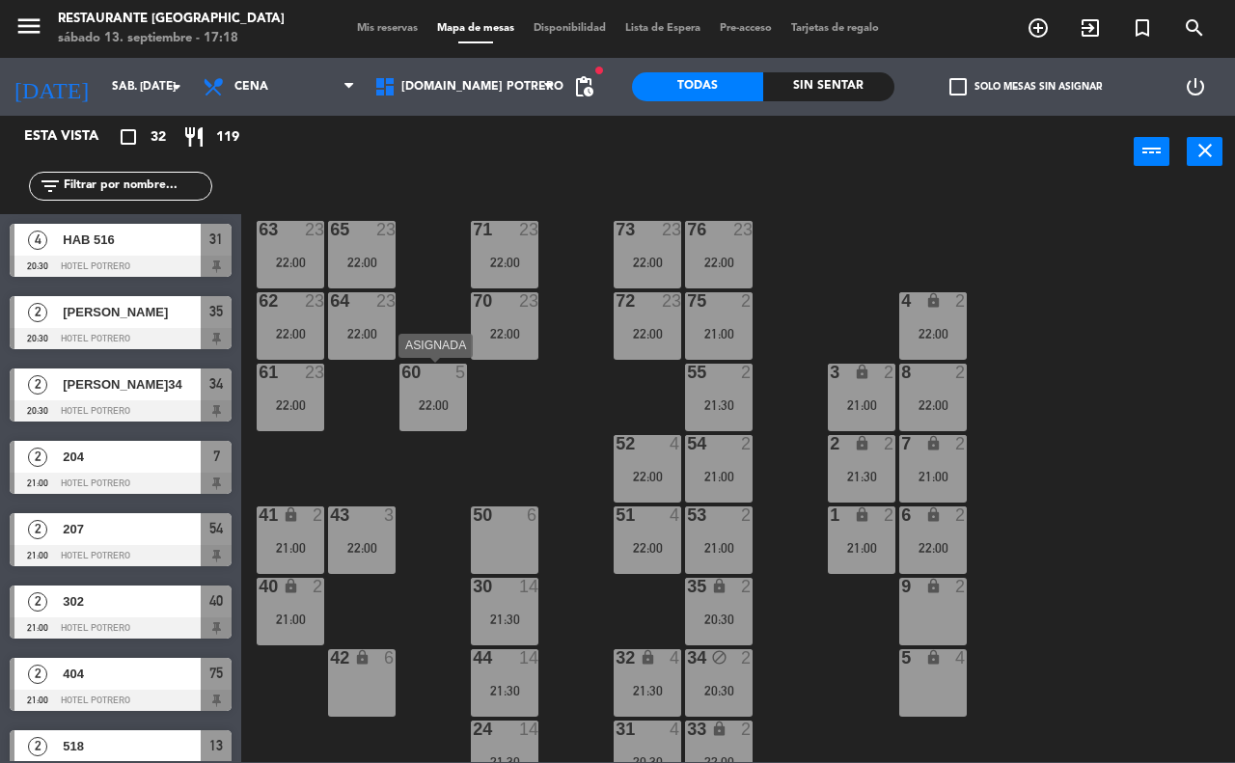
click at [447, 406] on div "22:00" at bounding box center [433, 405] width 68 height 14
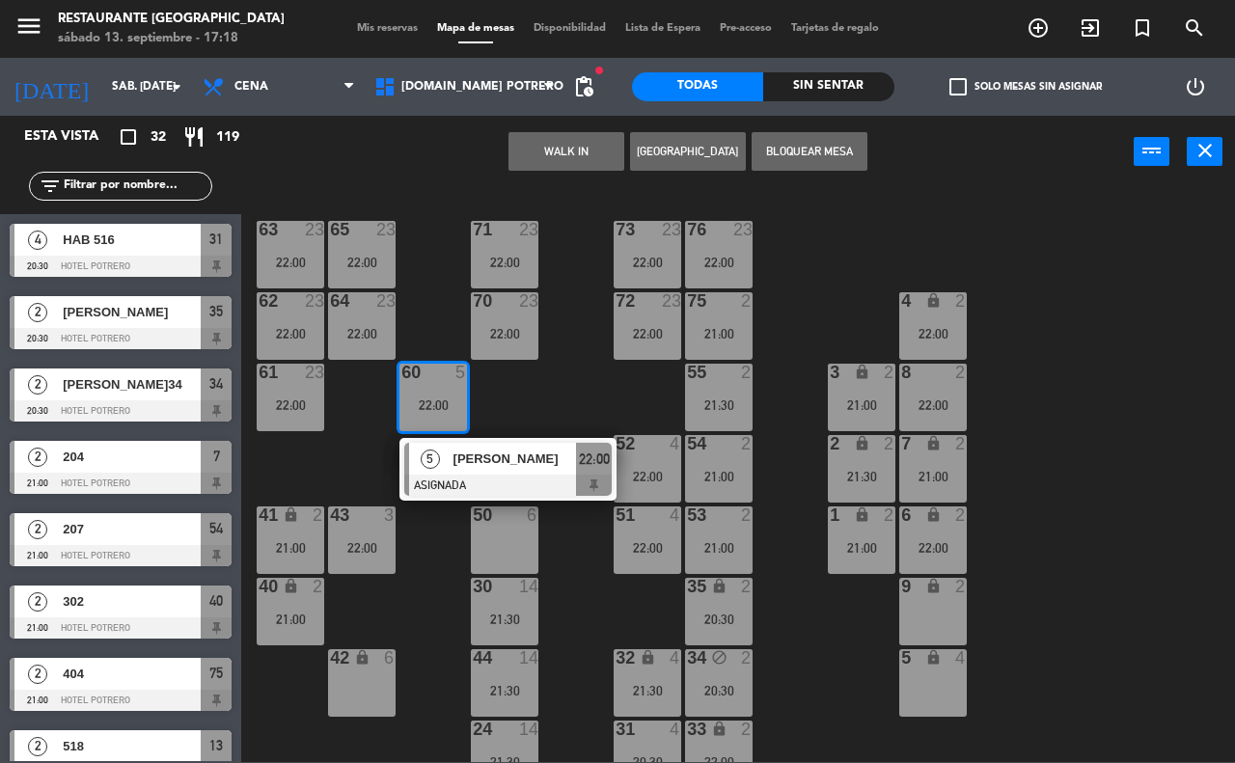
click at [543, 412] on div "65 23 22:00 71 23 22:00 73 23 22:00 76 23 22:00 63 23 22:00 64 23 22:00 62 23 2…" at bounding box center [744, 474] width 981 height 575
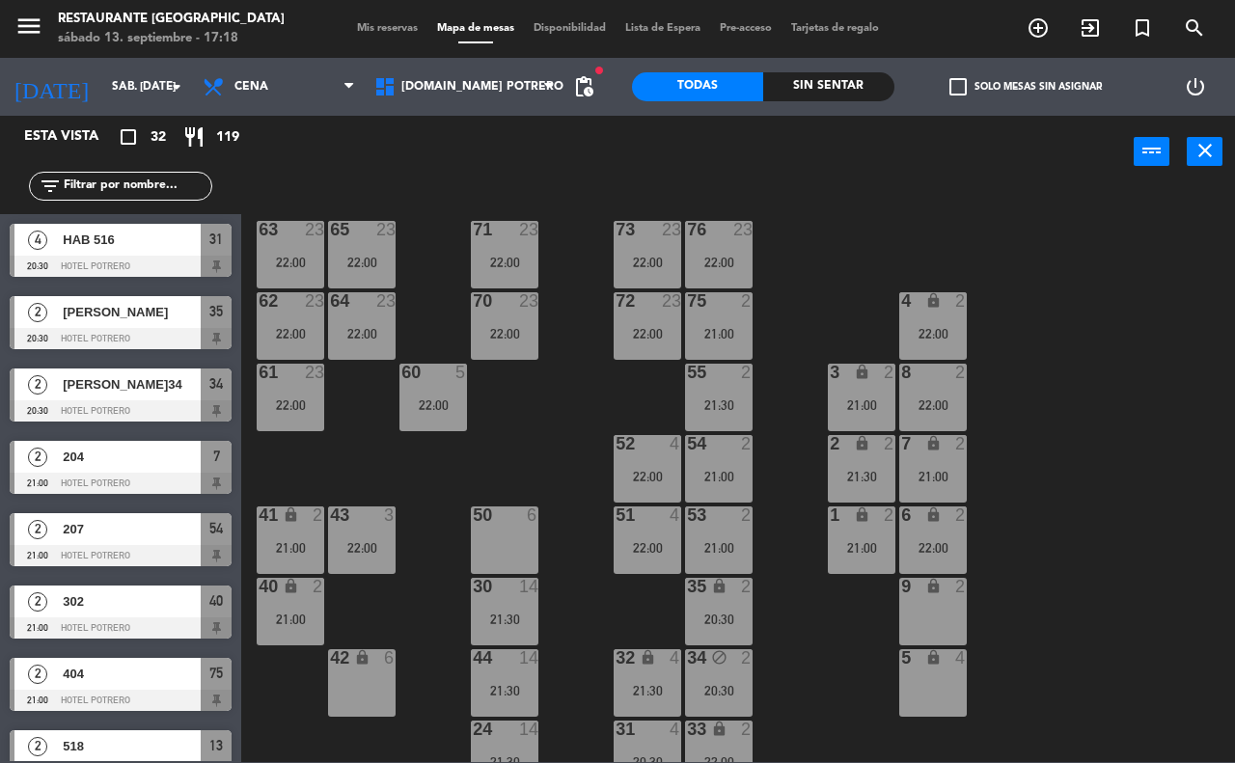
click at [476, 535] on div "50 6" at bounding box center [505, 540] width 68 height 68
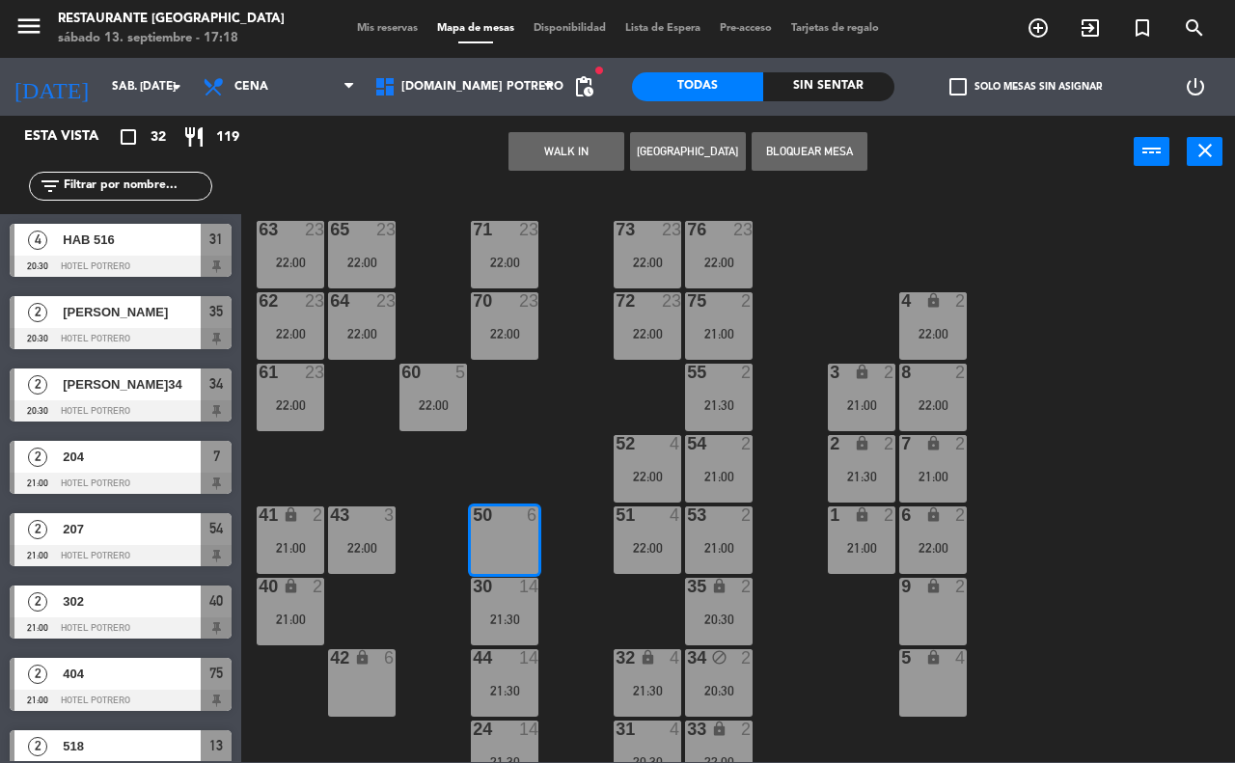
click at [431, 411] on div "22:00" at bounding box center [433, 405] width 68 height 14
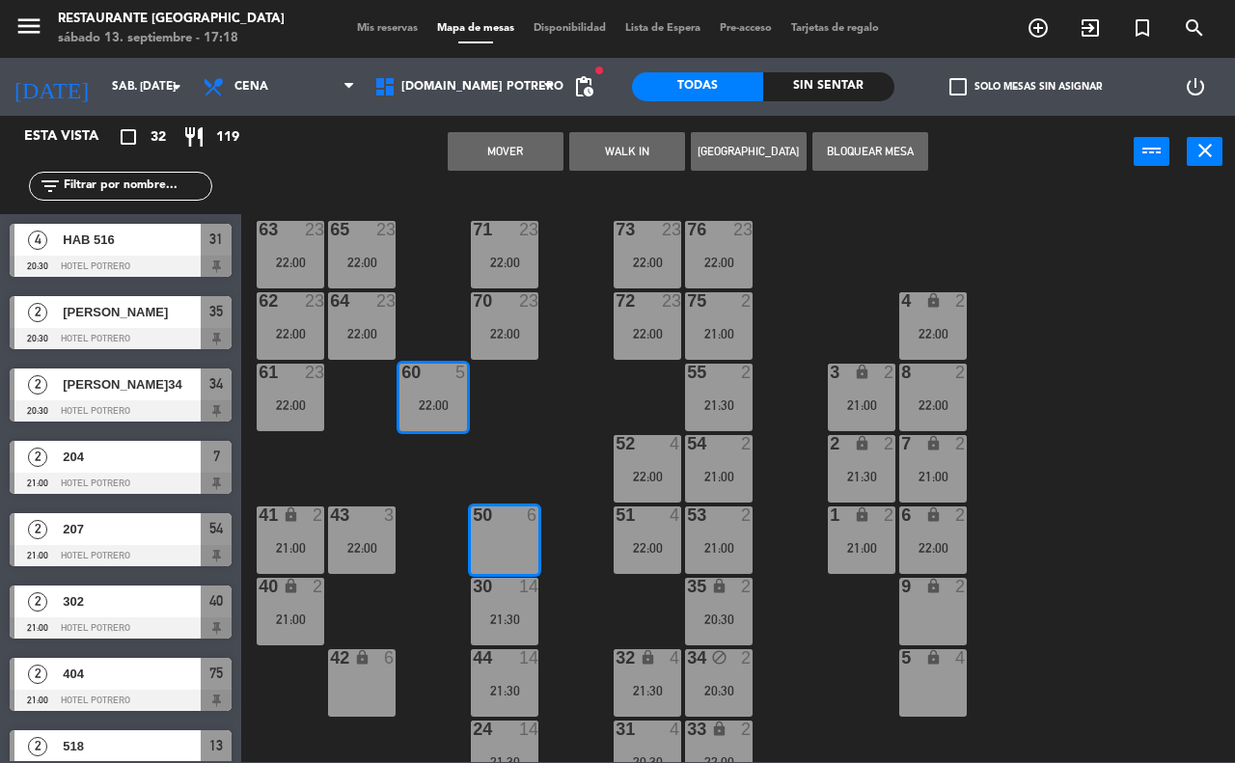
click at [497, 138] on button "Mover" at bounding box center [506, 151] width 116 height 39
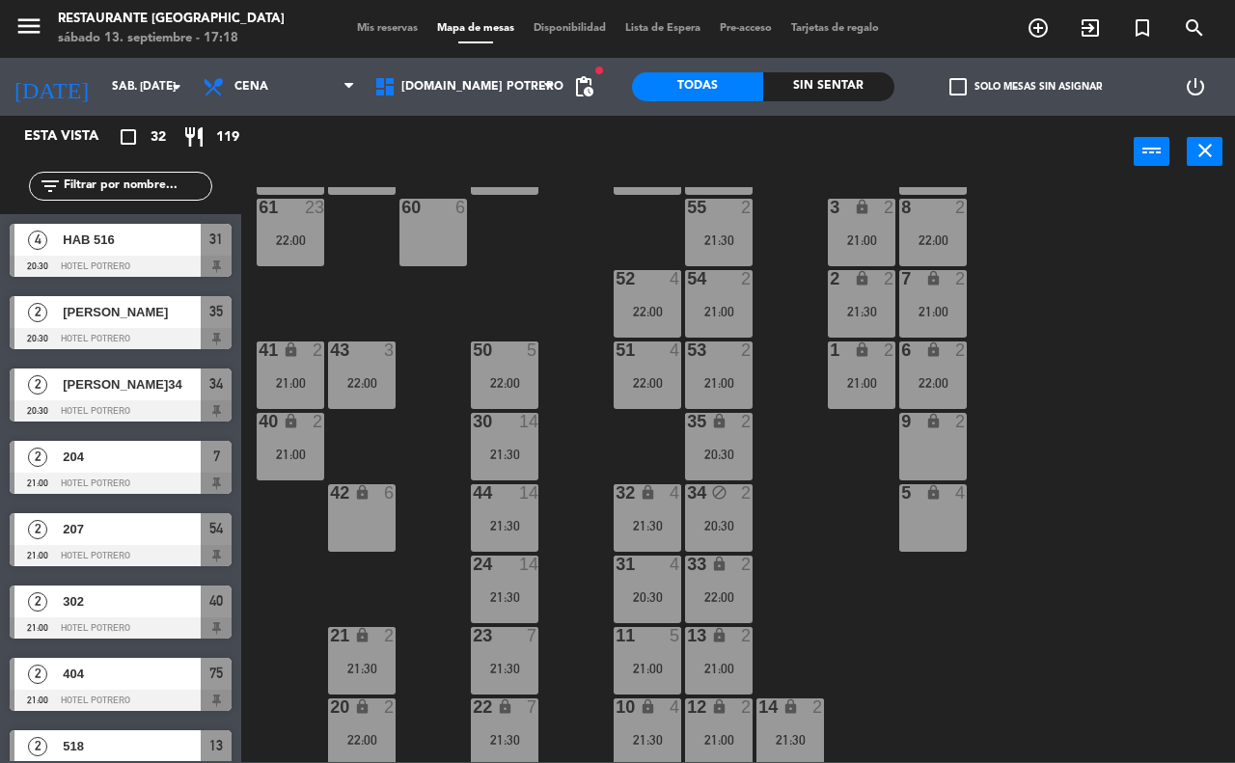
scroll to position [169, 0]
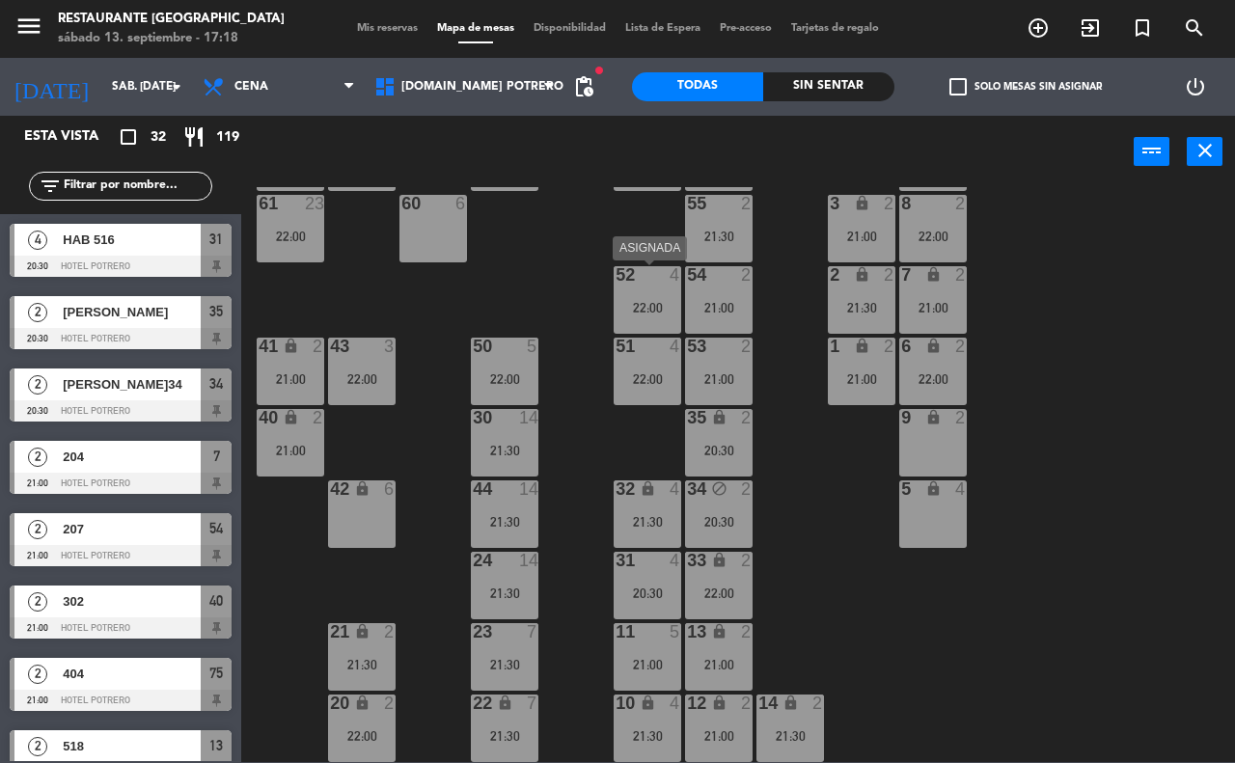
click at [644, 314] on div "22:00" at bounding box center [648, 308] width 68 height 14
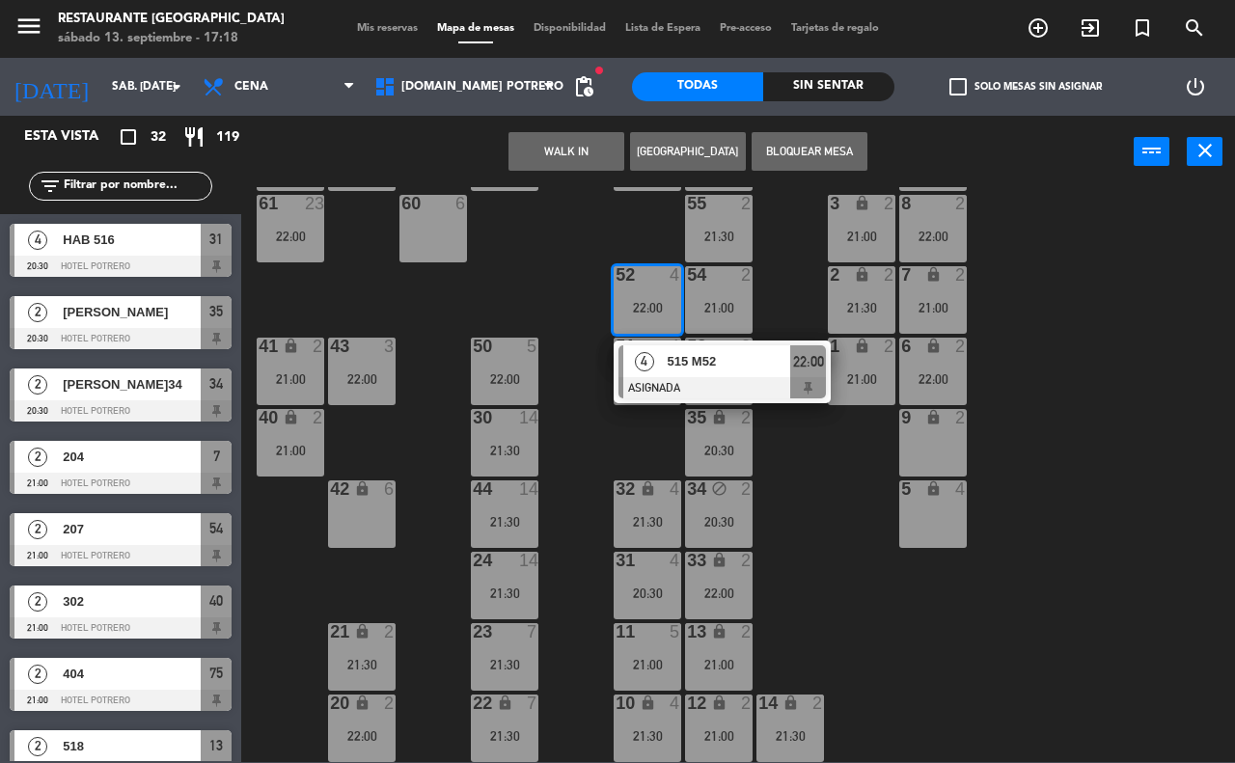
click at [811, 502] on div "65 23 22:00 71 23 22:00 73 23 22:00 76 23 22:00 63 23 22:00 64 23 22:00 62 23 2…" at bounding box center [744, 474] width 981 height 575
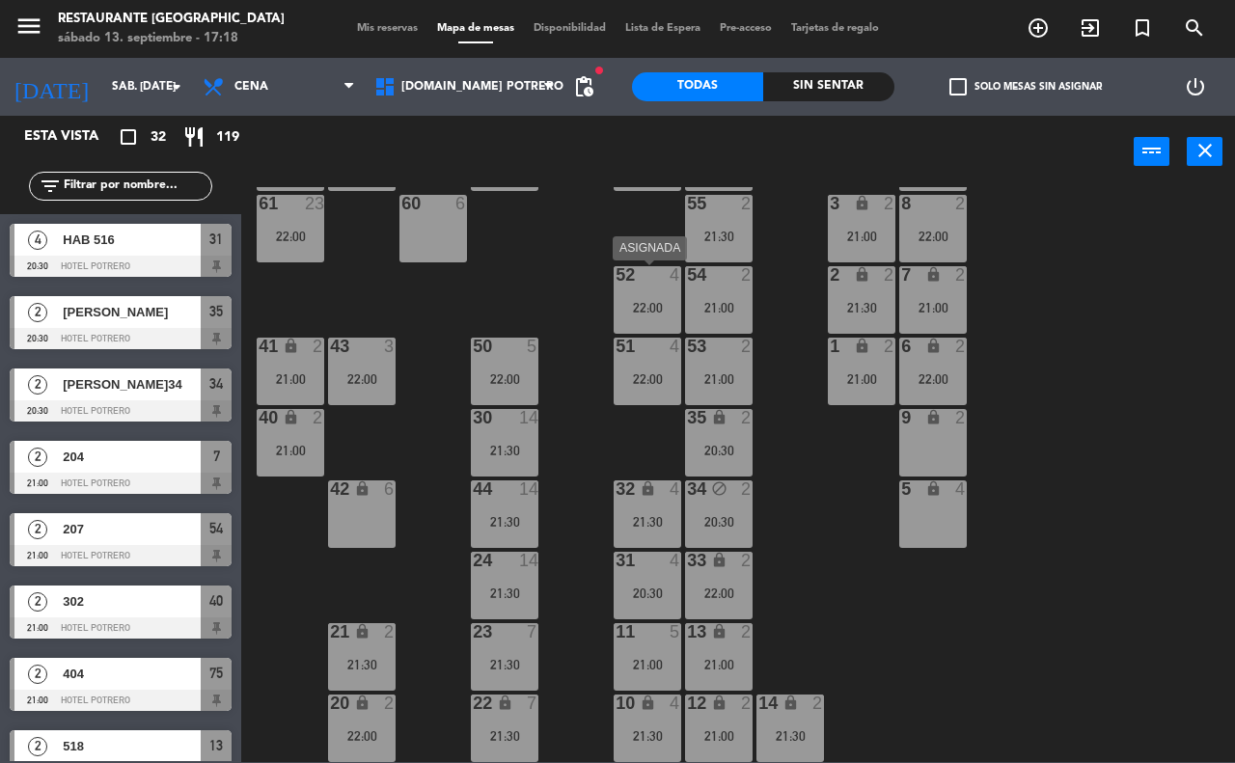
click at [651, 286] on div "52 4" at bounding box center [648, 275] width 68 height 19
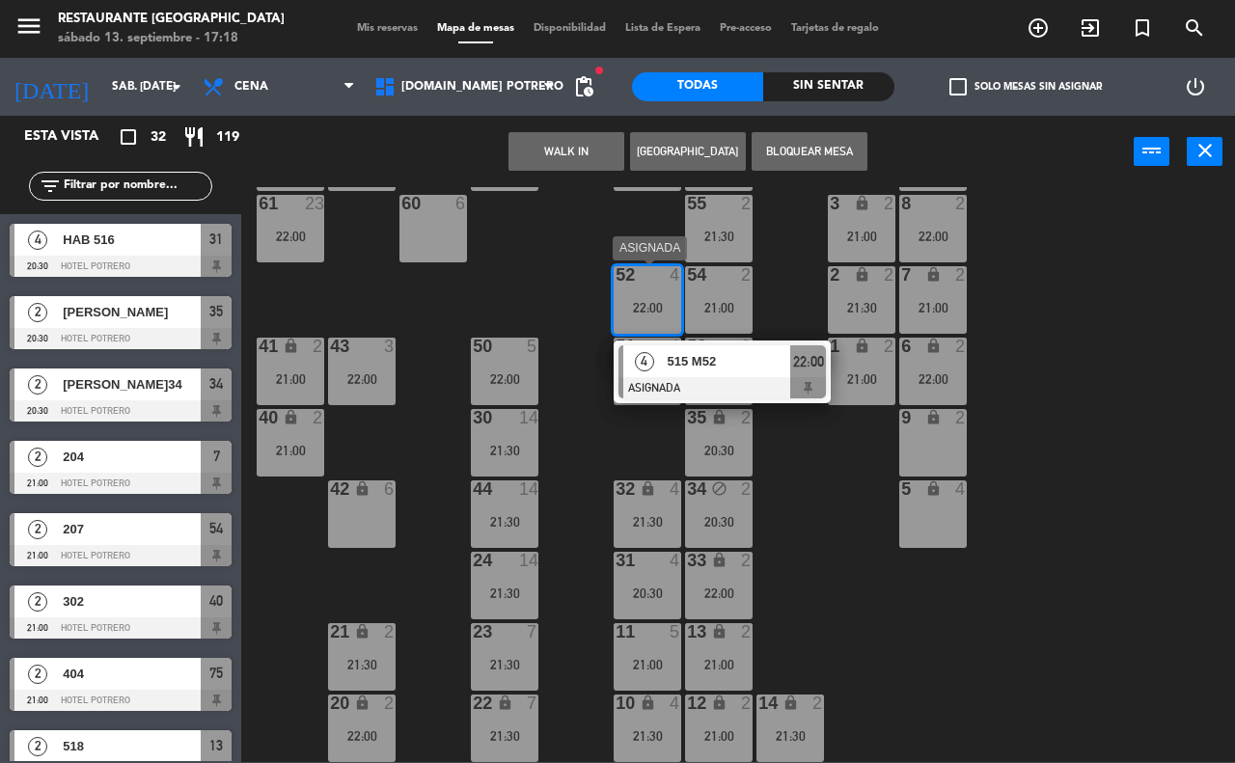
click at [723, 387] on div at bounding box center [721, 387] width 207 height 21
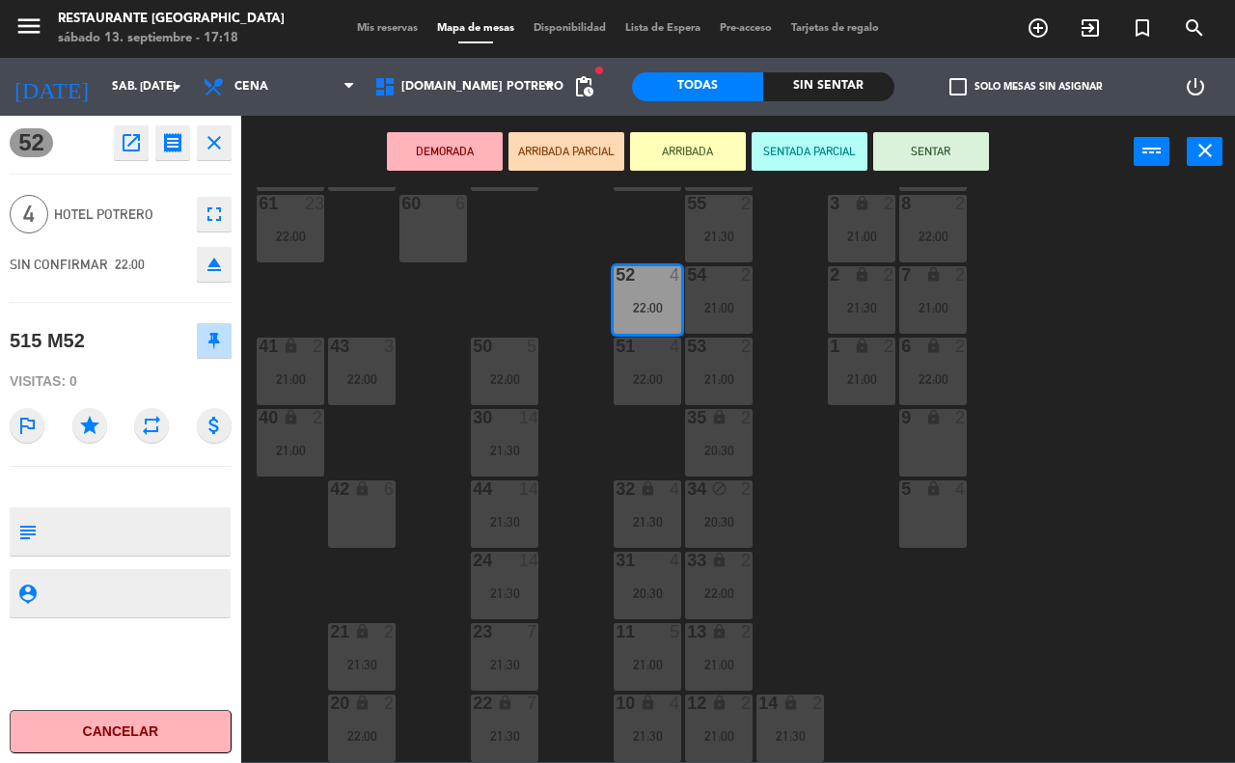
click at [131, 137] on icon "open_in_new" at bounding box center [131, 142] width 23 height 23
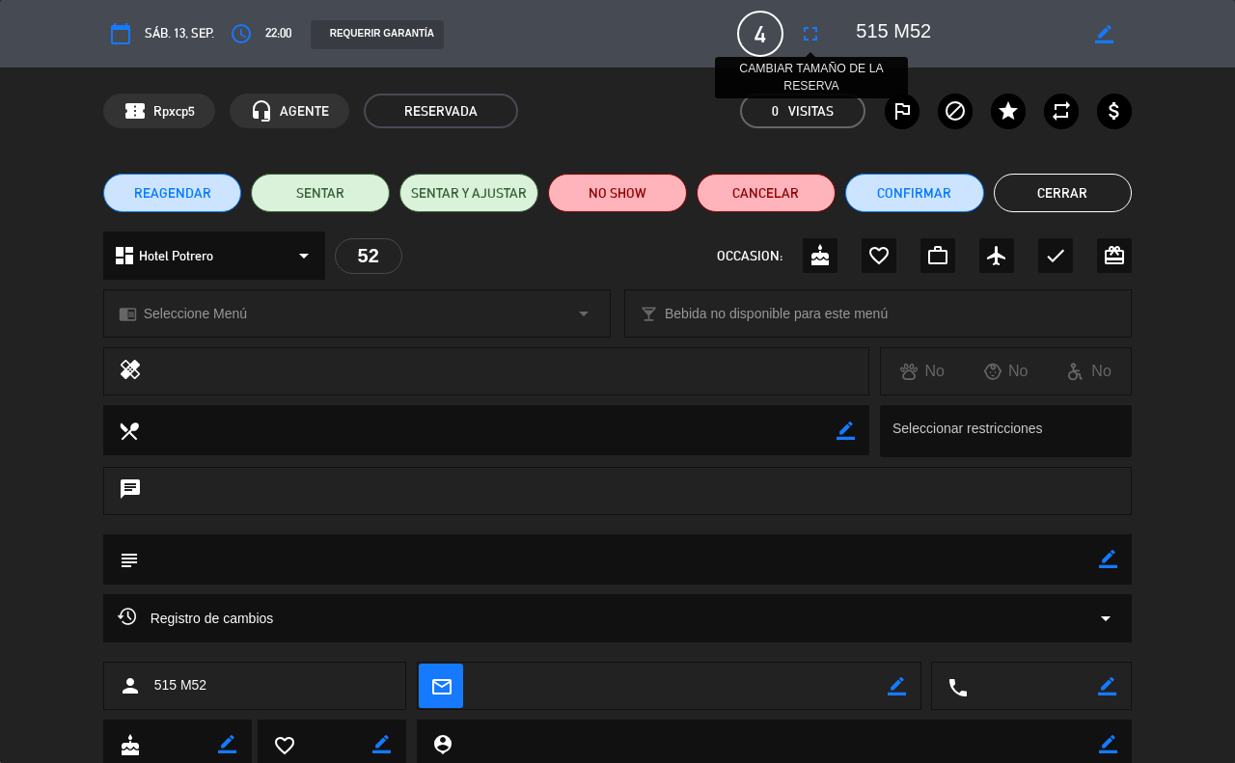
click at [810, 34] on icon "fullscreen" at bounding box center [810, 33] width 23 height 23
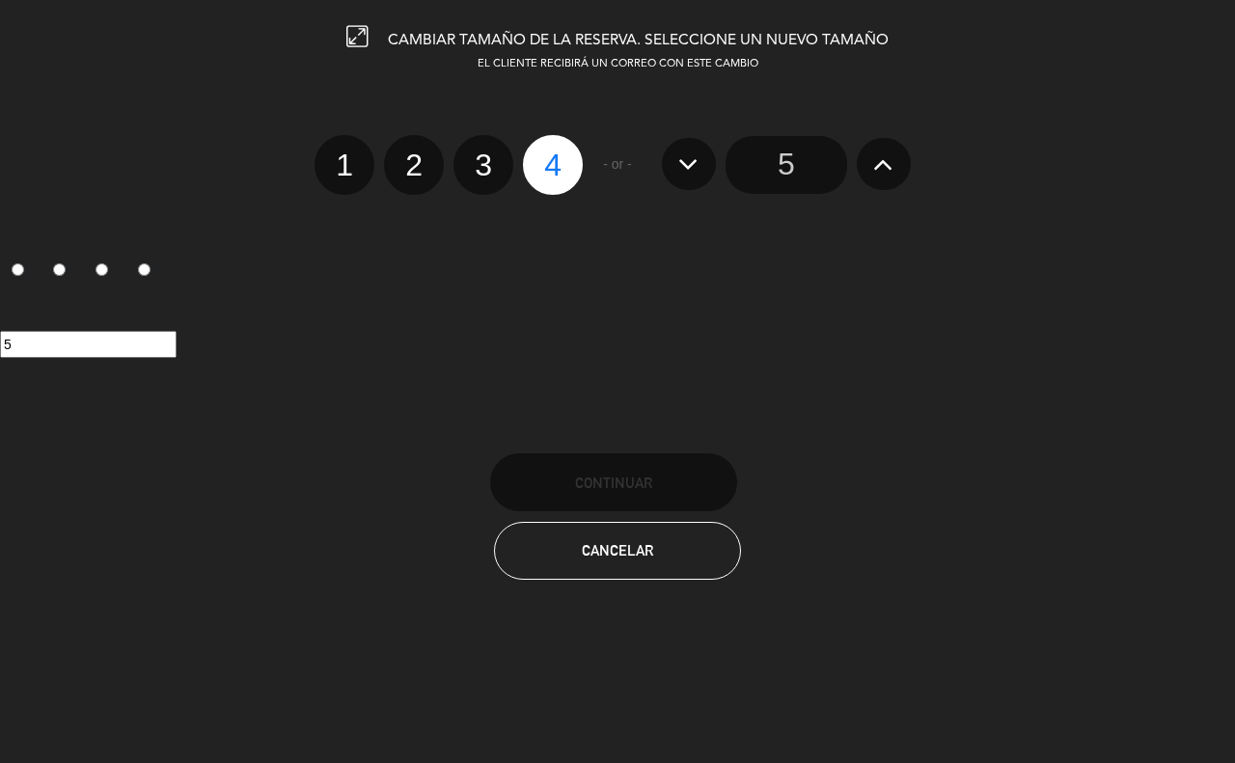
click at [489, 169] on label "3" at bounding box center [483, 165] width 60 height 60
click at [487, 154] on input "3" at bounding box center [481, 148] width 13 height 13
radio input "true"
radio input "false"
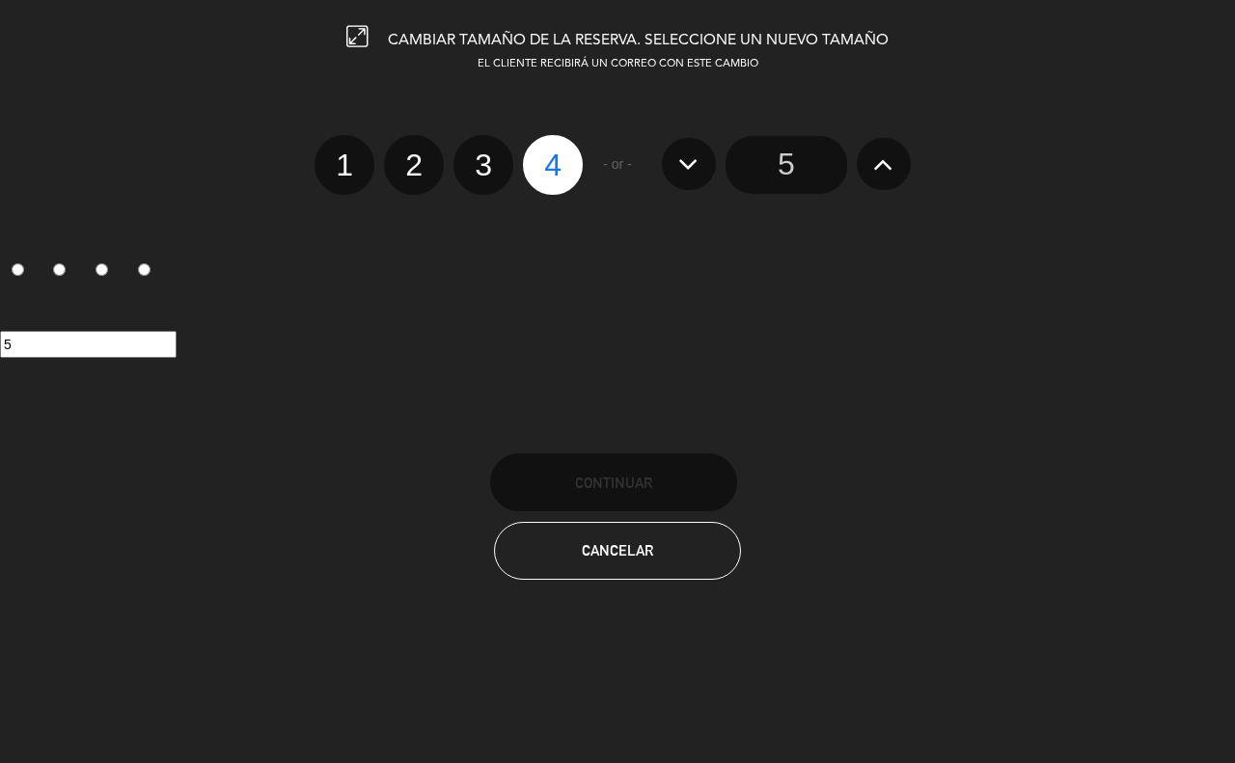
radio input "false"
radio input "true"
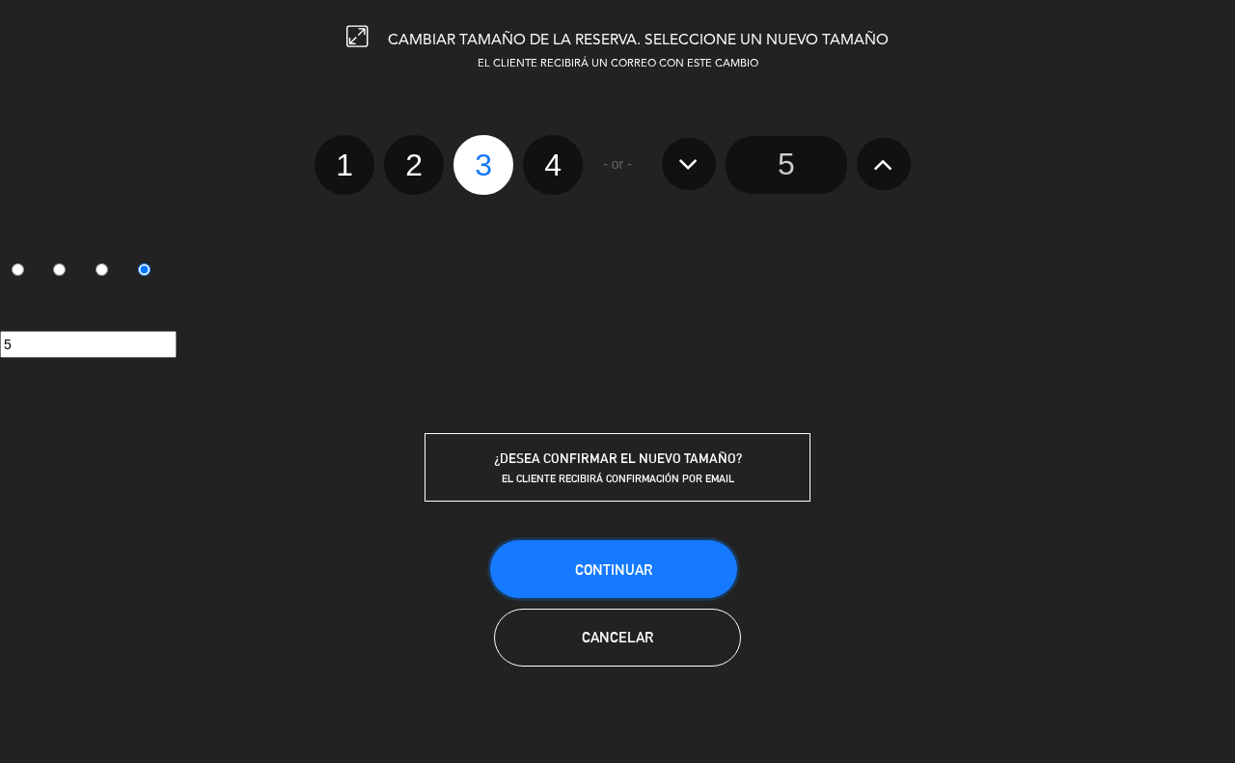
click at [561, 572] on button "Continuar" at bounding box center [613, 569] width 247 height 58
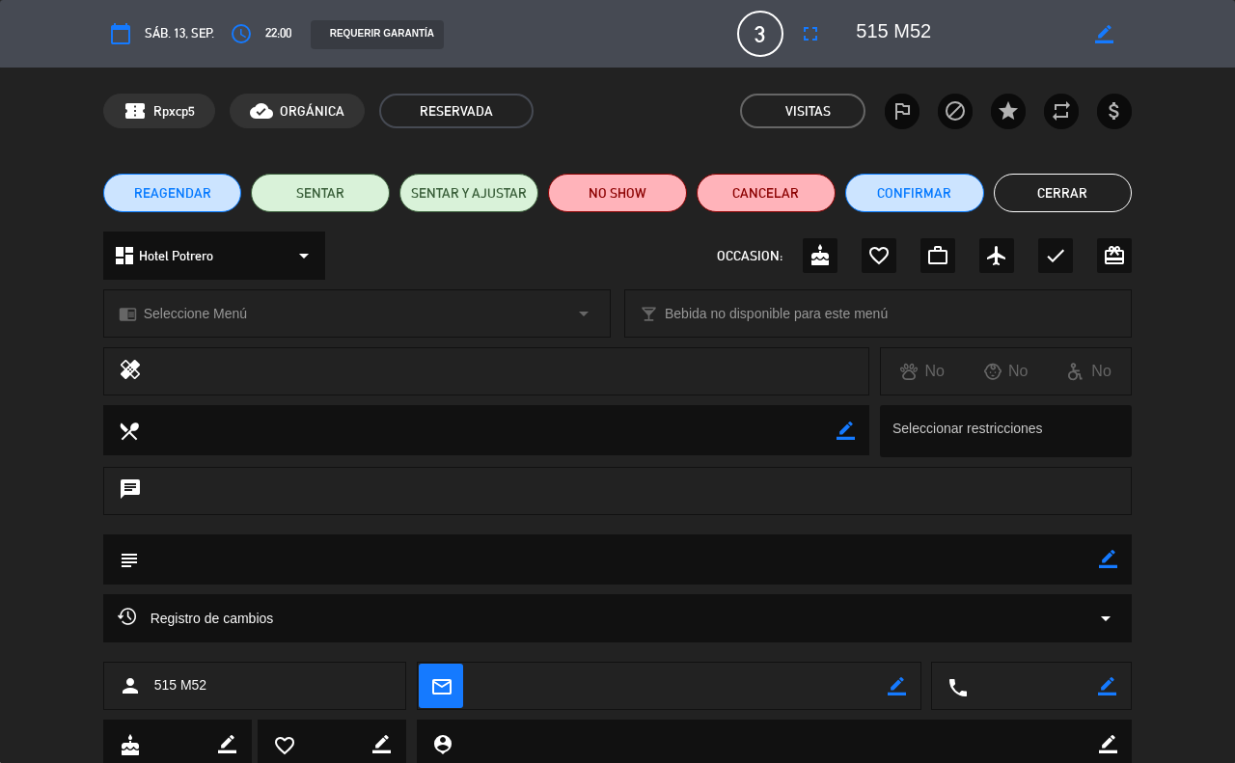
click at [1072, 191] on button "Cerrar" at bounding box center [1063, 193] width 139 height 39
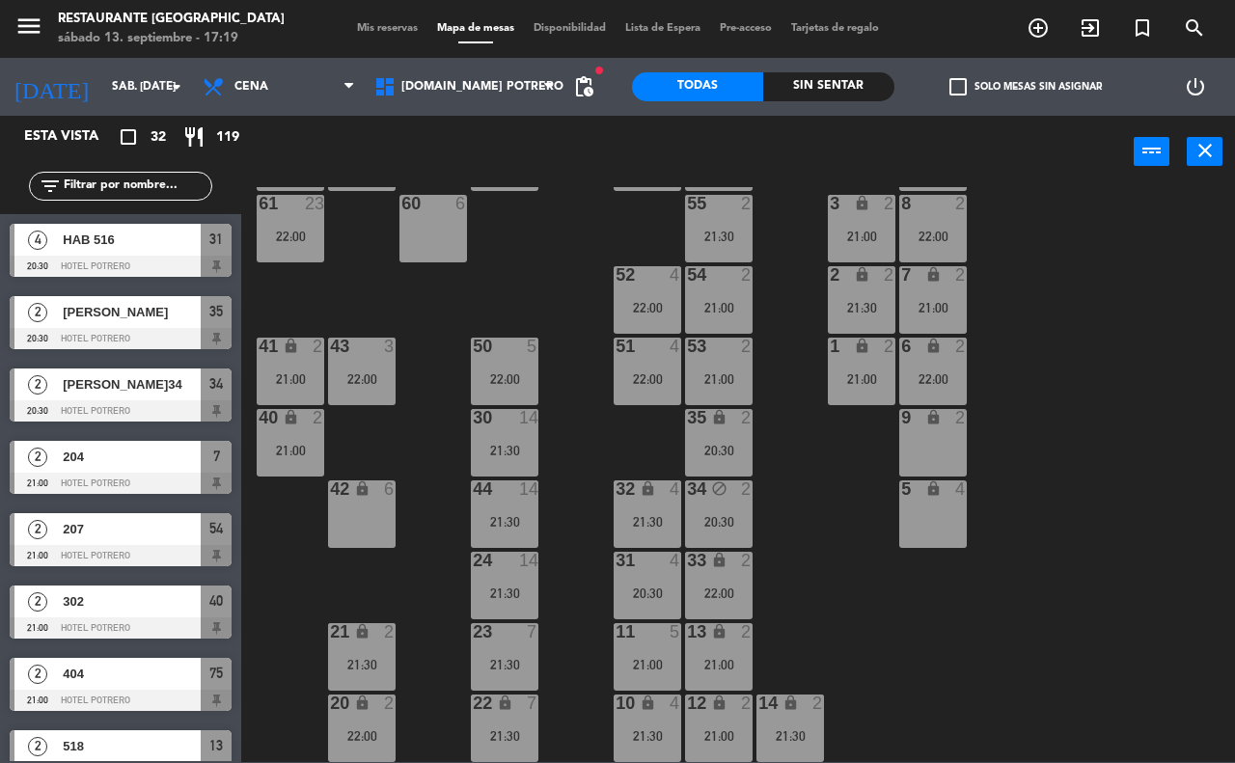
scroll to position [167, 0]
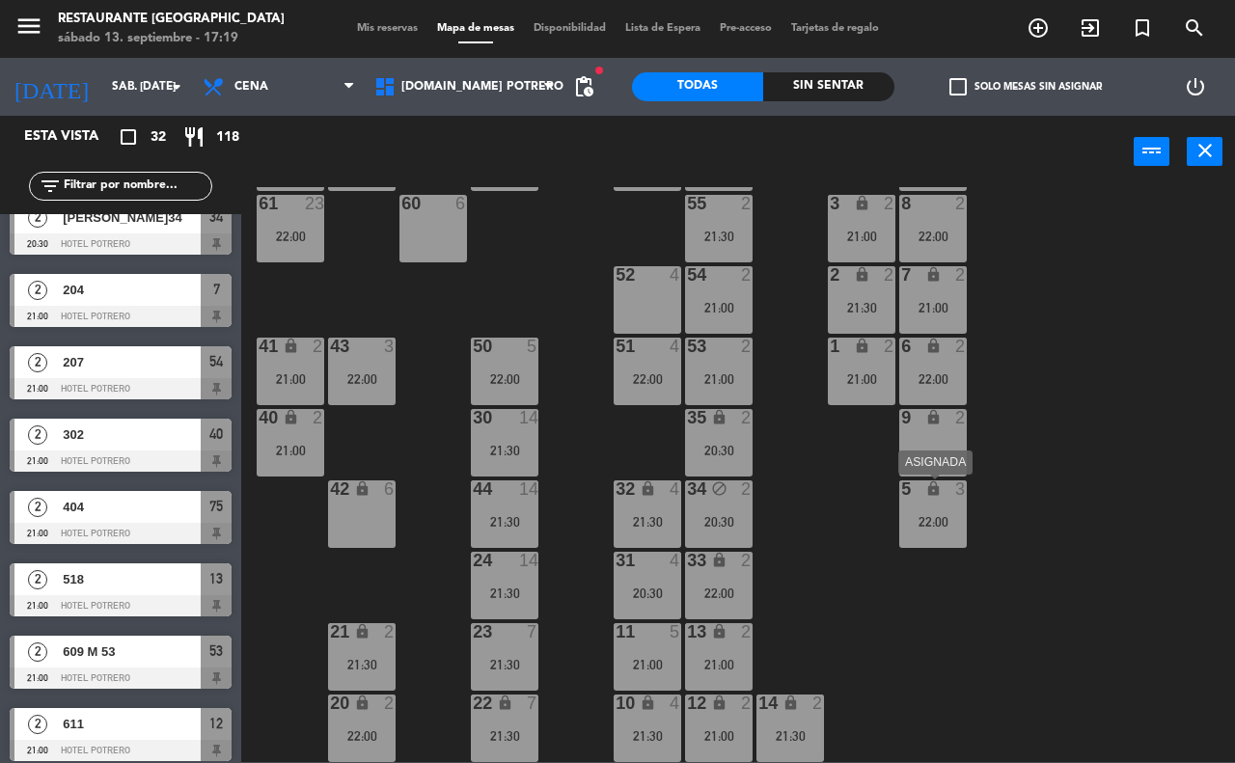
click at [913, 517] on div "22:00" at bounding box center [933, 522] width 68 height 14
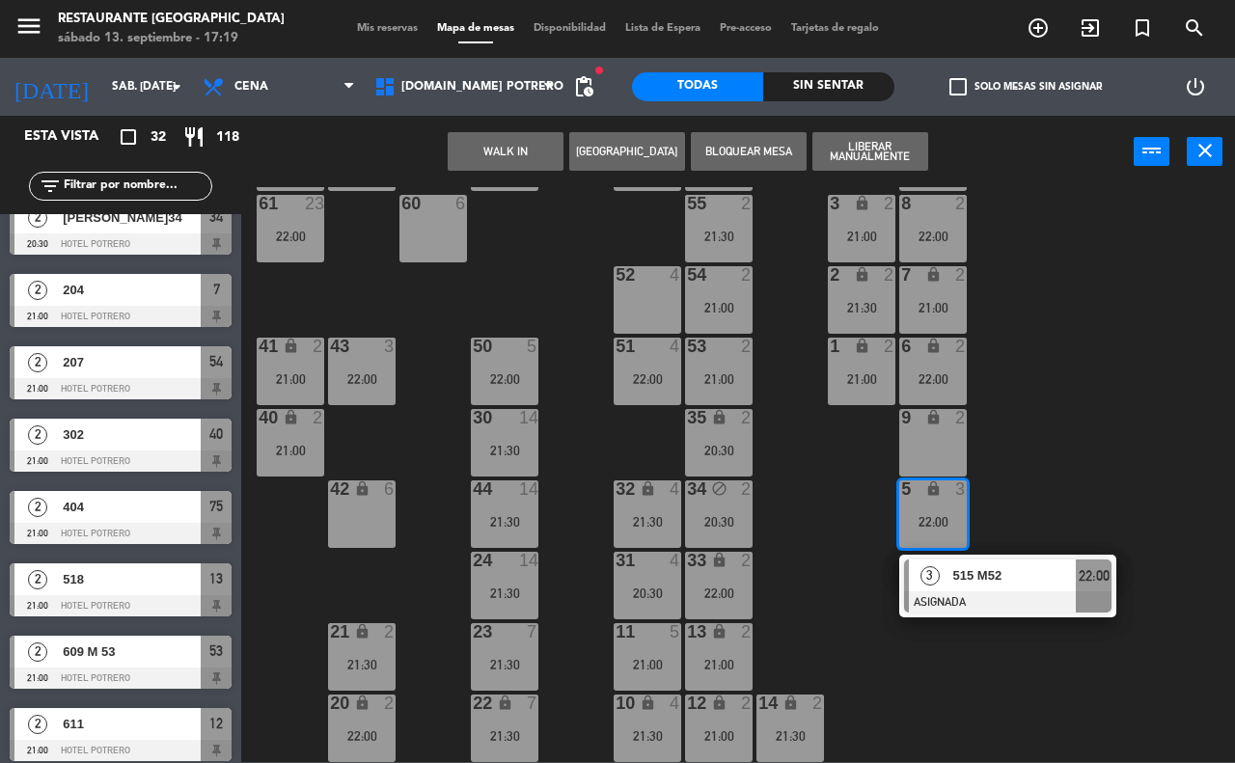
click at [649, 302] on div "52 4" at bounding box center [648, 300] width 68 height 68
click at [503, 159] on button "Mover" at bounding box center [506, 151] width 116 height 39
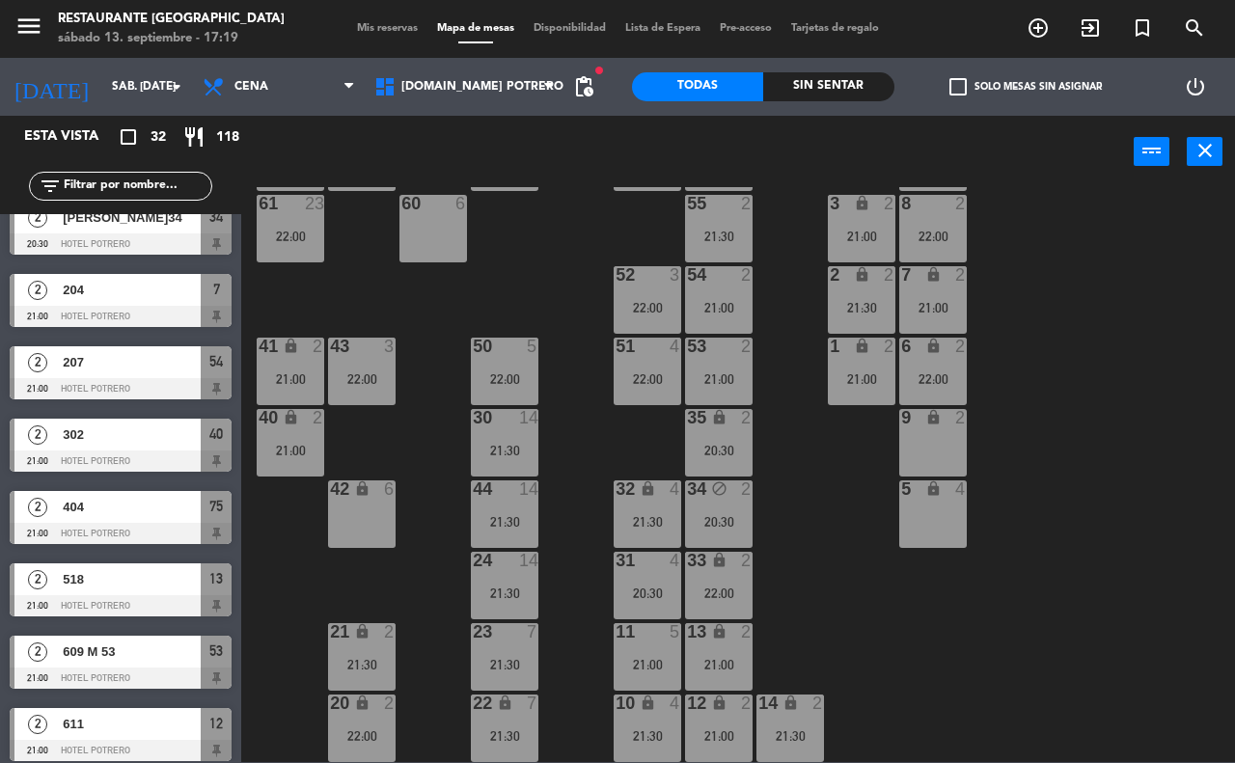
scroll to position [48, 0]
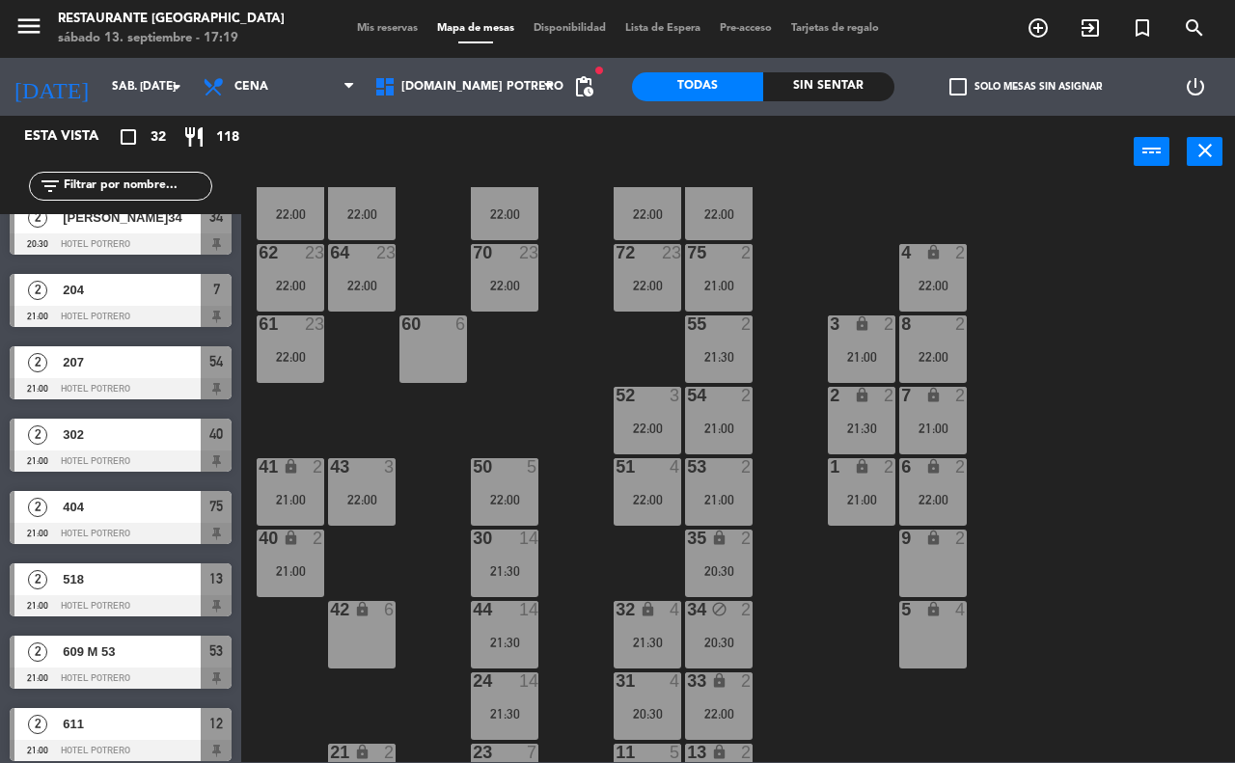
click at [450, 360] on div "60 6" at bounding box center [433, 349] width 68 height 68
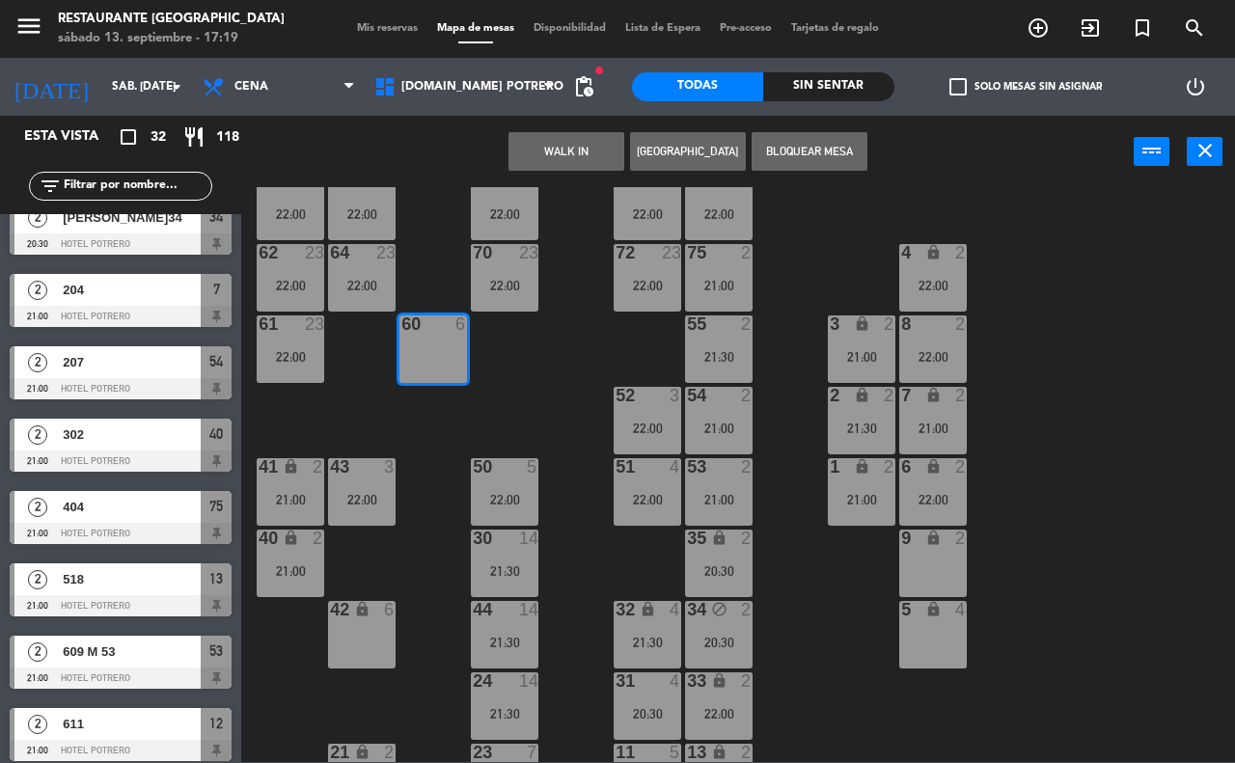
click at [662, 152] on button "[GEOGRAPHIC_DATA]" at bounding box center [688, 151] width 116 height 39
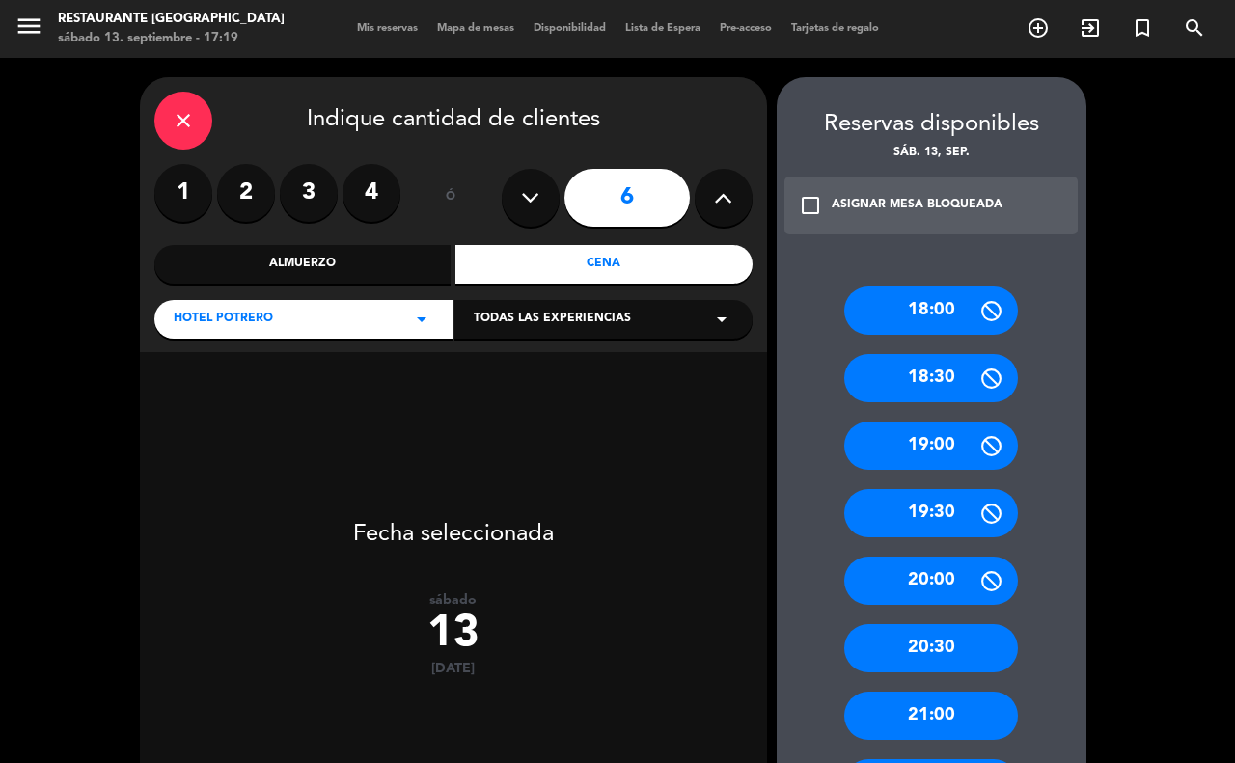
click at [368, 191] on label "4" at bounding box center [371, 193] width 58 height 58
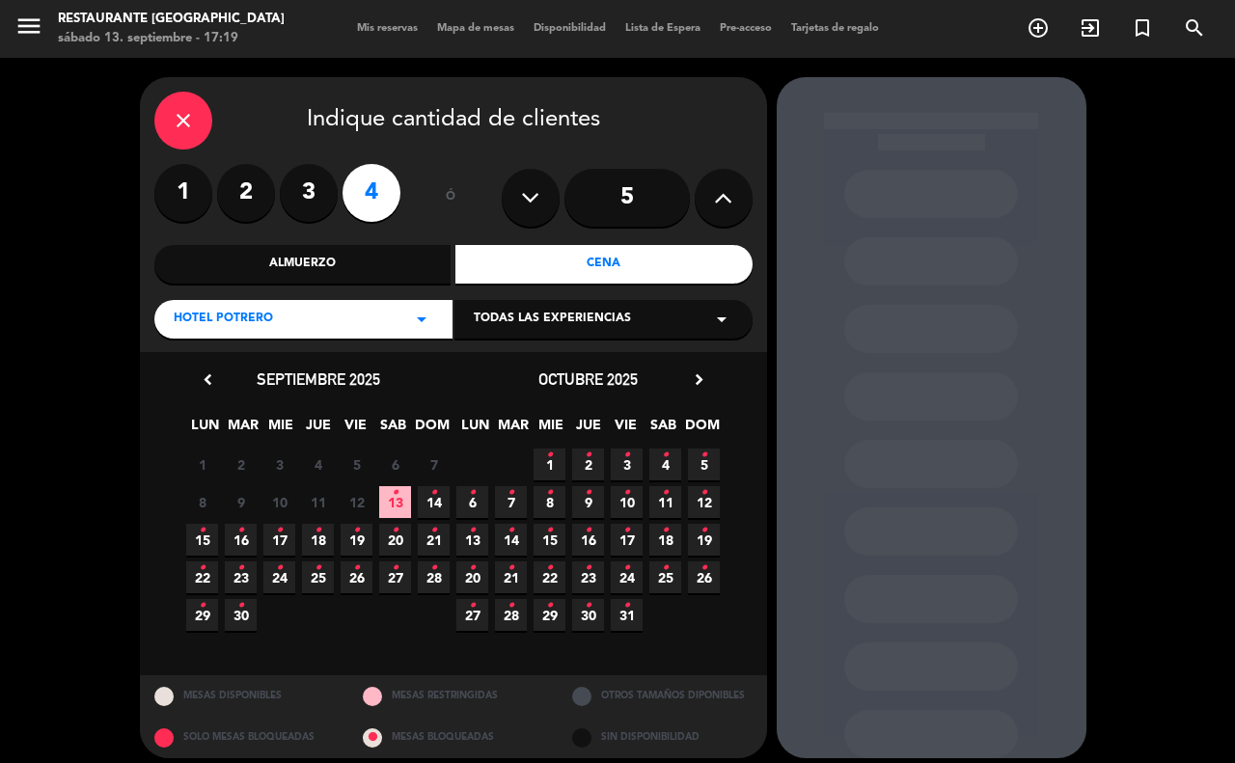
click at [403, 499] on span "13 •" at bounding box center [395, 502] width 32 height 32
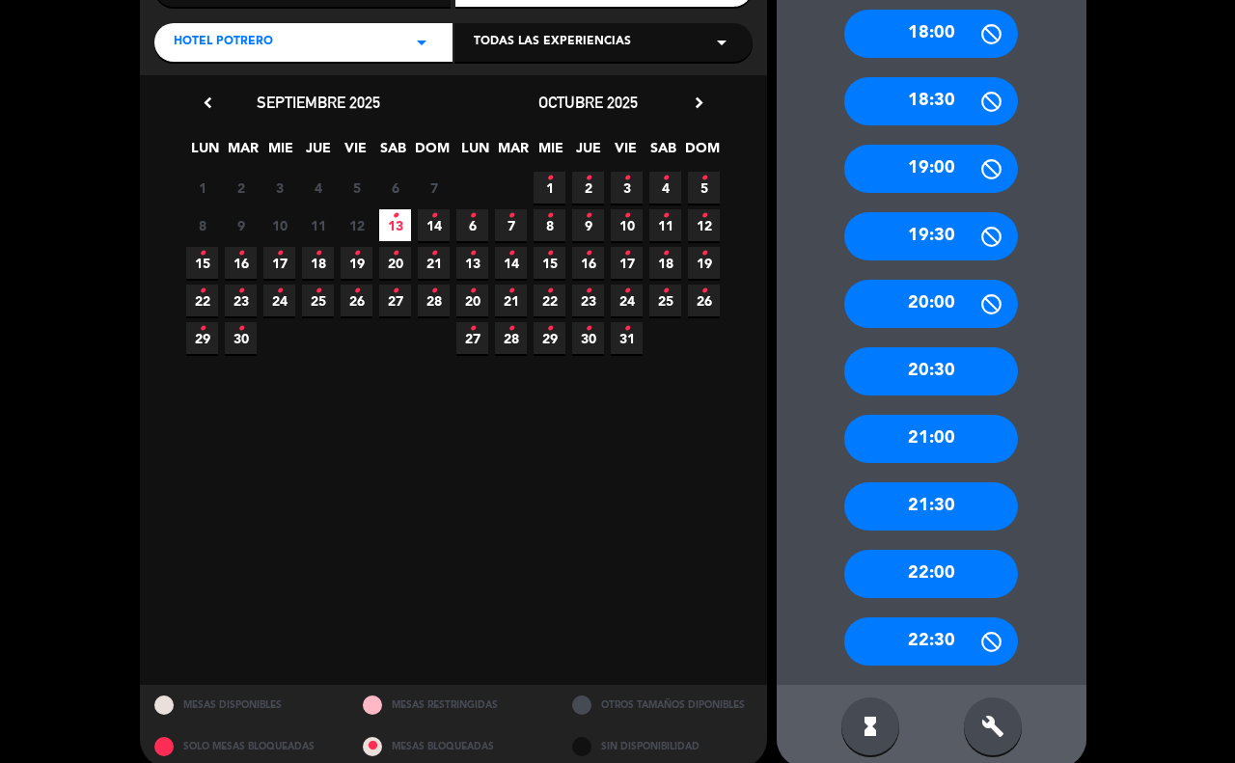
scroll to position [300, 0]
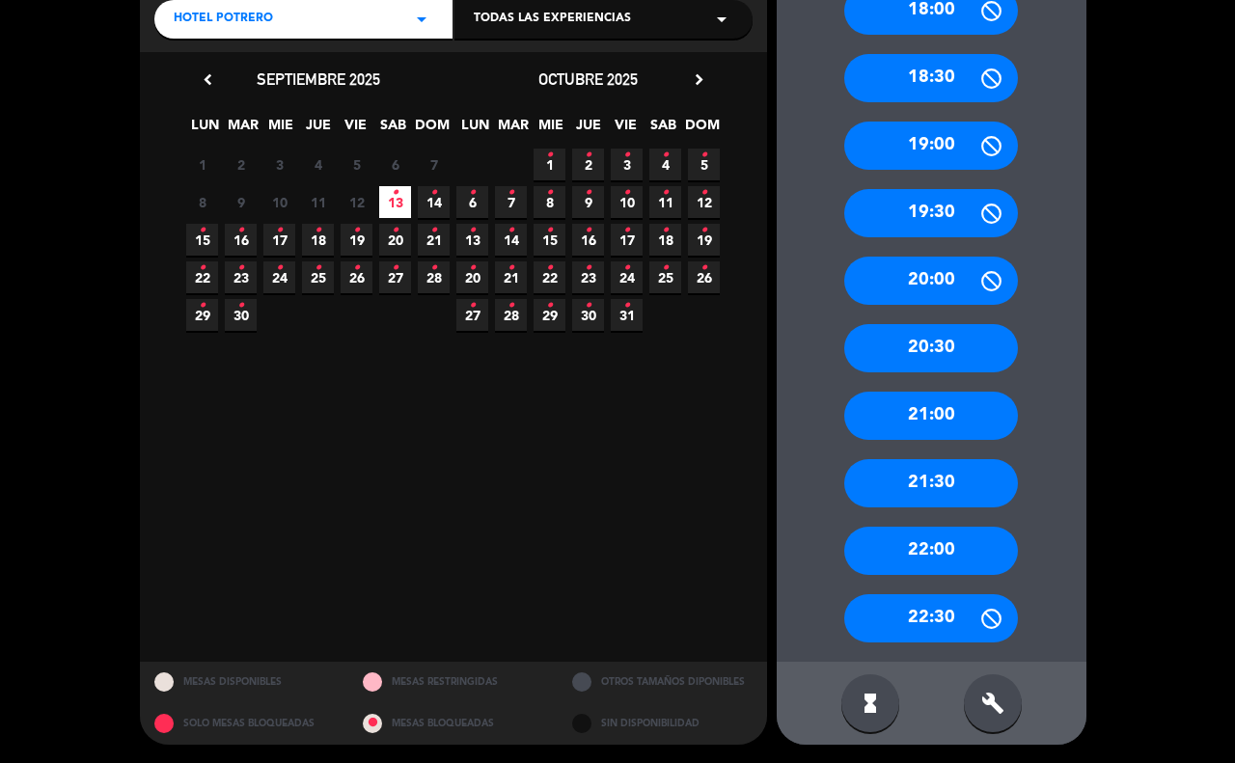
click at [866, 553] on div "22:00" at bounding box center [931, 551] width 174 height 48
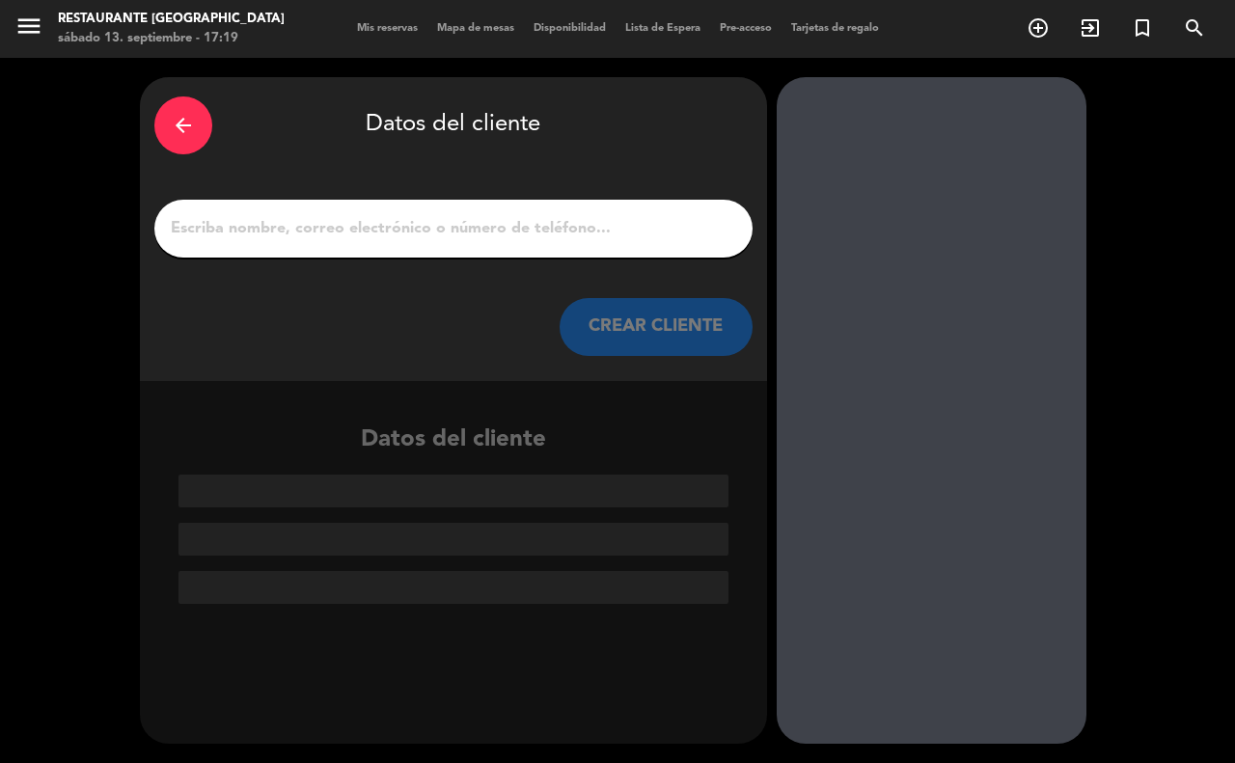
scroll to position [0, 0]
click at [256, 218] on input "1" at bounding box center [453, 228] width 569 height 27
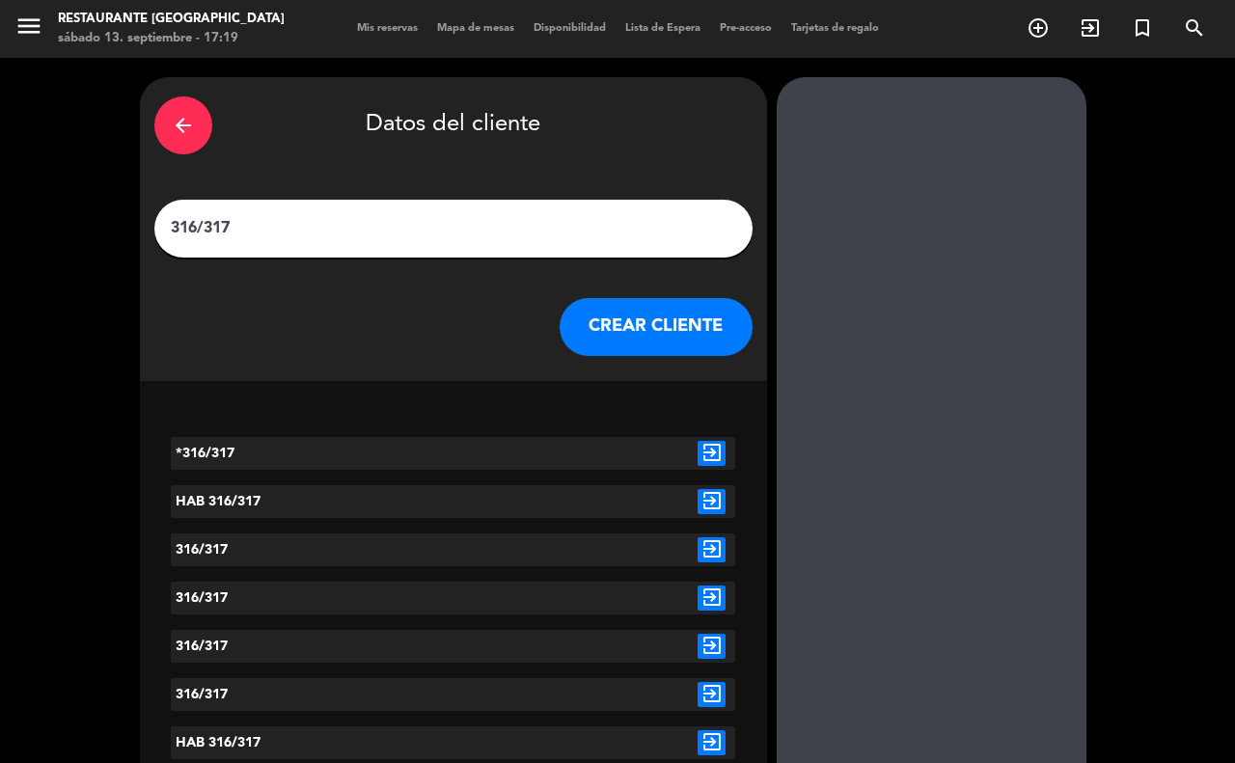
type input "316/317"
click at [622, 347] on button "CREAR CLIENTE" at bounding box center [655, 327] width 193 height 58
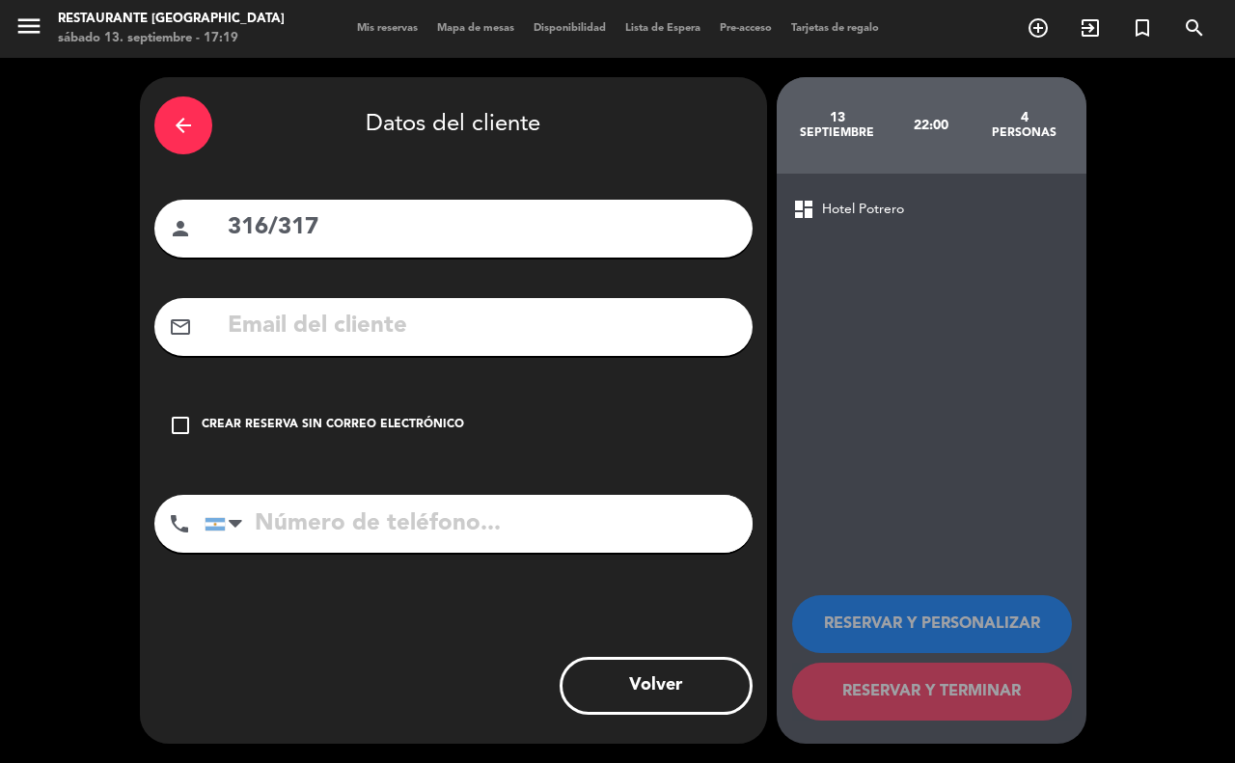
click at [191, 431] on div "check_box_outline_blank Crear reserva sin correo electrónico" at bounding box center [453, 425] width 598 height 58
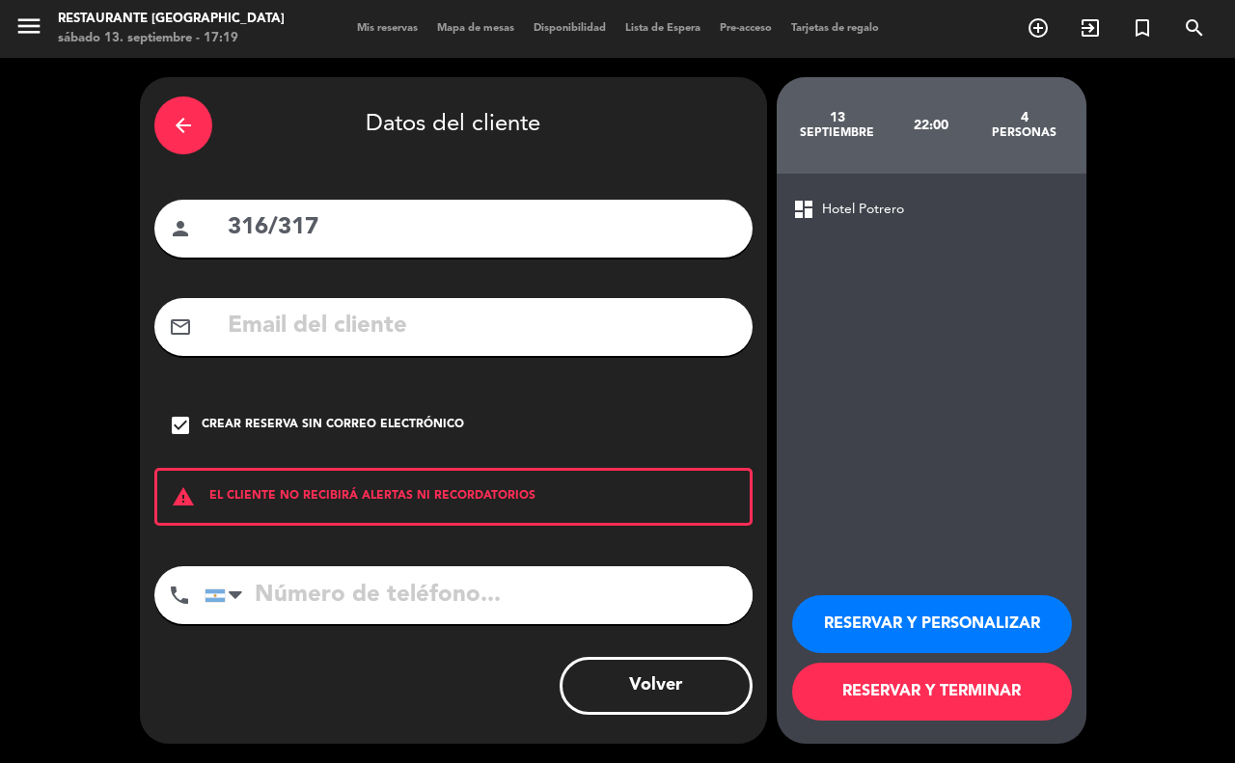
click at [869, 685] on button "RESERVAR Y TERMINAR" at bounding box center [932, 692] width 280 height 58
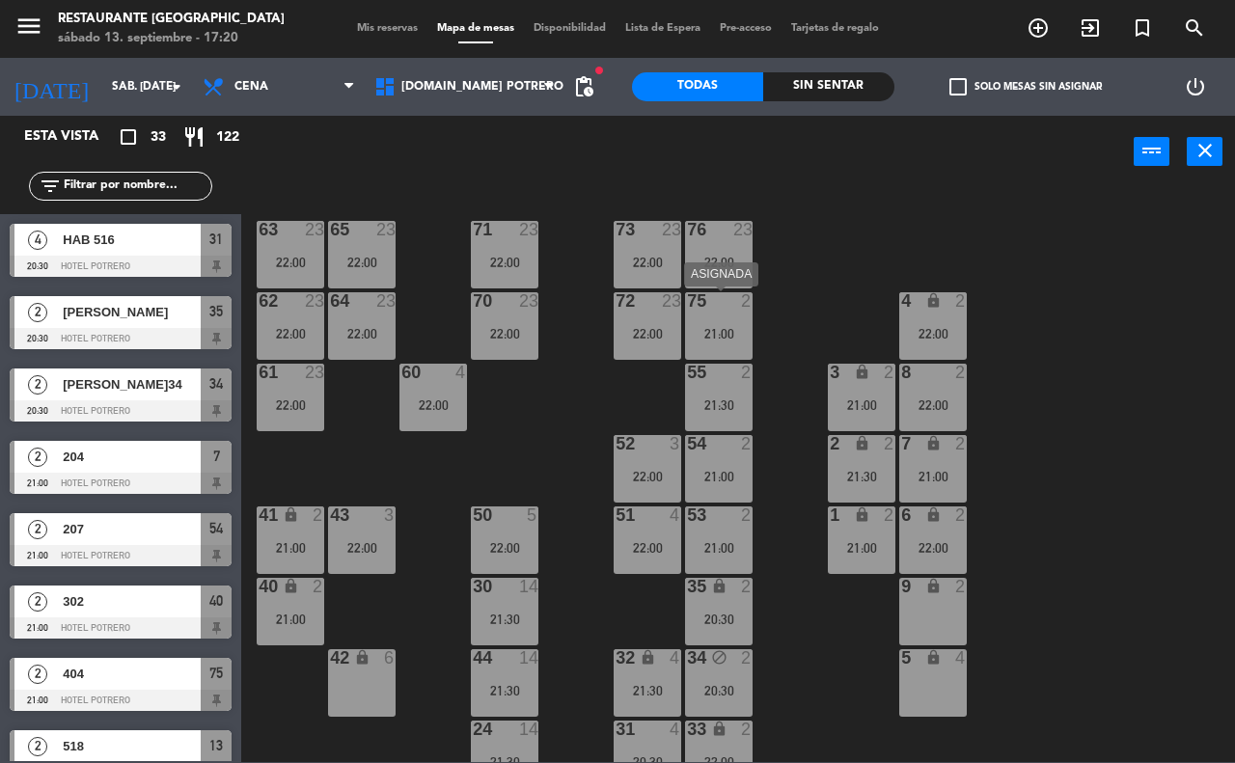
click at [704, 330] on div "21:00" at bounding box center [719, 334] width 68 height 14
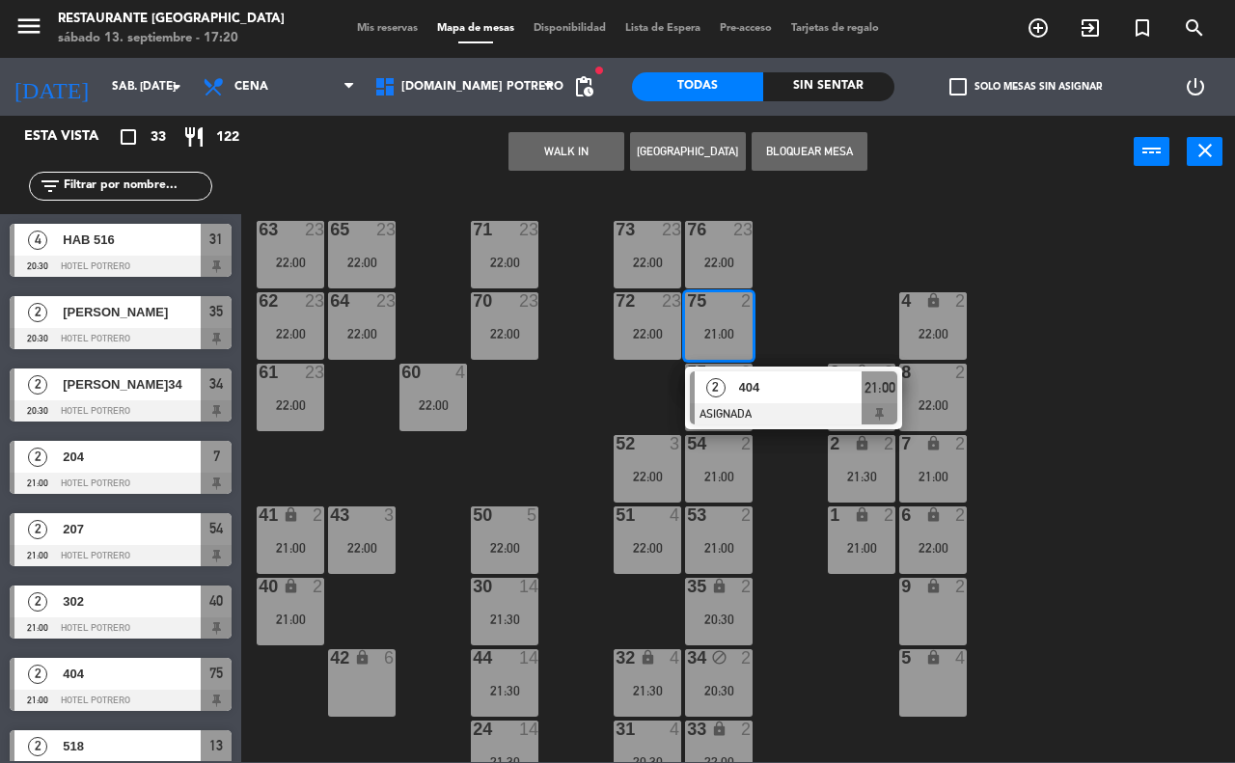
click at [961, 600] on div "9 lock 2" at bounding box center [933, 612] width 68 height 68
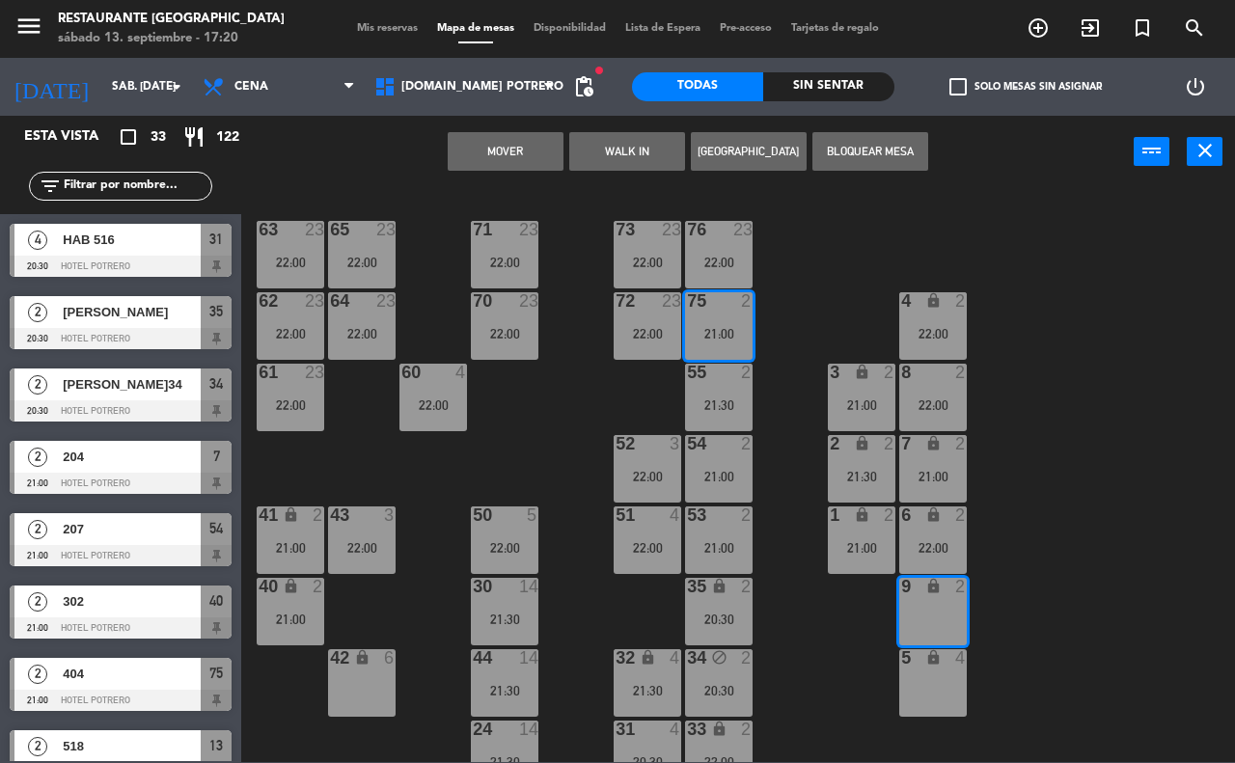
click at [538, 155] on button "Mover" at bounding box center [506, 151] width 116 height 39
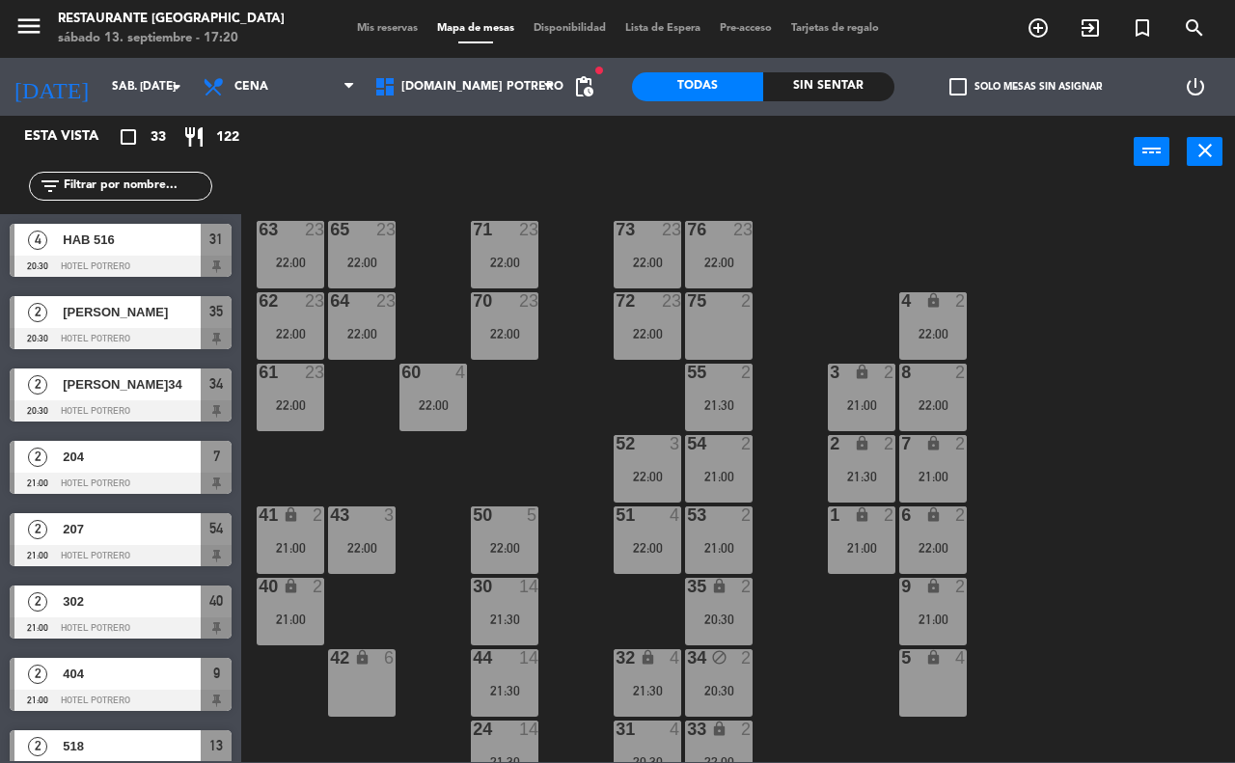
click at [721, 345] on div "75 2" at bounding box center [719, 326] width 68 height 68
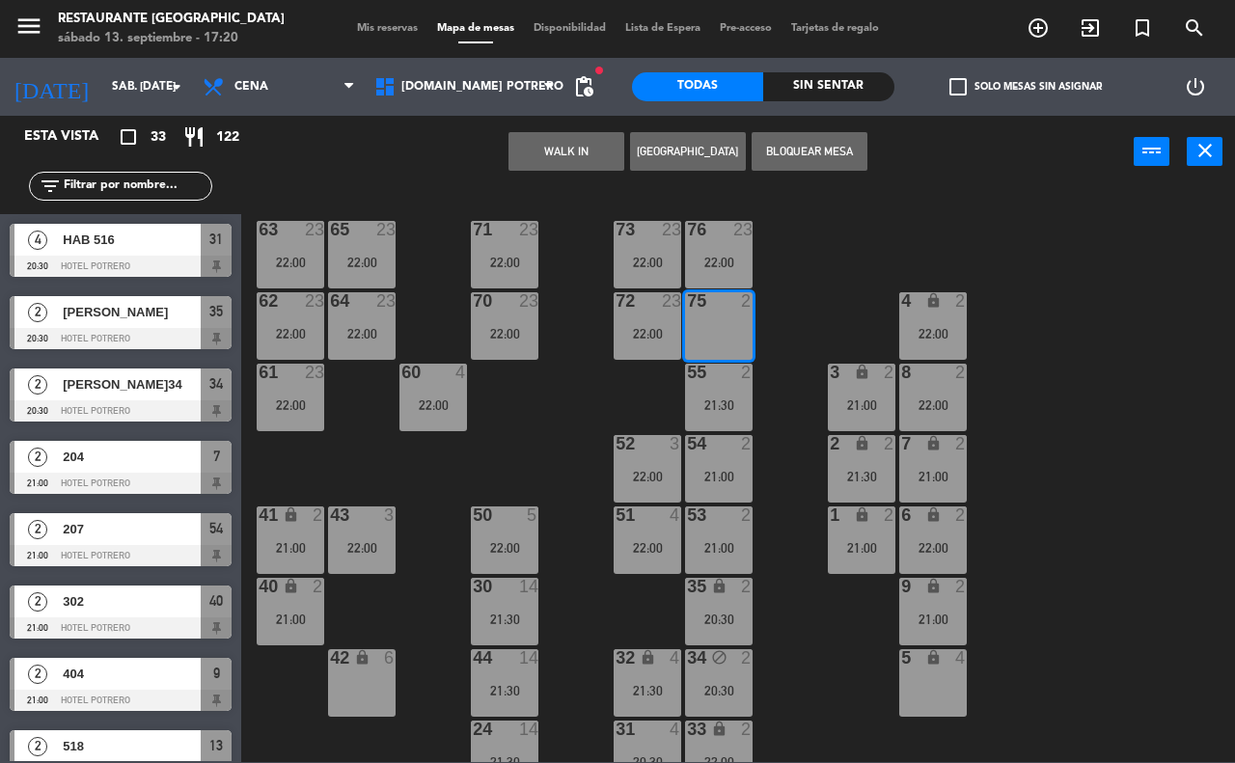
click at [798, 150] on button "Bloquear Mesa" at bounding box center [809, 151] width 116 height 39
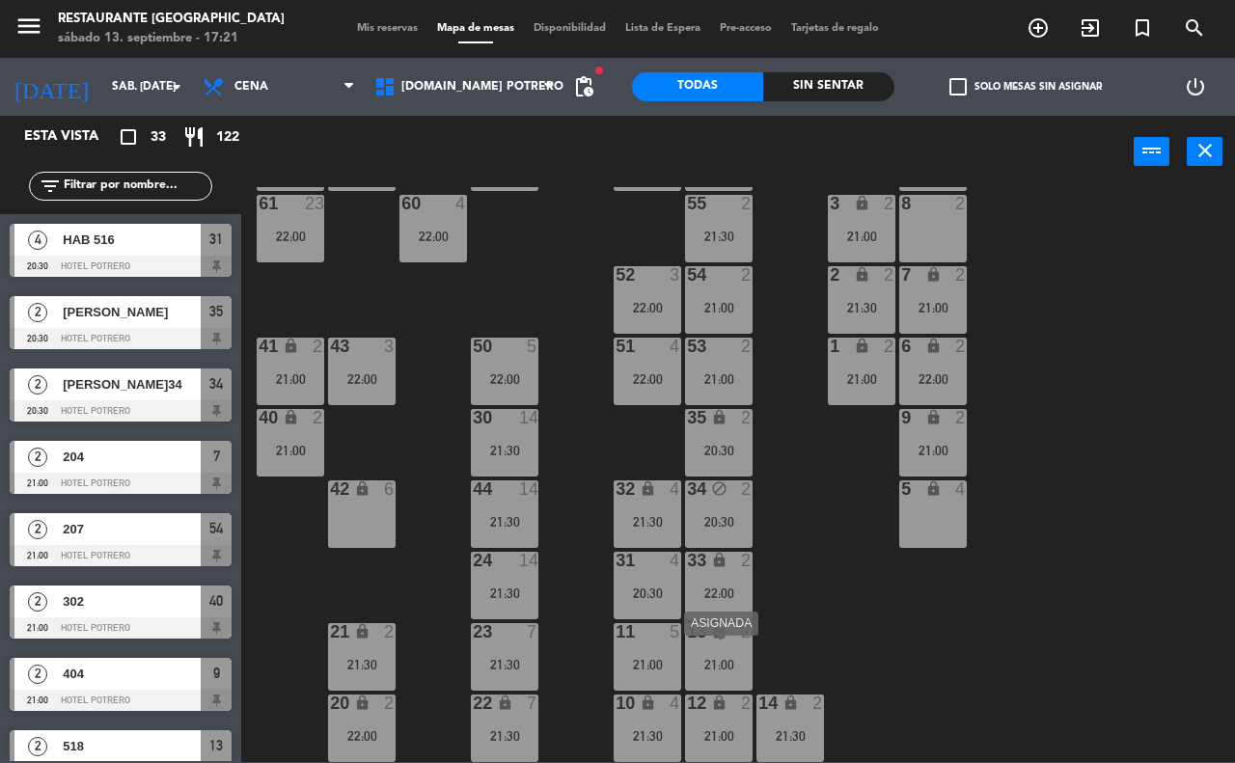
scroll to position [48, 0]
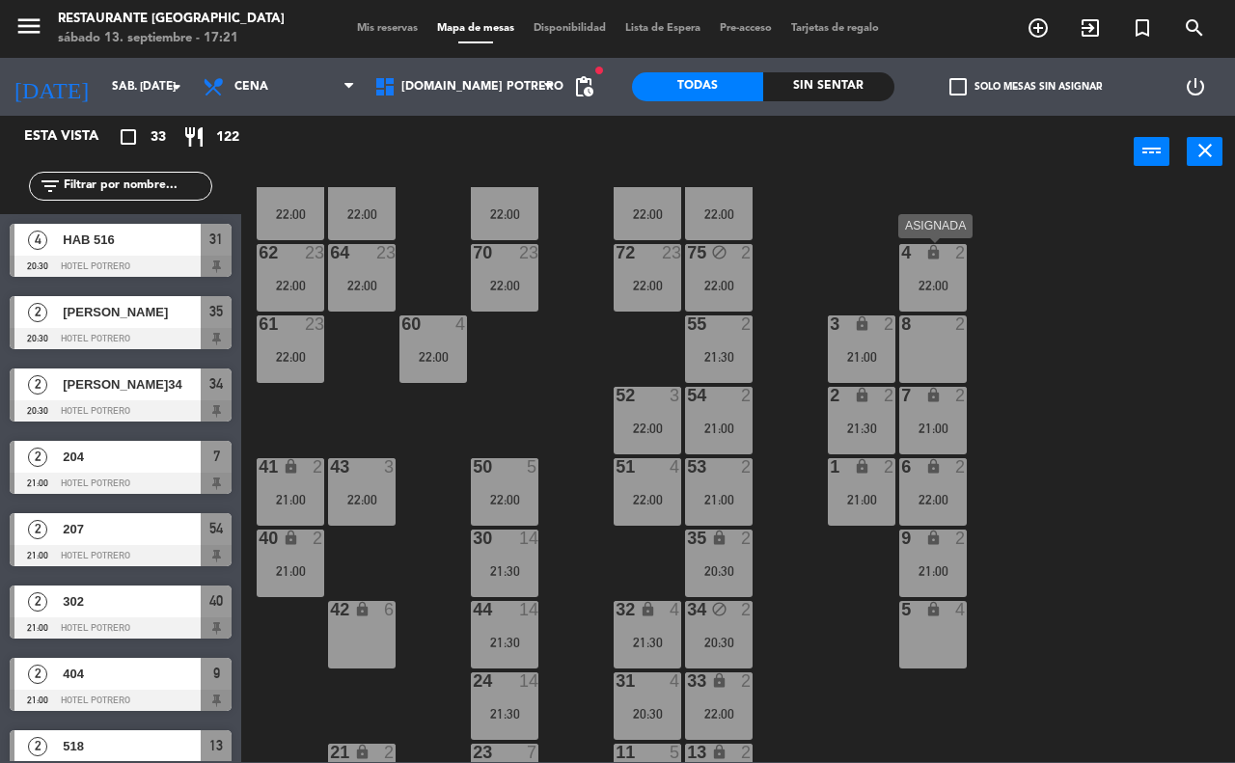
click at [933, 262] on div "4 lock 2" at bounding box center [933, 253] width 68 height 19
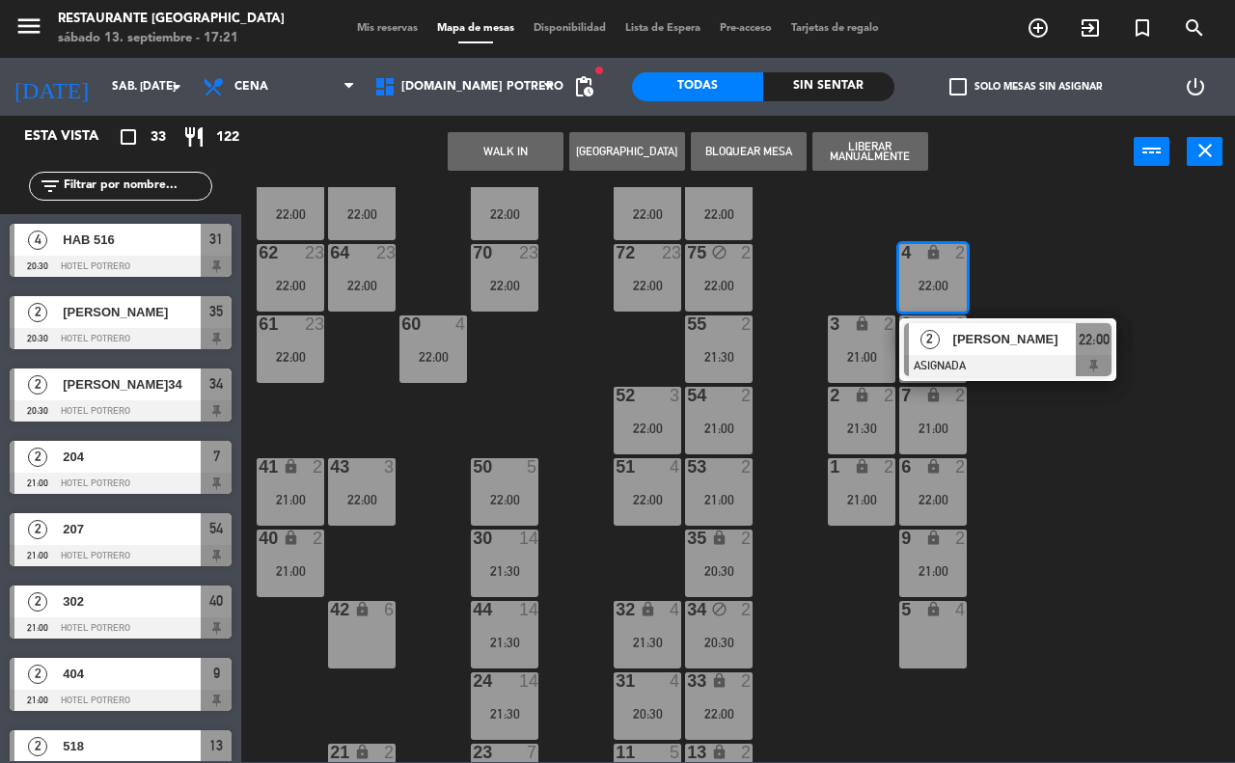
click at [1027, 251] on div "65 23 22:00 71 23 22:00 73 23 22:00 76 23 22:00 63 23 22:00 64 23 22:00 62 23 2…" at bounding box center [744, 474] width 981 height 575
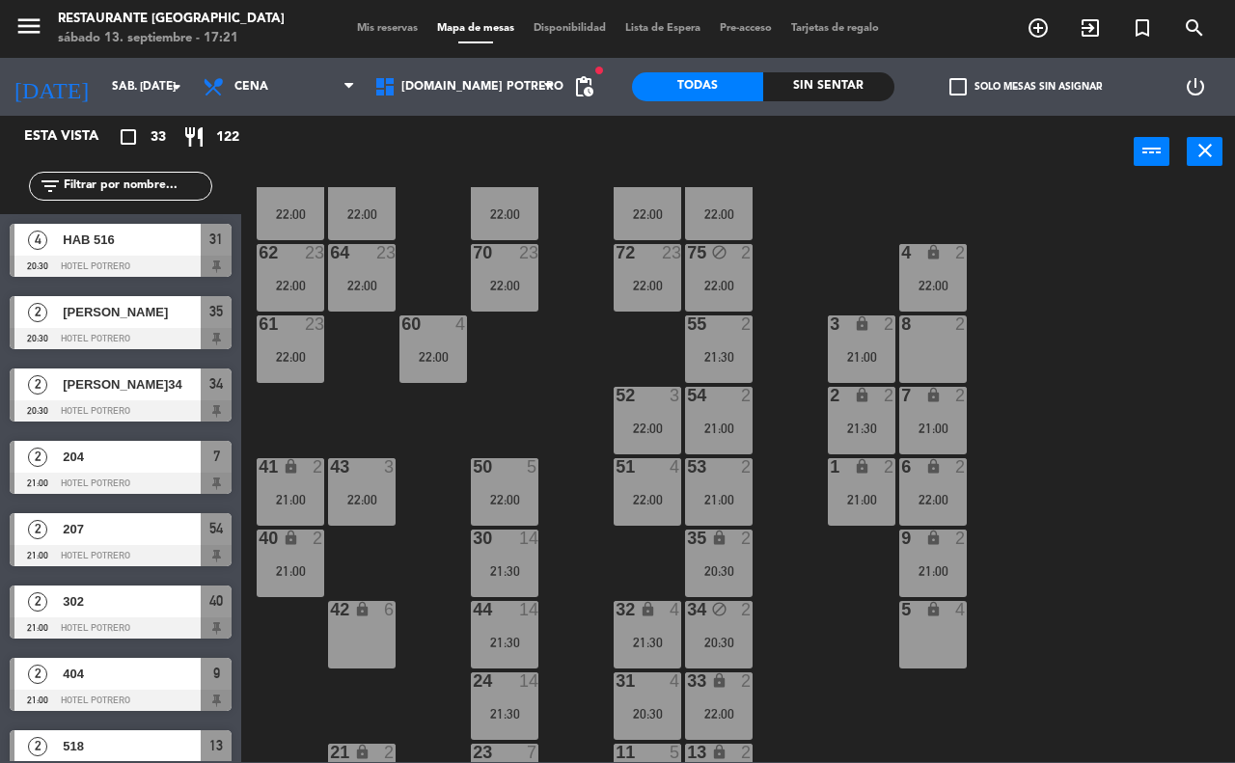
drag, startPoint x: 941, startPoint y: 575, endPoint x: 970, endPoint y: 422, distance: 156.1
click at [941, 574] on div "21:00" at bounding box center [933, 571] width 68 height 14
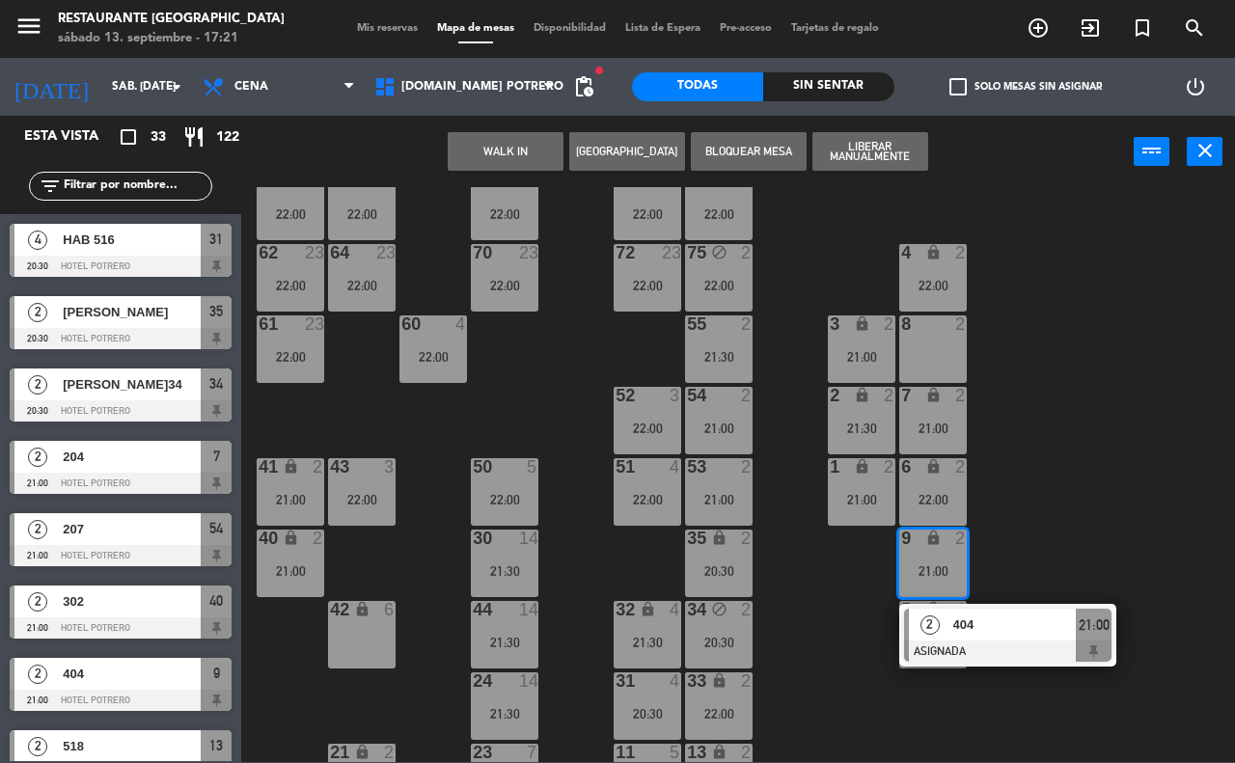
click at [927, 354] on div "8 2" at bounding box center [933, 349] width 68 height 68
click at [485, 146] on button "Mover" at bounding box center [506, 151] width 116 height 39
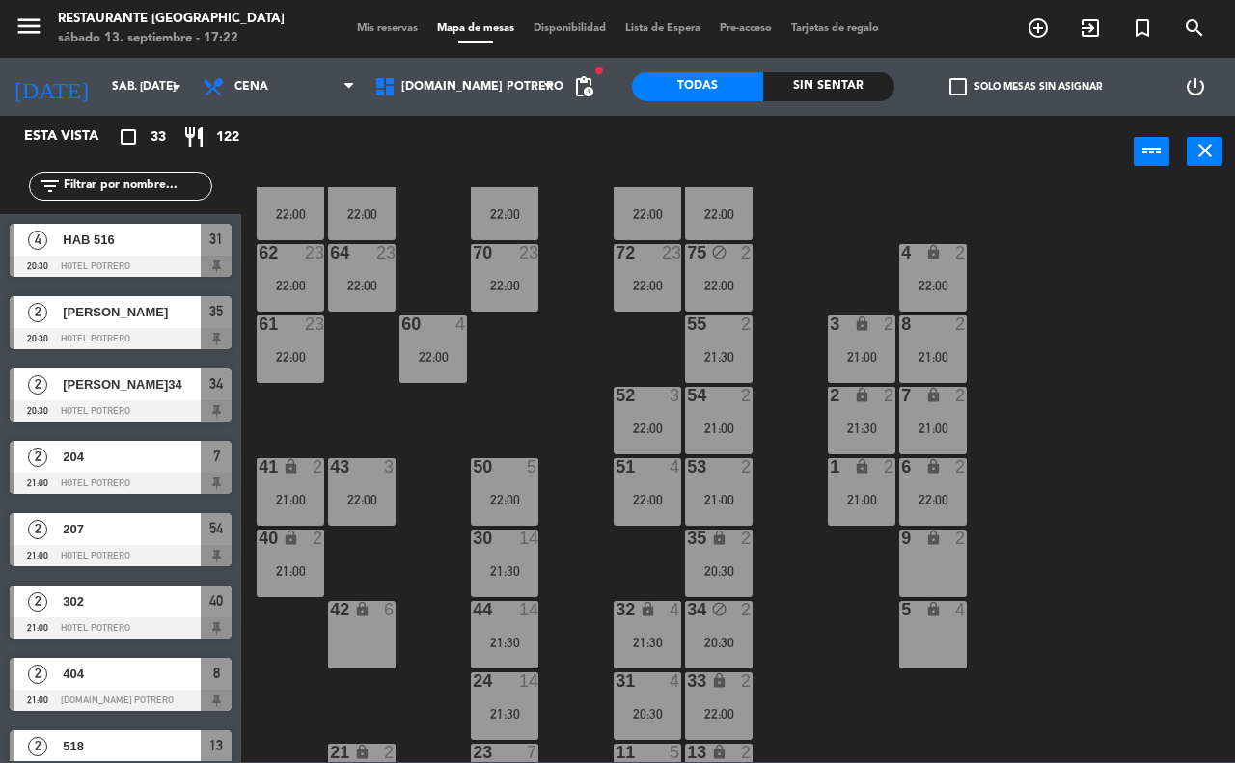
click at [928, 283] on div "22:00" at bounding box center [933, 286] width 68 height 14
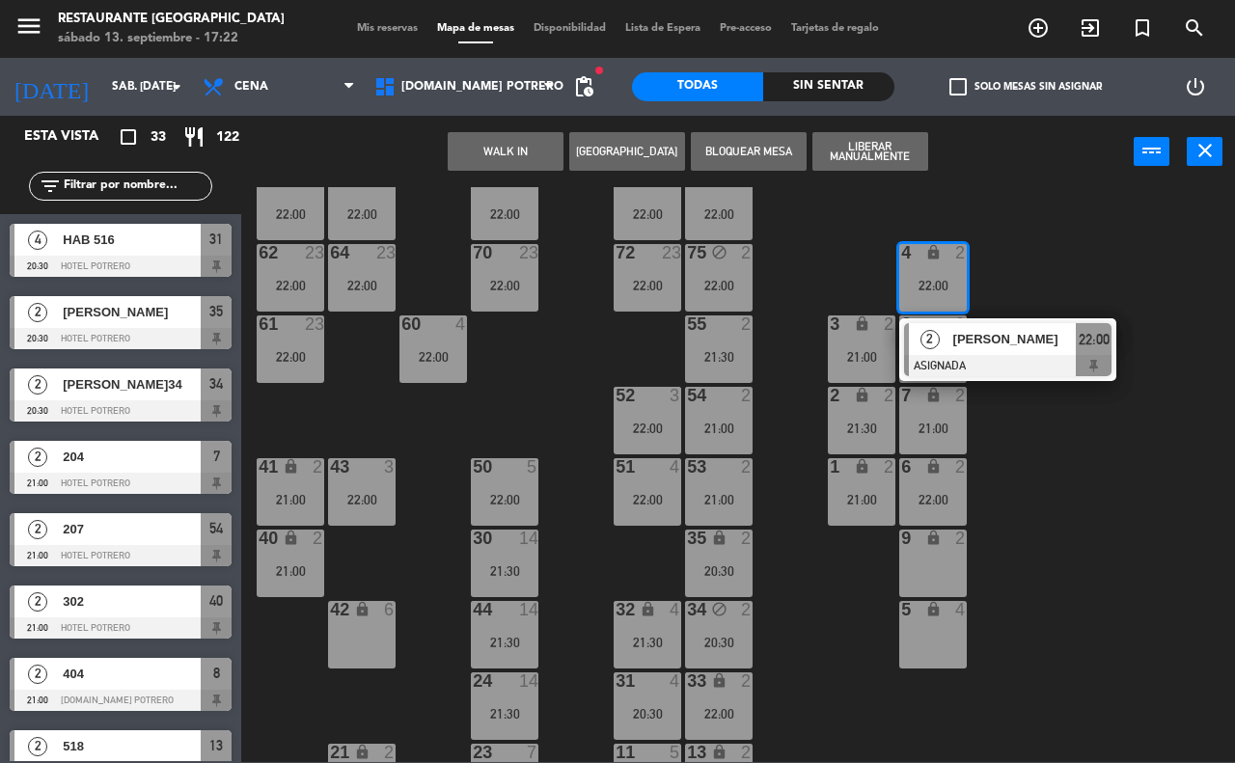
click at [1058, 477] on div "65 23 22:00 71 23 22:00 73 23 22:00 76 23 22:00 63 23 22:00 64 23 22:00 62 23 2…" at bounding box center [744, 474] width 981 height 575
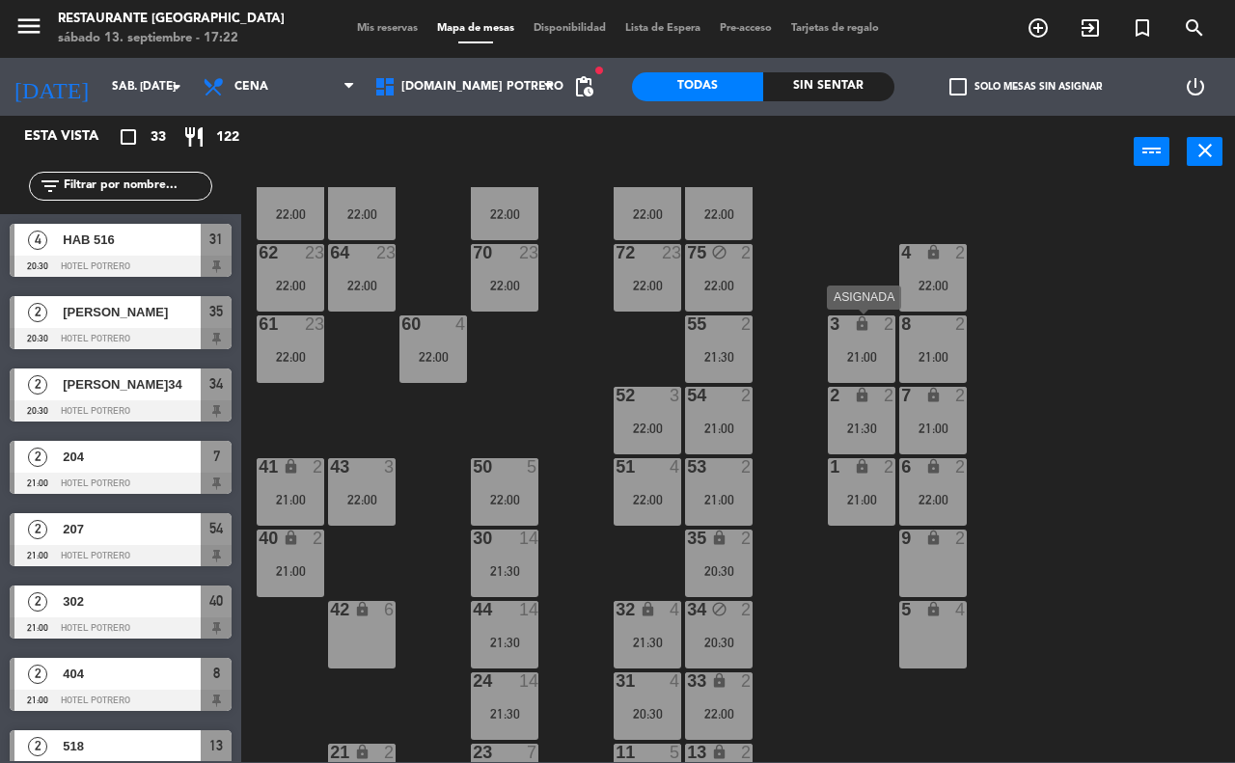
click at [864, 363] on div "21:00" at bounding box center [862, 357] width 68 height 14
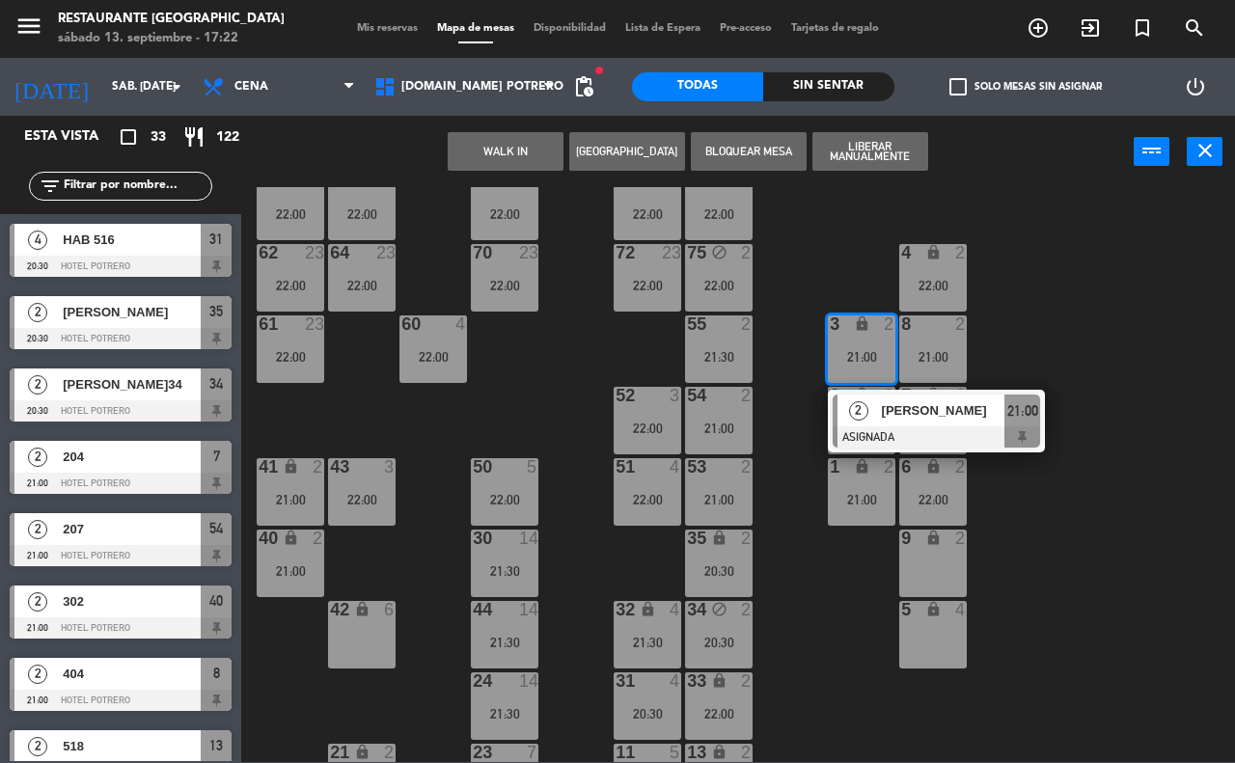
click at [1110, 357] on div "65 23 22:00 71 23 22:00 73 23 22:00 76 23 22:00 63 23 22:00 64 23 22:00 62 23 2…" at bounding box center [744, 474] width 981 height 575
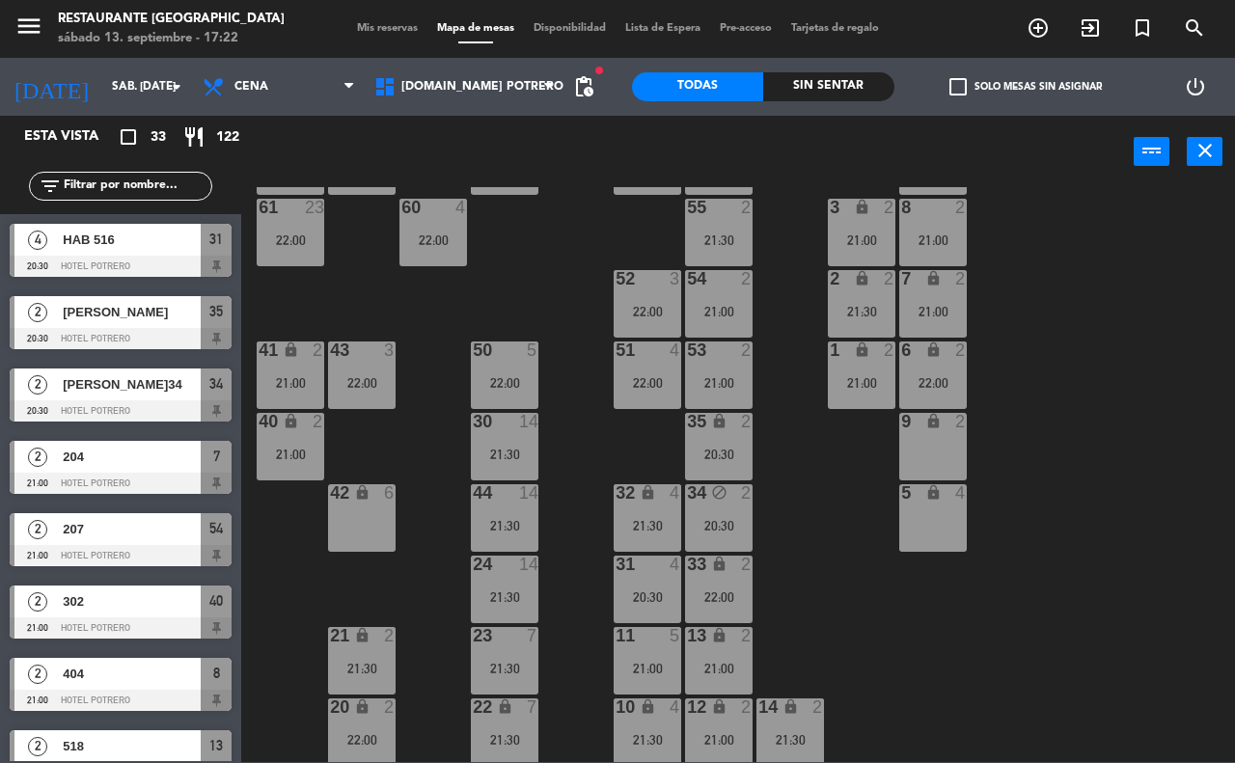
scroll to position [169, 0]
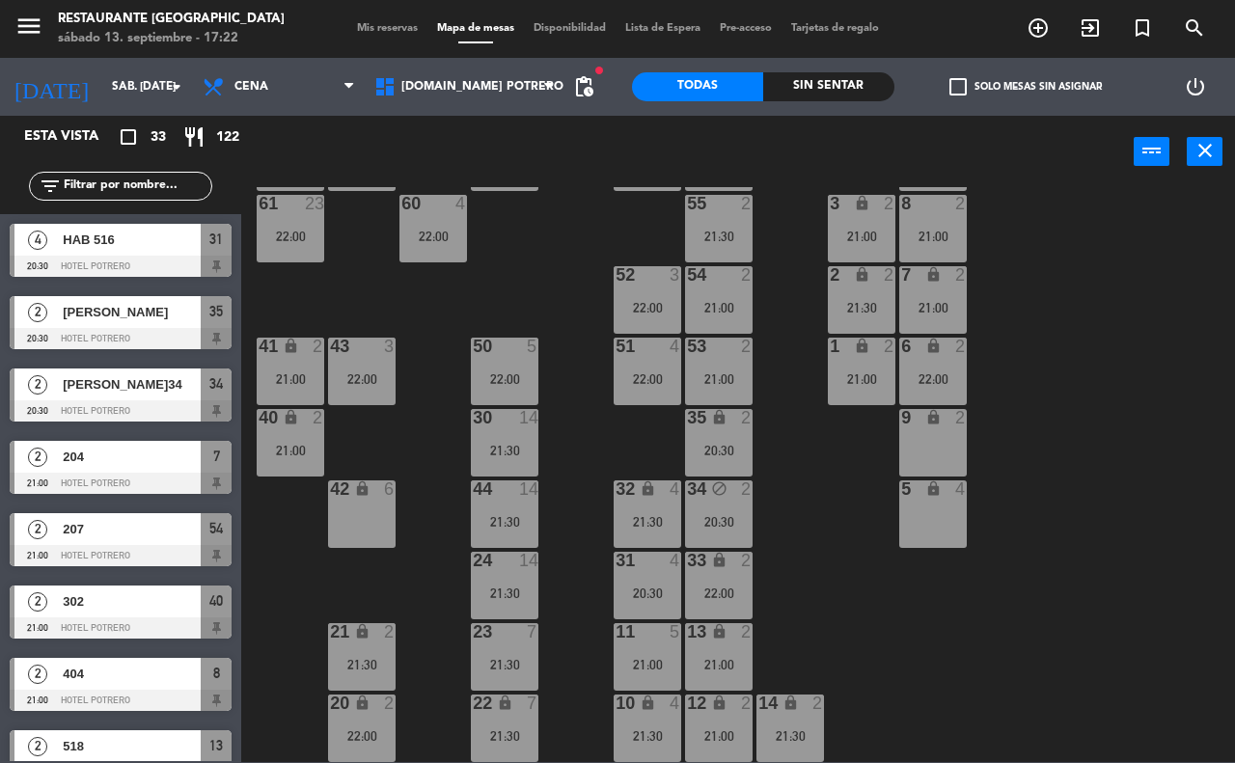
click at [382, 30] on span "Mis reservas" at bounding box center [387, 28] width 80 height 11
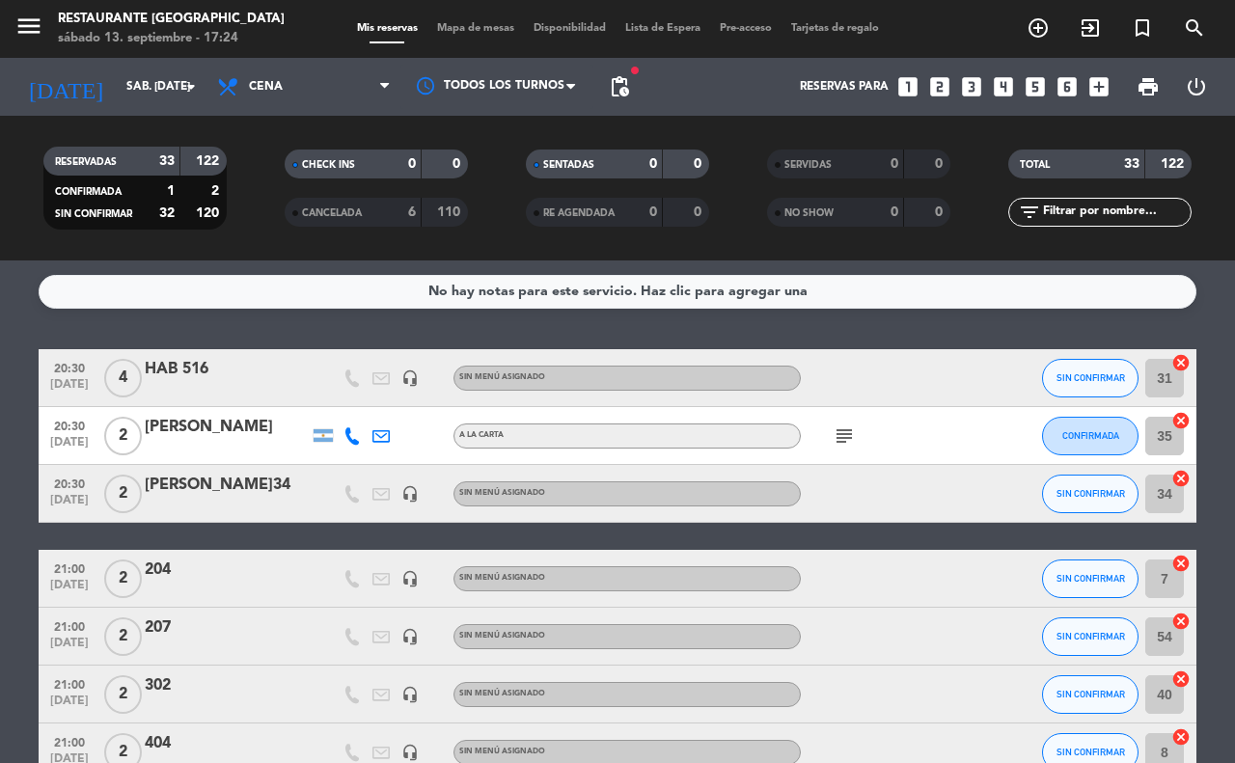
click at [847, 432] on icon "subject" at bounding box center [843, 435] width 23 height 23
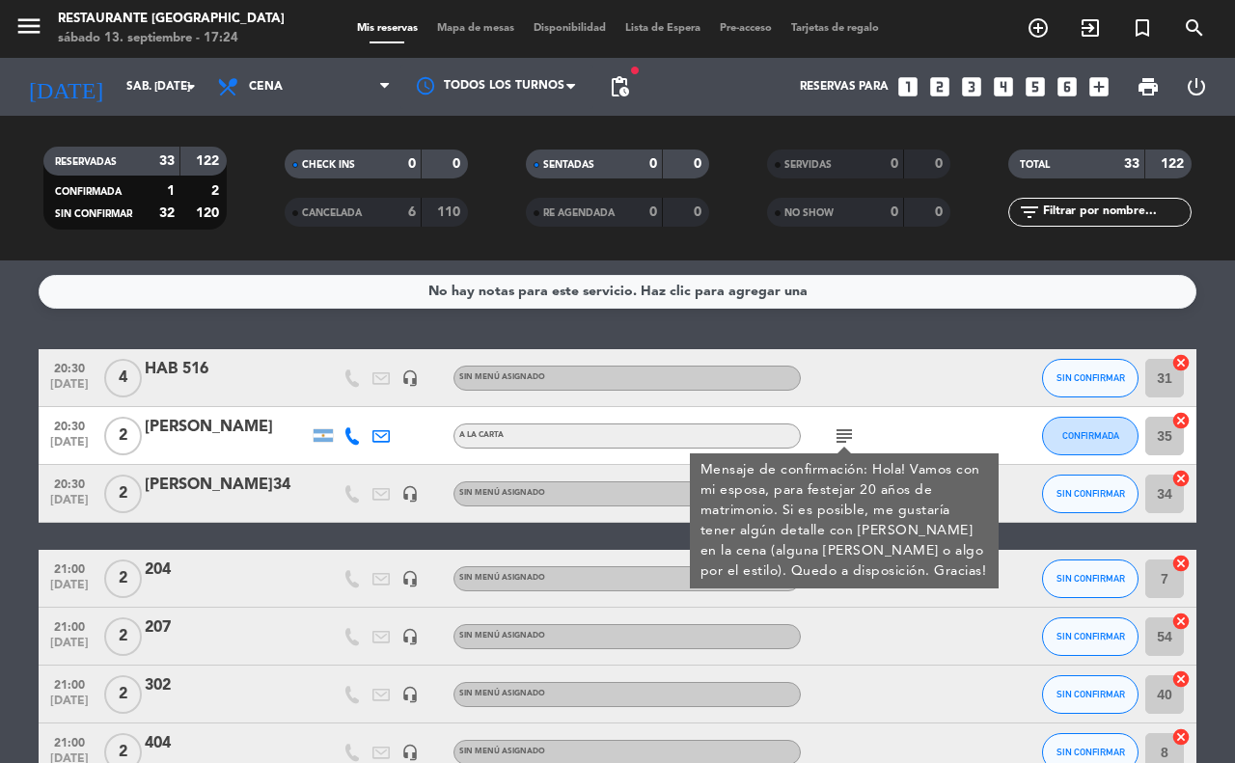
click at [1028, 591] on div "21:00 [DATE] 2 204 headset_mic Sin menú asignado SIN CONFIRMAR 7 cancel" at bounding box center [618, 579] width 1158 height 58
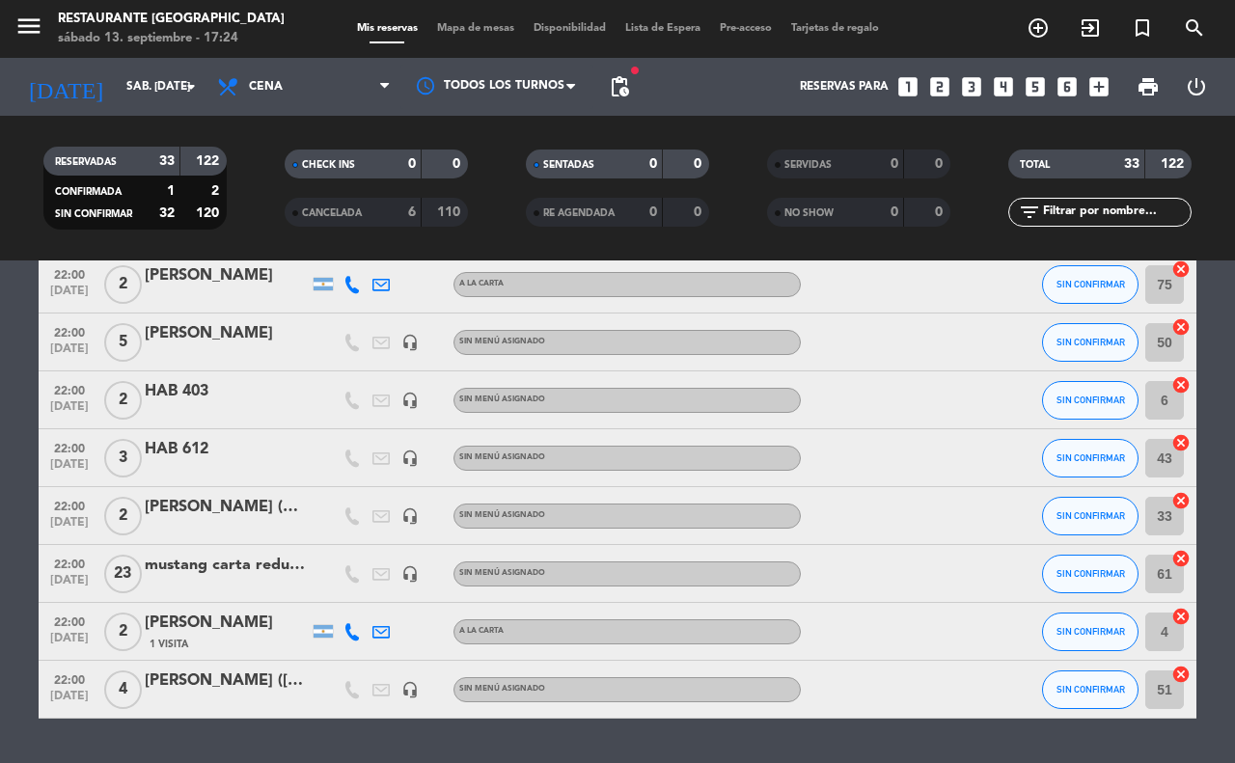
scroll to position [1674, 0]
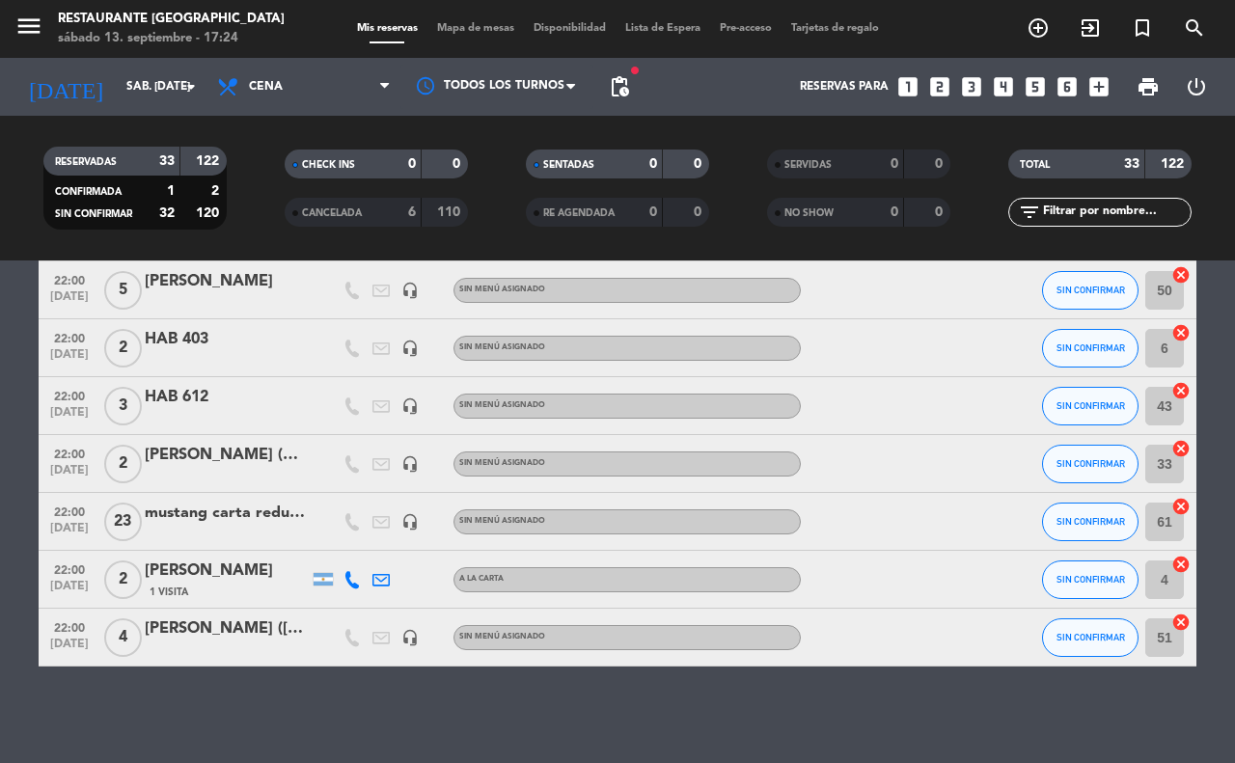
click at [451, 24] on span "Mapa de mesas" at bounding box center [475, 28] width 96 height 11
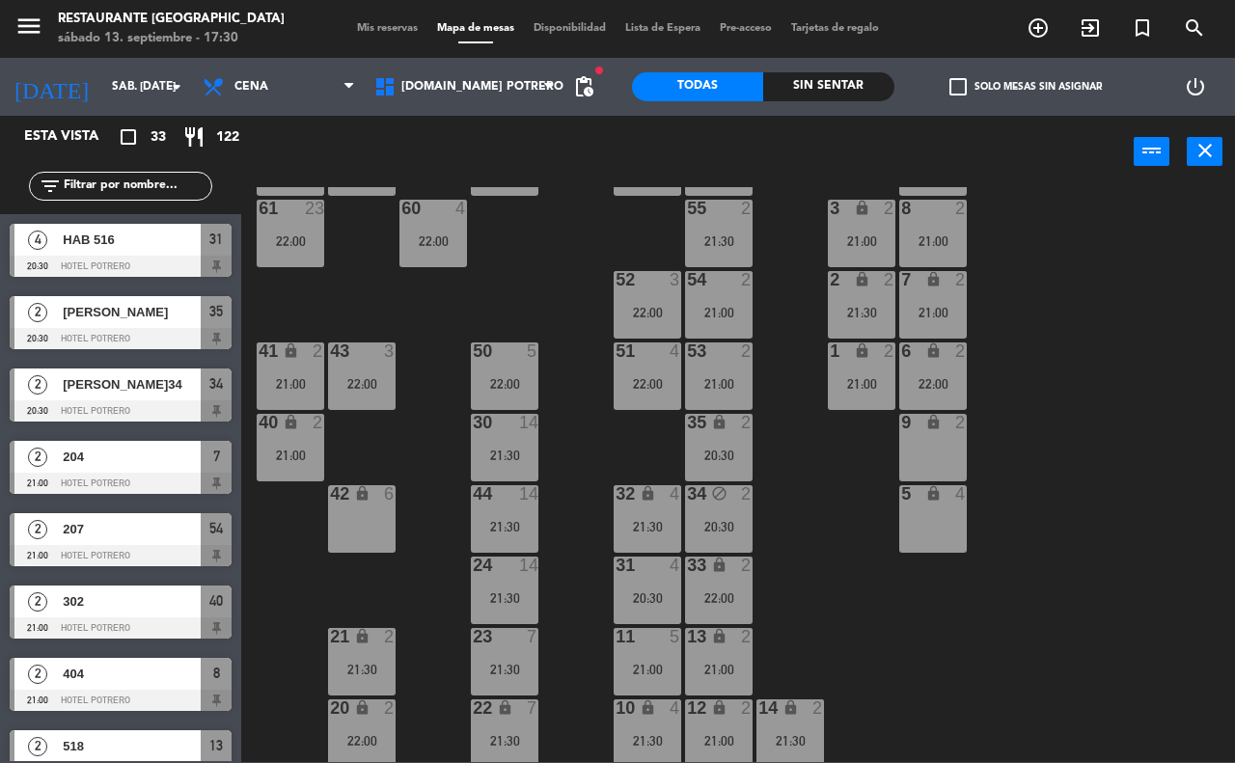
scroll to position [169, 0]
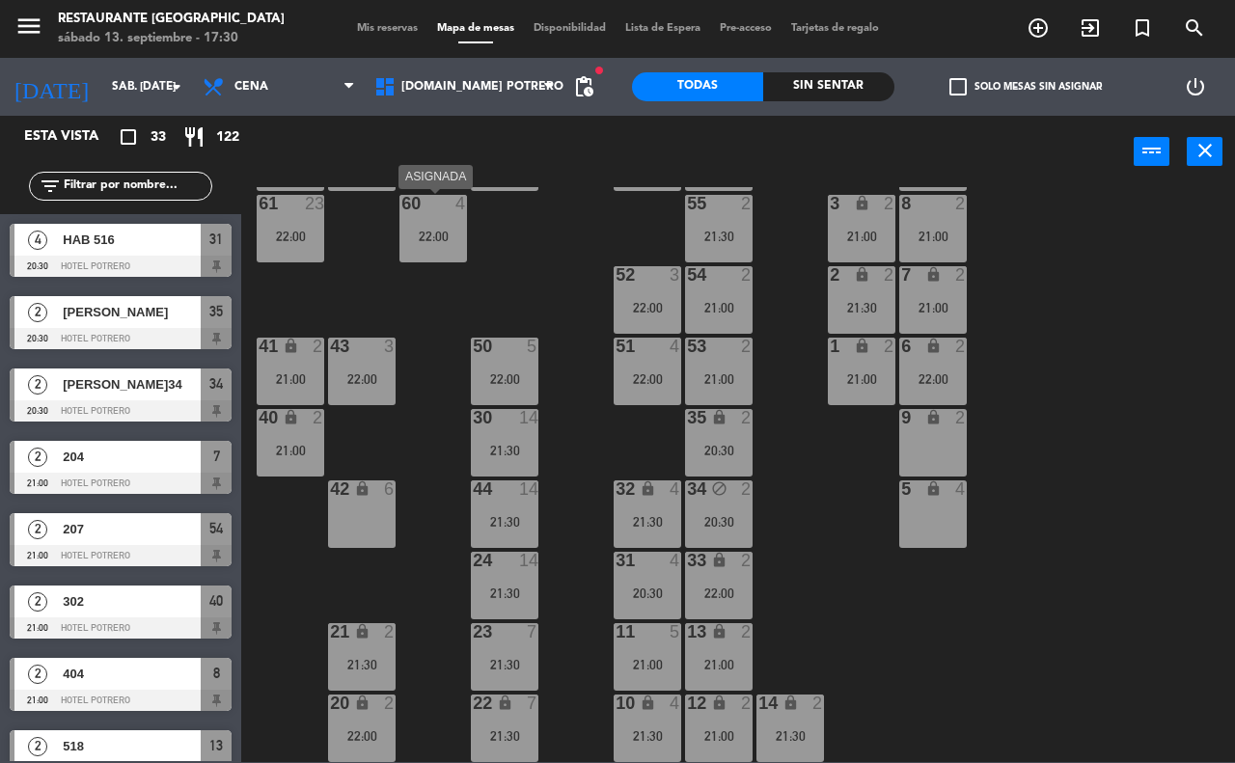
click at [451, 230] on div "22:00" at bounding box center [433, 237] width 68 height 14
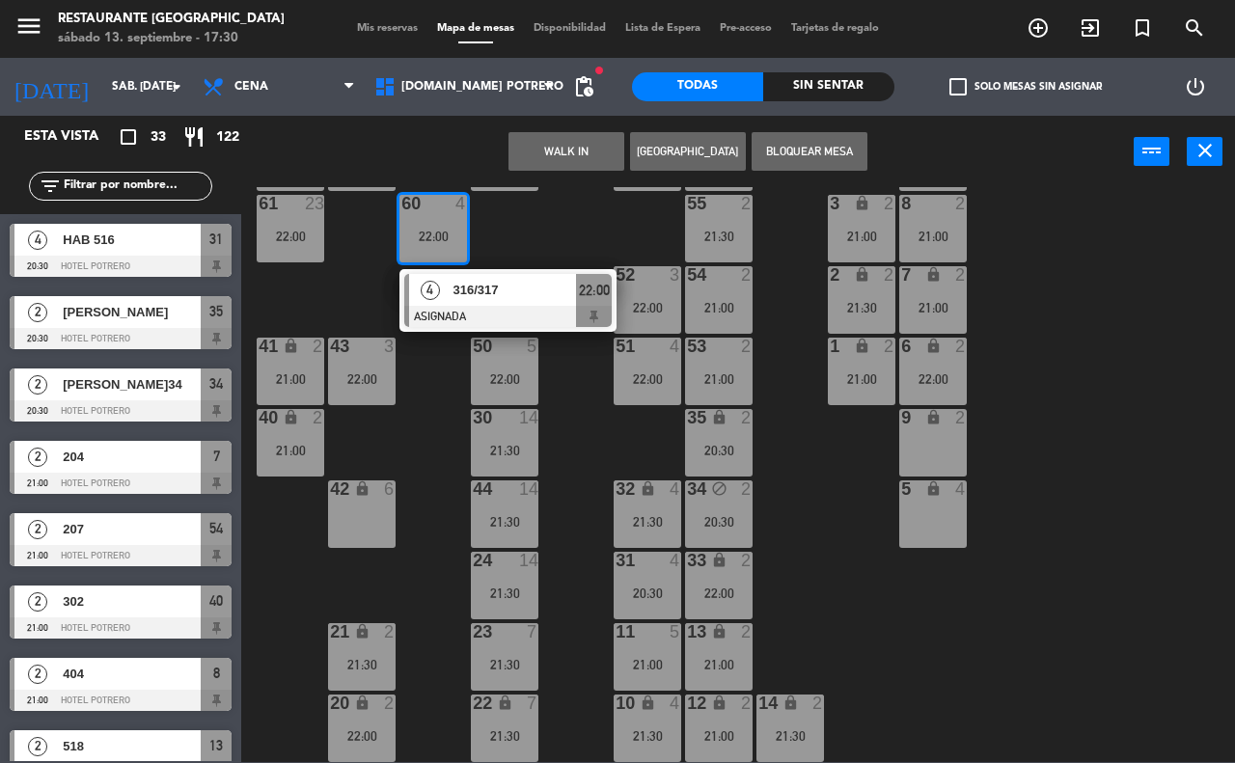
click at [341, 513] on div "42 lock 6" at bounding box center [362, 514] width 68 height 68
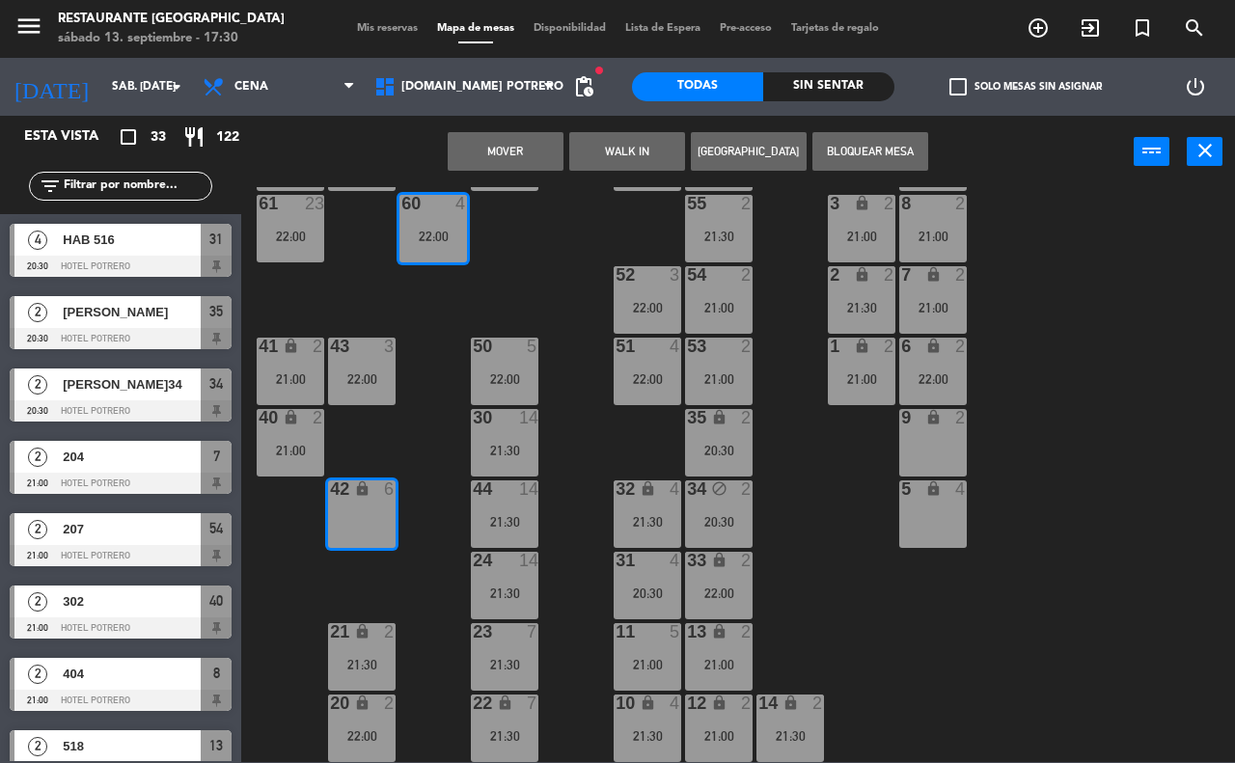
click at [561, 249] on div "65 23 22:00 71 23 22:00 73 23 22:00 76 23 22:00 63 23 22:00 64 23 22:00 62 23 2…" at bounding box center [744, 474] width 981 height 575
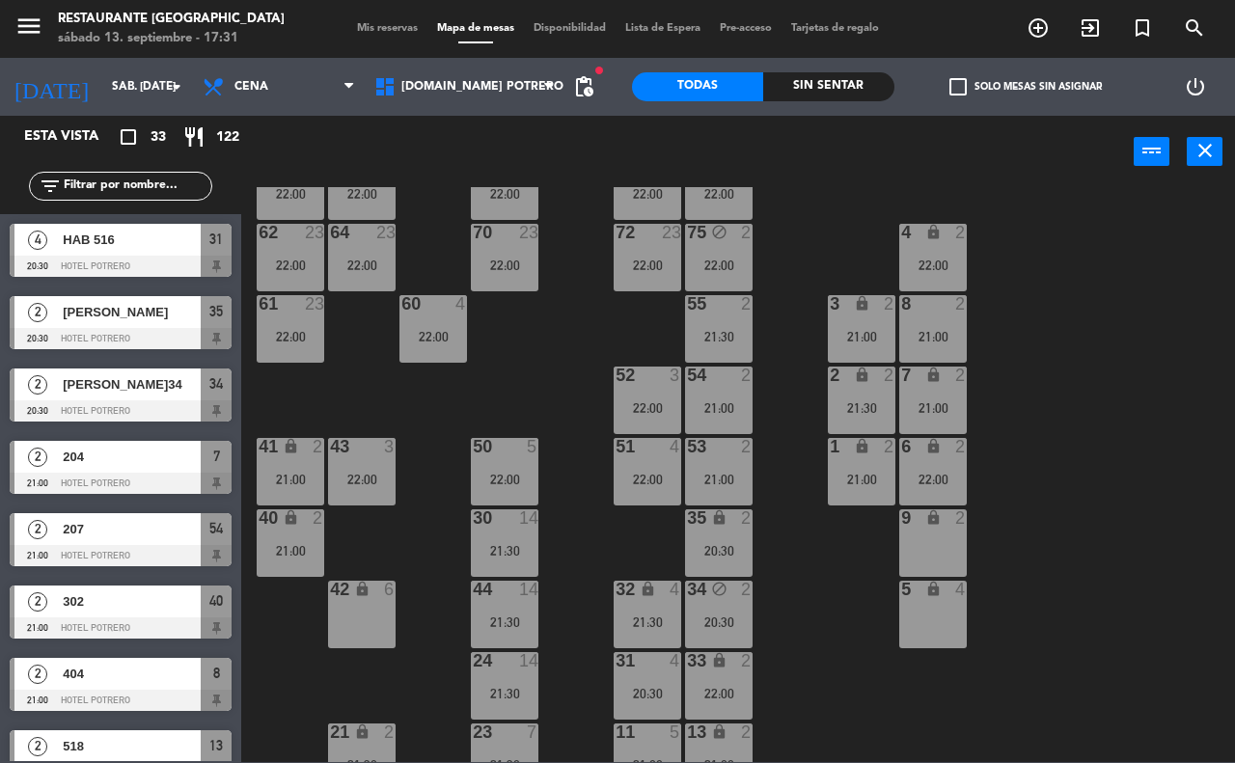
scroll to position [0, 0]
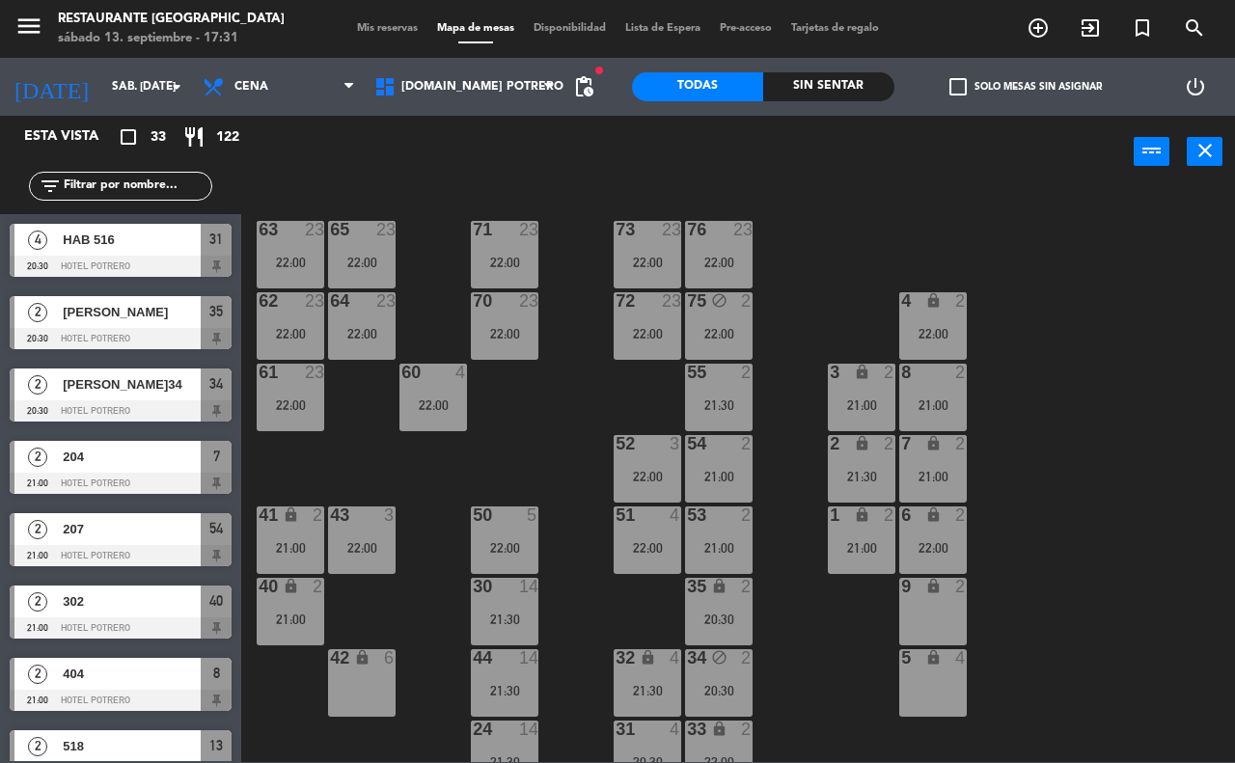
click at [936, 470] on div "21:00" at bounding box center [933, 477] width 68 height 14
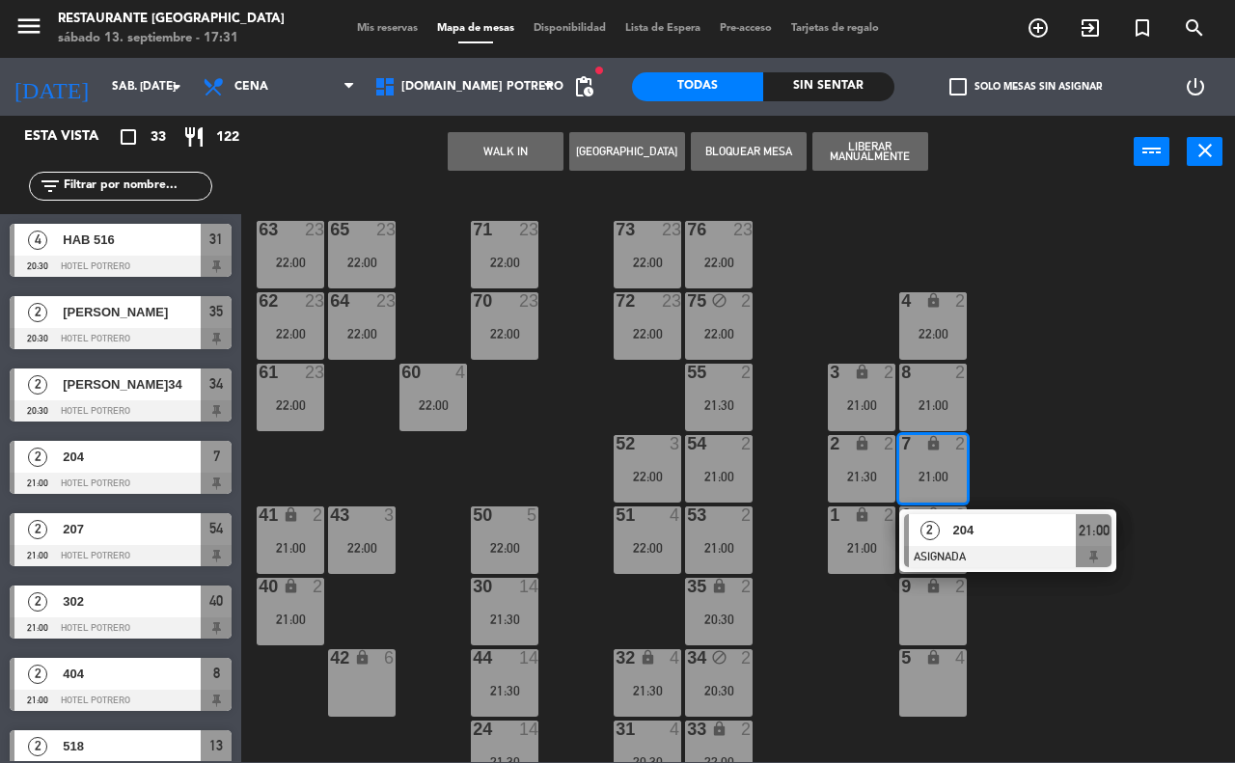
click at [1014, 437] on div "65 23 22:00 71 23 22:00 73 23 22:00 76 23 22:00 63 23 22:00 64 23 22:00 62 23 2…" at bounding box center [744, 474] width 981 height 575
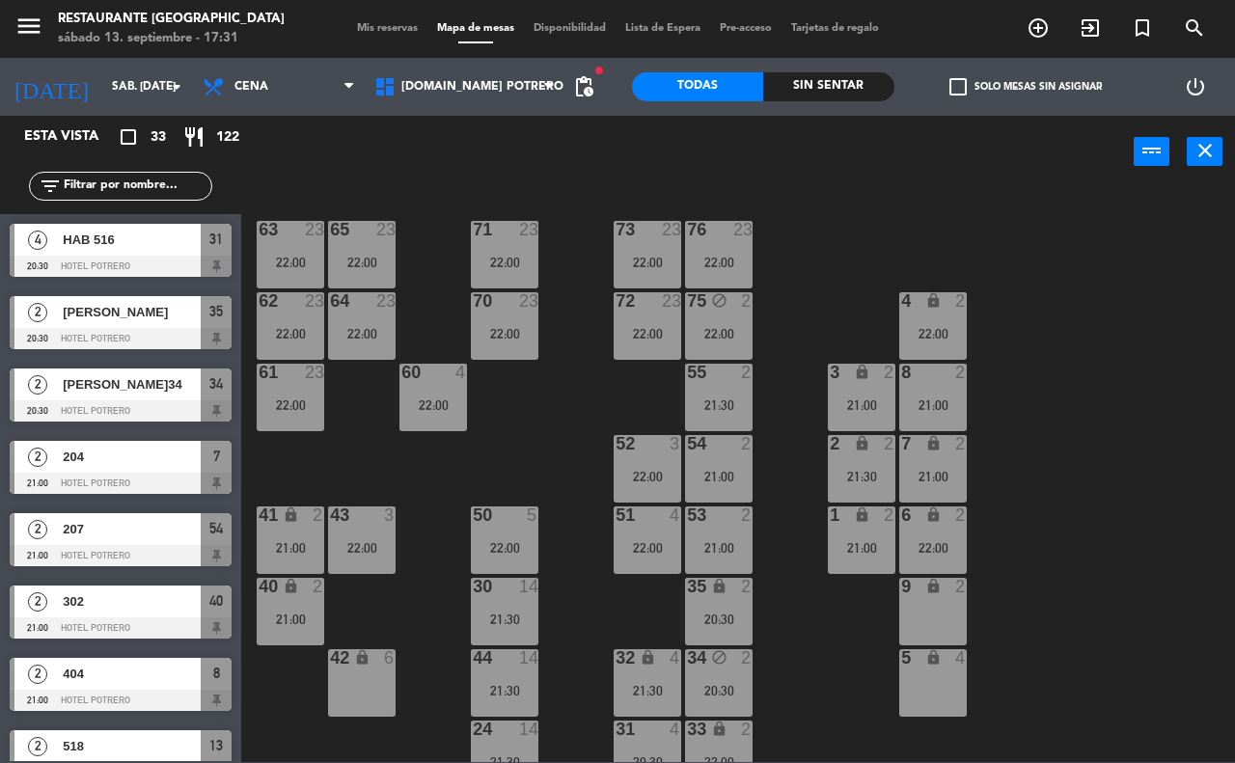
click at [934, 398] on div "21:00" at bounding box center [933, 405] width 68 height 14
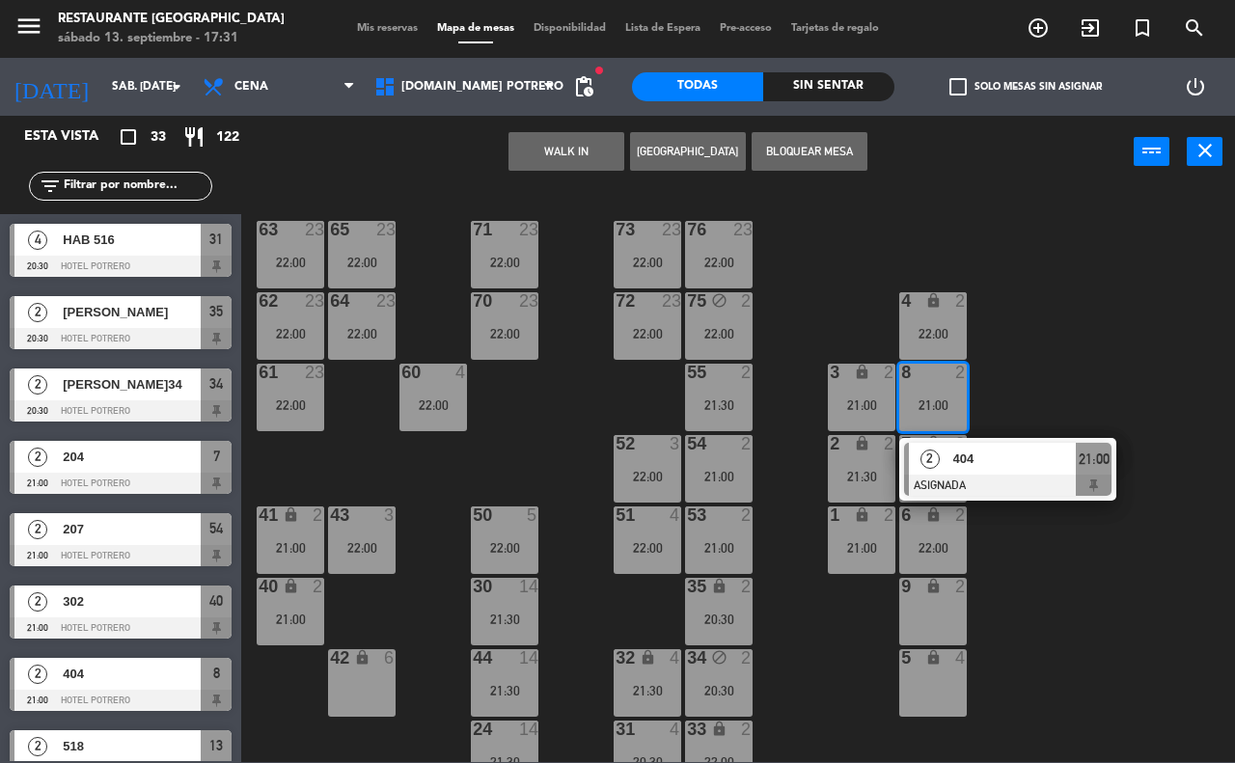
click at [1014, 369] on div "65 23 22:00 71 23 22:00 73 23 22:00 76 23 22:00 63 23 22:00 64 23 22:00 62 23 2…" at bounding box center [744, 474] width 981 height 575
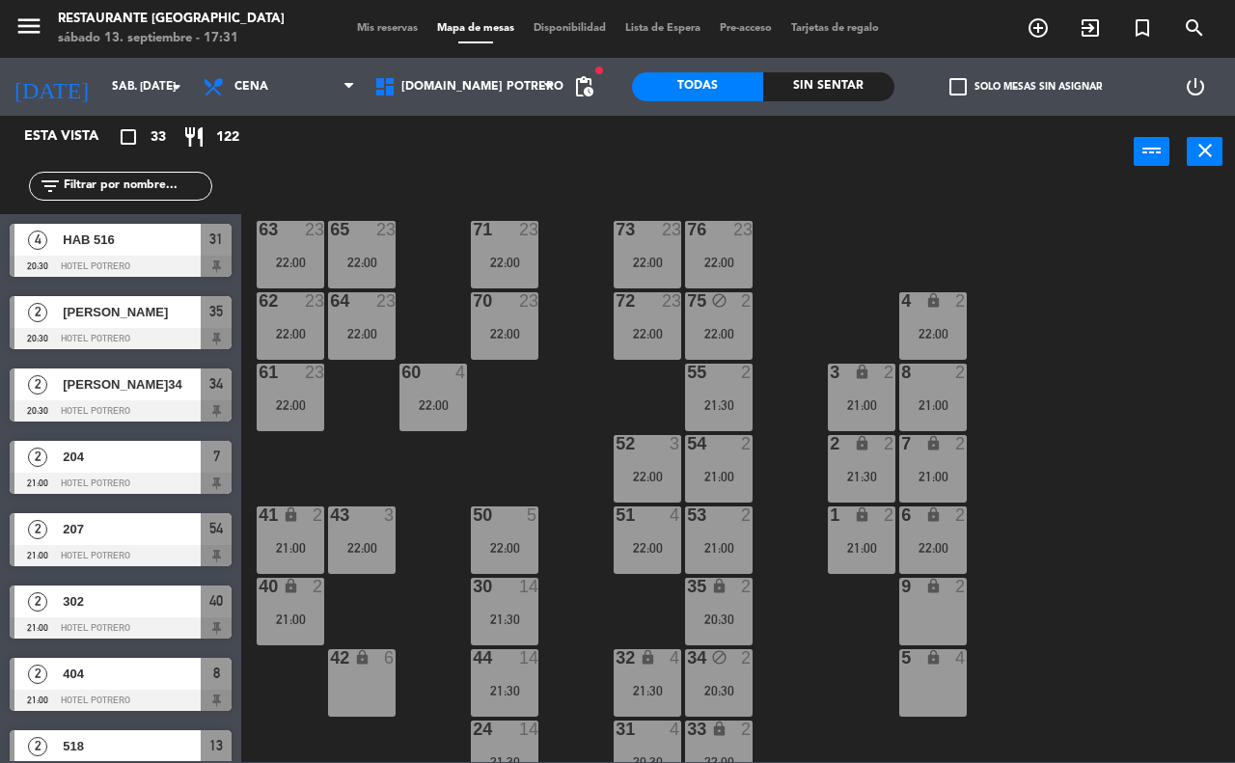
click at [743, 323] on div "75 block 2 22:00" at bounding box center [719, 326] width 68 height 68
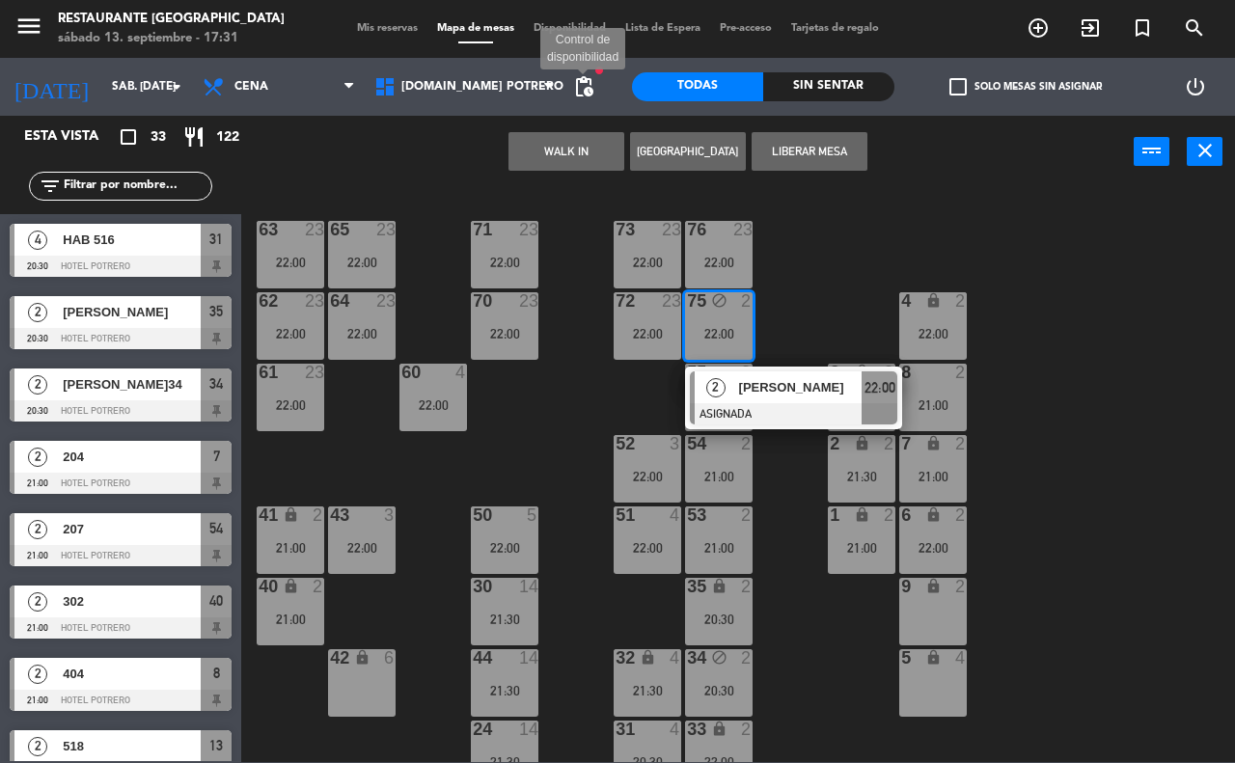
click at [581, 88] on span "pending_actions" at bounding box center [583, 86] width 23 height 23
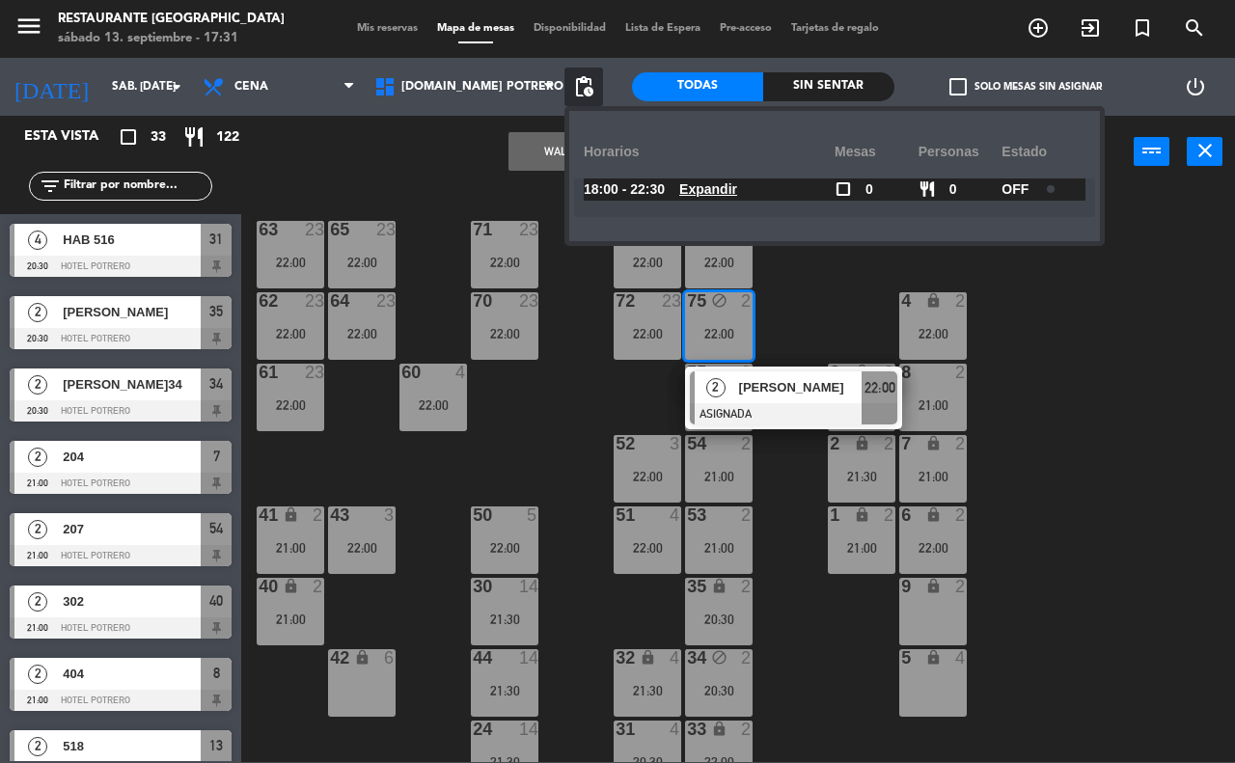
click at [1044, 315] on div "65 23 22:00 71 23 22:00 73 23 22:00 76 23 22:00 63 23 22:00 64 23 22:00 62 23 2…" at bounding box center [744, 474] width 981 height 575
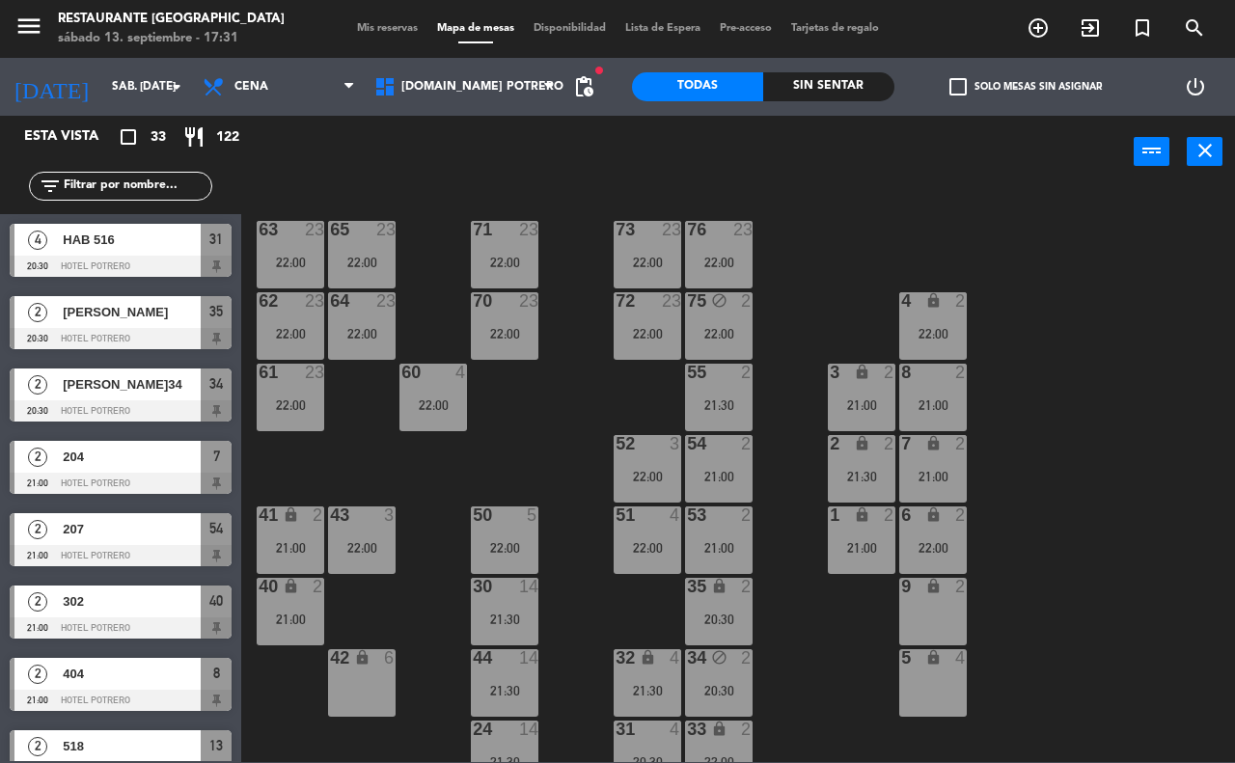
click at [565, 92] on span "pending_actions" at bounding box center [583, 87] width 39 height 39
click at [589, 78] on span "pending_actions" at bounding box center [583, 86] width 23 height 23
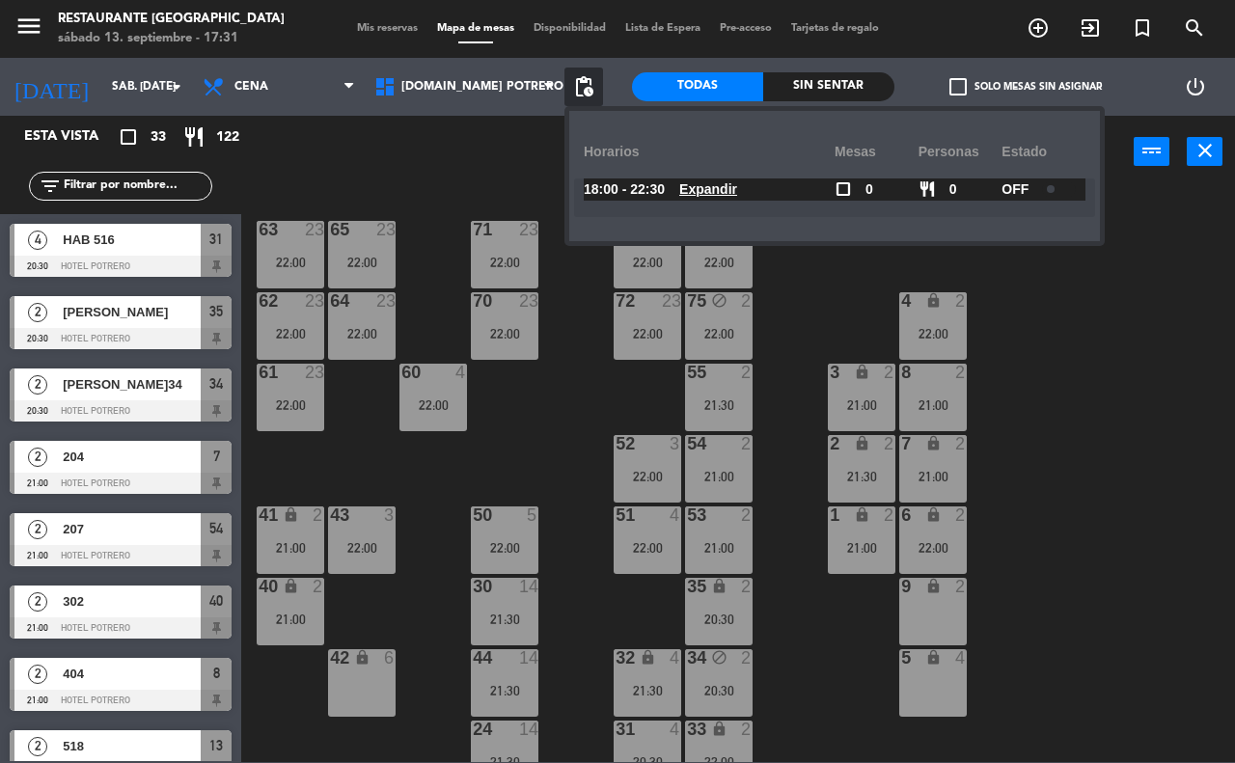
click at [1039, 297] on div "65 23 22:00 71 23 22:00 73 23 22:00 76 23 22:00 63 23 22:00 64 23 22:00 62 23 2…" at bounding box center [744, 474] width 981 height 575
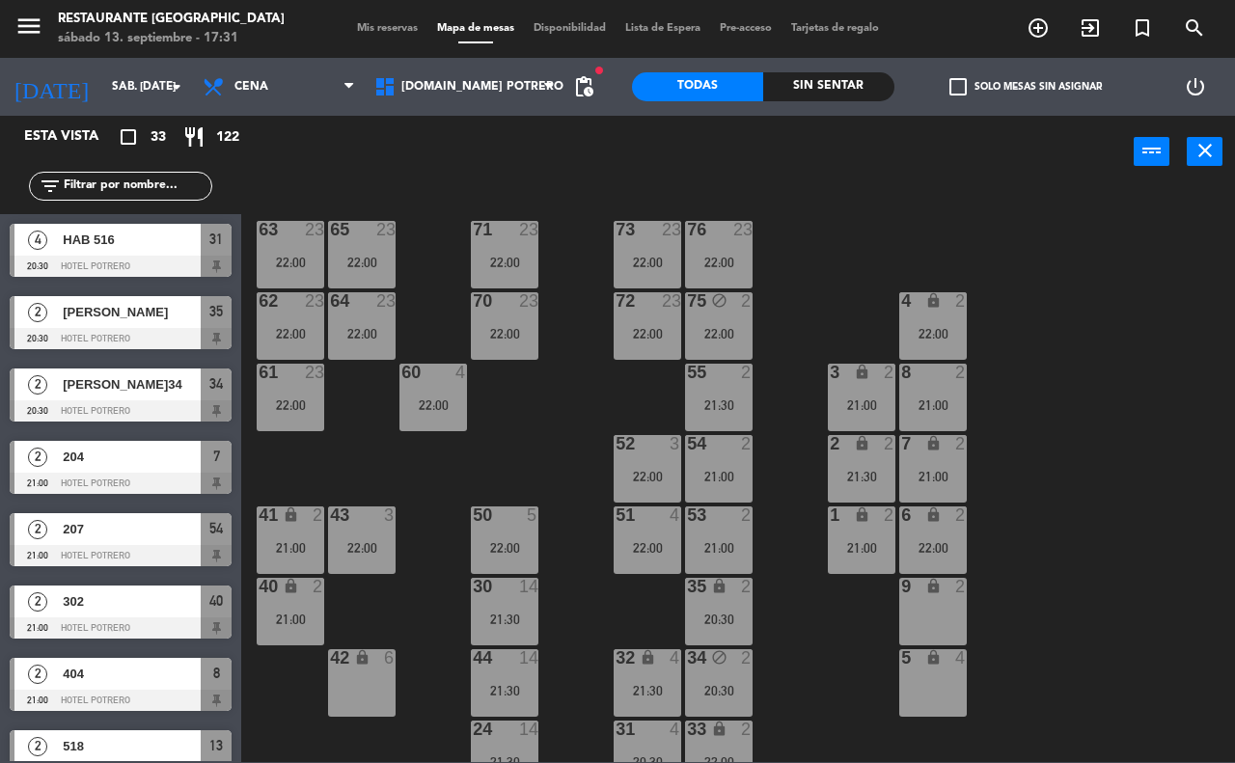
click at [699, 331] on div "22:00" at bounding box center [719, 334] width 68 height 14
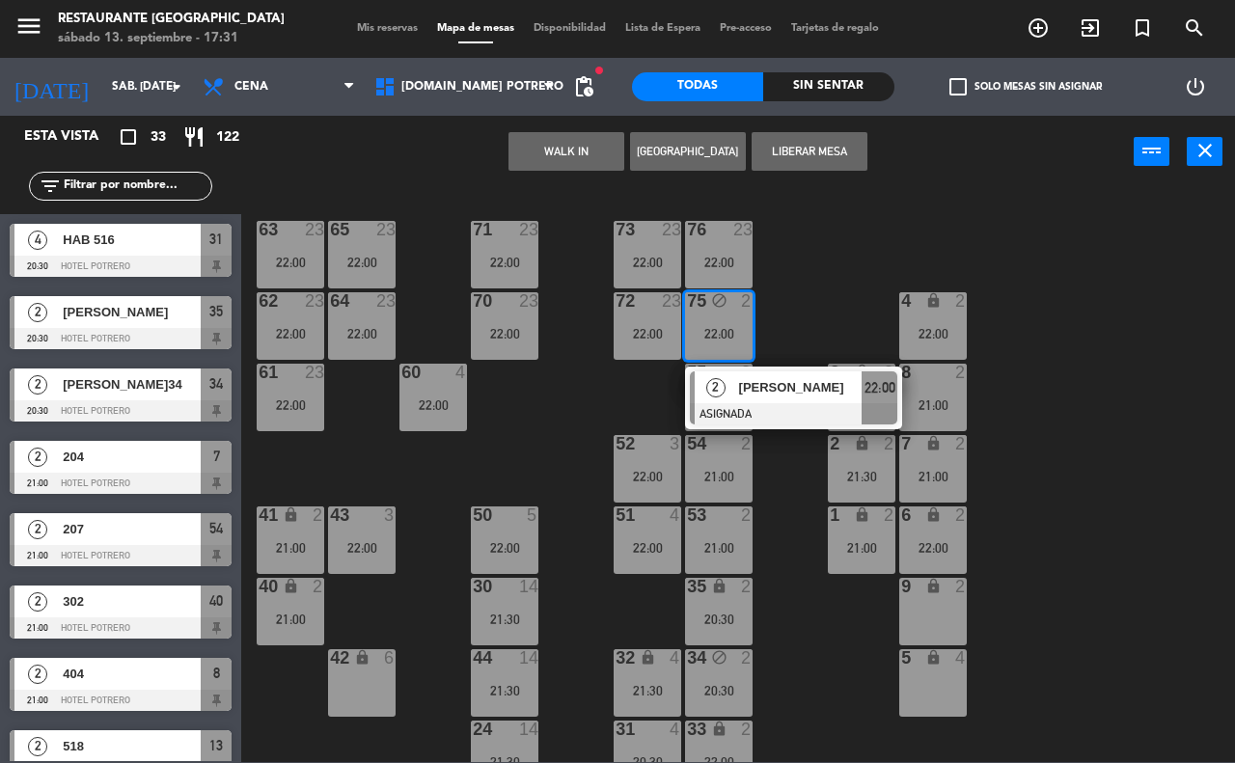
click at [927, 622] on div "9 lock 2" at bounding box center [933, 612] width 68 height 68
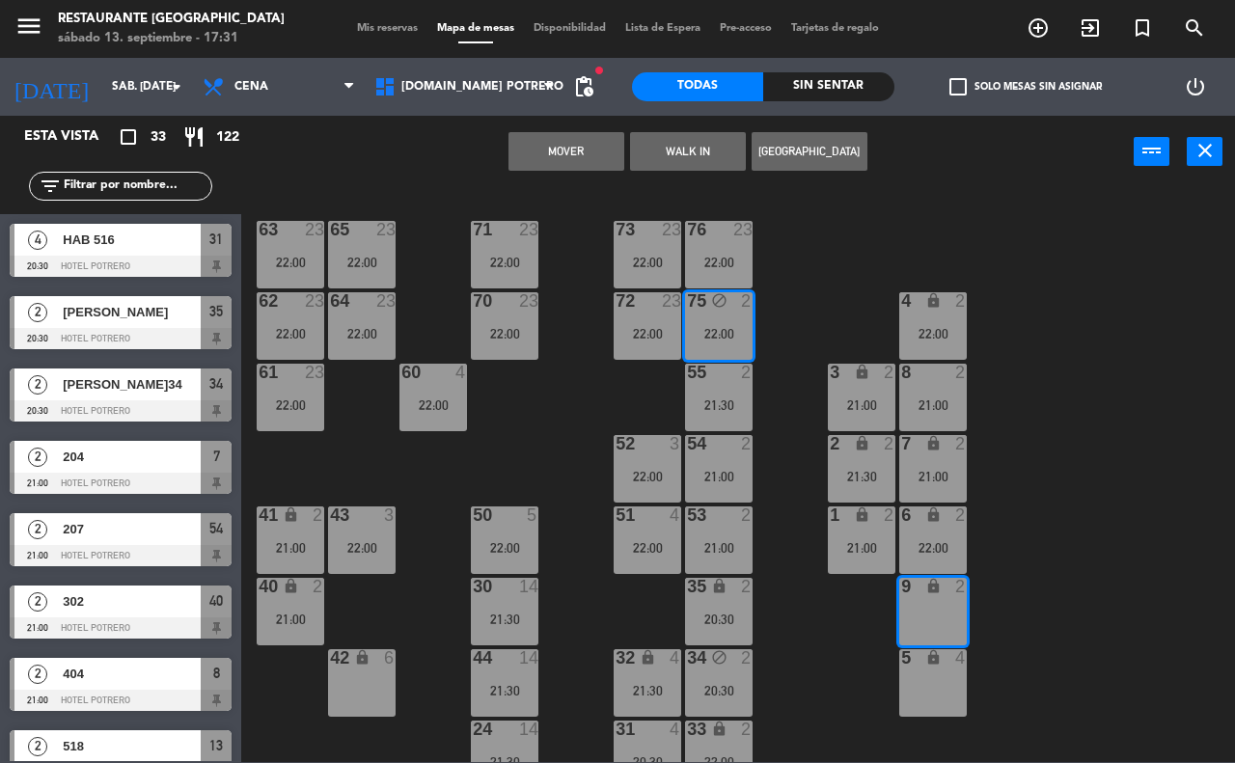
click at [575, 141] on button "Mover" at bounding box center [566, 151] width 116 height 39
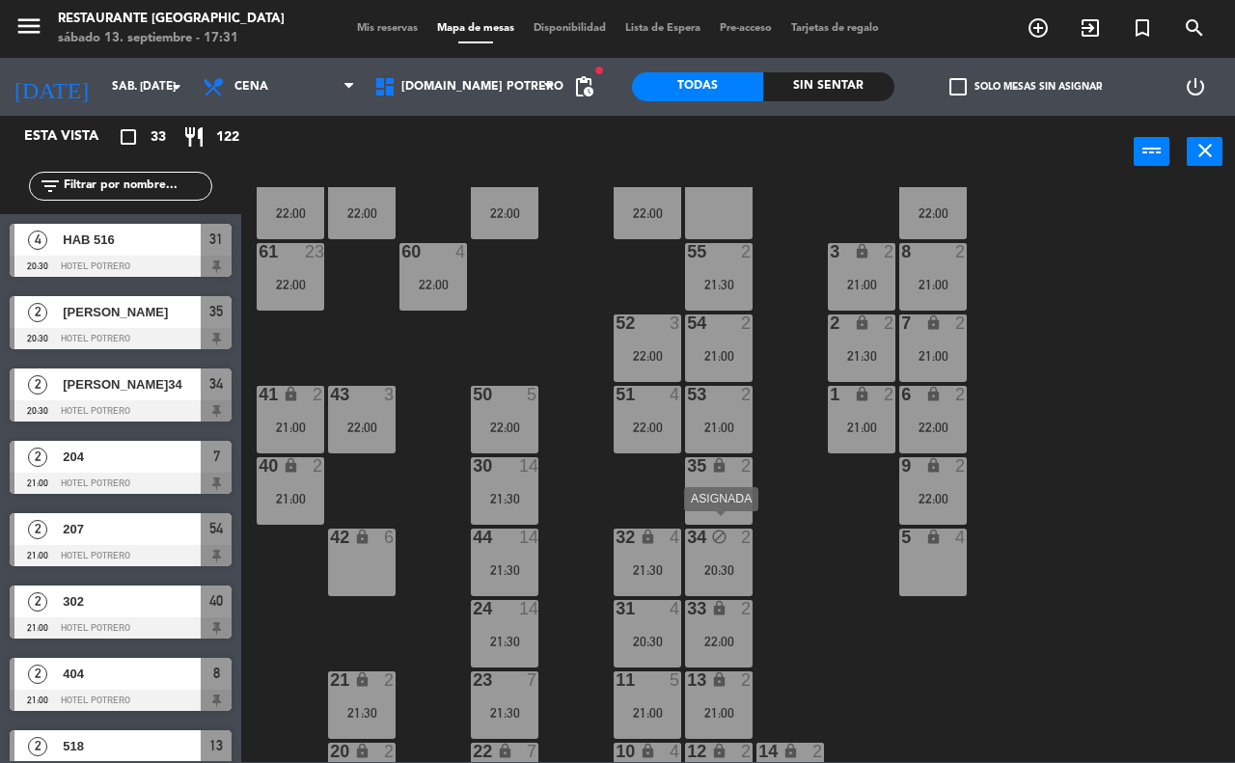
scroll to position [169, 0]
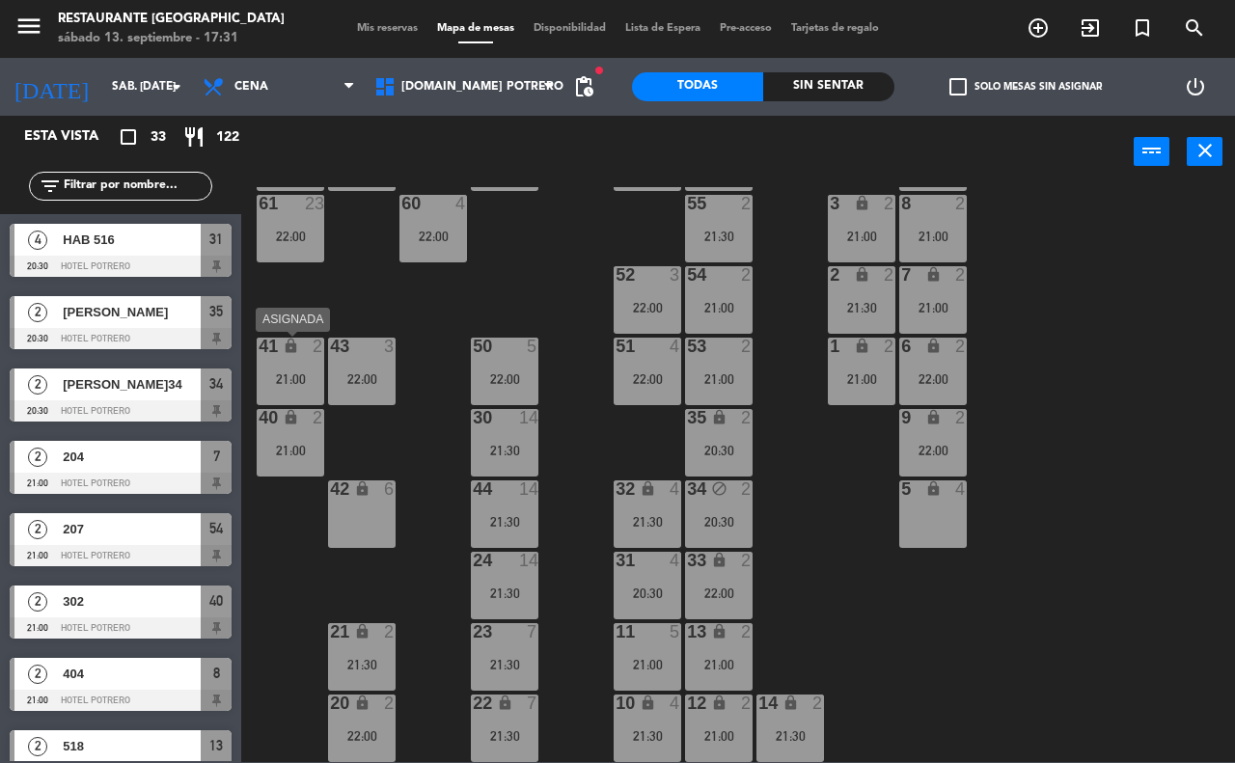
click at [297, 342] on icon "lock" at bounding box center [291, 346] width 16 height 16
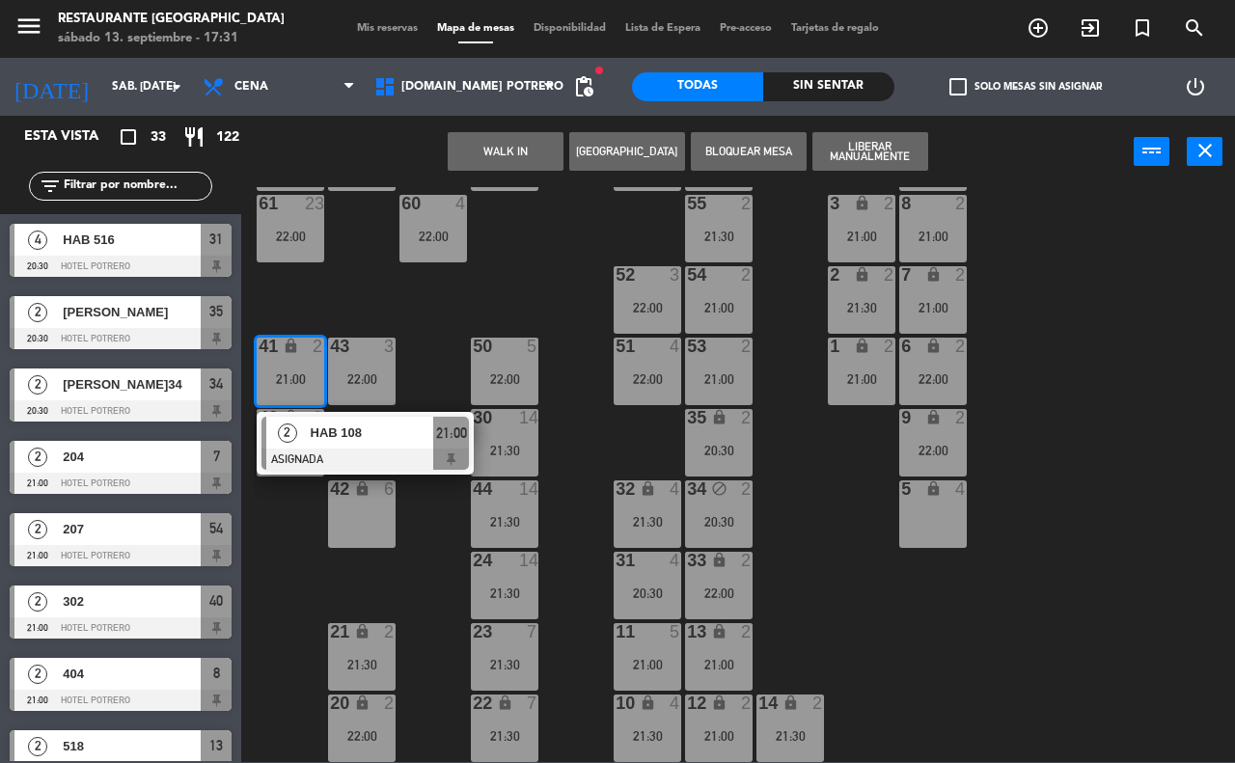
click at [436, 365] on div "65 23 22:00 71 23 22:00 73 23 22:00 76 23 22:00 63 23 22:00 64 23 22:00 62 23 2…" at bounding box center [744, 474] width 981 height 575
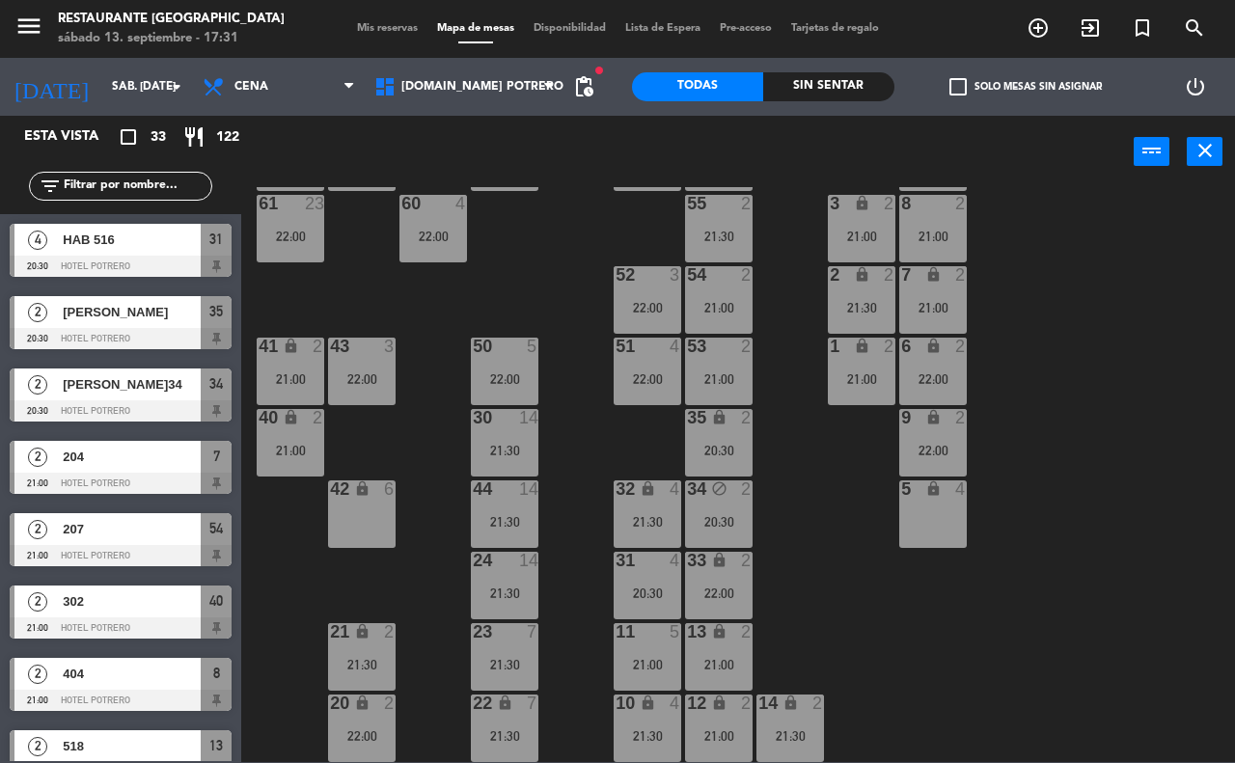
click at [291, 424] on icon "lock" at bounding box center [291, 417] width 16 height 16
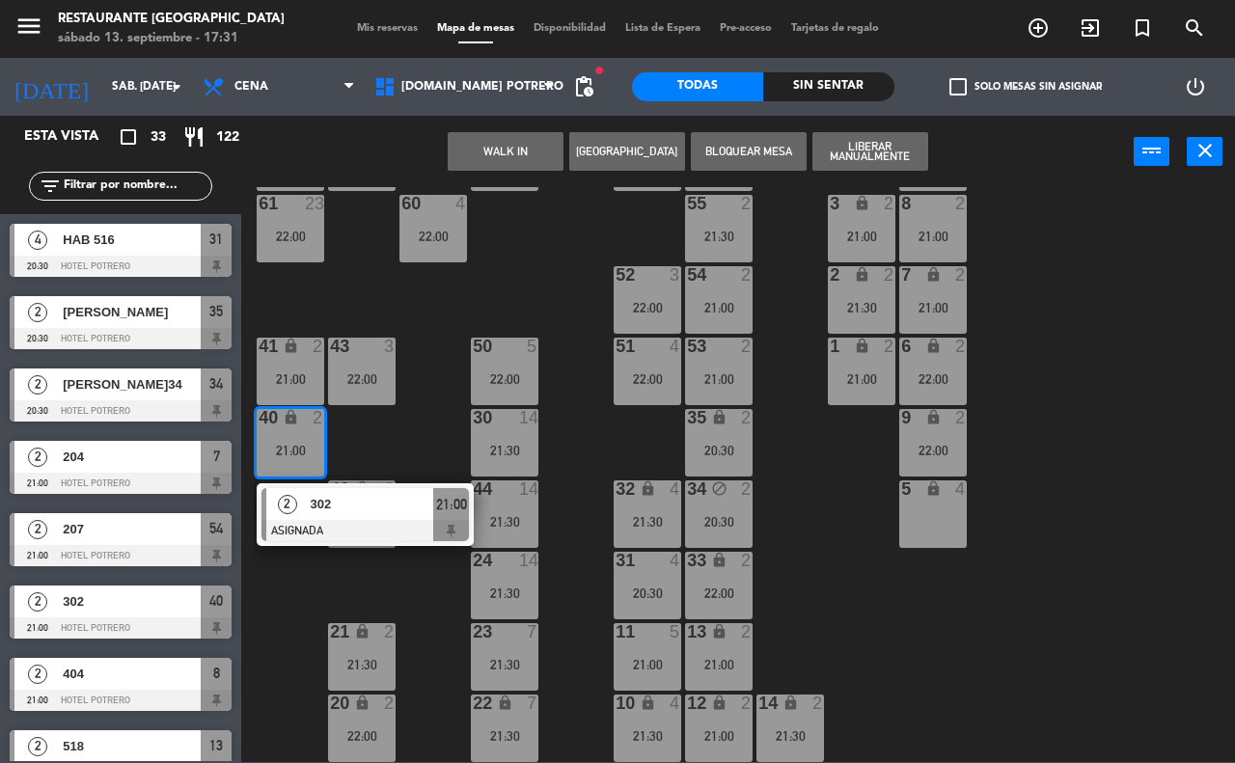
click at [425, 374] on div "65 23 22:00 71 23 22:00 73 23 22:00 76 23 22:00 63 23 22:00 64 23 22:00 62 23 2…" at bounding box center [744, 474] width 981 height 575
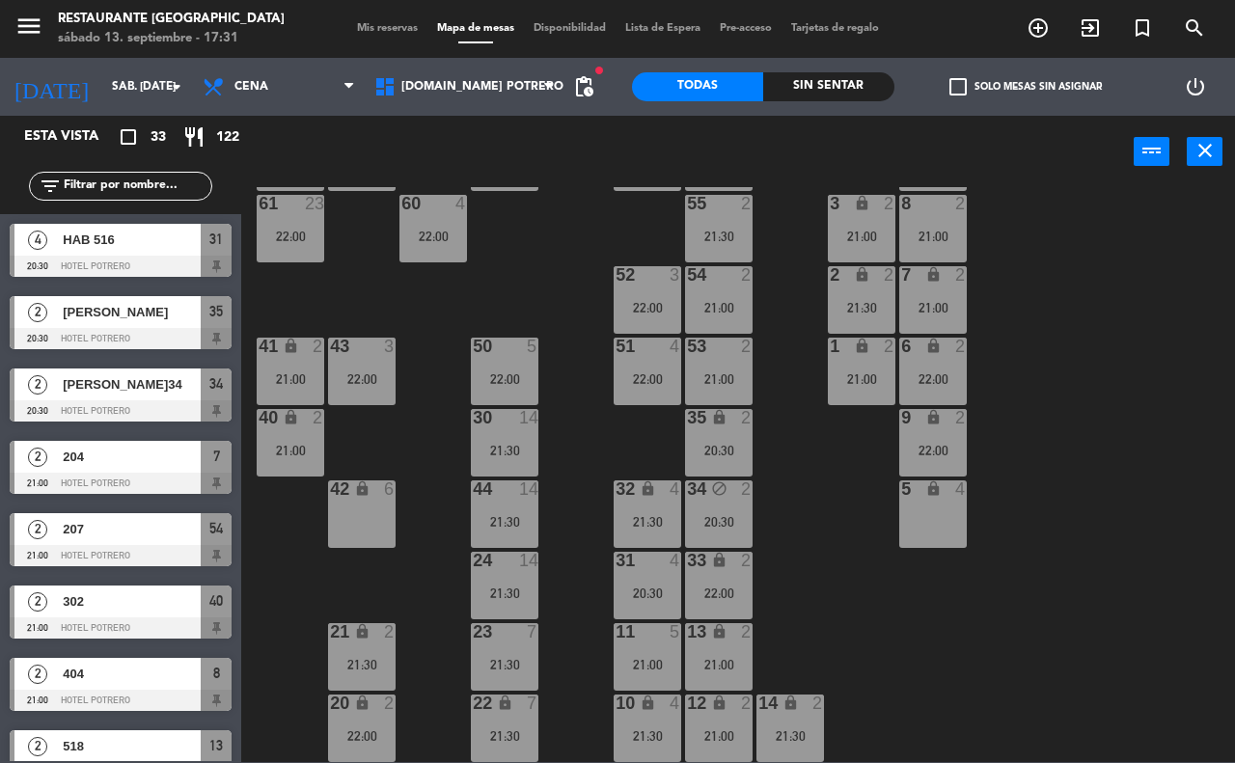
click at [707, 577] on div "33 lock 2 22:00" at bounding box center [719, 586] width 68 height 68
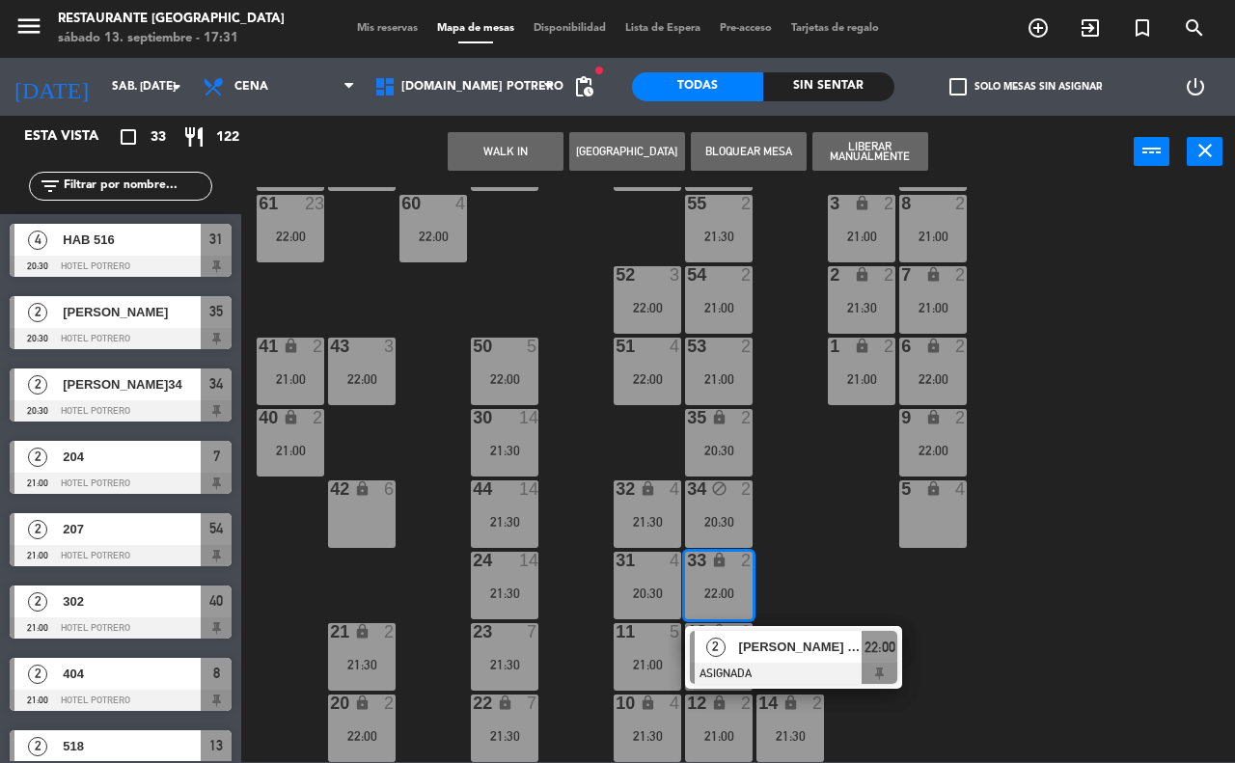
click at [777, 653] on span "[PERSON_NAME] (Alojado)" at bounding box center [800, 647] width 123 height 20
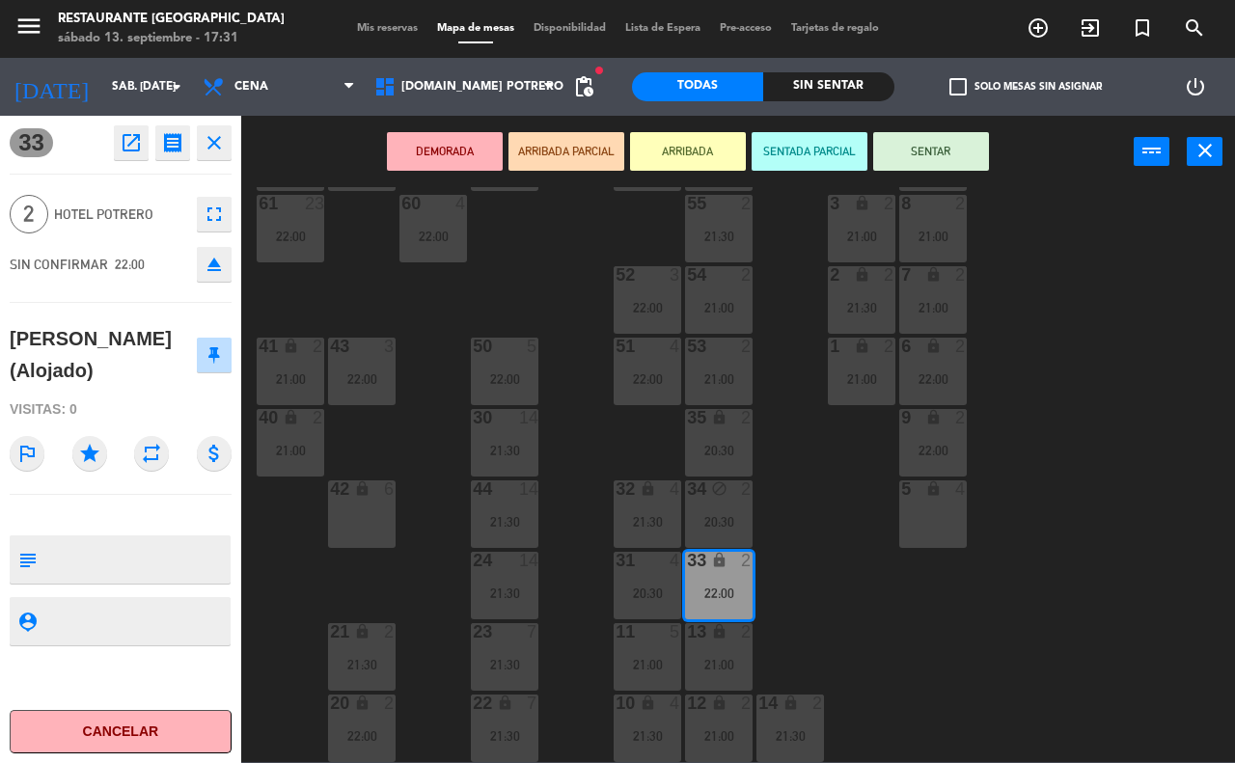
click at [849, 604] on div "65 23 22:00 71 23 22:00 73 23 22:00 76 23 22:00 63 23 22:00 64 23 22:00 62 23 2…" at bounding box center [744, 474] width 981 height 575
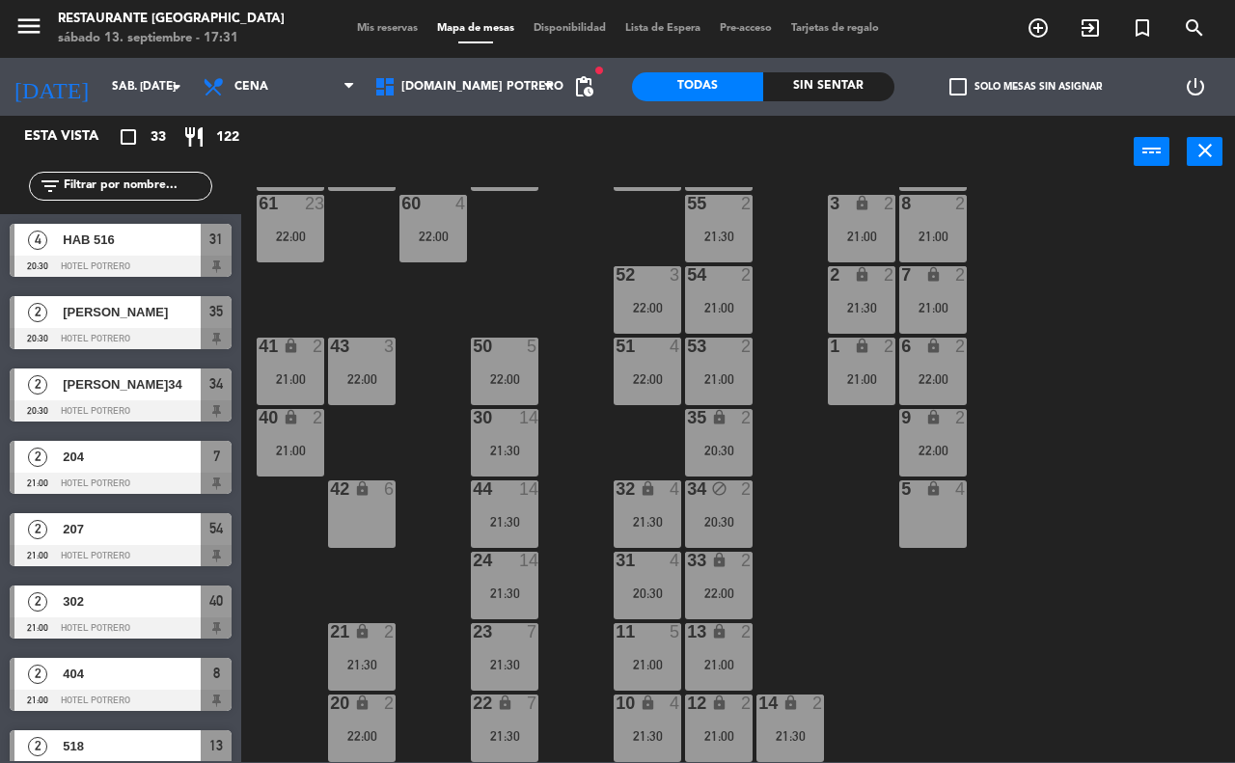
scroll to position [555, 0]
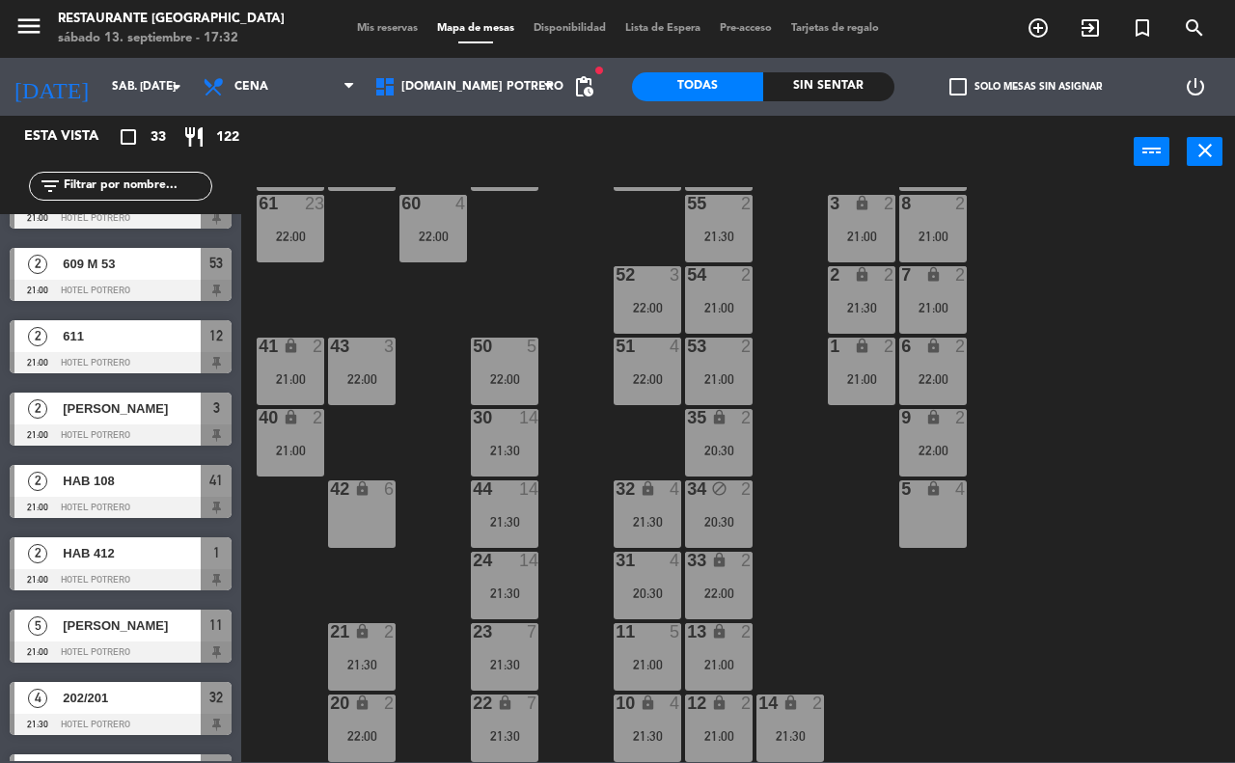
click at [362, 730] on div "22:00" at bounding box center [362, 736] width 68 height 14
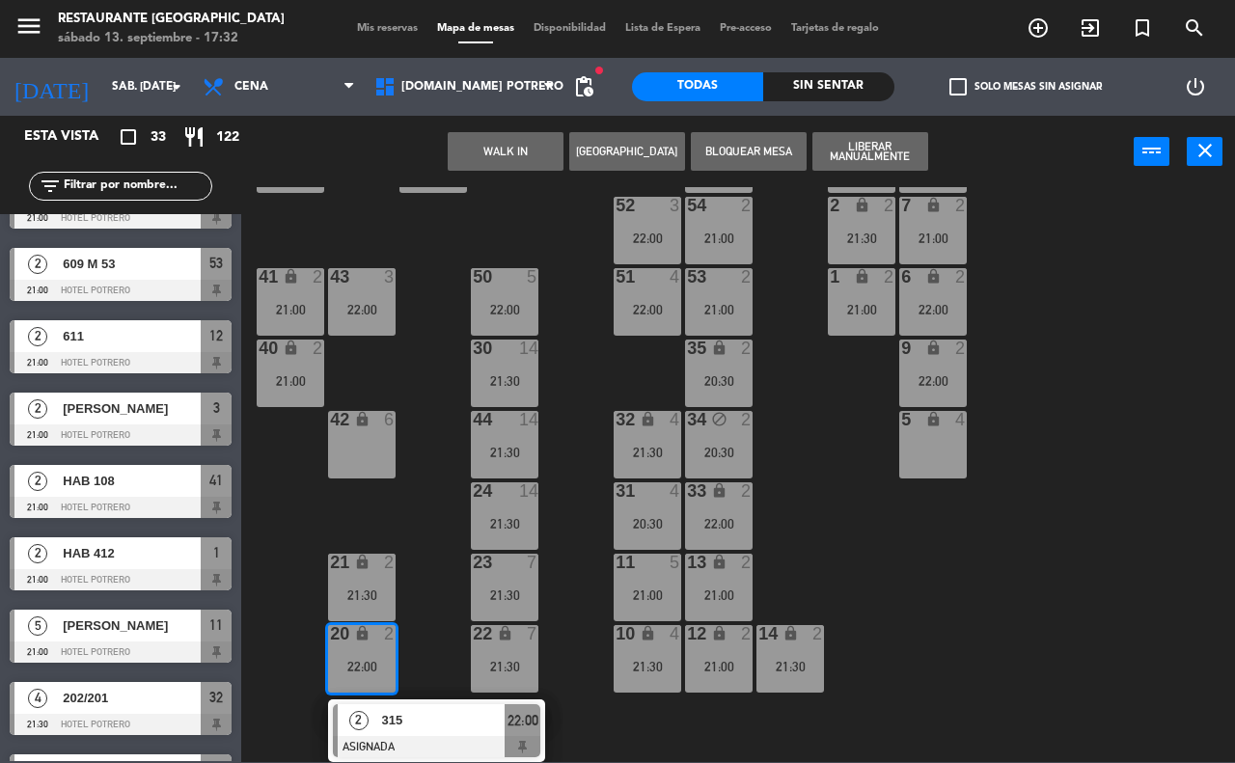
click at [403, 628] on div "2" at bounding box center [394, 634] width 32 height 18
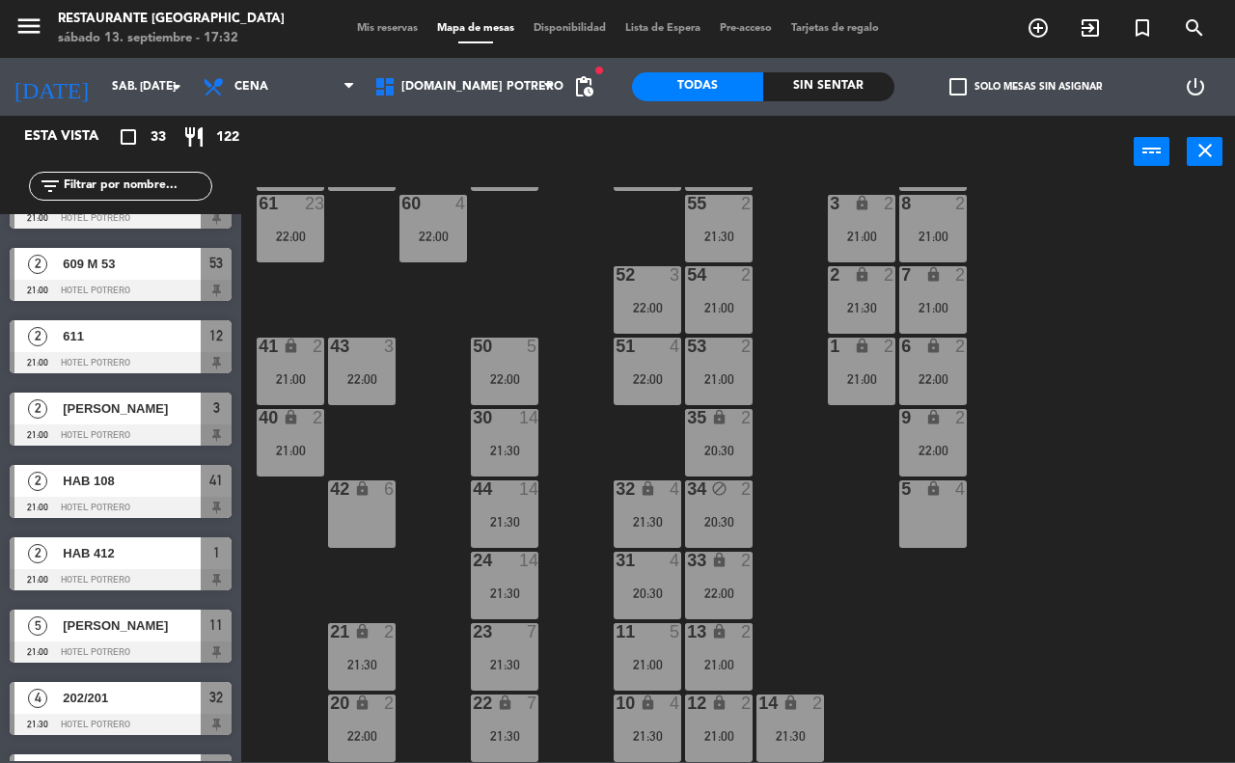
click at [367, 647] on div "21 lock 2 21:30" at bounding box center [362, 657] width 68 height 68
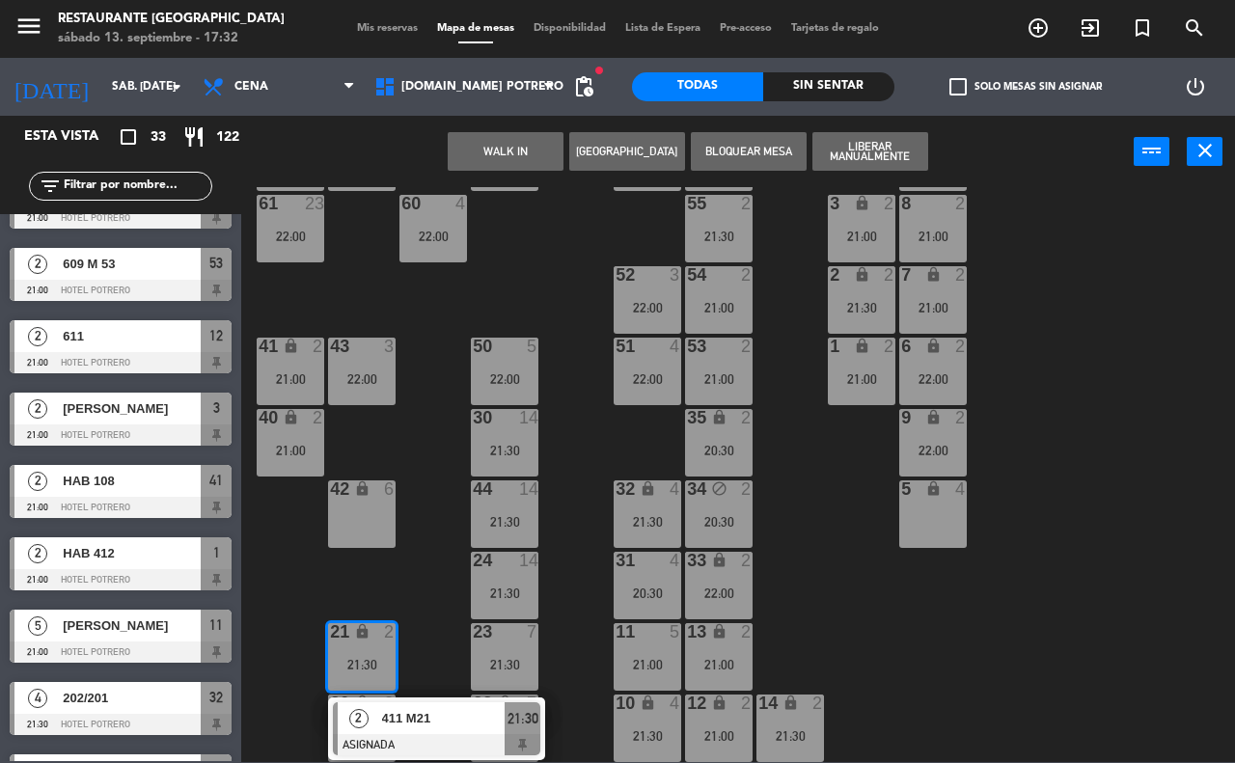
click at [412, 633] on div "65 23 22:00 71 23 22:00 73 23 22:00 76 23 22:00 63 23 22:00 64 23 22:00 62 23 2…" at bounding box center [744, 474] width 981 height 575
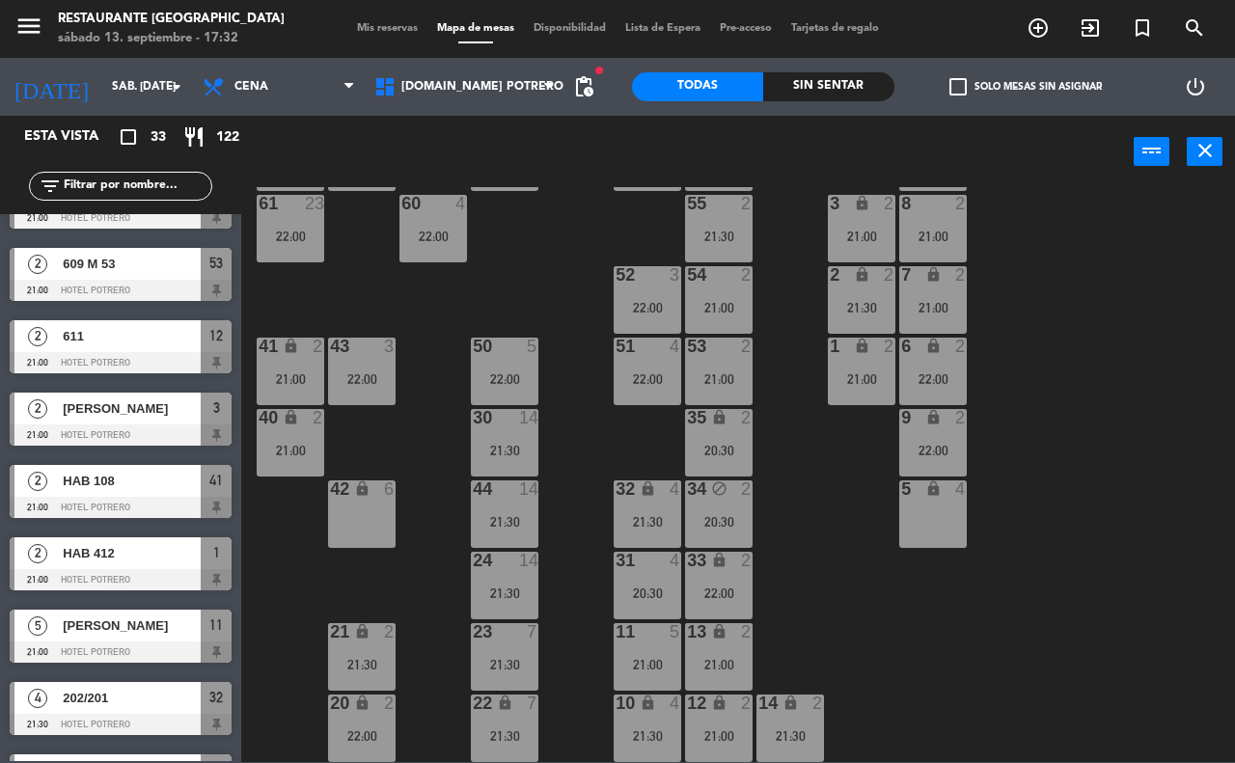
click at [717, 722] on div "12 lock 2 21:00" at bounding box center [719, 729] width 68 height 68
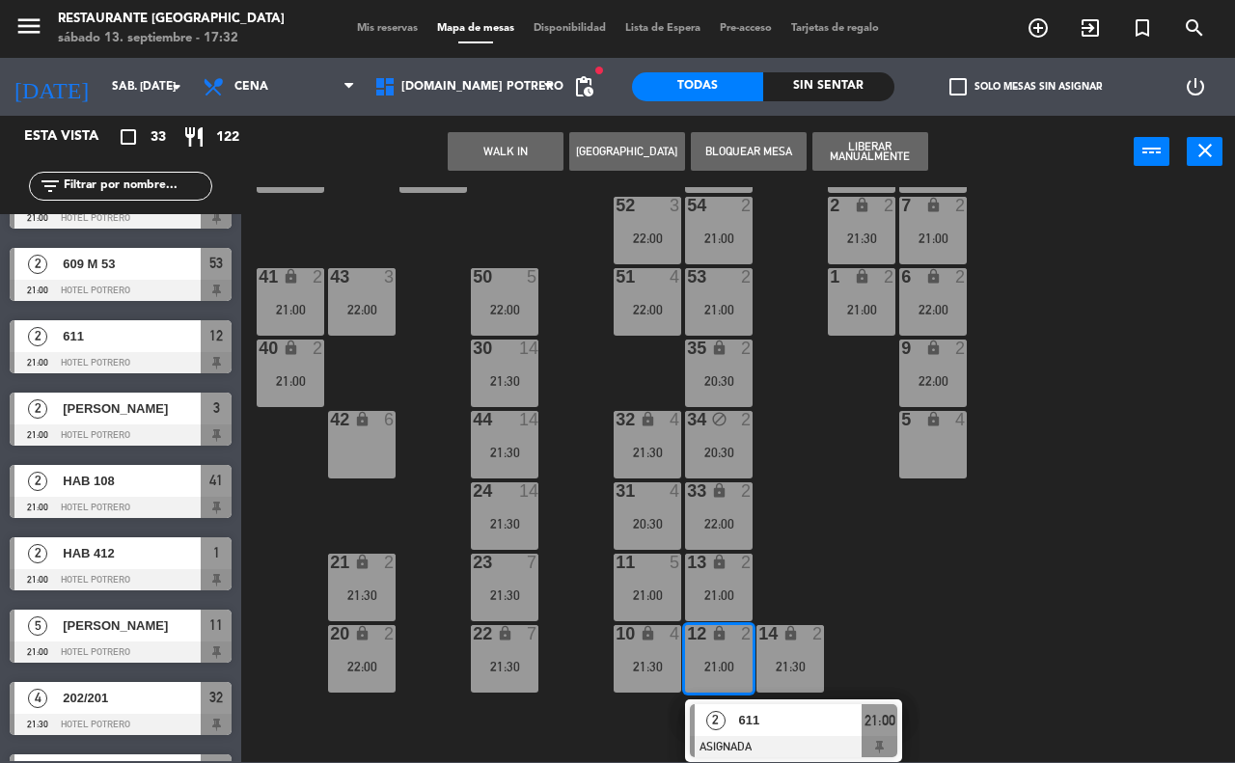
click at [885, 629] on div "65 23 22:00 71 23 22:00 73 23 22:00 76 23 22:00 63 23 22:00 64 23 22:00 62 23 2…" at bounding box center [744, 474] width 981 height 575
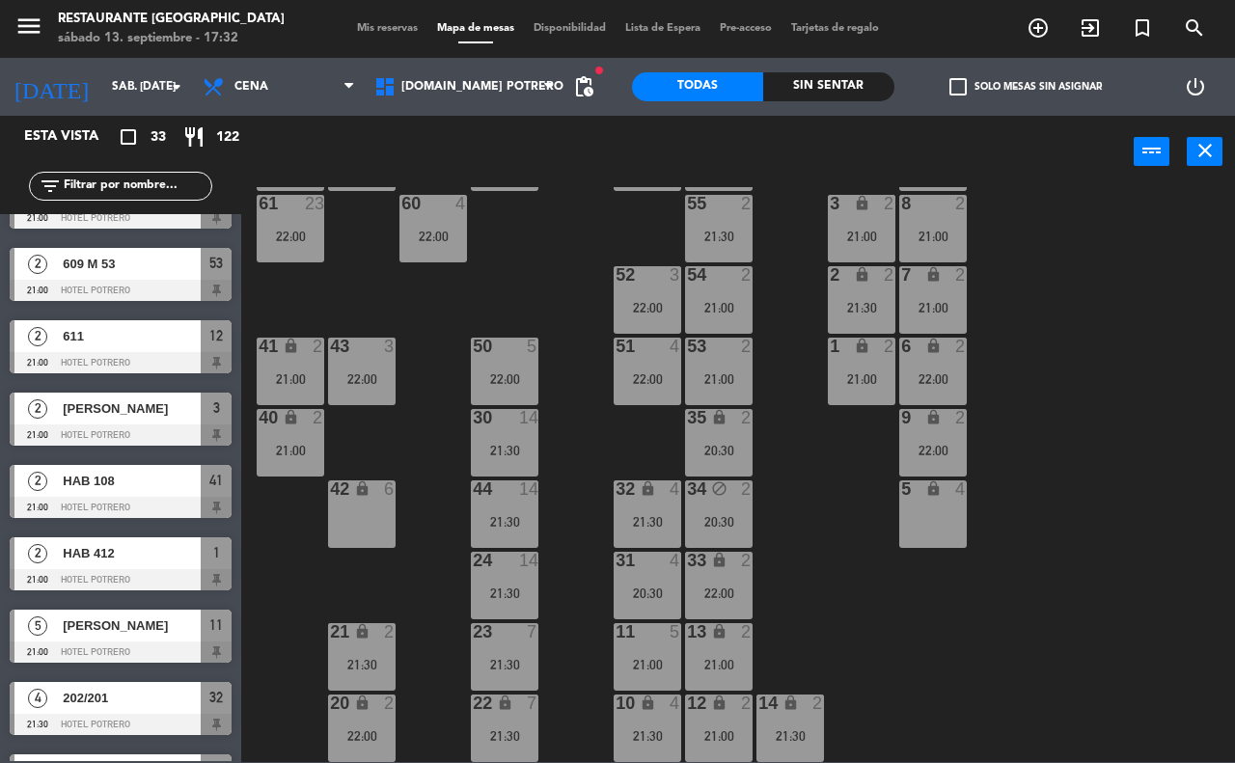
click at [777, 720] on div "14 lock 2 21:30" at bounding box center [790, 729] width 68 height 68
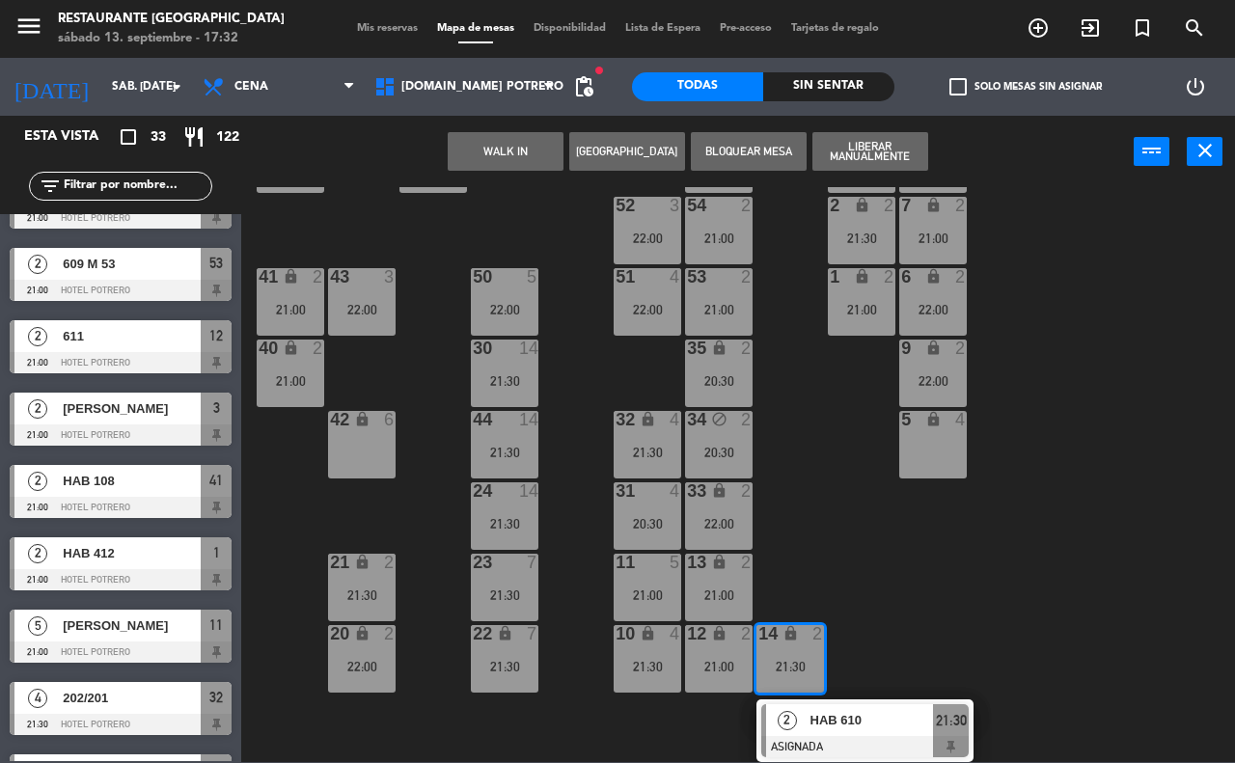
click at [914, 632] on div "65 23 22:00 71 23 22:00 73 23 22:00 76 23 22:00 63 23 22:00 64 23 22:00 62 23 2…" at bounding box center [744, 474] width 981 height 575
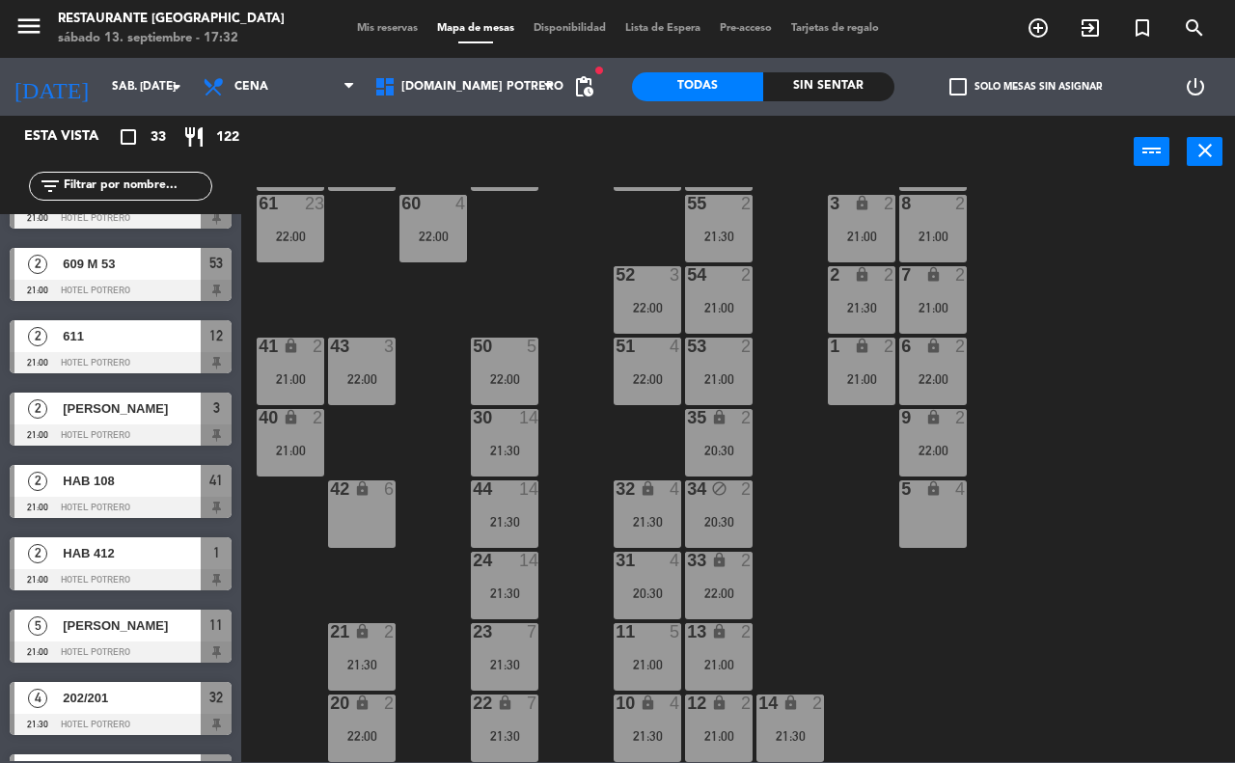
click at [865, 393] on div "1 lock 2 21:00" at bounding box center [862, 372] width 68 height 68
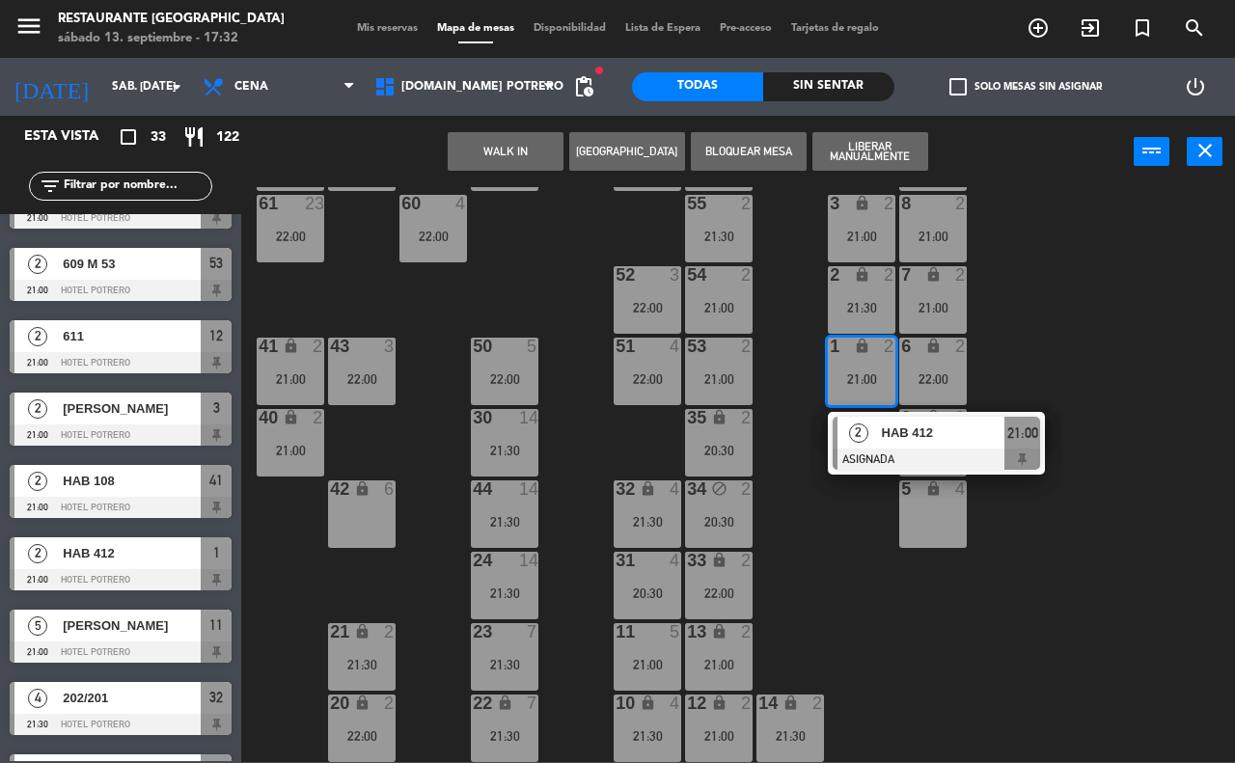
click at [1028, 331] on div "65 23 22:00 71 23 22:00 73 23 22:00 76 23 22:00 63 23 22:00 64 23 22:00 62 23 2…" at bounding box center [744, 474] width 981 height 575
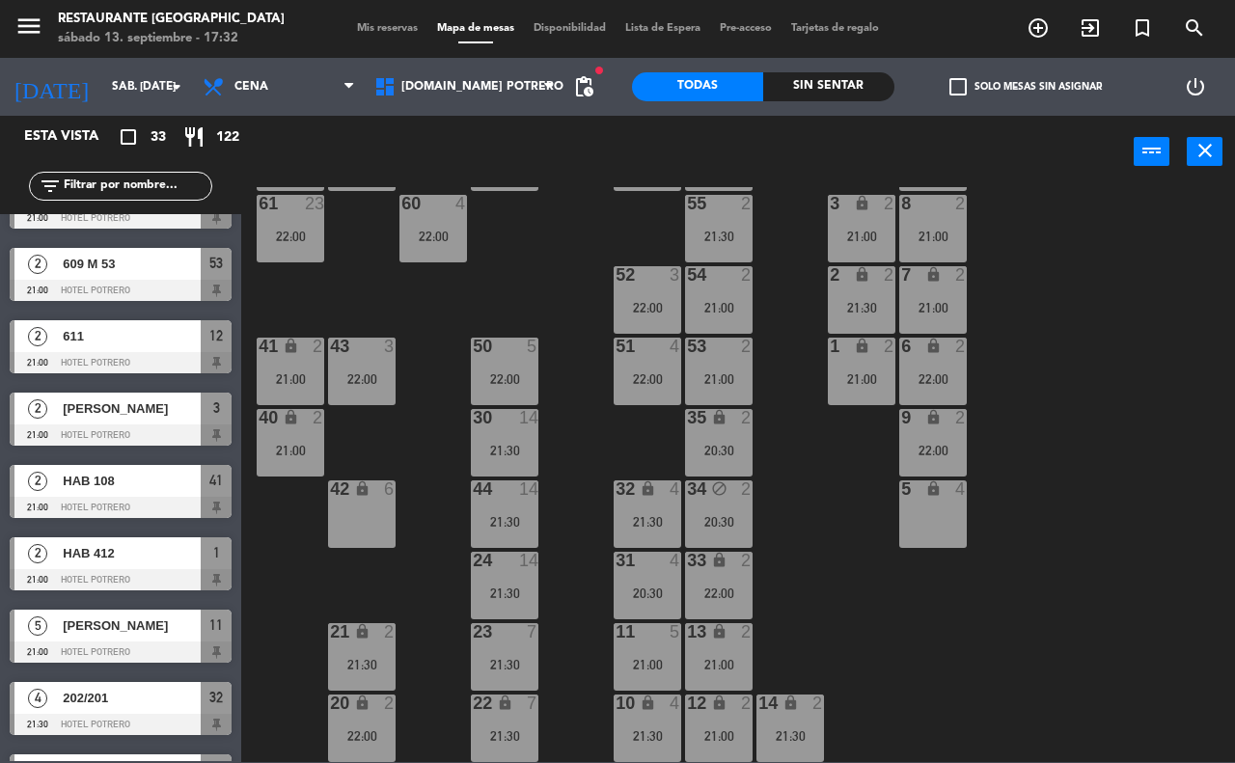
click at [861, 292] on div "2 lock 2 21:30" at bounding box center [862, 300] width 68 height 68
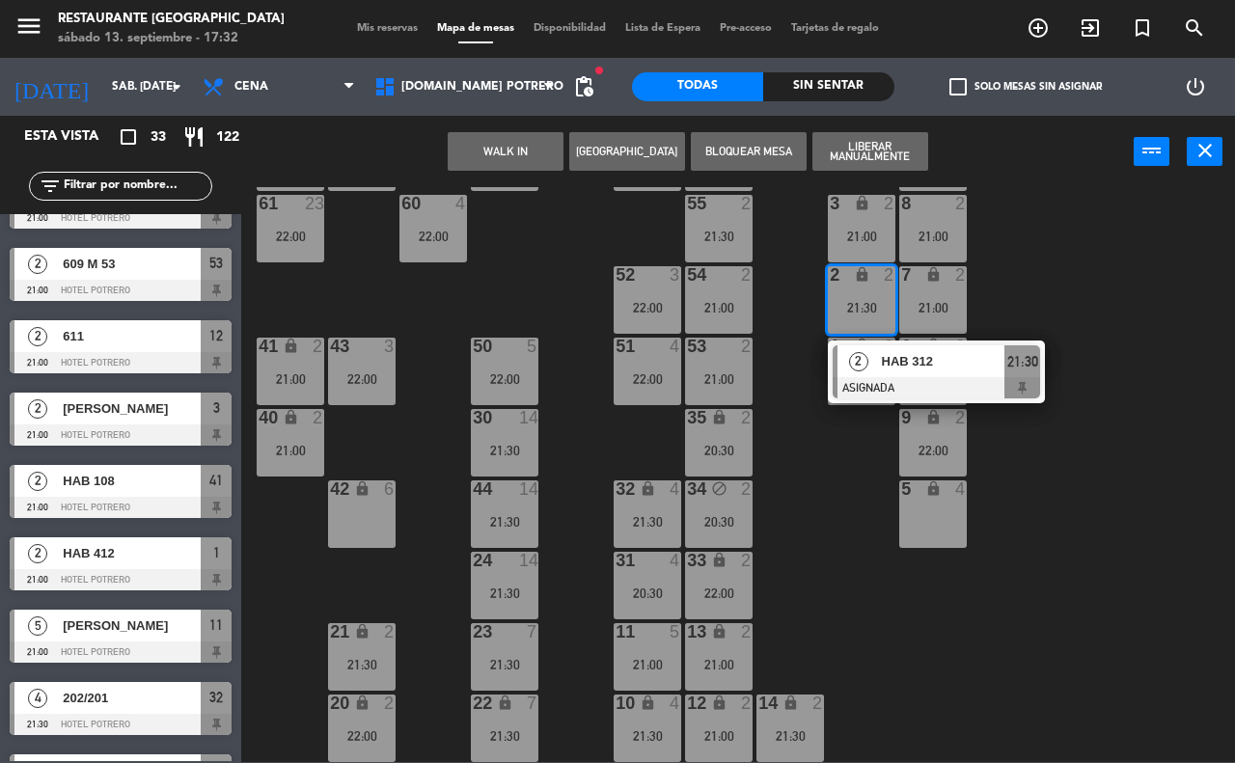
click at [1021, 283] on div "65 23 22:00 71 23 22:00 73 23 22:00 76 23 22:00 63 23 22:00 64 23 22:00 62 23 2…" at bounding box center [744, 474] width 981 height 575
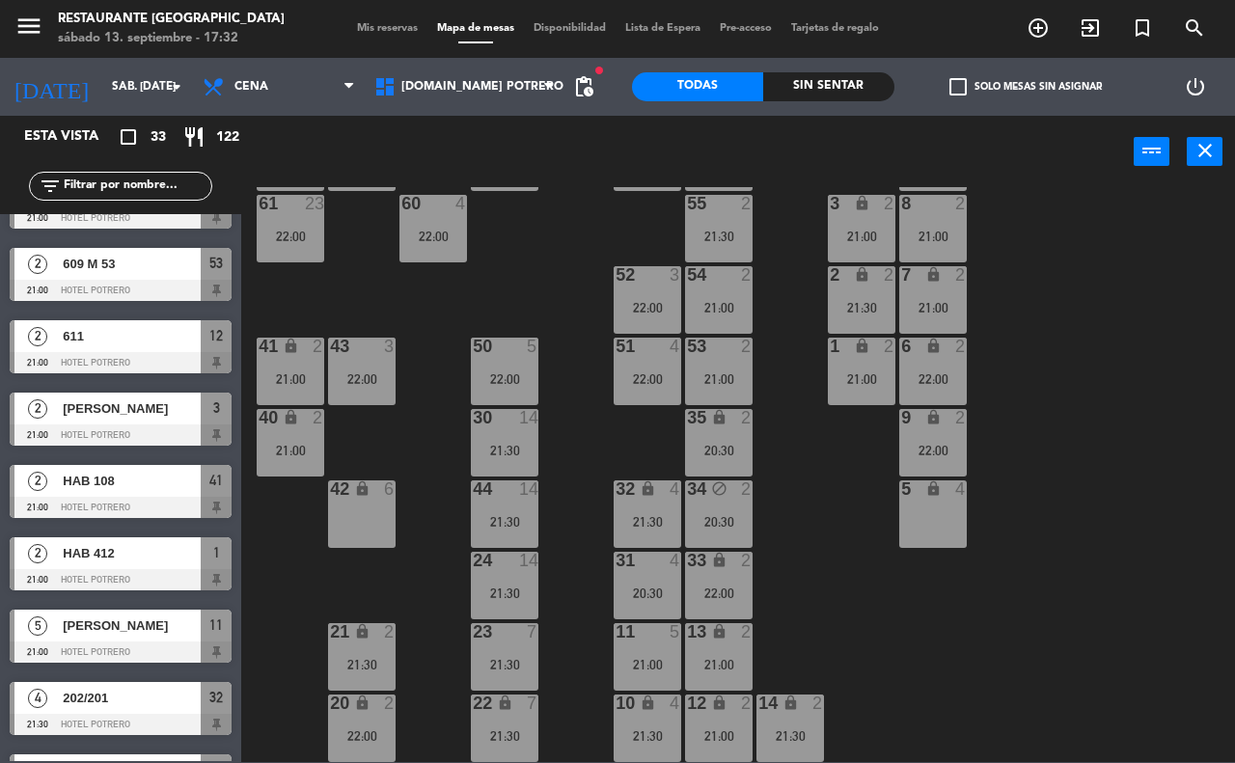
click at [847, 230] on div "21:00" at bounding box center [862, 237] width 68 height 14
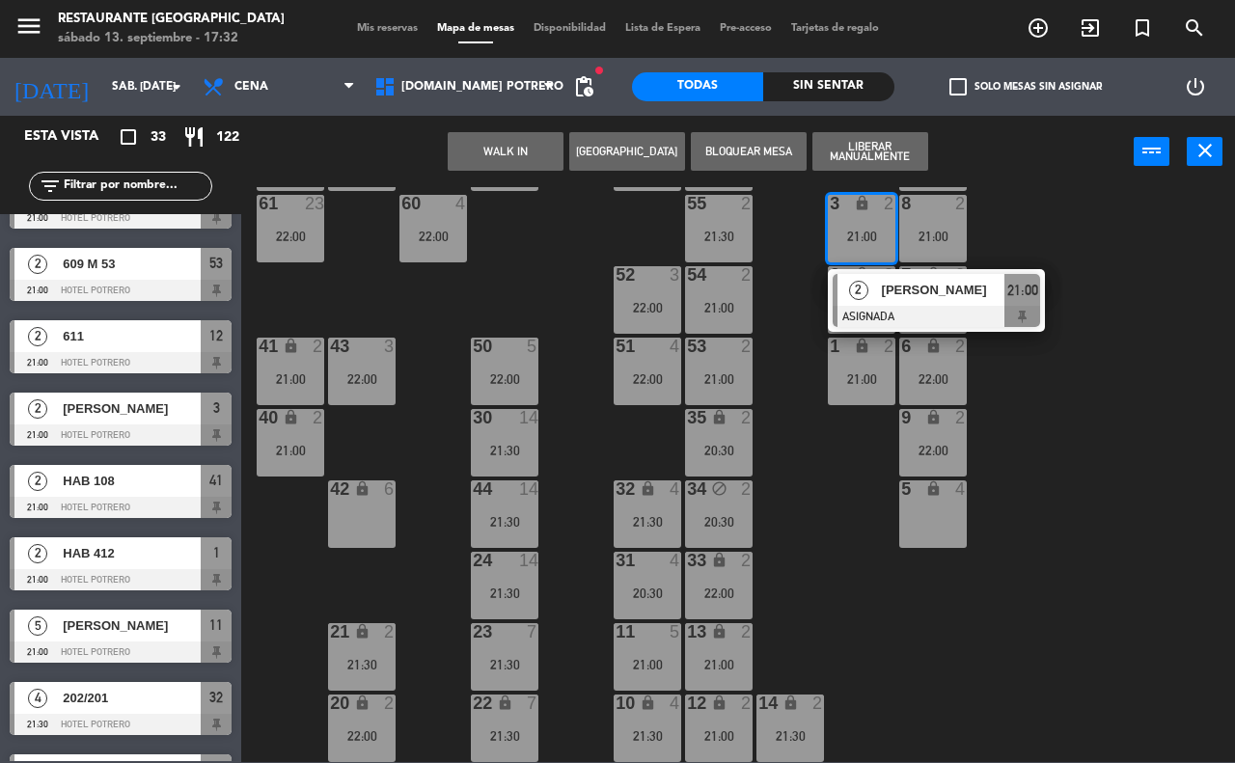
click at [1011, 236] on div "65 23 22:00 71 23 22:00 73 23 22:00 76 23 22:00 63 23 22:00 64 23 22:00 62 23 2…" at bounding box center [744, 474] width 981 height 575
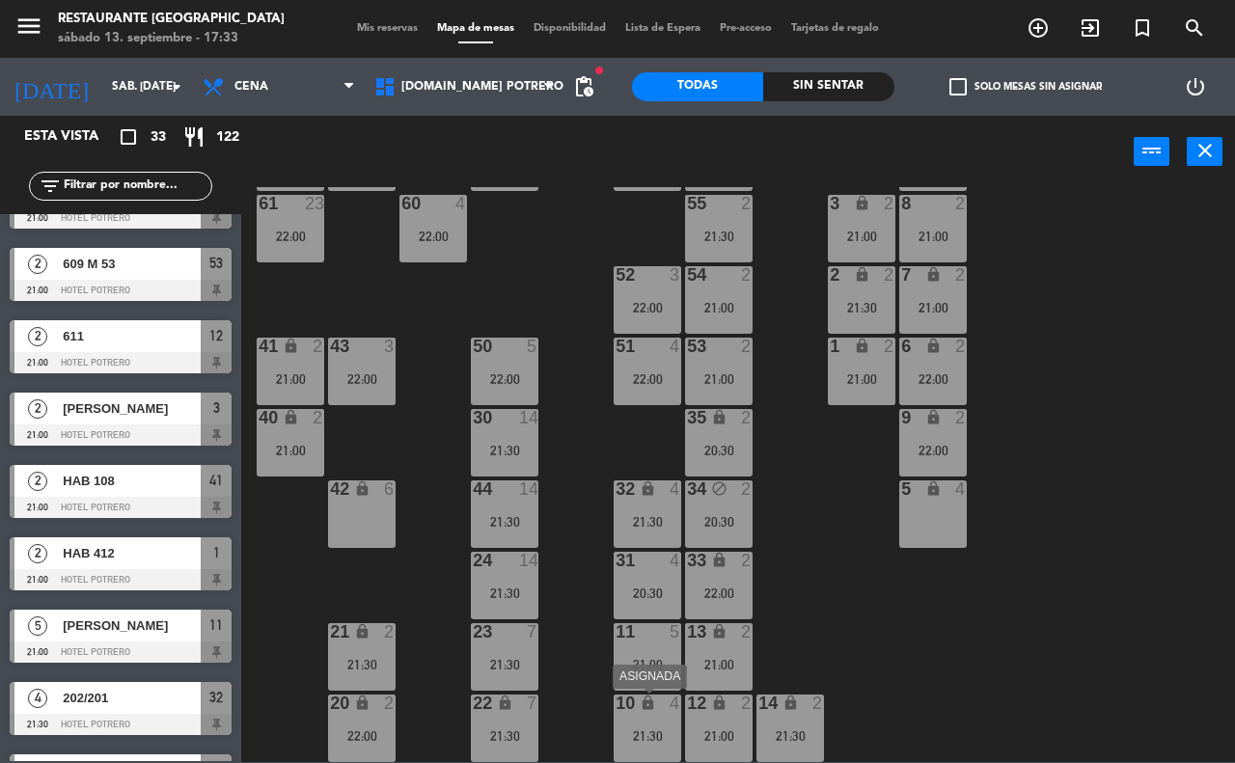
click at [637, 723] on div "10 lock 4 21:30" at bounding box center [648, 729] width 68 height 68
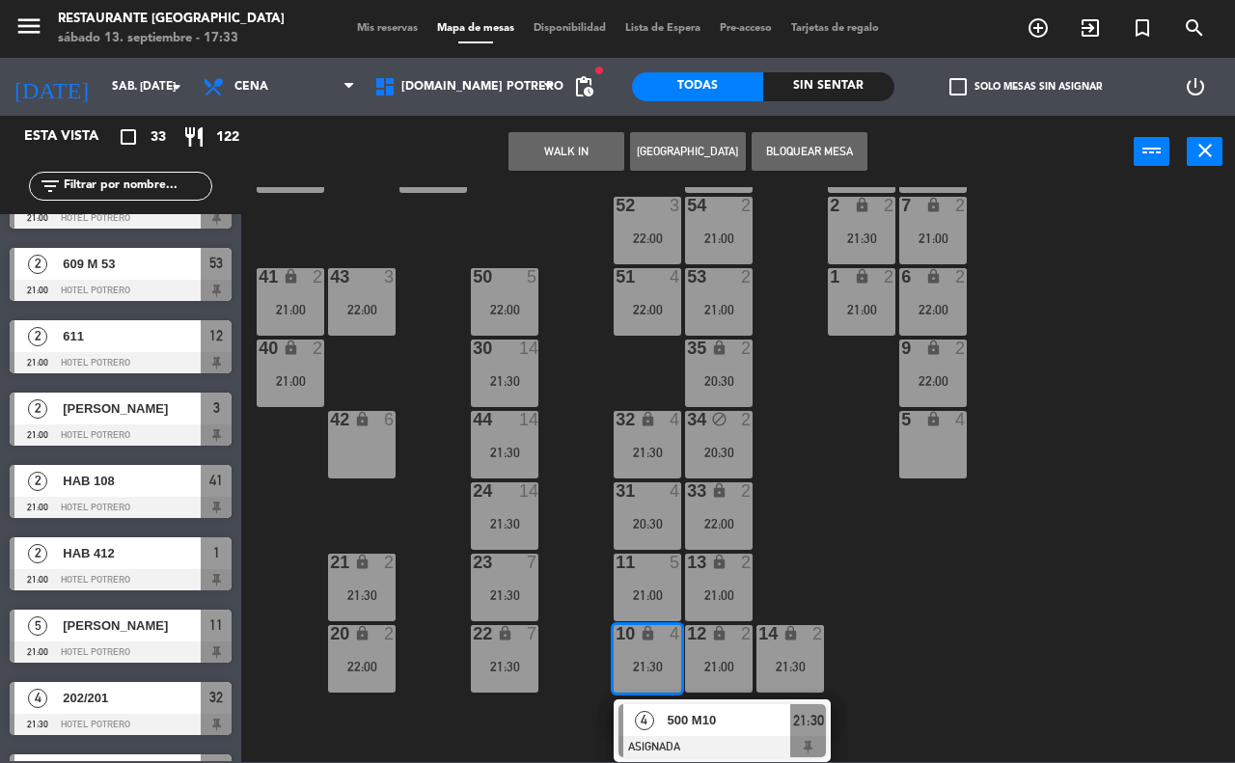
click at [966, 593] on div "65 23 22:00 71 23 22:00 73 23 22:00 76 23 22:00 63 23 22:00 64 23 22:00 62 23 2…" at bounding box center [744, 474] width 981 height 575
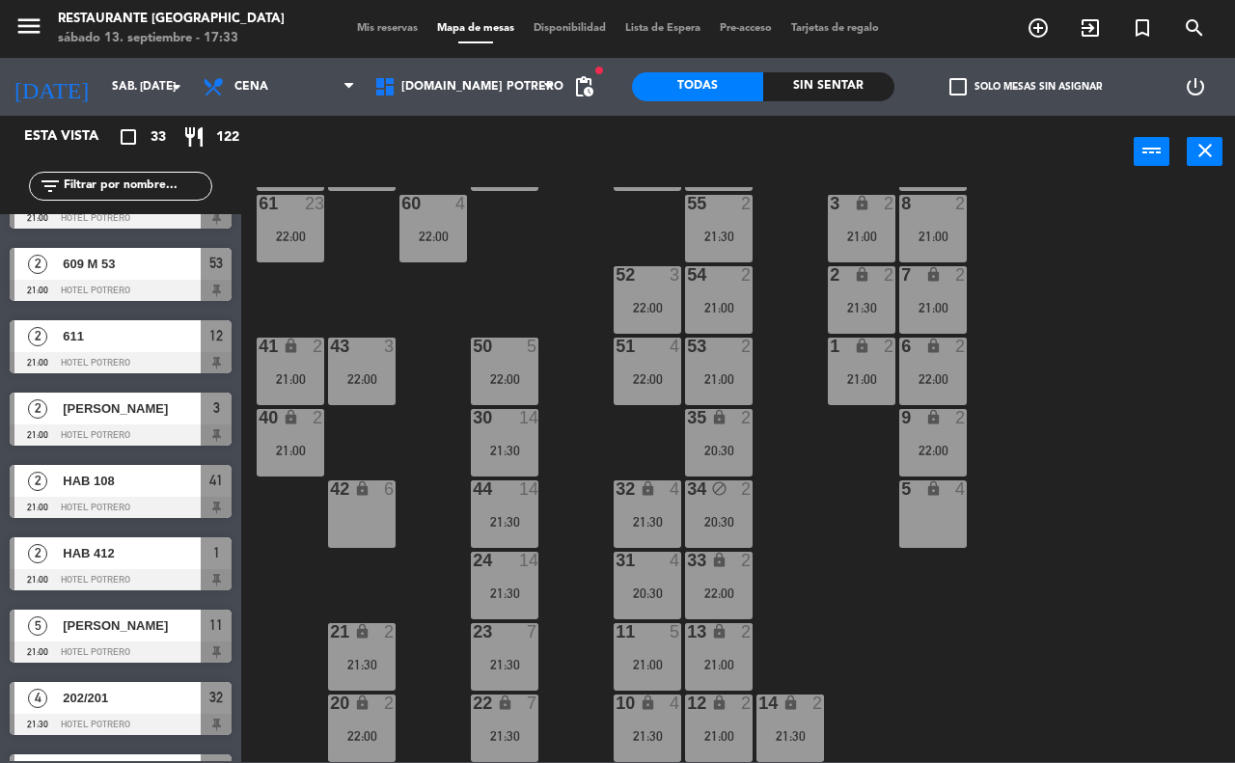
click at [365, 32] on span "Mis reservas" at bounding box center [387, 28] width 80 height 11
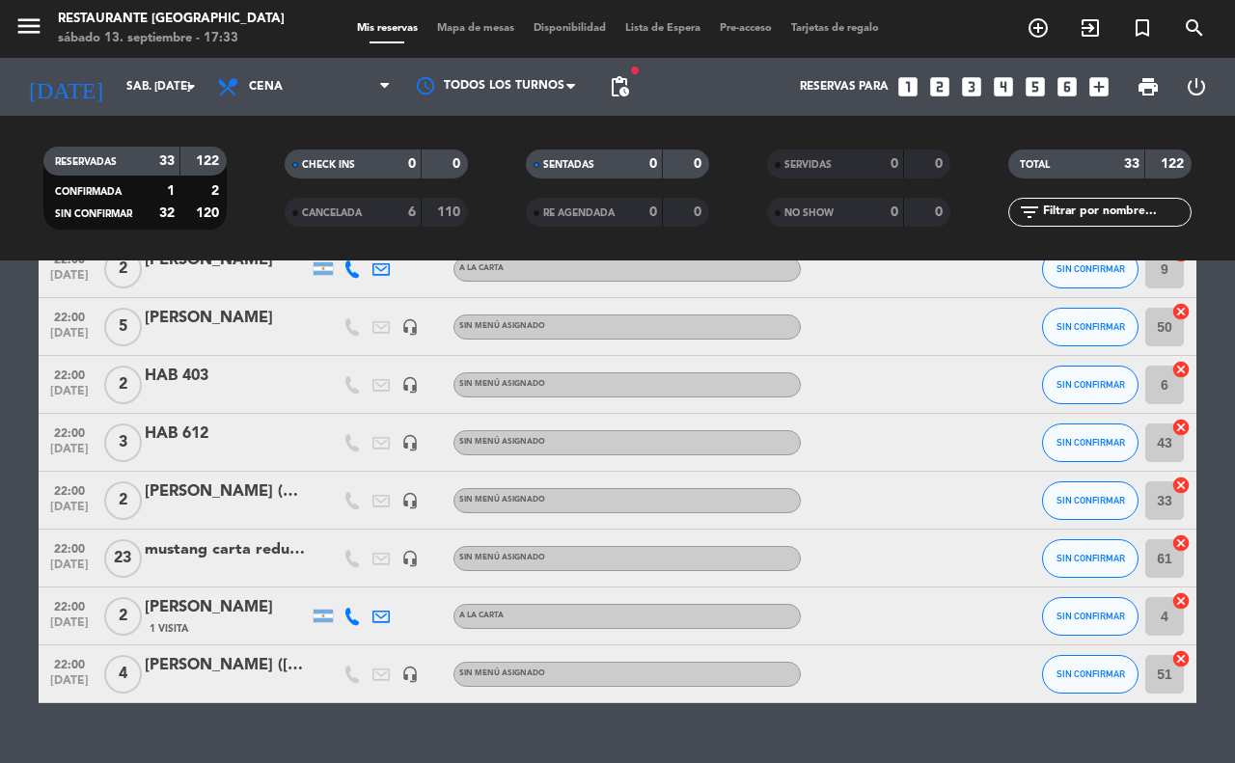
scroll to position [1674, 0]
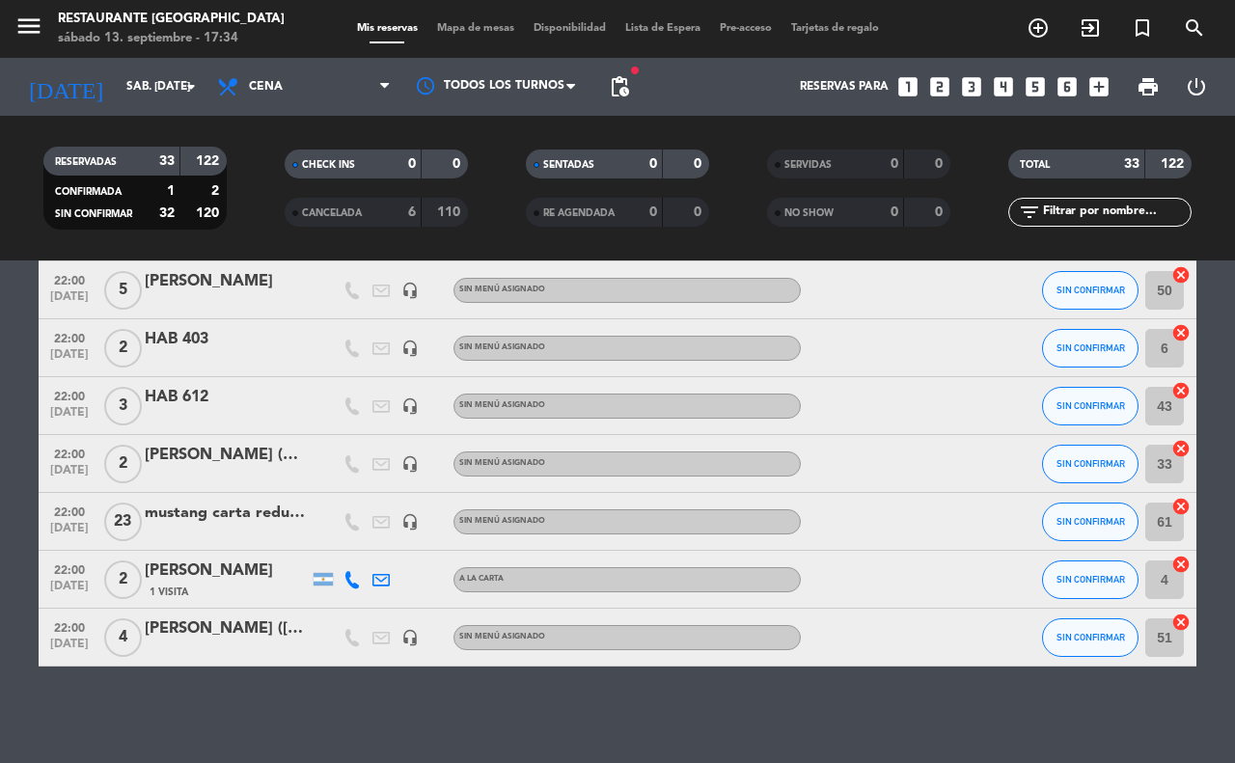
click at [454, 31] on span "Mapa de mesas" at bounding box center [475, 28] width 96 height 11
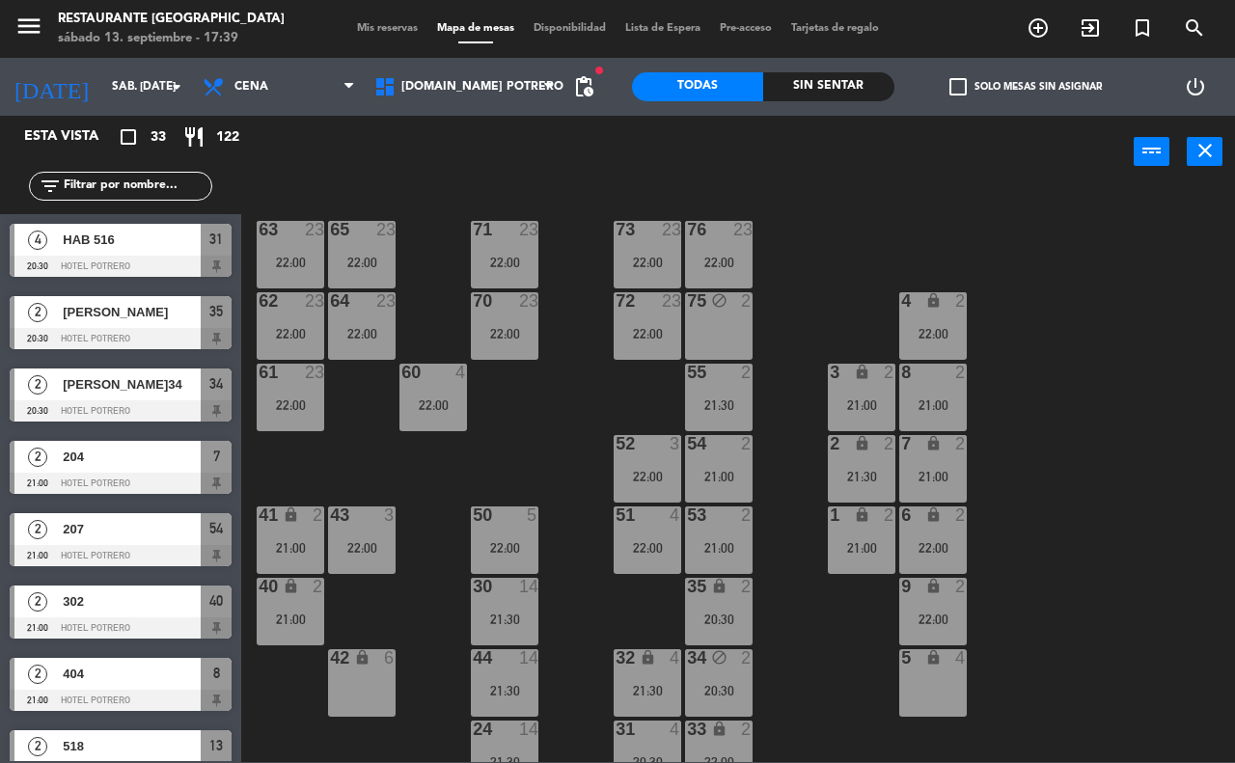
click at [354, 695] on div "42 lock 6" at bounding box center [362, 683] width 68 height 68
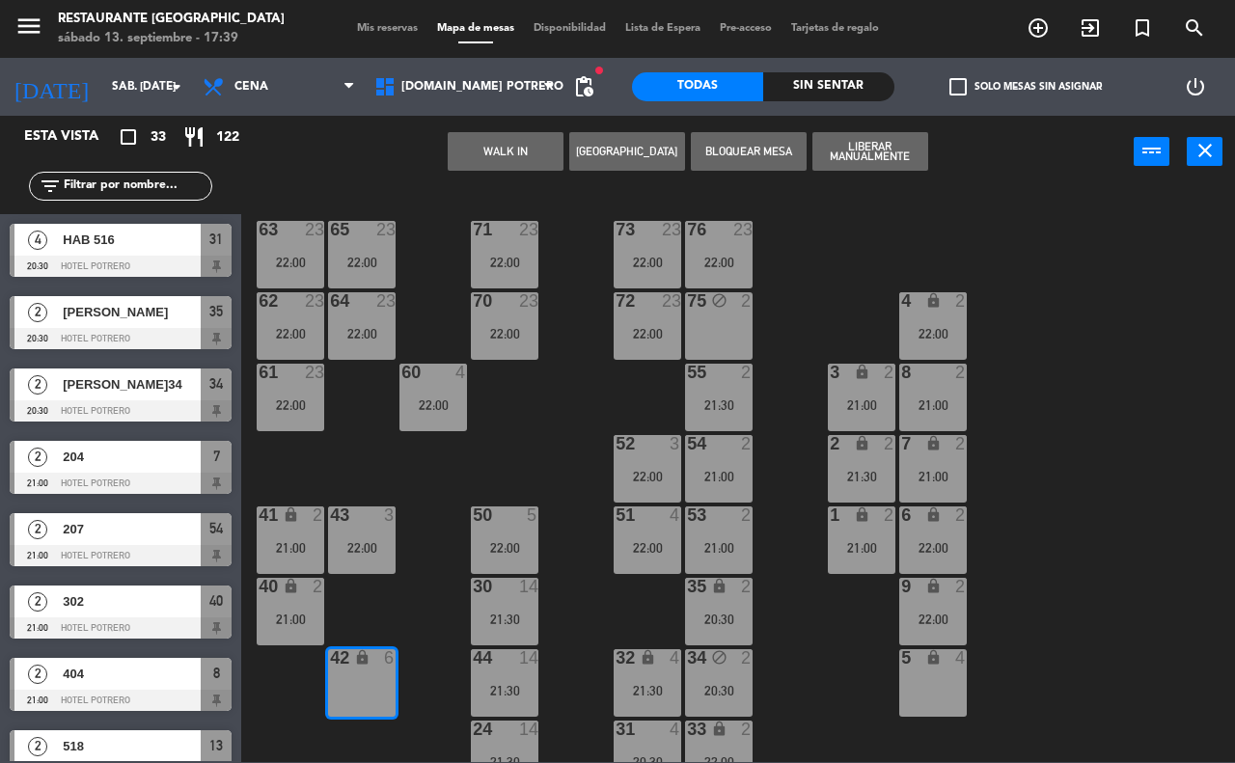
click at [624, 143] on button "[GEOGRAPHIC_DATA]" at bounding box center [627, 151] width 116 height 39
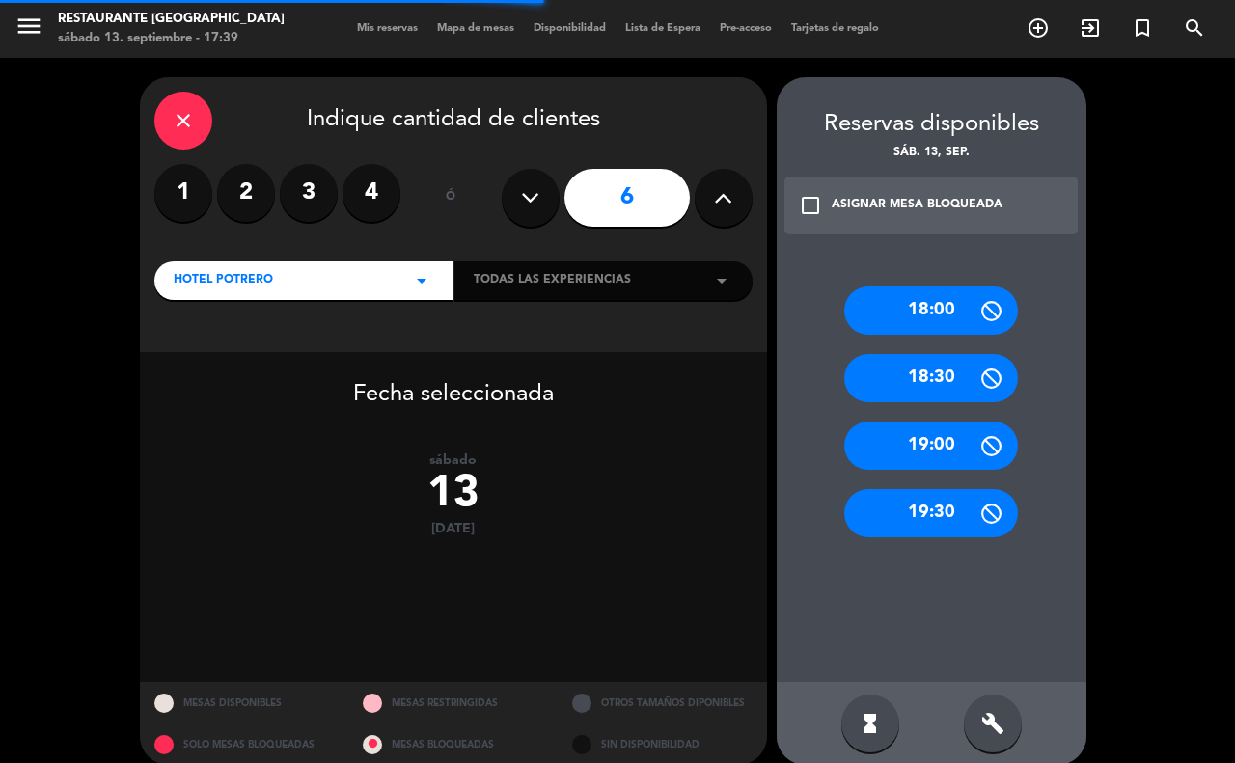
click at [359, 184] on label "4" at bounding box center [371, 193] width 58 height 58
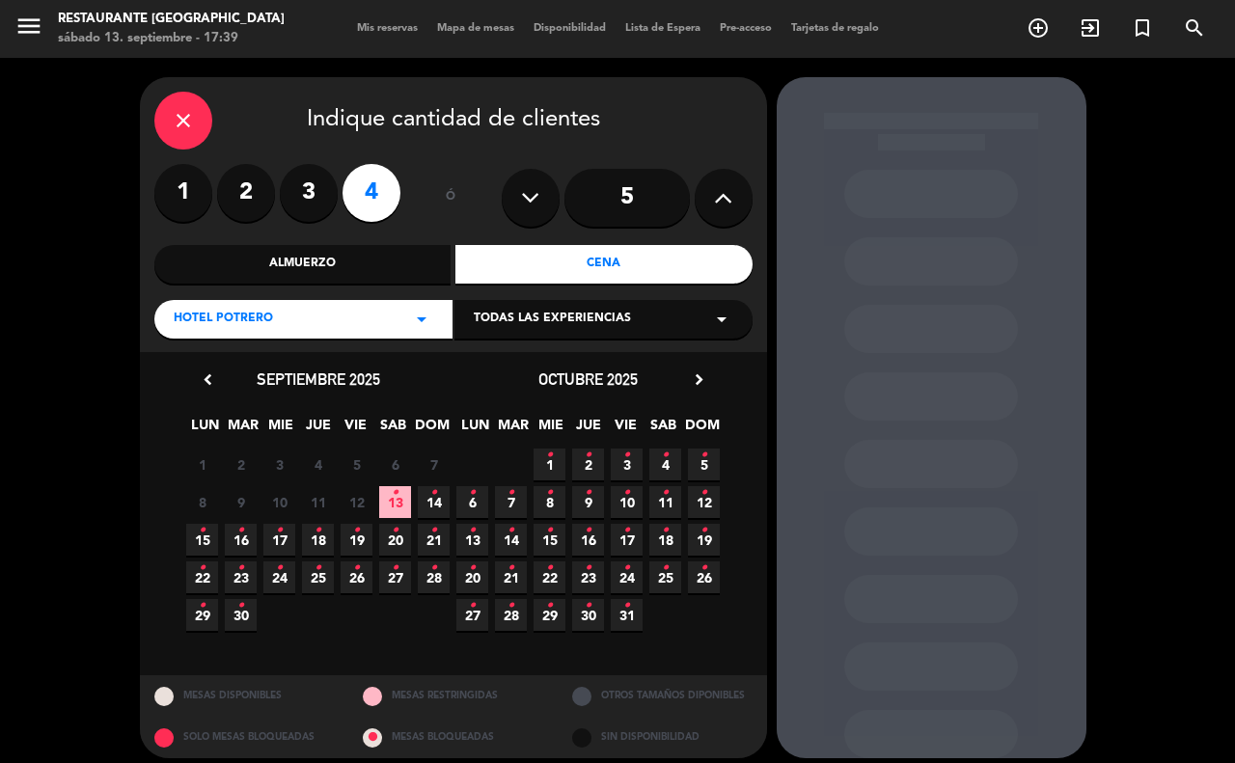
click at [169, 113] on div "close" at bounding box center [183, 121] width 58 height 58
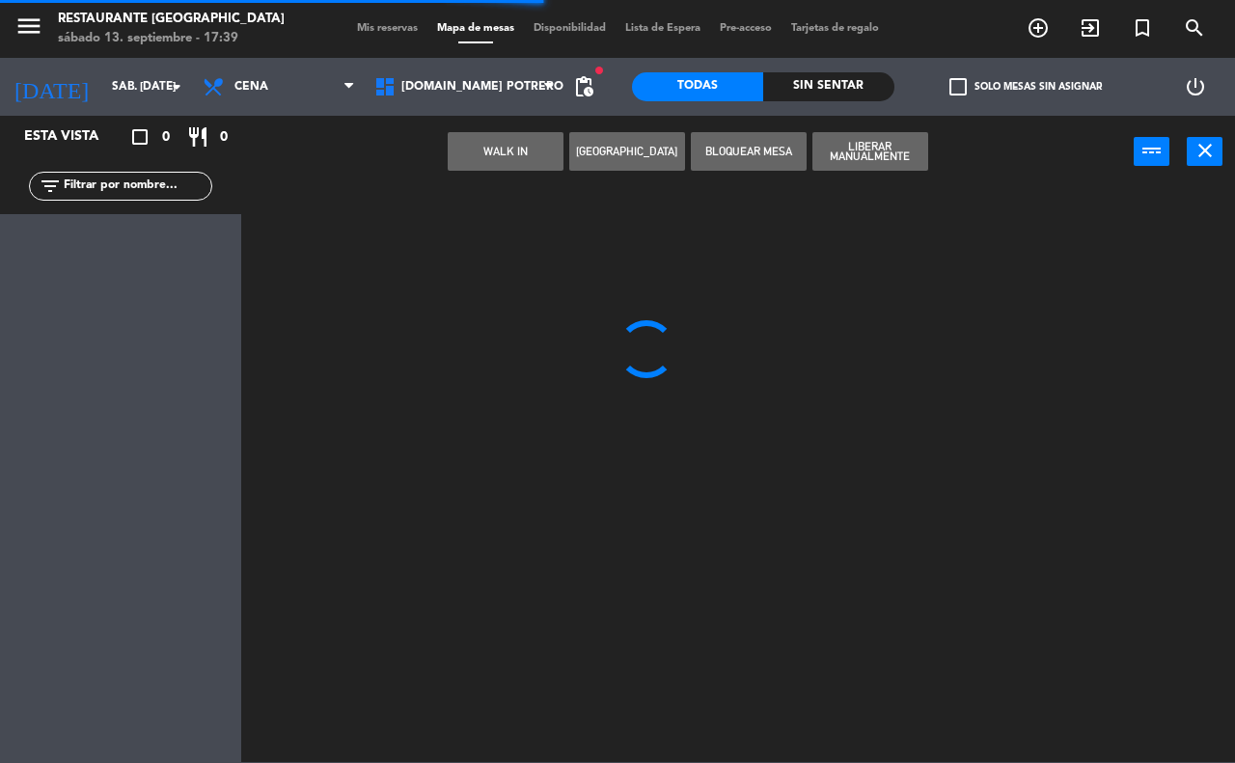
click at [405, 30] on span "Mis reservas" at bounding box center [387, 28] width 80 height 11
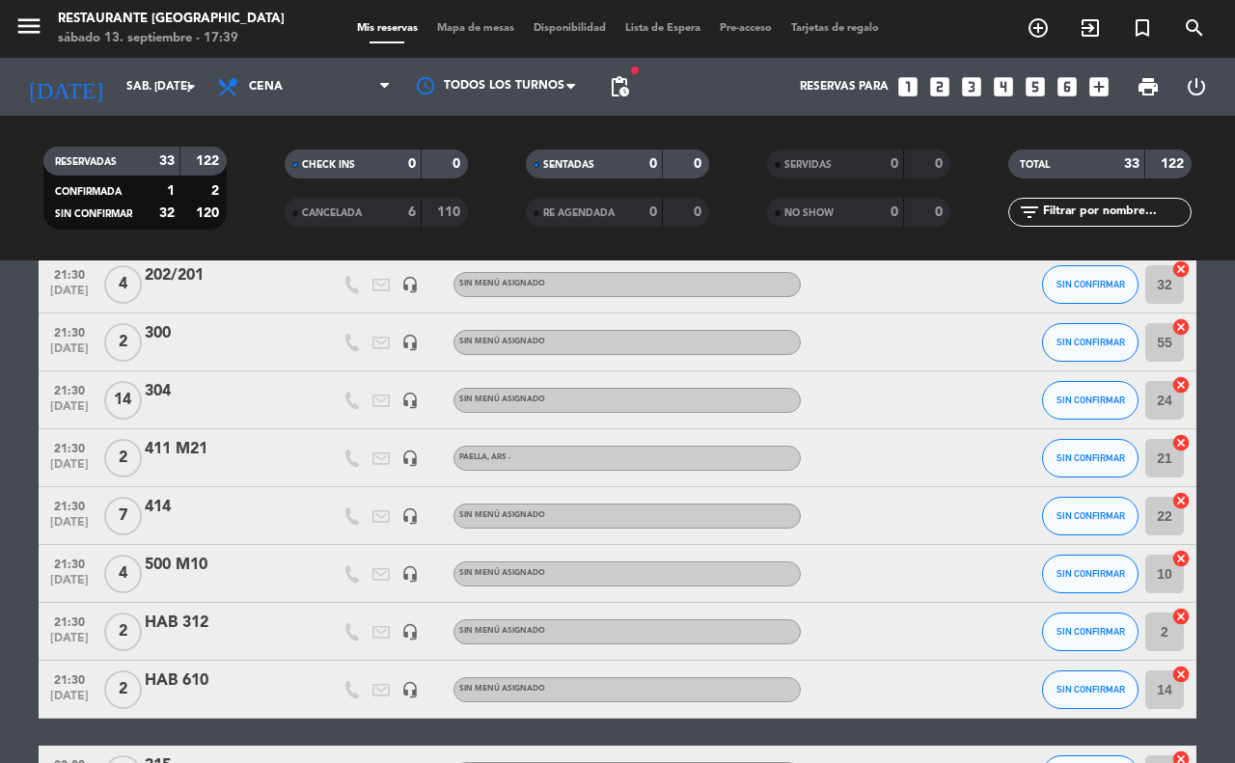
scroll to position [723, 0]
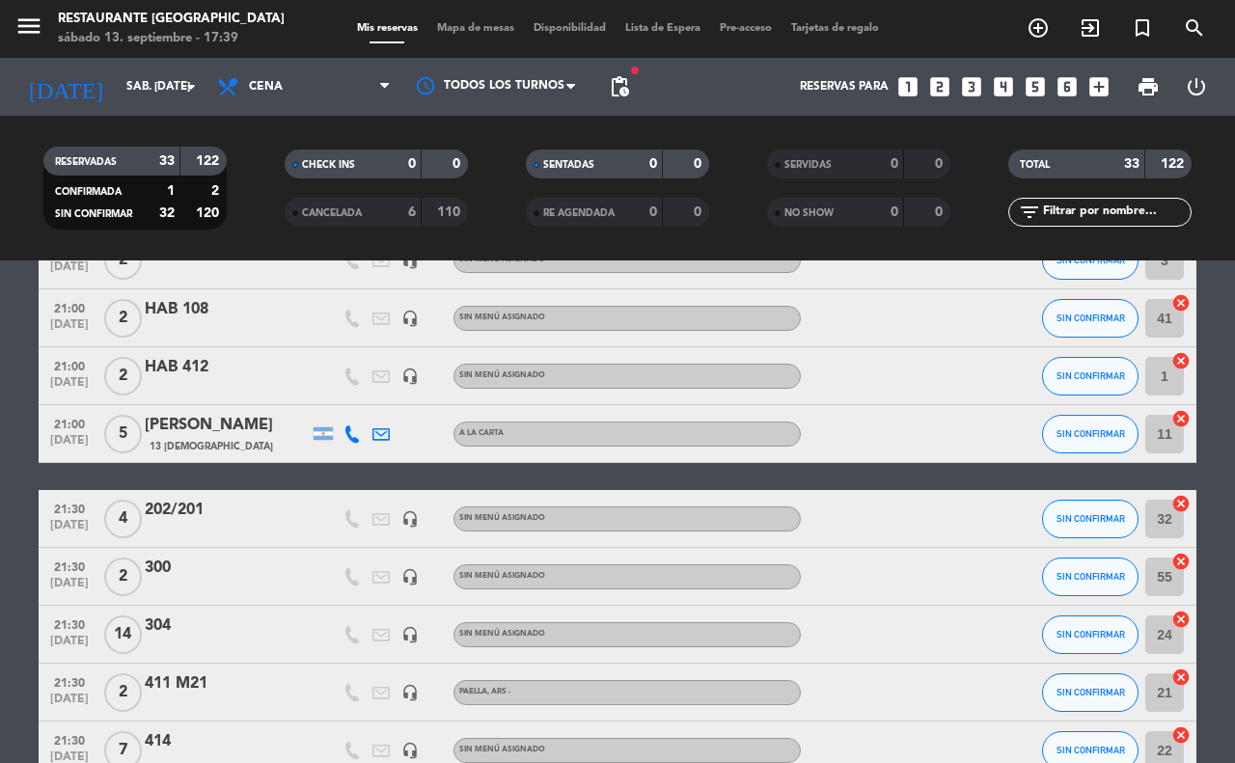
click at [464, 31] on span "Mapa de mesas" at bounding box center [475, 28] width 96 height 11
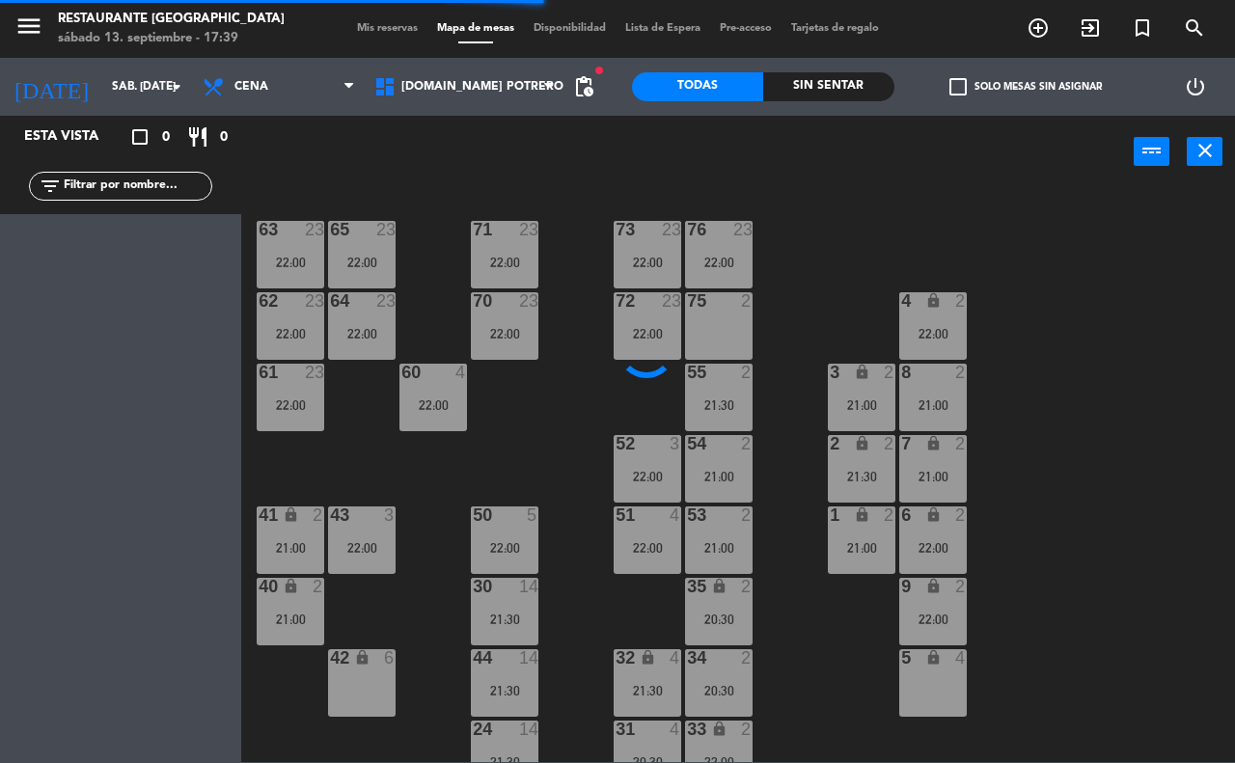
click at [348, 688] on div "42 lock 6" at bounding box center [362, 683] width 68 height 68
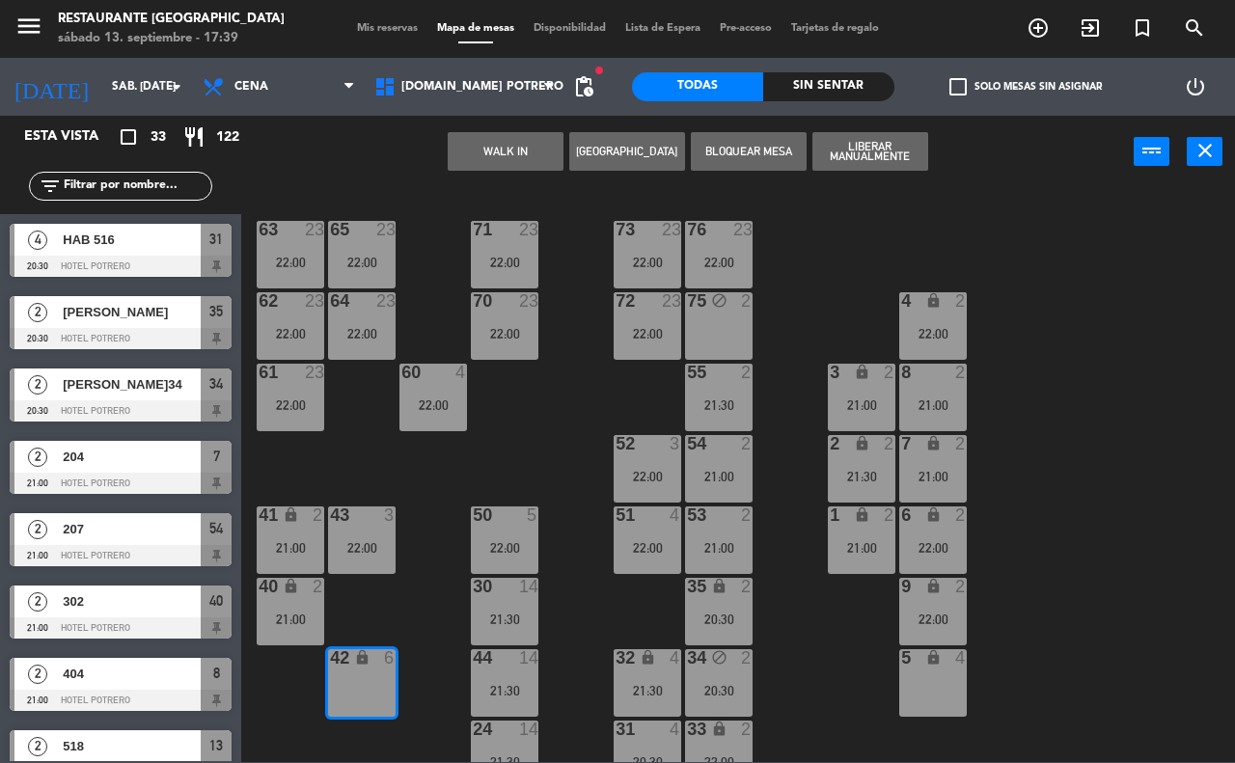
click at [595, 150] on button "[GEOGRAPHIC_DATA]" at bounding box center [627, 151] width 116 height 39
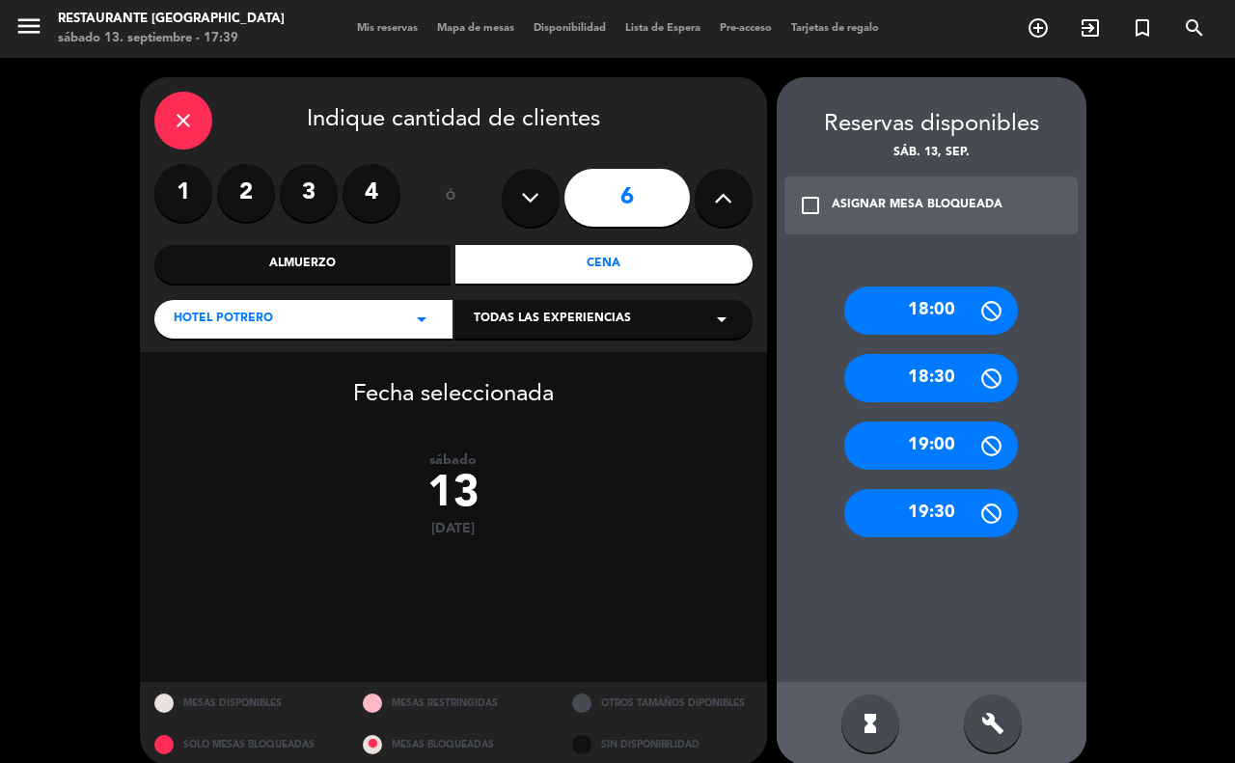
click at [369, 200] on label "4" at bounding box center [371, 193] width 58 height 58
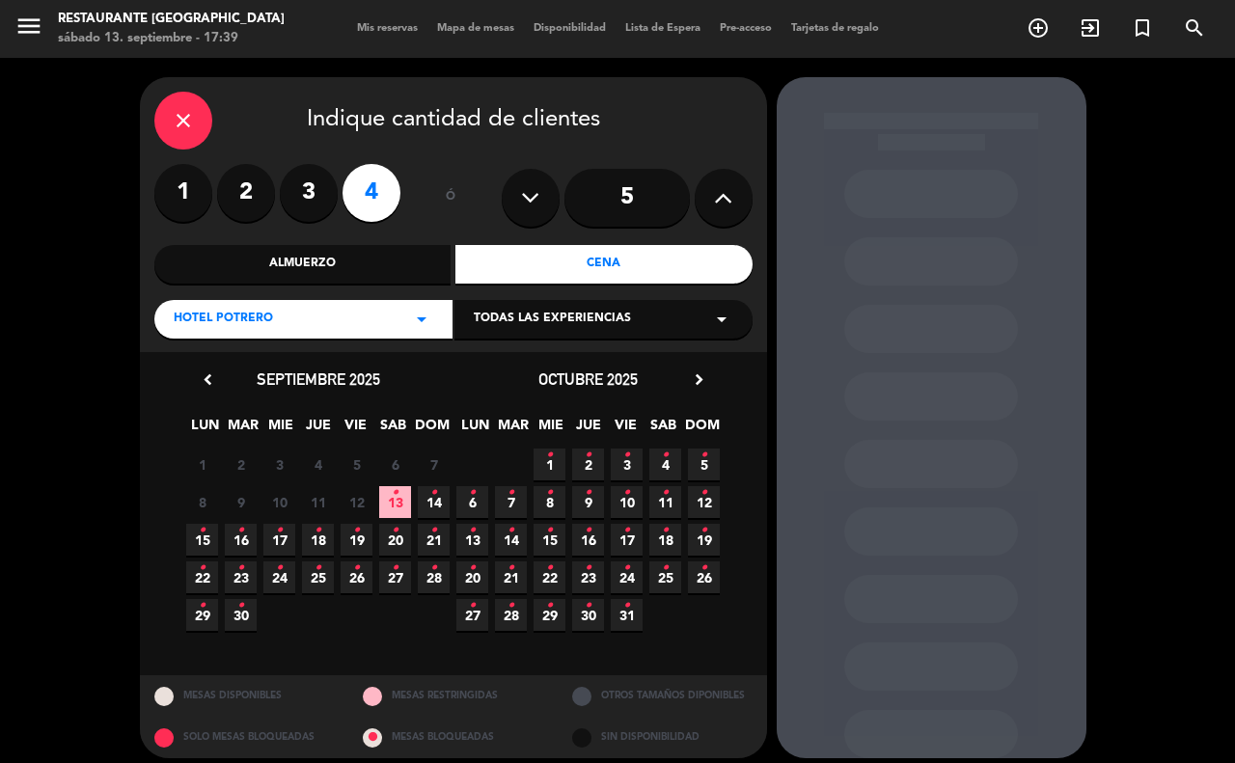
click at [403, 495] on span "13 •" at bounding box center [395, 502] width 32 height 32
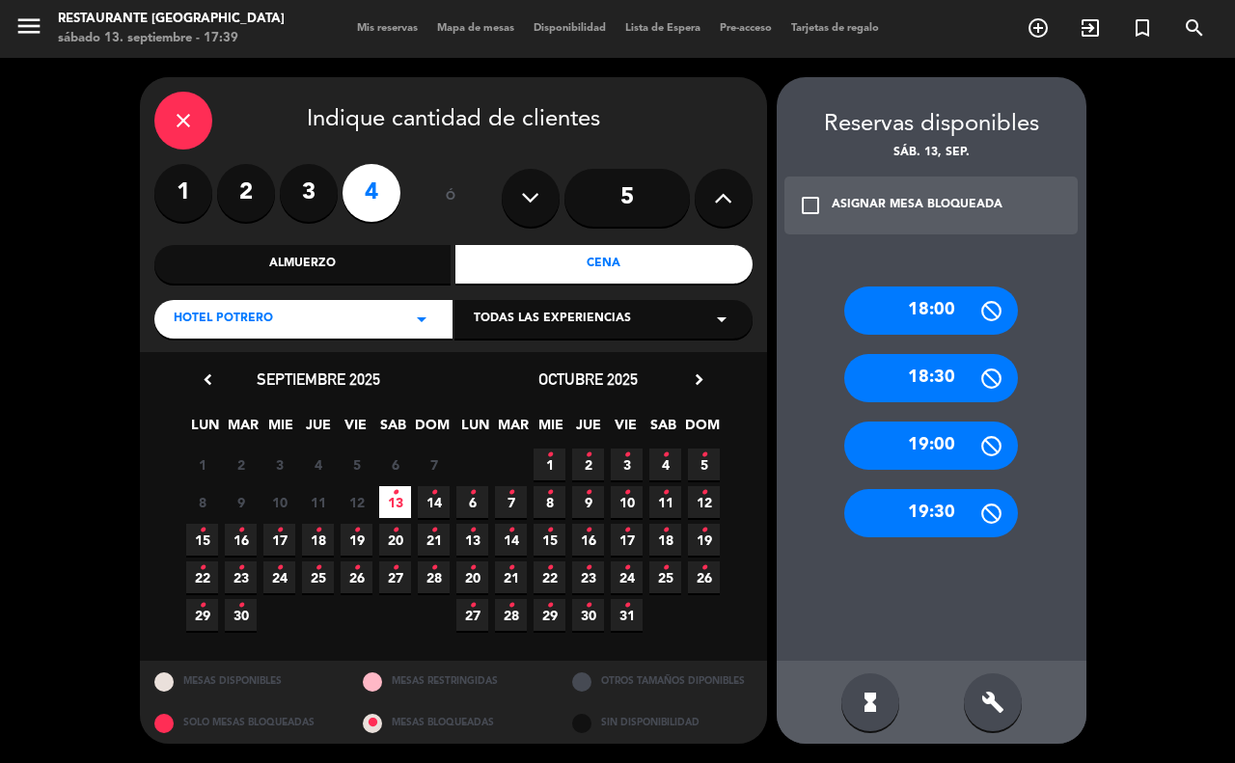
click at [810, 208] on icon "check_box_outline_blank" at bounding box center [810, 205] width 23 height 23
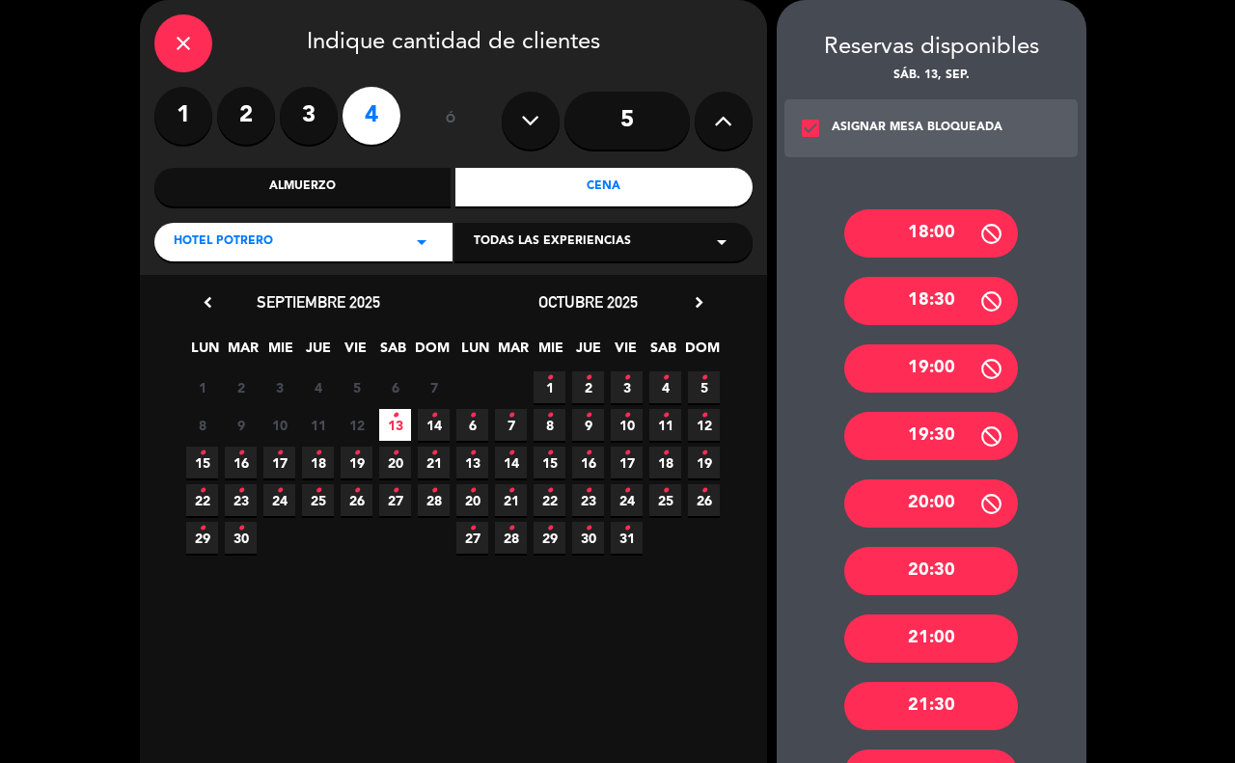
scroll to position [121, 0]
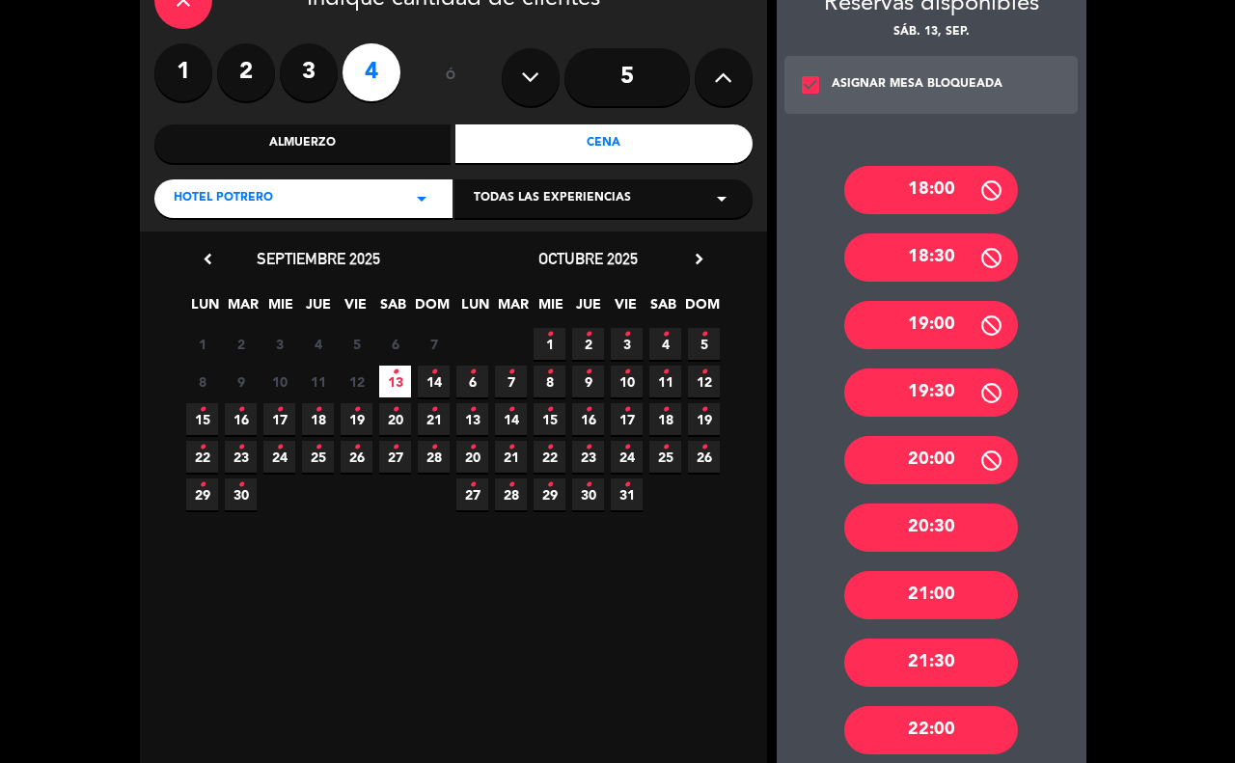
click at [884, 585] on div "21:00" at bounding box center [931, 595] width 174 height 48
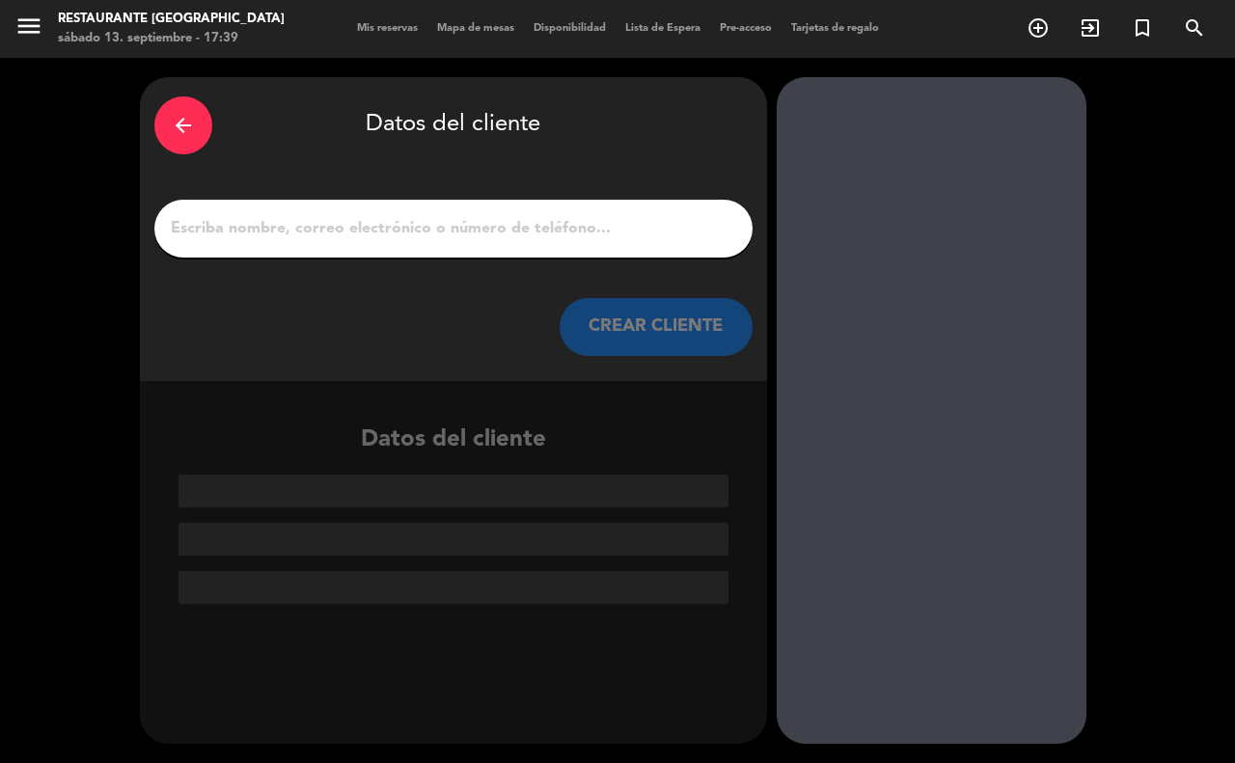
scroll to position [0, 0]
click at [342, 238] on input "1" at bounding box center [453, 228] width 569 height 27
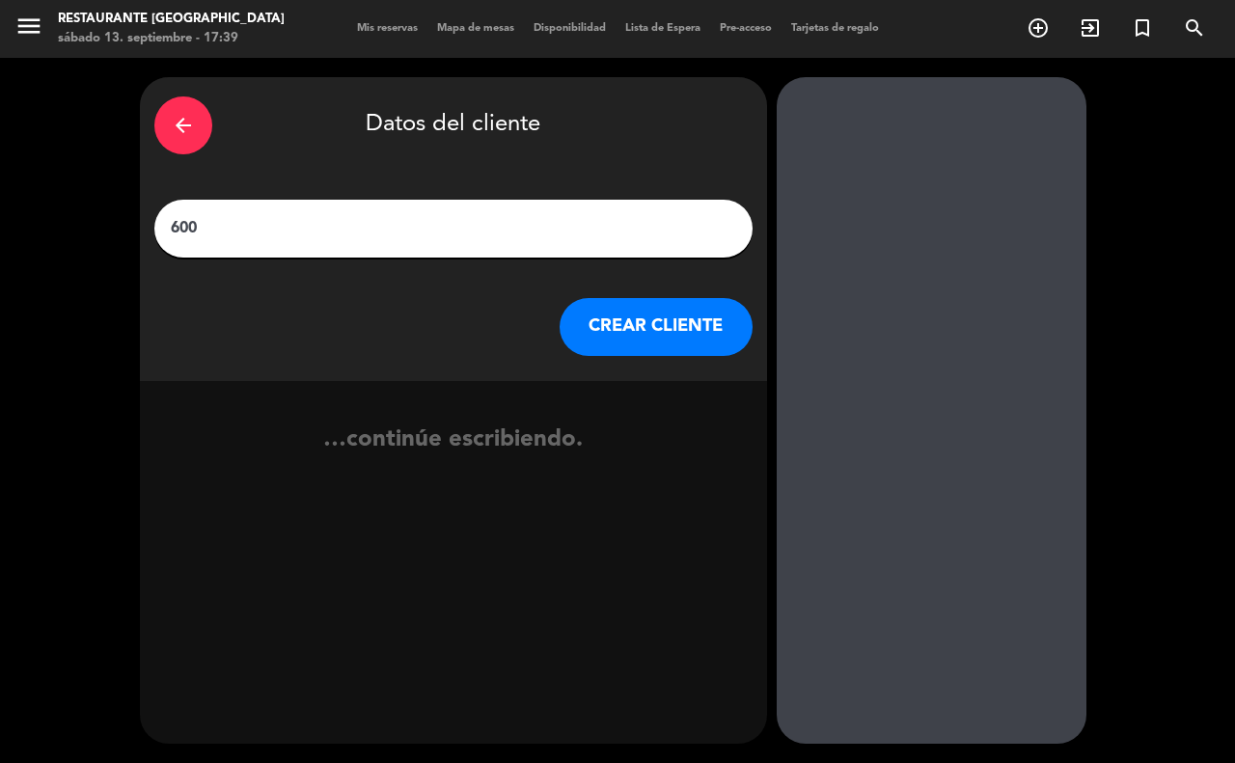
type input "600"
click at [716, 344] on button "CREAR CLIENTE" at bounding box center [655, 327] width 193 height 58
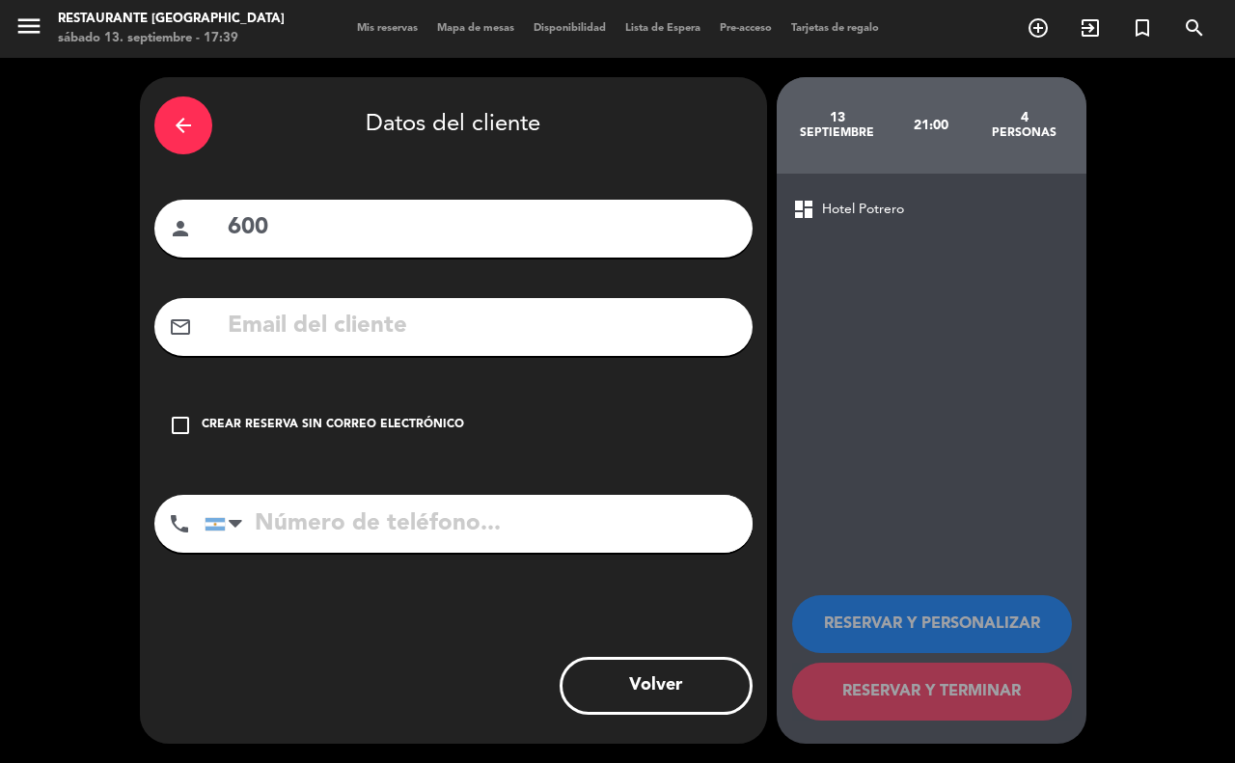
click at [171, 420] on icon "check_box_outline_blank" at bounding box center [180, 425] width 23 height 23
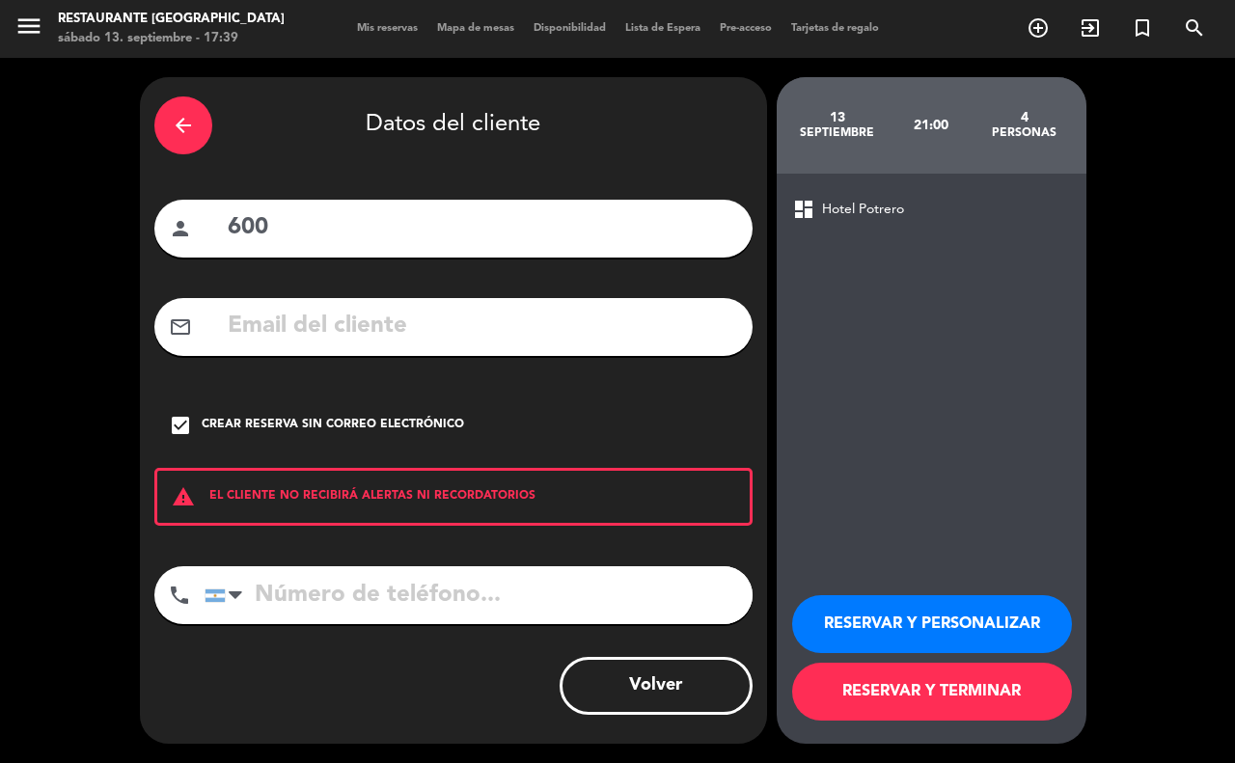
click at [880, 702] on button "RESERVAR Y TERMINAR" at bounding box center [932, 692] width 280 height 58
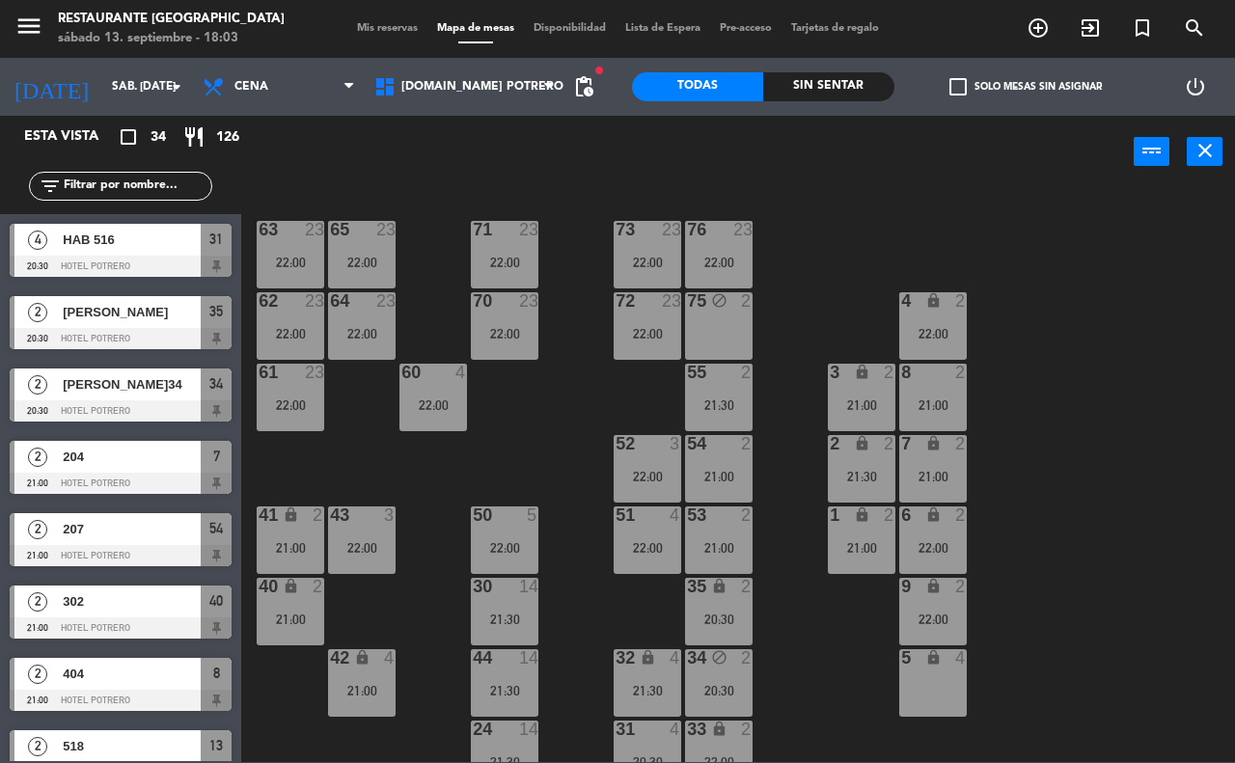
scroll to position [121, 0]
